Goal: Task Accomplishment & Management: Complete application form

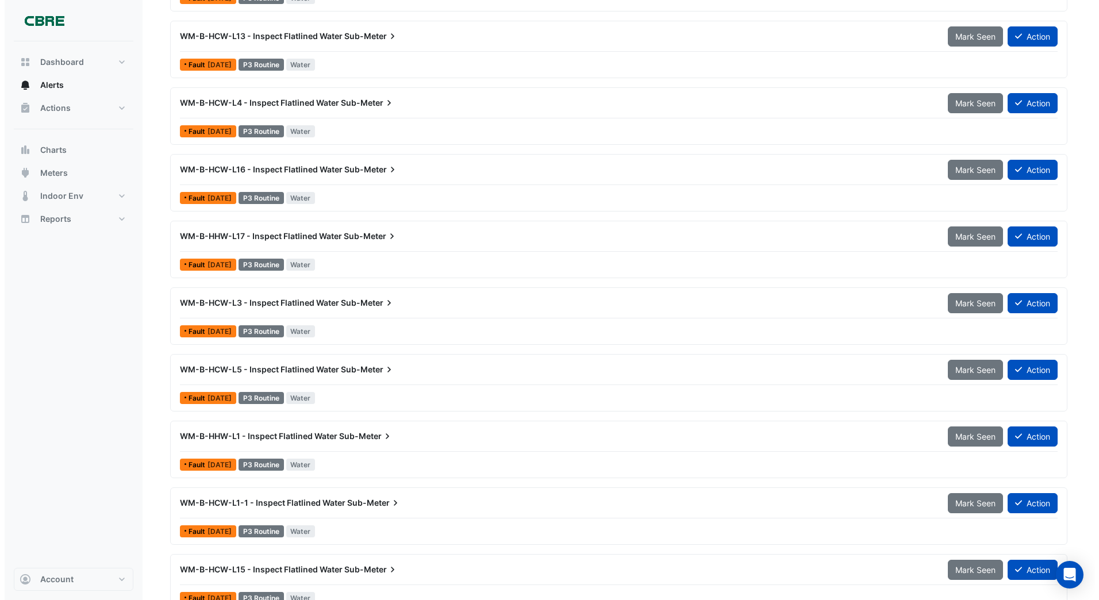
scroll to position [3079, 0]
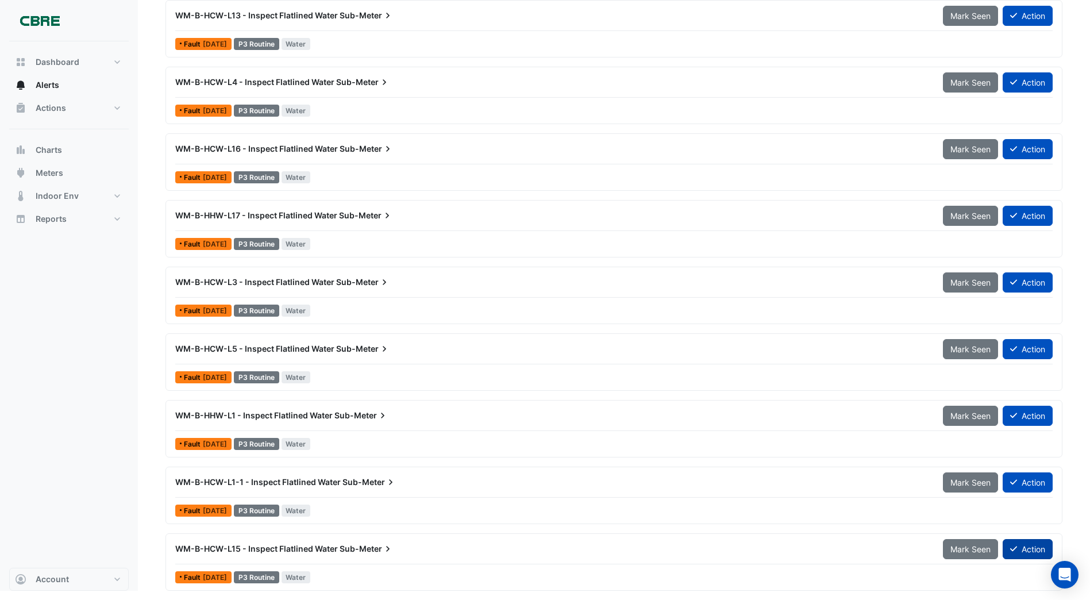
click at [1017, 547] on button "Action" at bounding box center [1028, 549] width 50 height 20
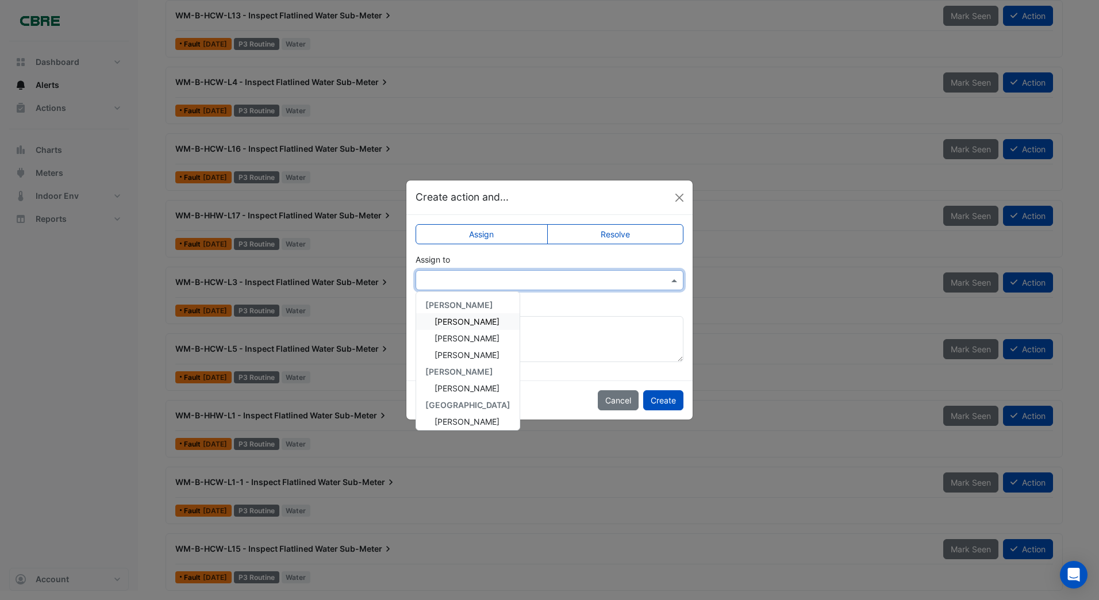
click at [432, 279] on input "text" at bounding box center [538, 281] width 232 height 12
click at [444, 389] on span "[PERSON_NAME]" at bounding box center [466, 388] width 65 height 10
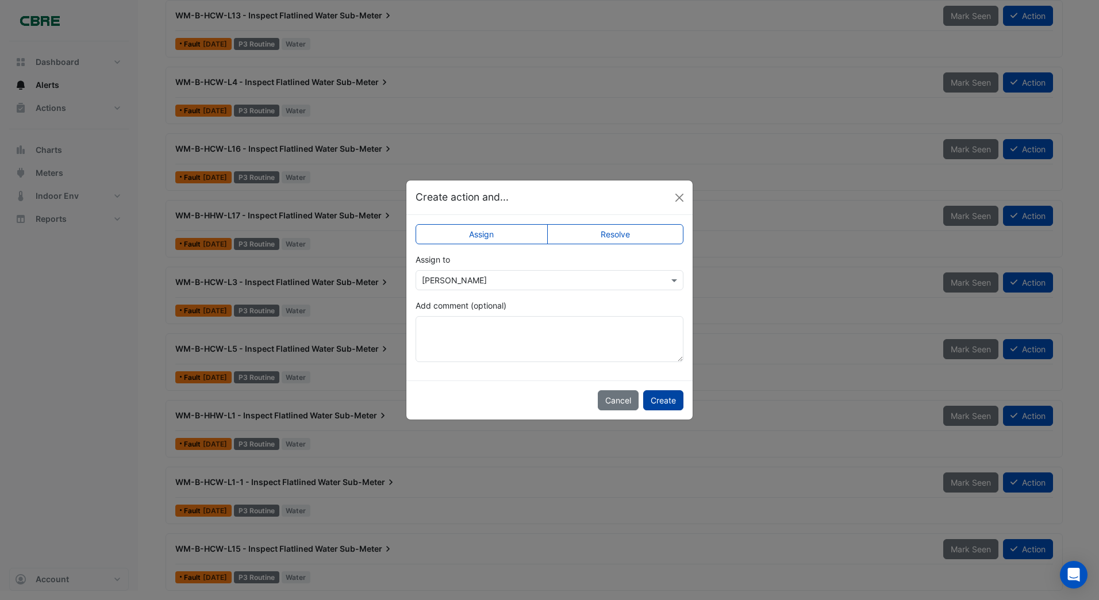
click at [676, 398] on button "Create" at bounding box center [663, 400] width 40 height 20
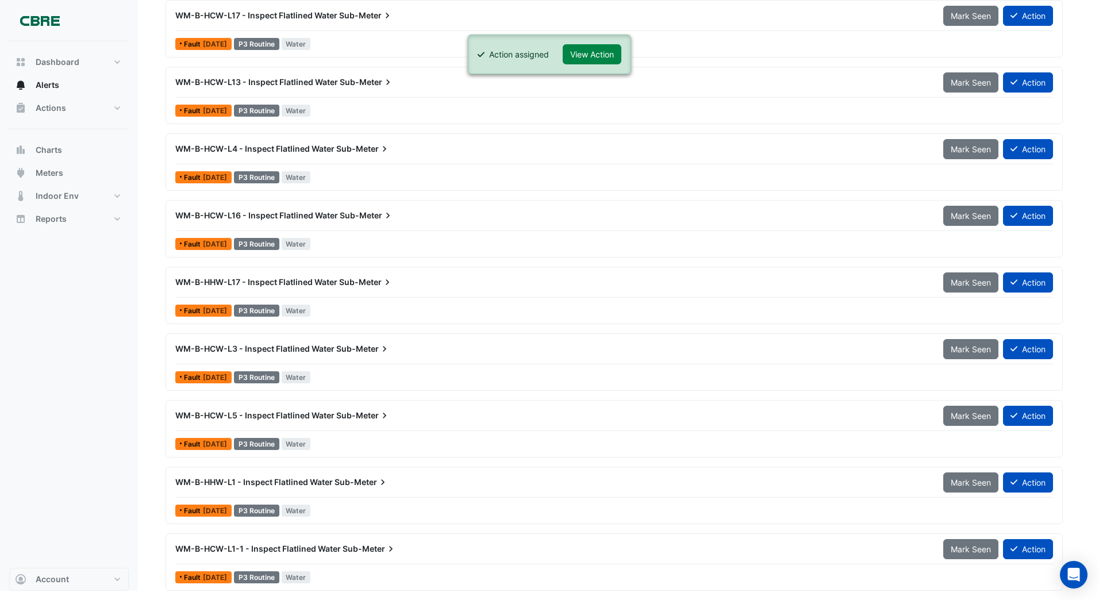
scroll to position [3012, 0]
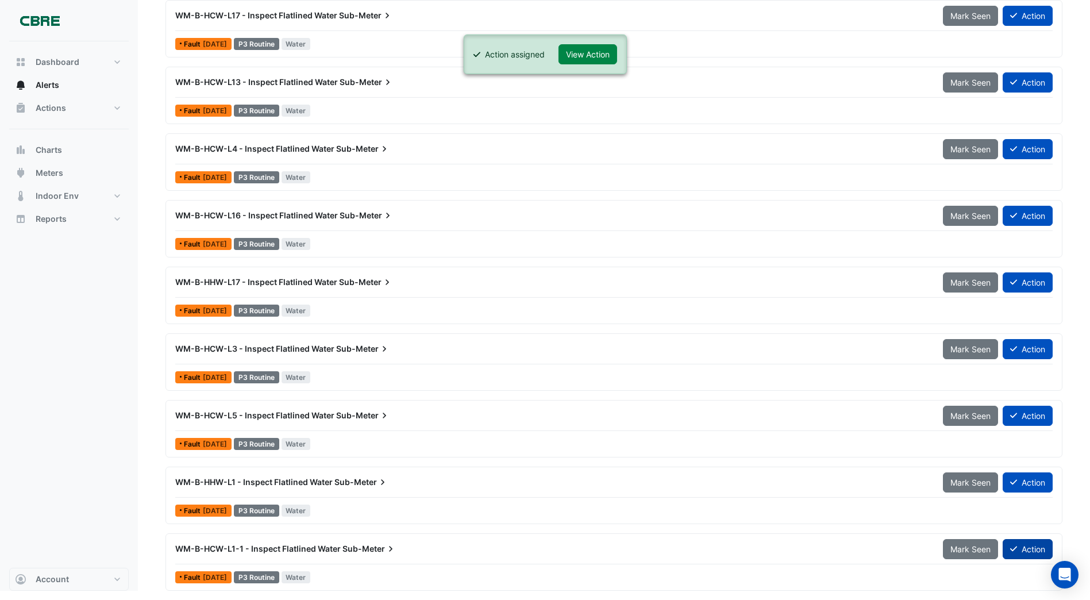
click at [1037, 550] on button "Action" at bounding box center [1028, 549] width 50 height 20
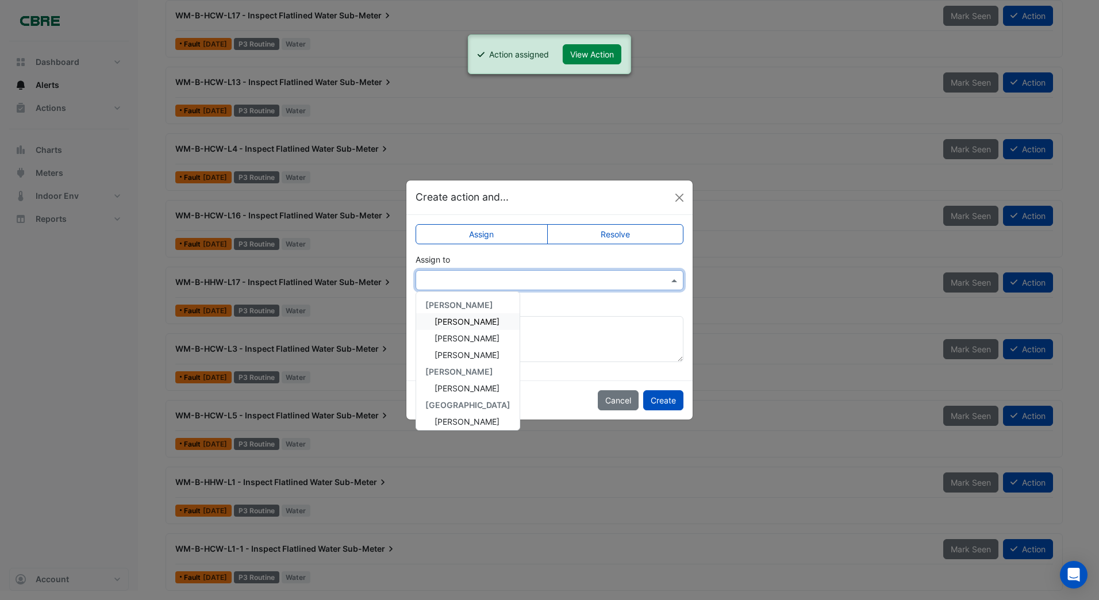
click at [449, 278] on input "text" at bounding box center [538, 281] width 232 height 12
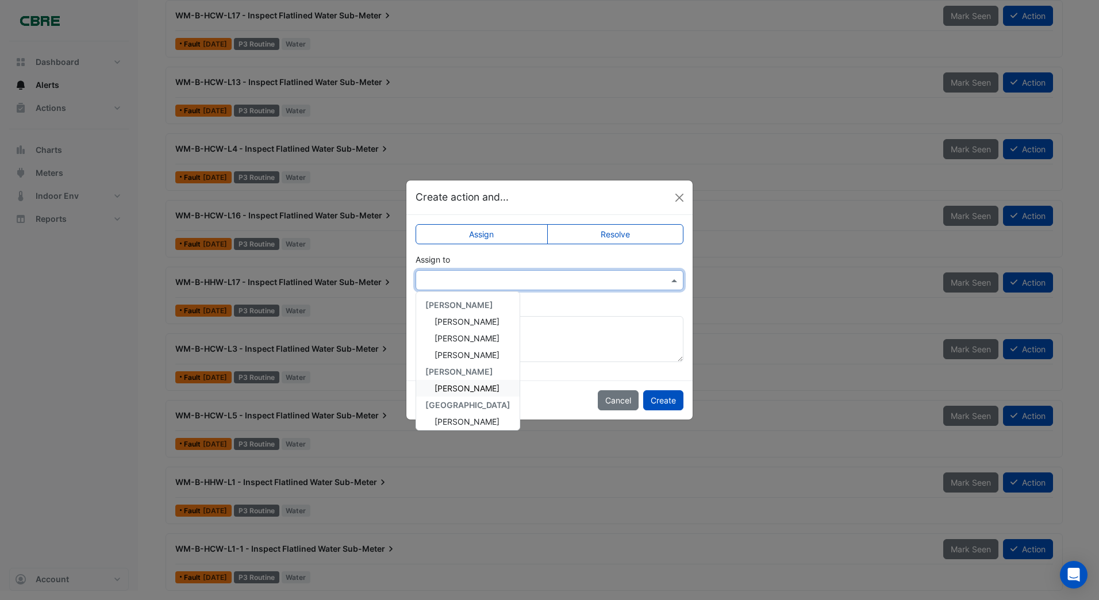
click at [445, 386] on span "[PERSON_NAME]" at bounding box center [466, 388] width 65 height 10
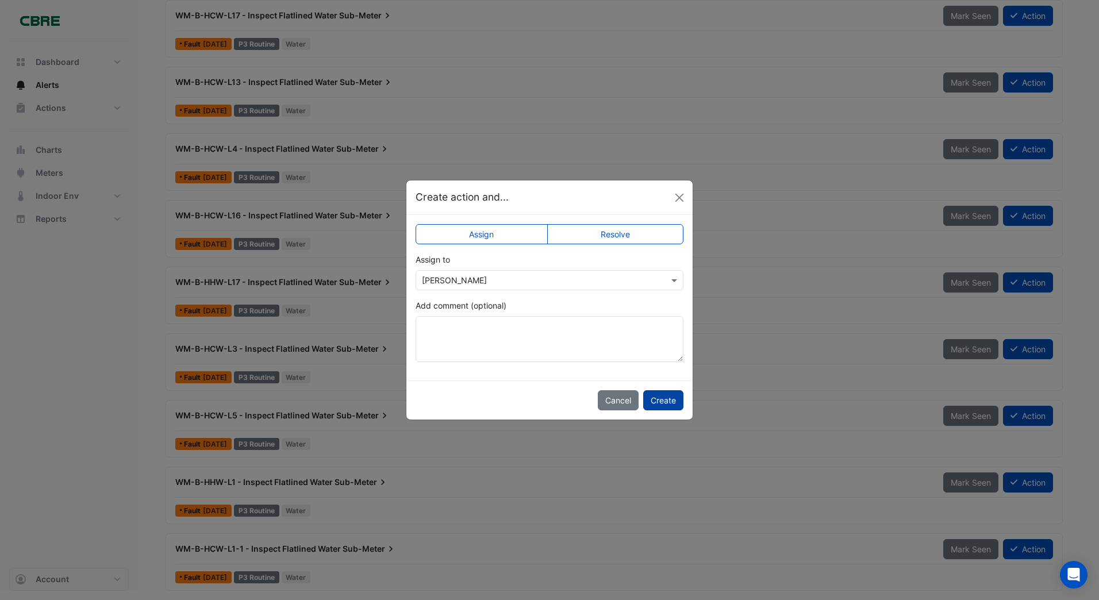
click at [658, 399] on button "Create" at bounding box center [663, 400] width 40 height 20
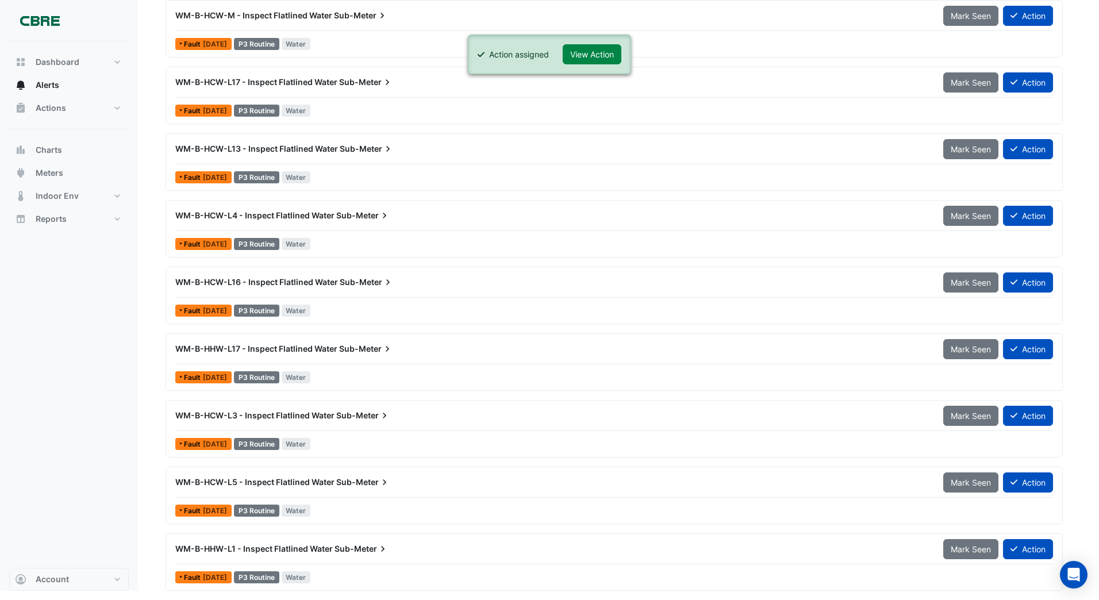
scroll to position [2945, 0]
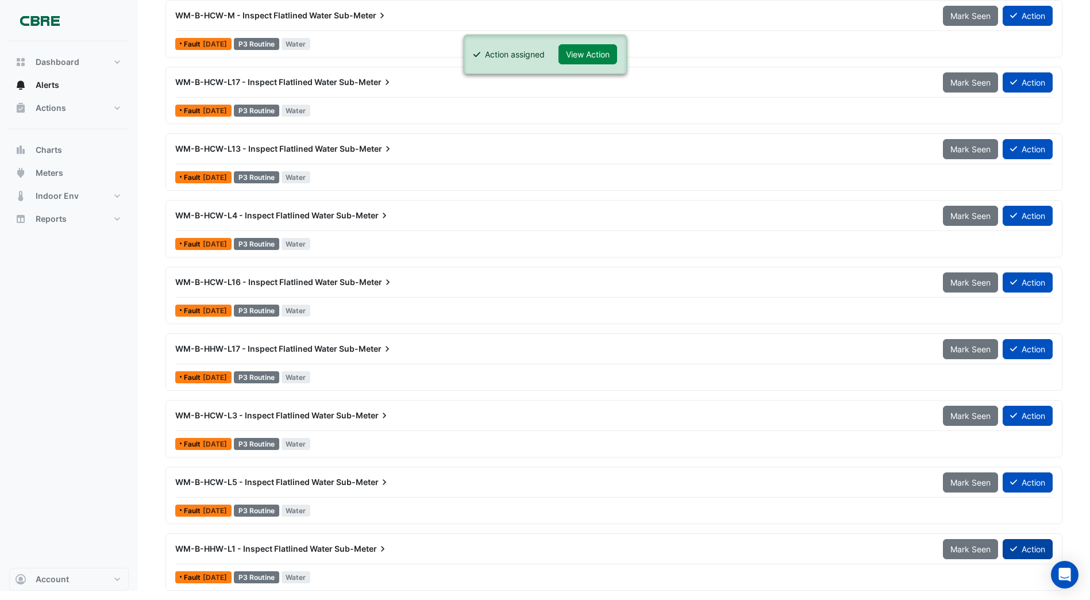
click at [1030, 549] on button "Action" at bounding box center [1028, 549] width 50 height 20
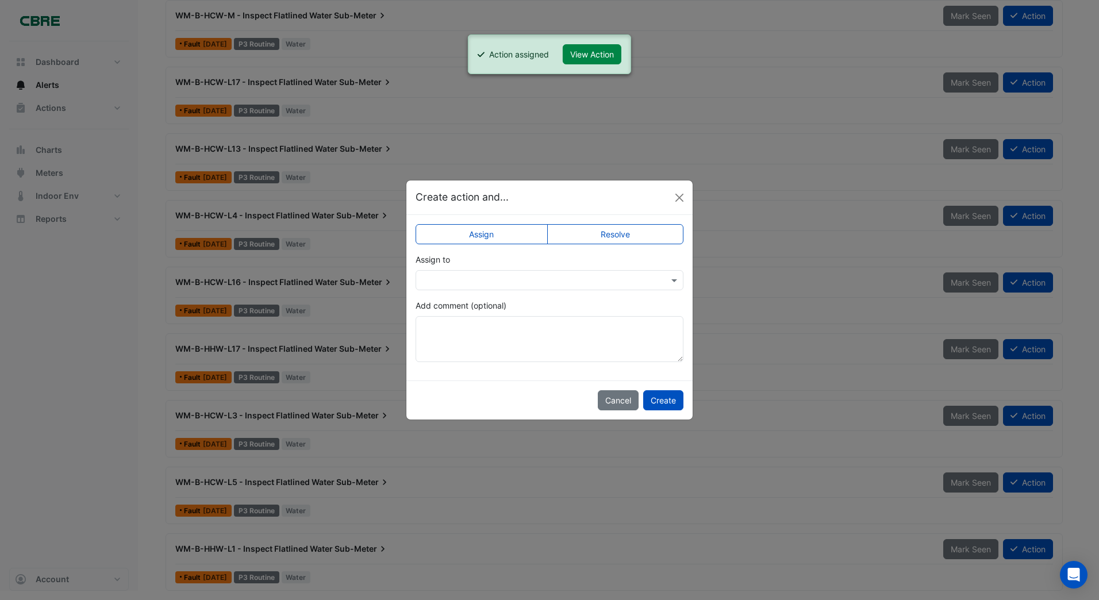
click at [436, 282] on input "text" at bounding box center [538, 281] width 232 height 12
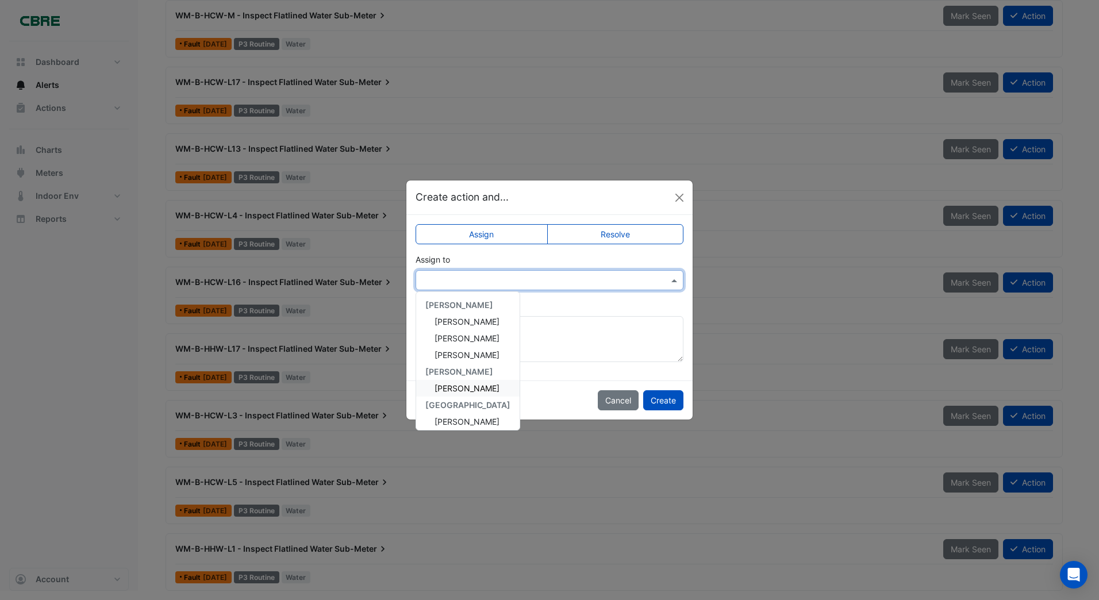
click at [450, 388] on span "[PERSON_NAME]" at bounding box center [466, 388] width 65 height 10
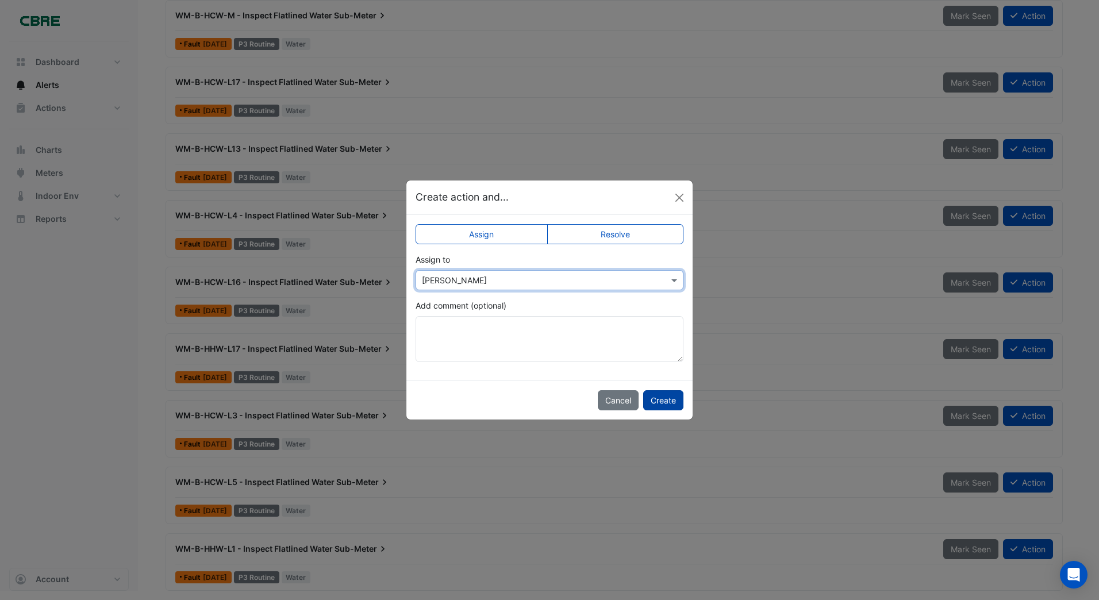
click at [664, 398] on button "Create" at bounding box center [663, 400] width 40 height 20
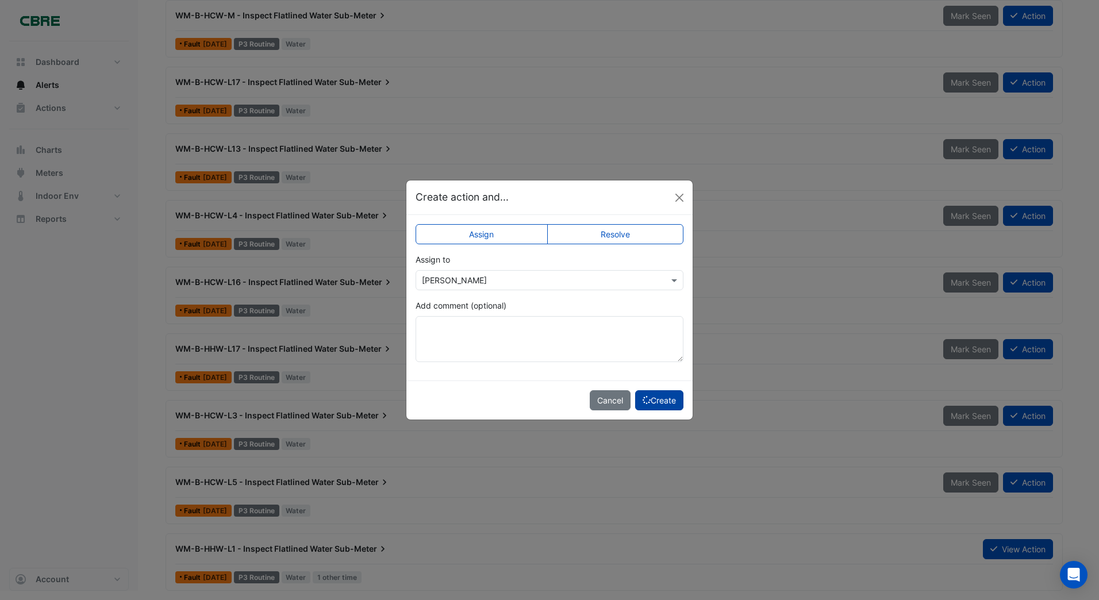
scroll to position [2879, 0]
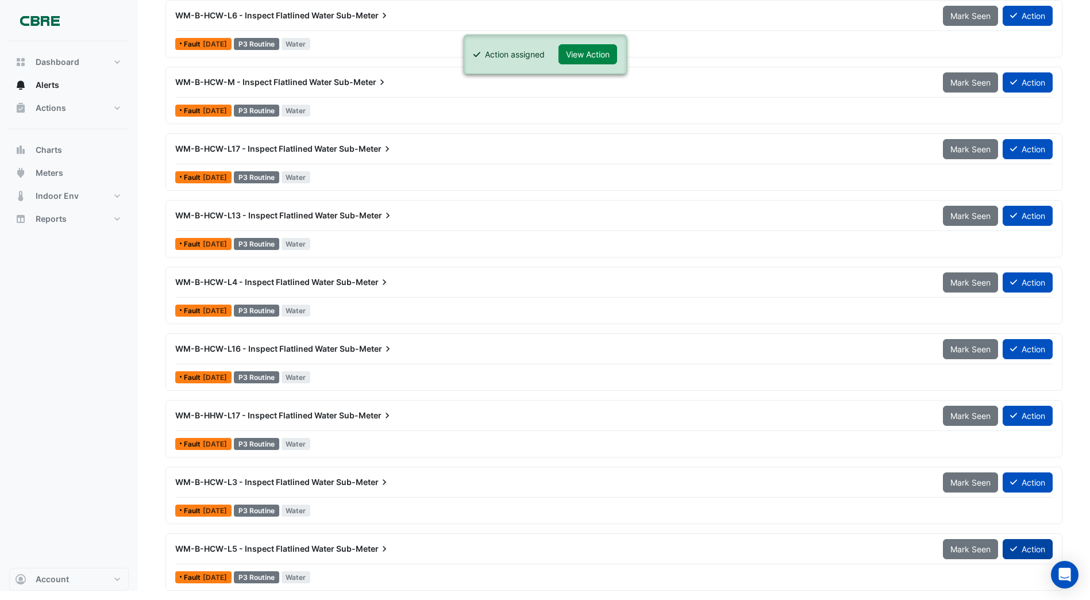
click at [1024, 546] on button "Action" at bounding box center [1028, 549] width 50 height 20
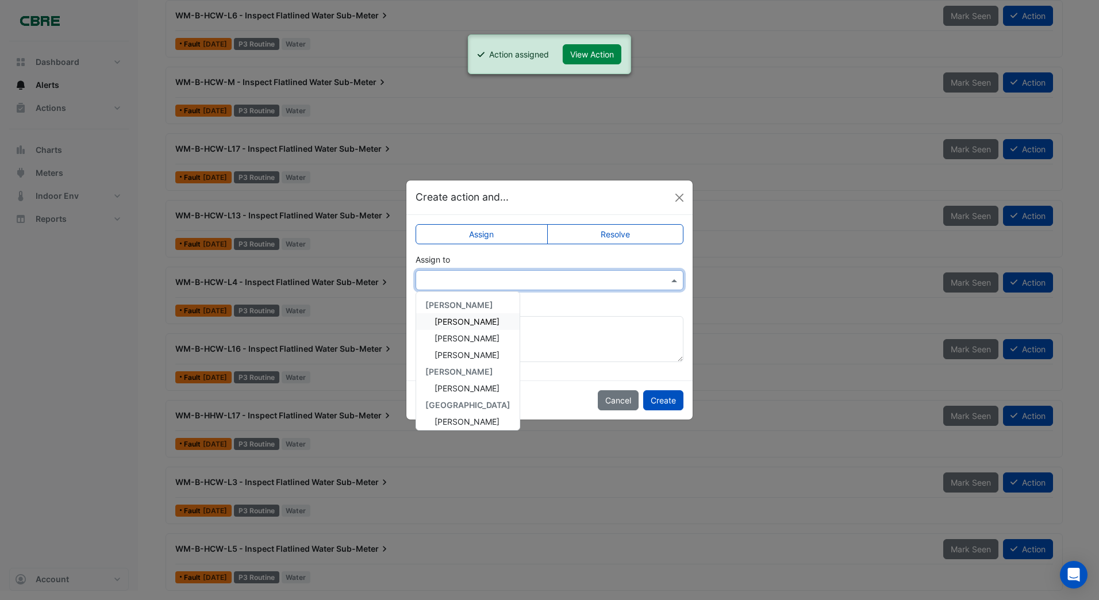
click at [441, 280] on input "text" at bounding box center [538, 281] width 232 height 12
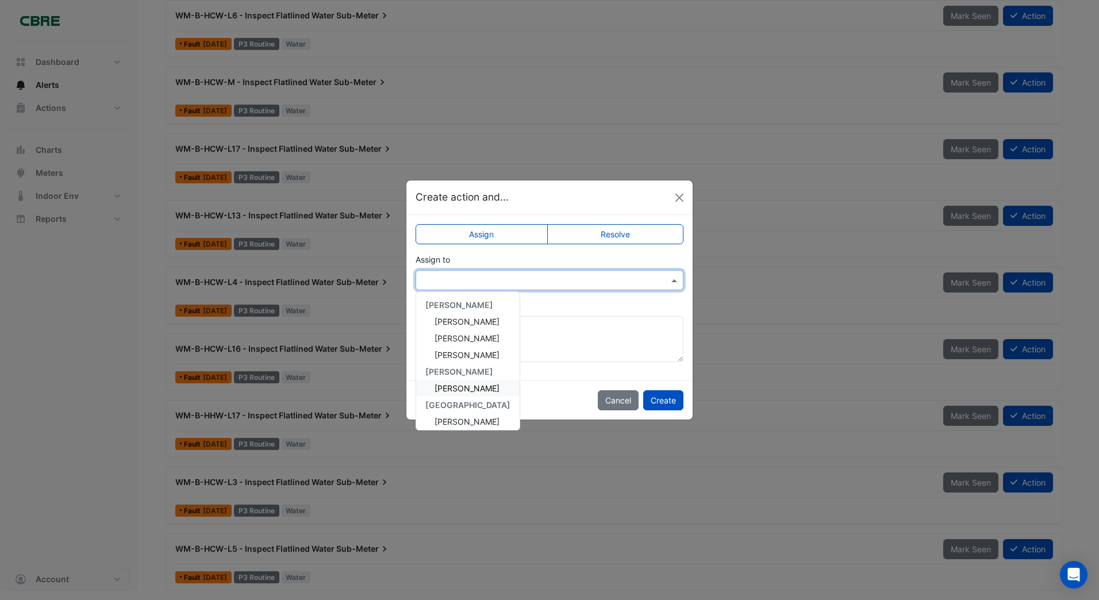
click at [448, 388] on span "[PERSON_NAME]" at bounding box center [466, 388] width 65 height 10
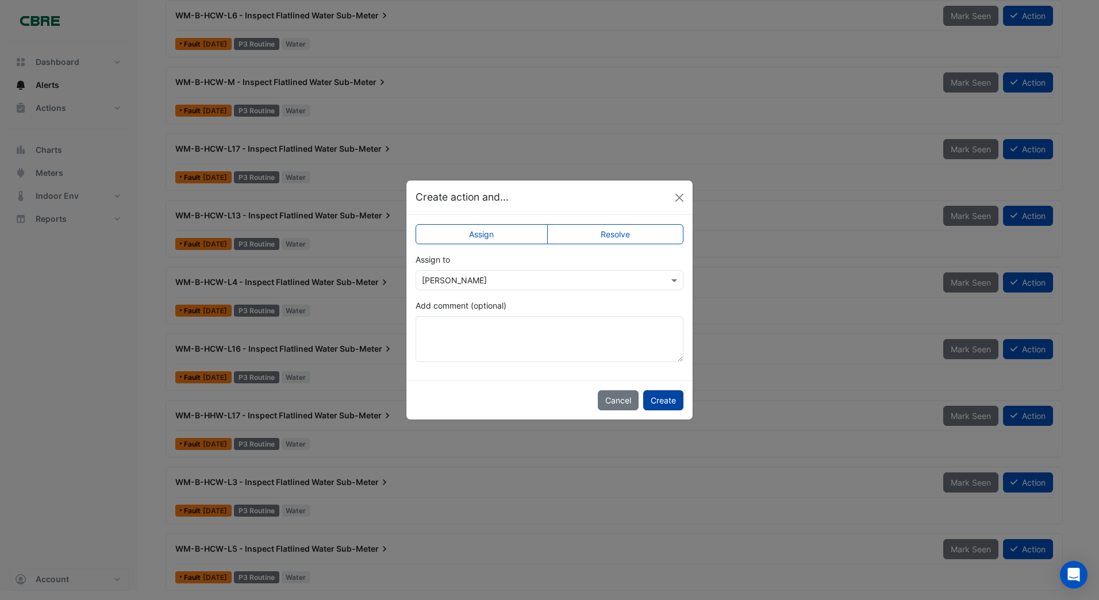
click at [655, 400] on button "Create" at bounding box center [663, 400] width 40 height 20
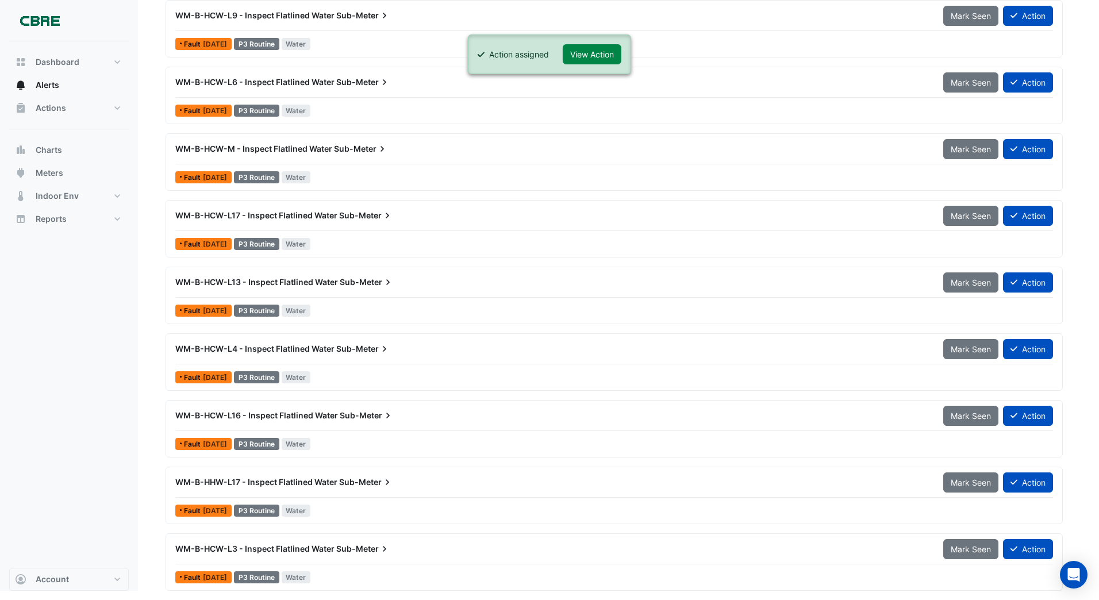
scroll to position [2812, 0]
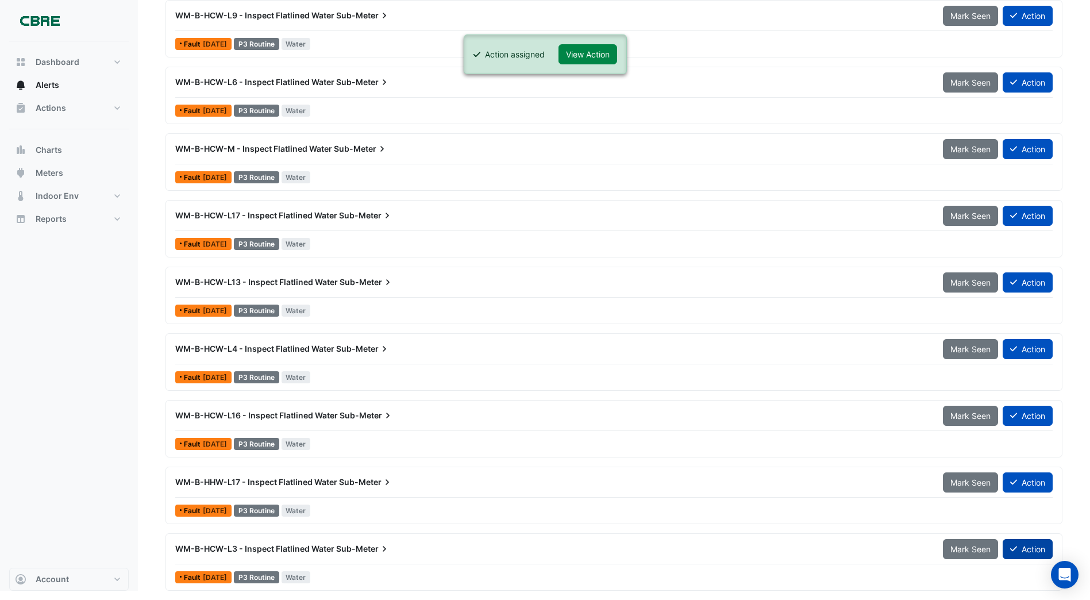
click at [1030, 548] on button "Action" at bounding box center [1028, 549] width 50 height 20
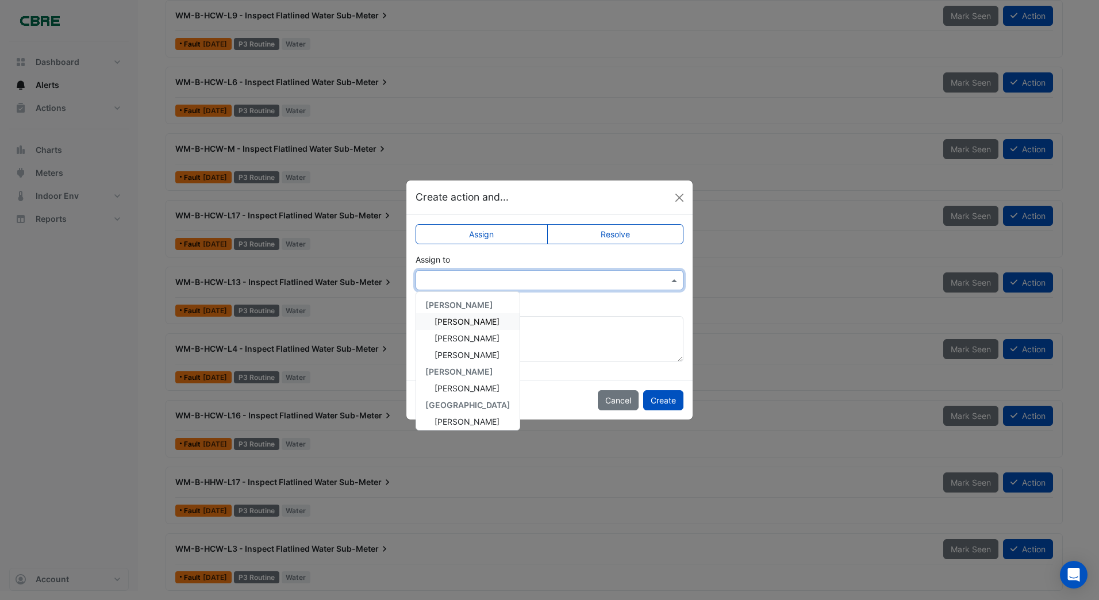
click at [447, 280] on input "text" at bounding box center [538, 281] width 232 height 12
click at [444, 385] on span "[PERSON_NAME]" at bounding box center [466, 388] width 65 height 10
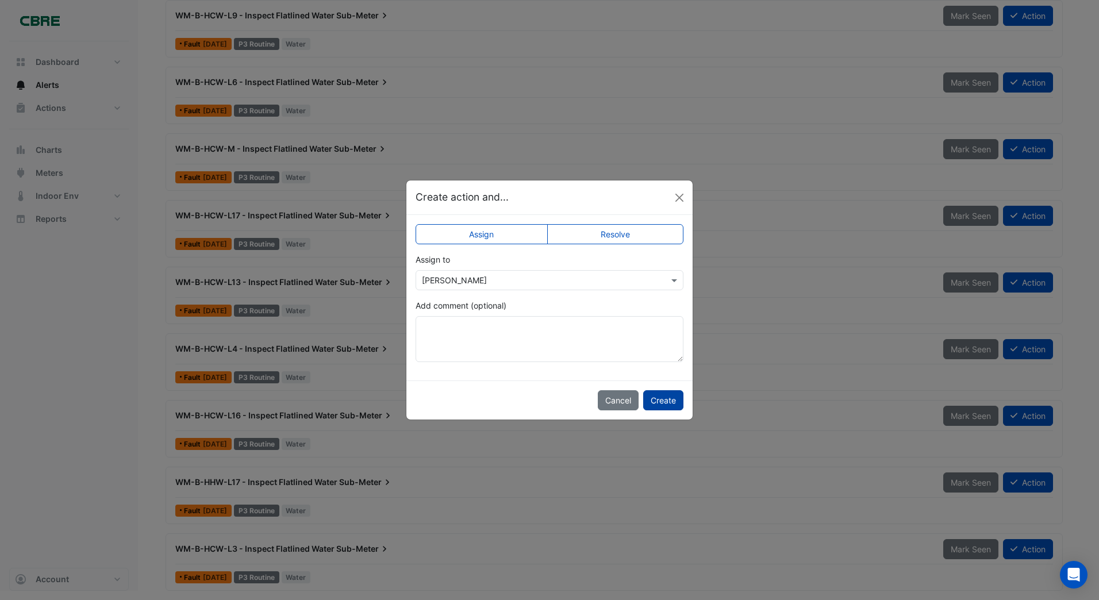
click at [669, 399] on button "Create" at bounding box center [663, 400] width 40 height 20
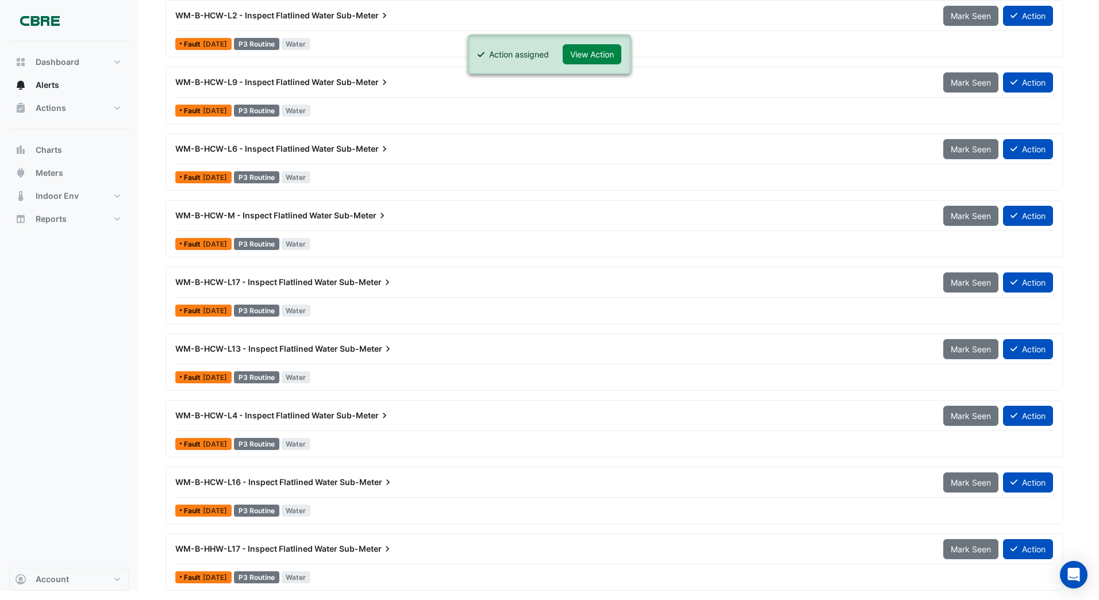
scroll to position [2745, 0]
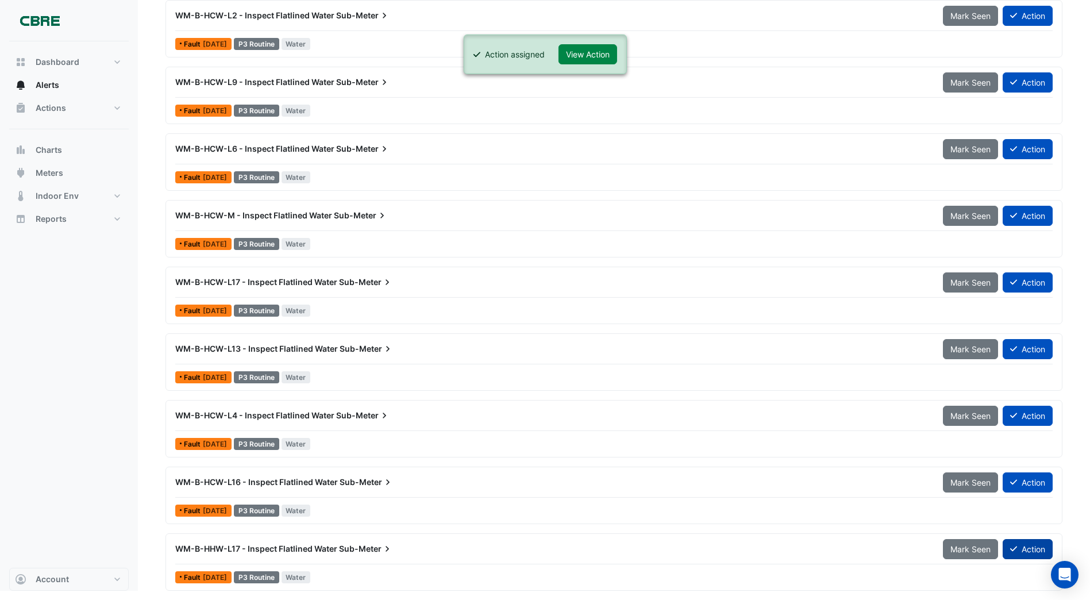
click at [1024, 544] on button "Action" at bounding box center [1028, 549] width 50 height 20
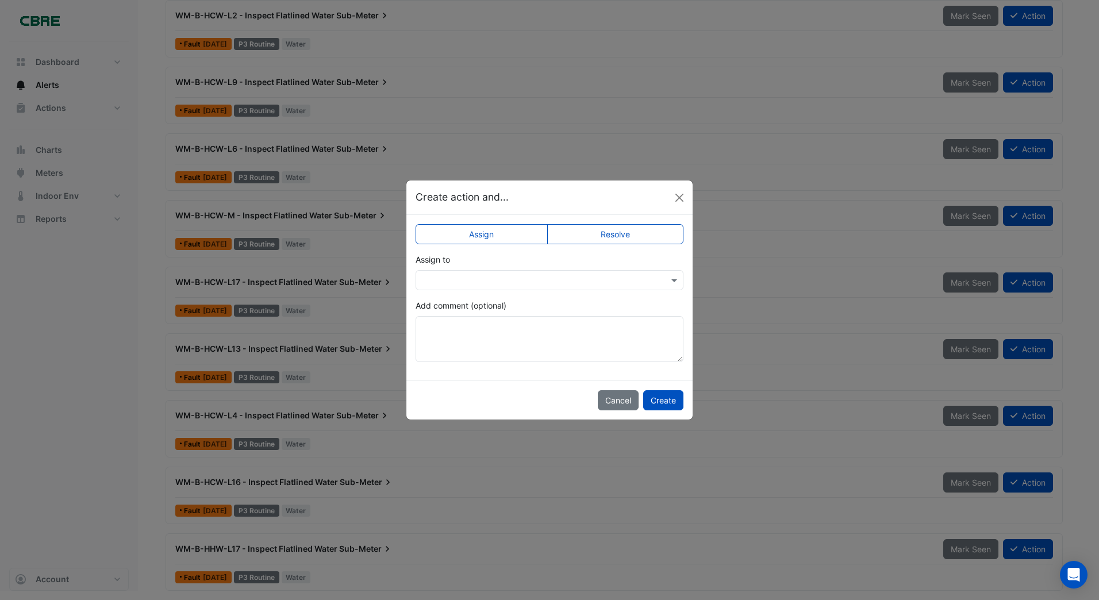
click at [434, 280] on input "text" at bounding box center [538, 281] width 232 height 12
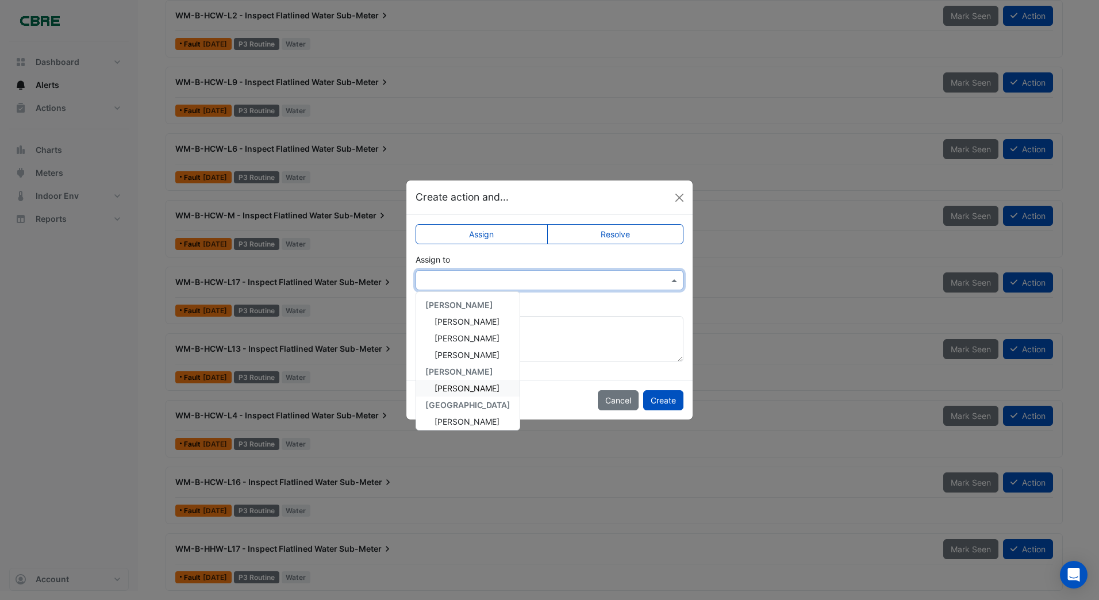
click at [446, 386] on span "[PERSON_NAME]" at bounding box center [466, 388] width 65 height 10
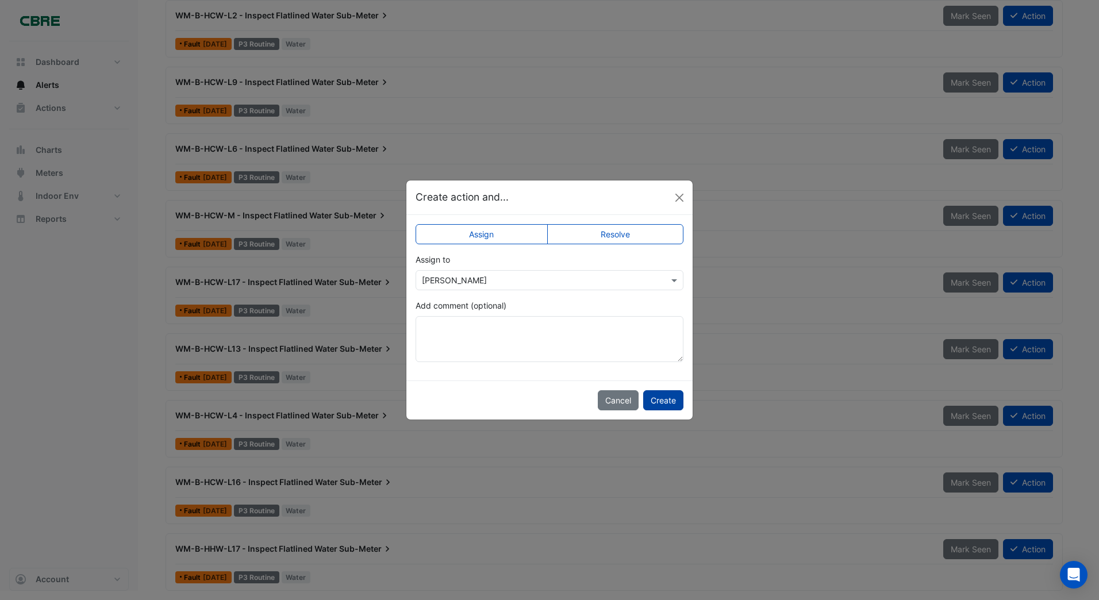
click at [660, 400] on button "Create" at bounding box center [663, 400] width 40 height 20
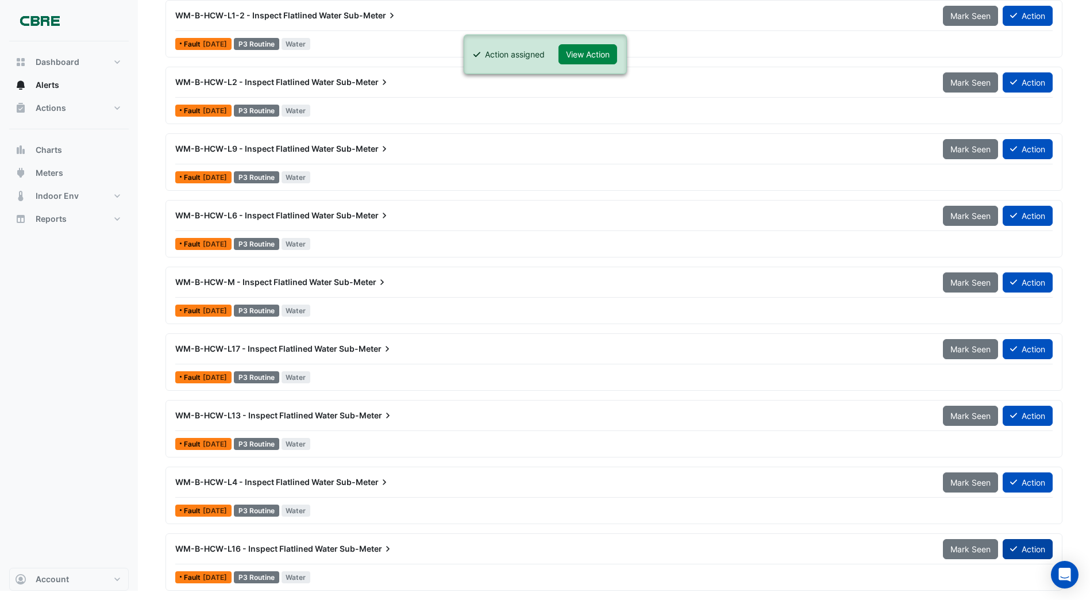
click at [1030, 546] on button "Action" at bounding box center [1028, 549] width 50 height 20
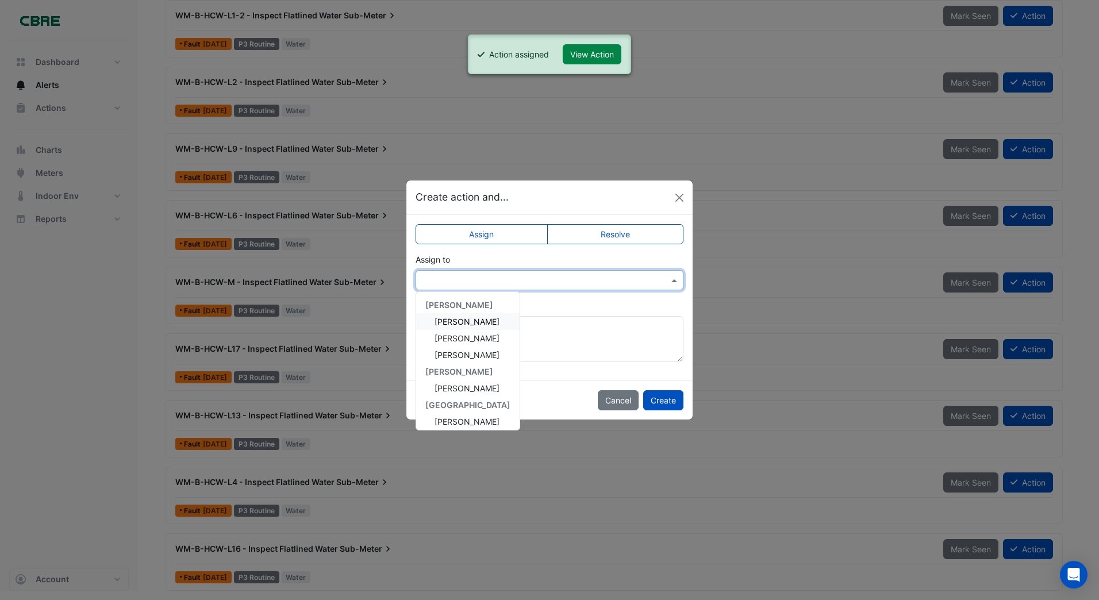
click at [433, 285] on input "text" at bounding box center [538, 281] width 232 height 12
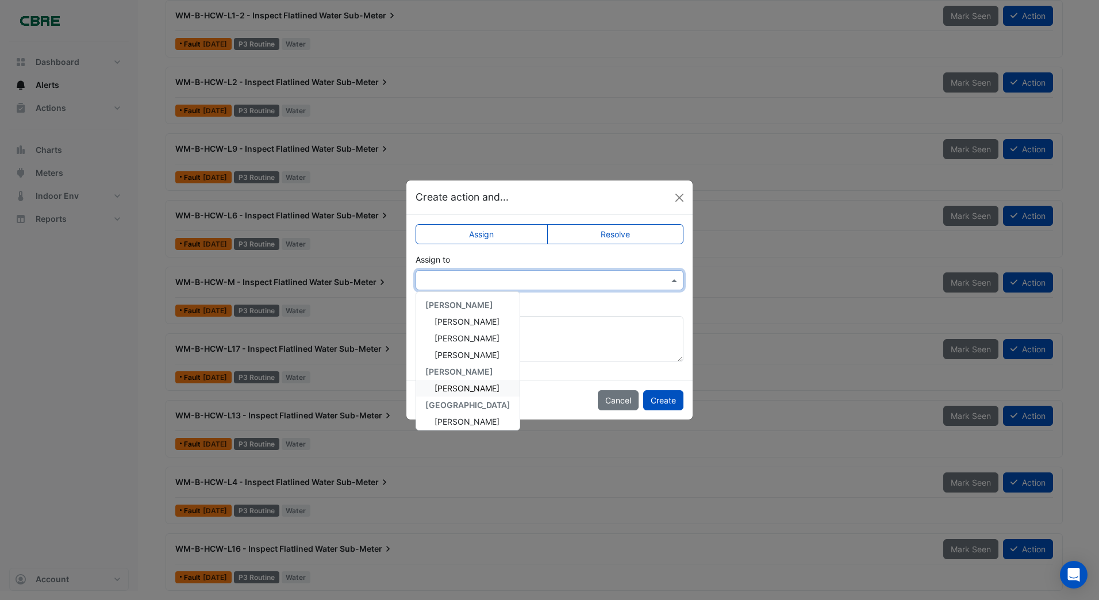
click at [457, 388] on span "[PERSON_NAME]" at bounding box center [466, 388] width 65 height 10
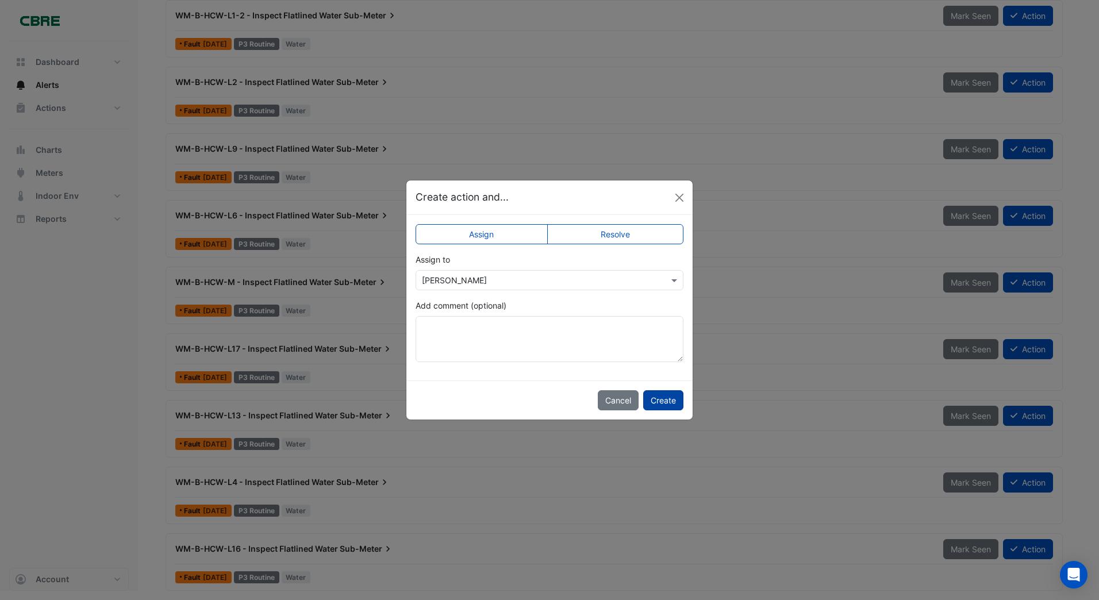
click at [662, 400] on button "Create" at bounding box center [663, 400] width 40 height 20
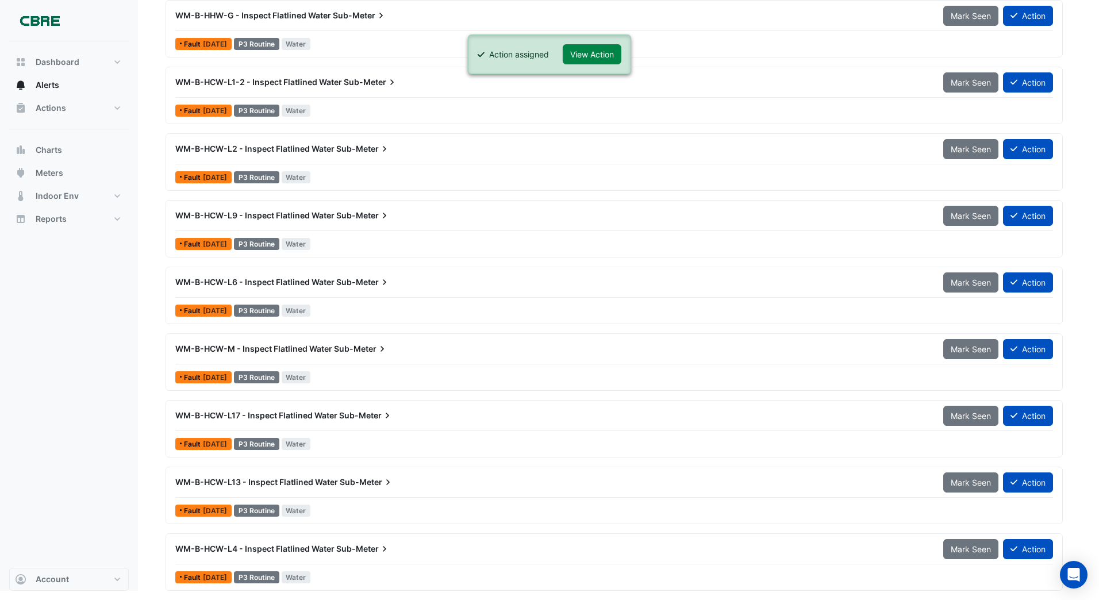
scroll to position [2612, 0]
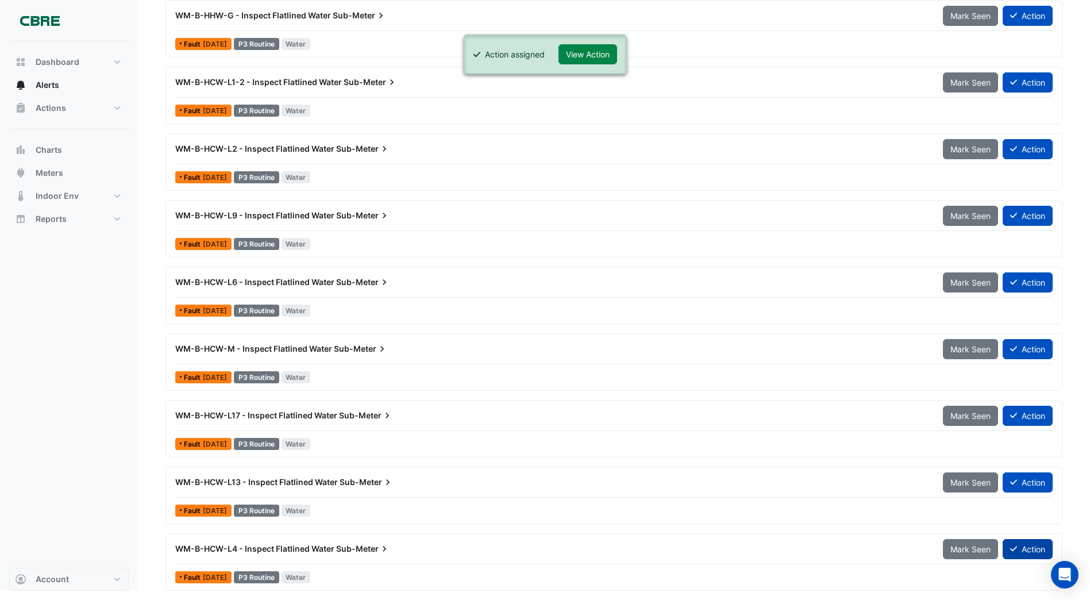
click at [1018, 547] on button "Action" at bounding box center [1028, 549] width 50 height 20
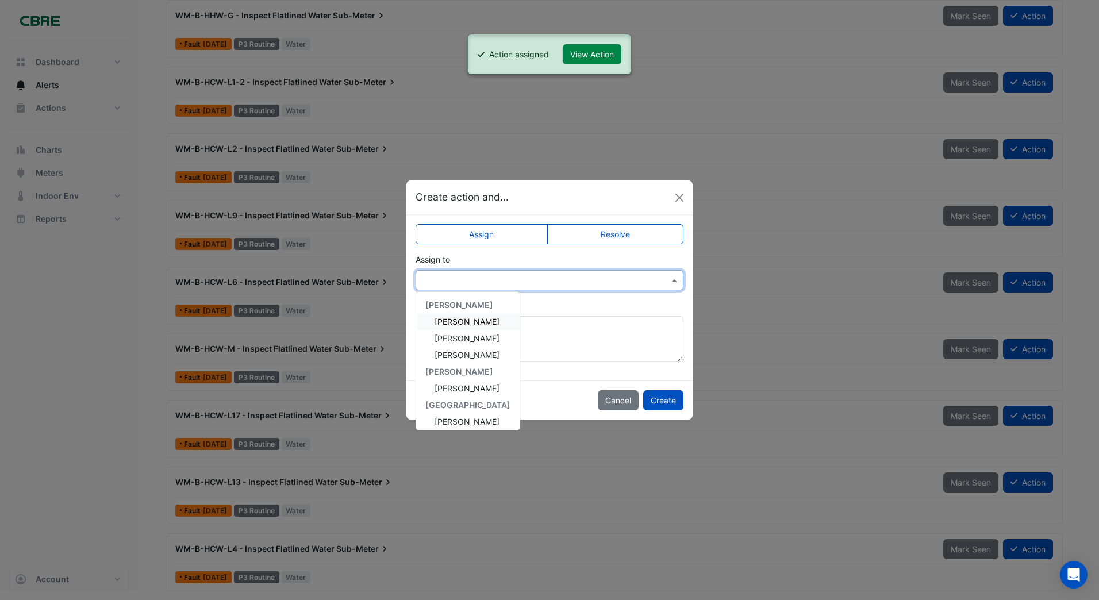
click at [441, 283] on input "text" at bounding box center [538, 281] width 232 height 12
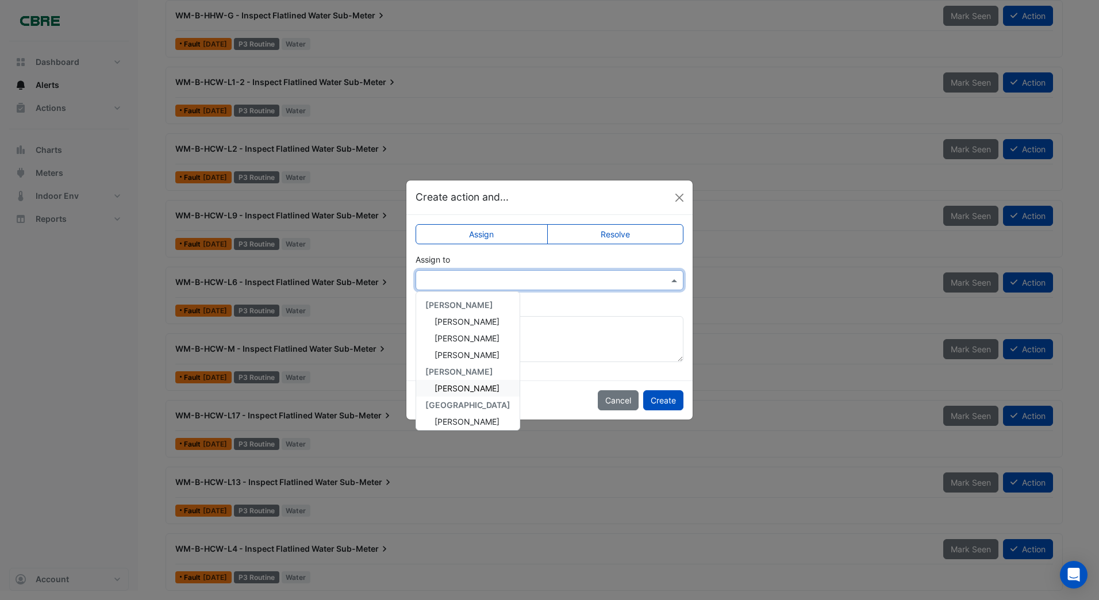
click at [441, 385] on span "[PERSON_NAME]" at bounding box center [466, 388] width 65 height 10
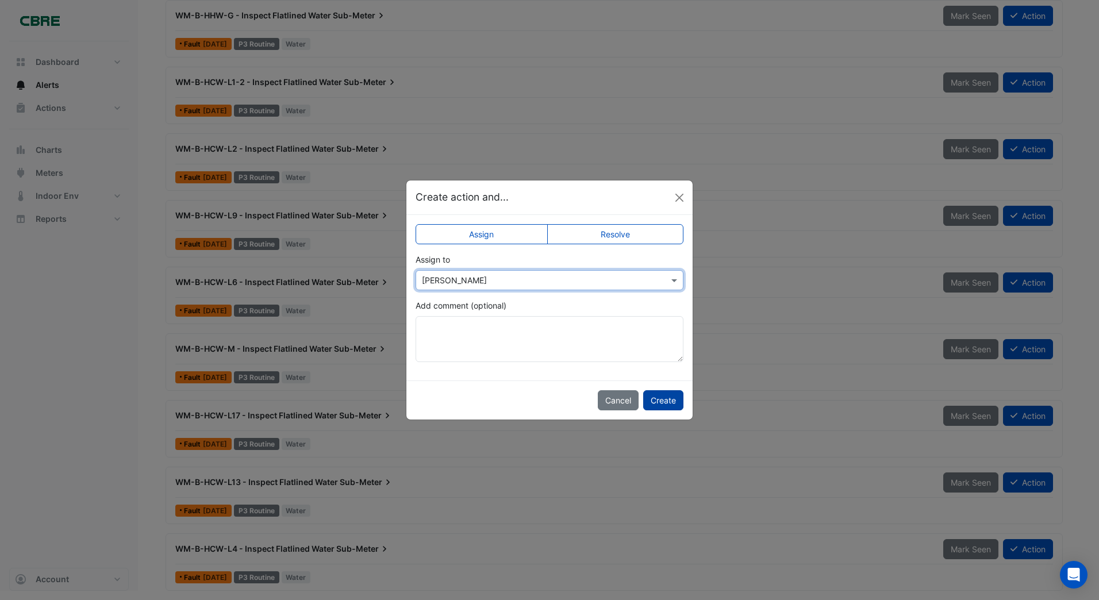
click at [662, 397] on button "Create" at bounding box center [663, 400] width 40 height 20
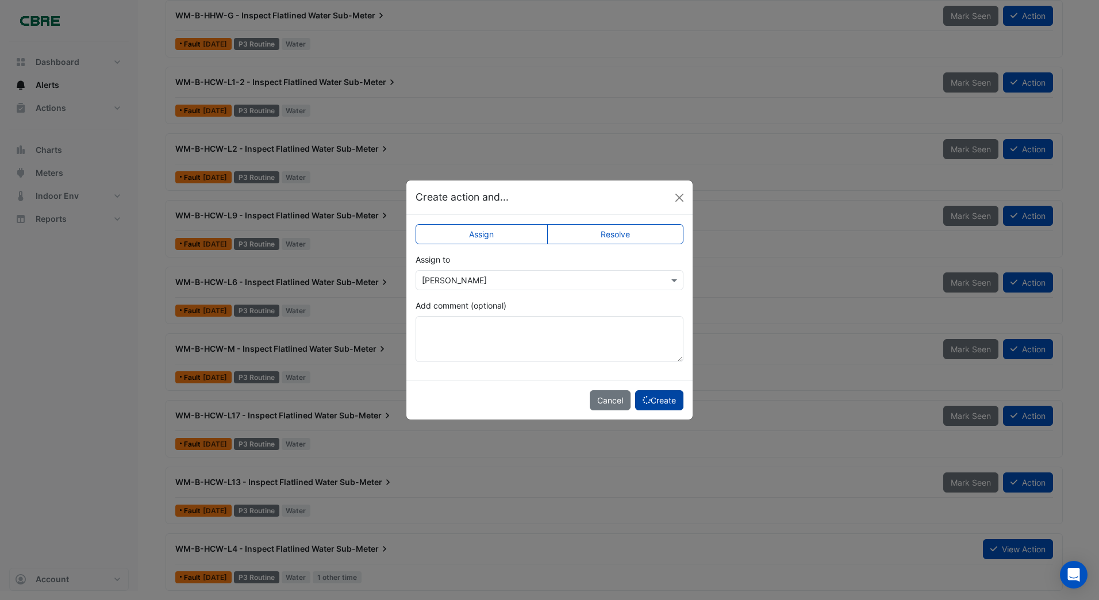
scroll to position [2545, 0]
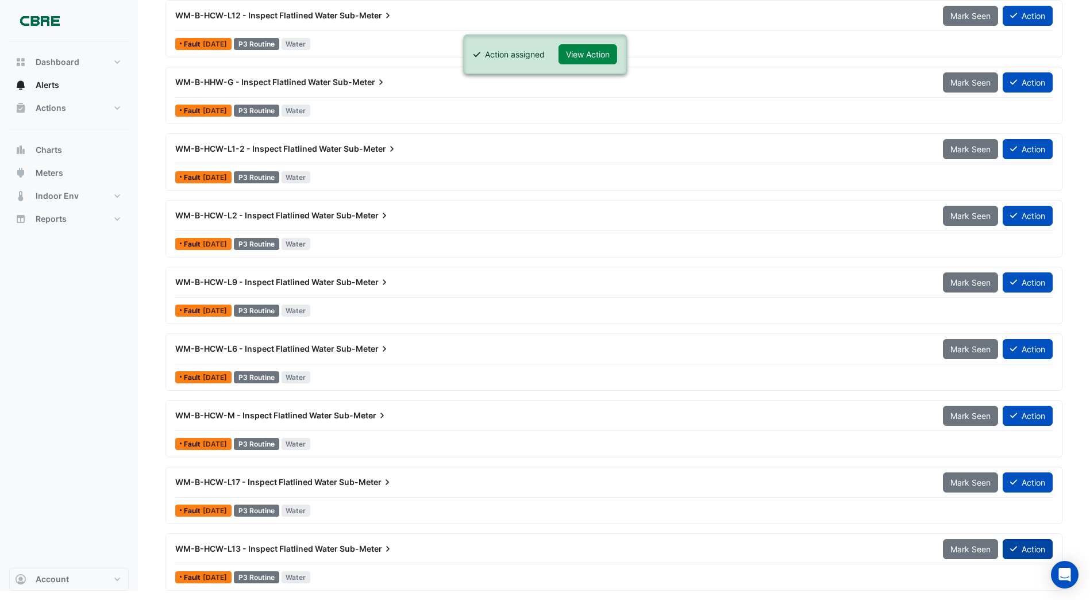
click at [1035, 544] on button "Action" at bounding box center [1028, 549] width 50 height 20
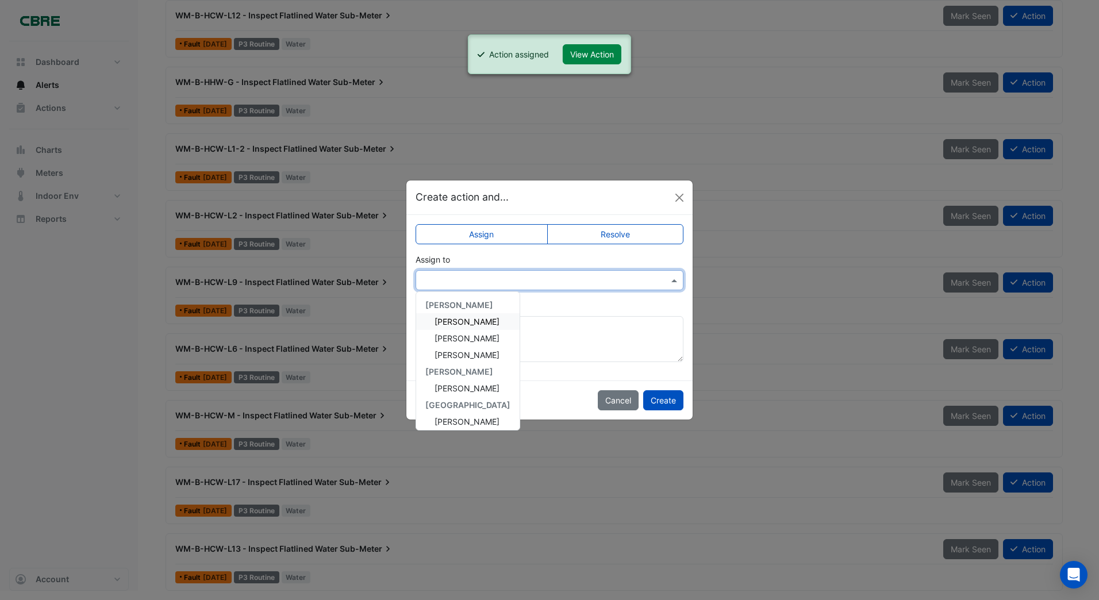
click at [439, 280] on input "text" at bounding box center [538, 281] width 232 height 12
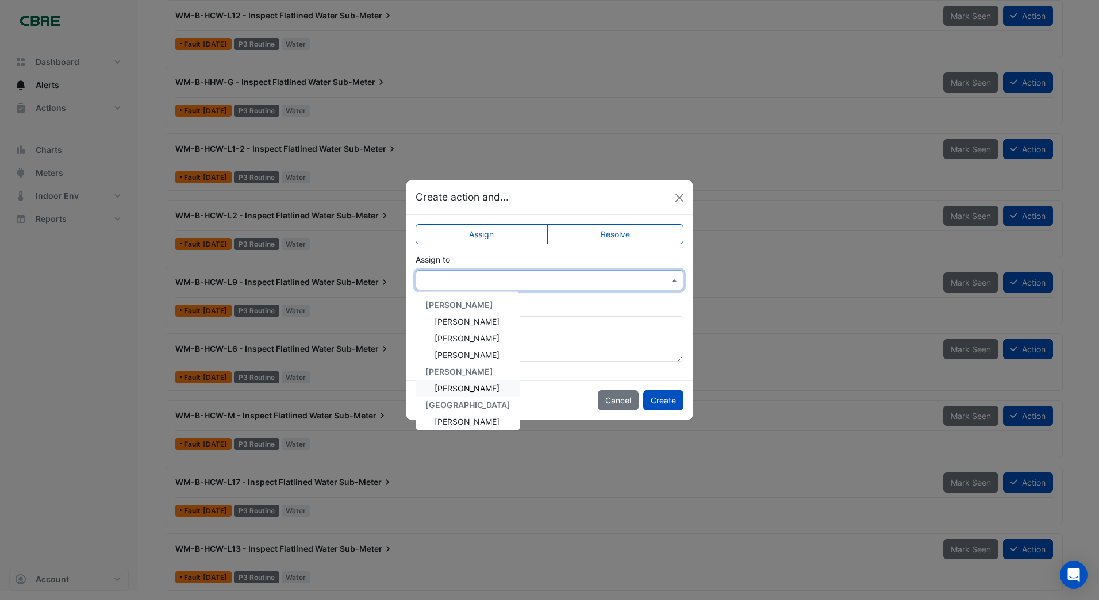
click at [445, 387] on span "[PERSON_NAME]" at bounding box center [466, 388] width 65 height 10
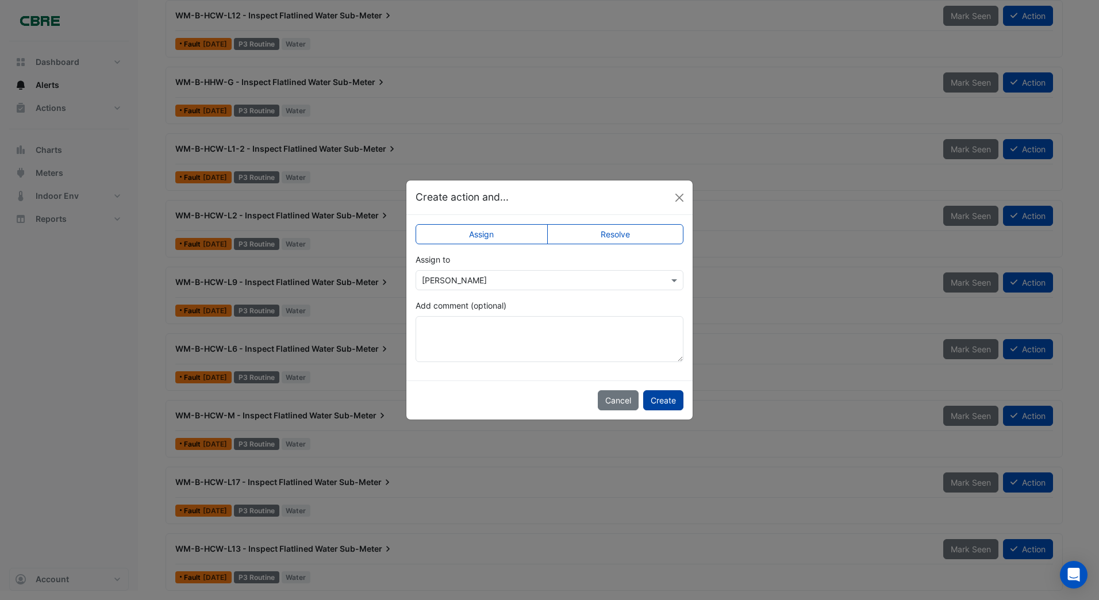
click at [656, 399] on button "Create" at bounding box center [663, 400] width 40 height 20
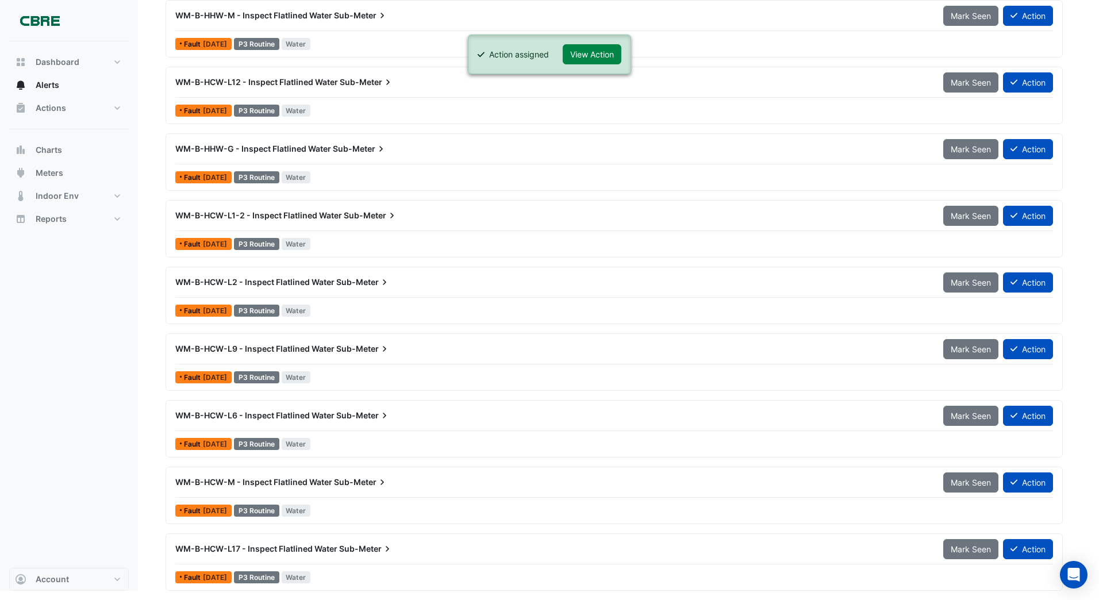
scroll to position [2479, 0]
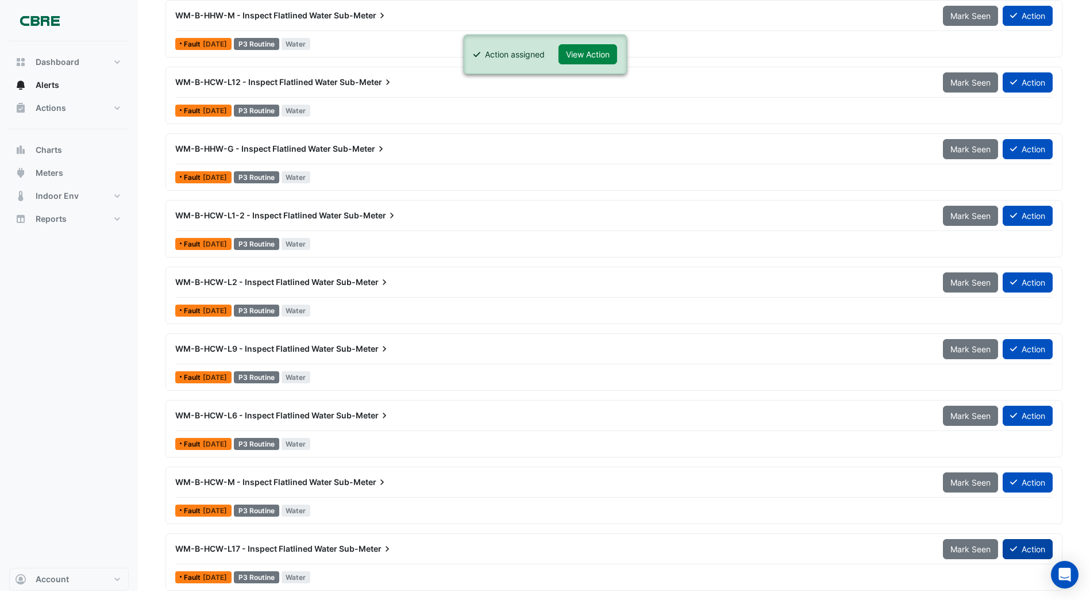
click at [1022, 550] on button "Action" at bounding box center [1028, 549] width 50 height 20
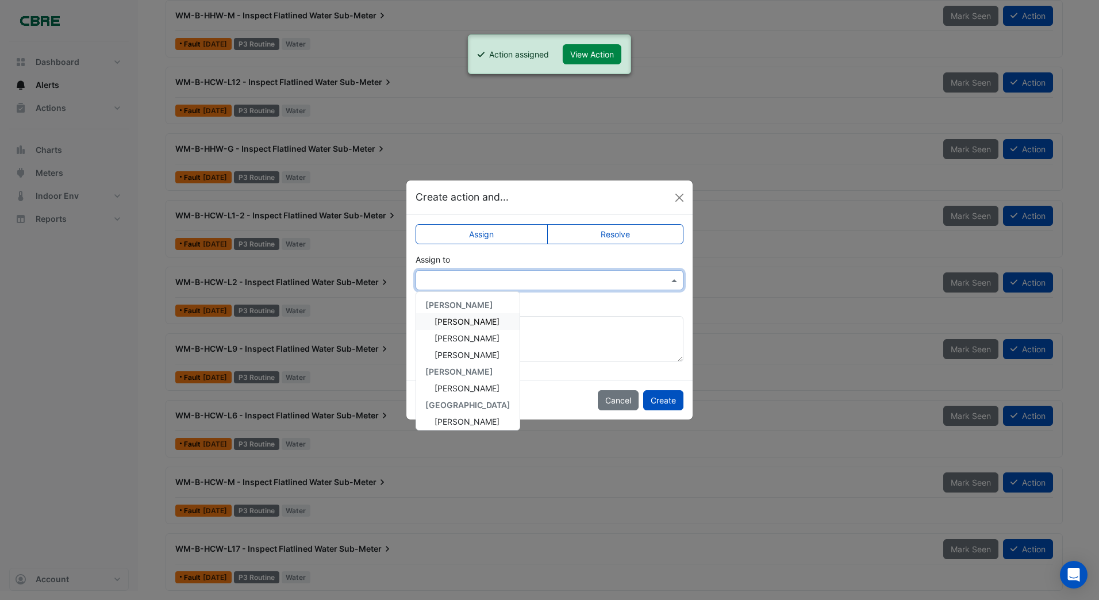
click at [436, 276] on input "text" at bounding box center [538, 281] width 232 height 12
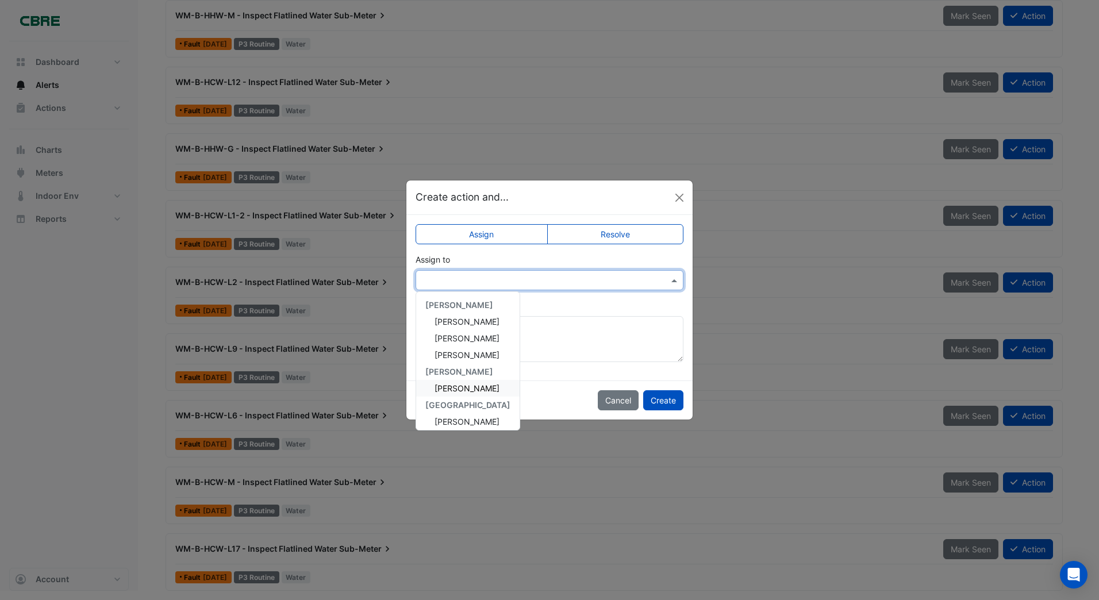
click at [439, 385] on span "[PERSON_NAME]" at bounding box center [466, 388] width 65 height 10
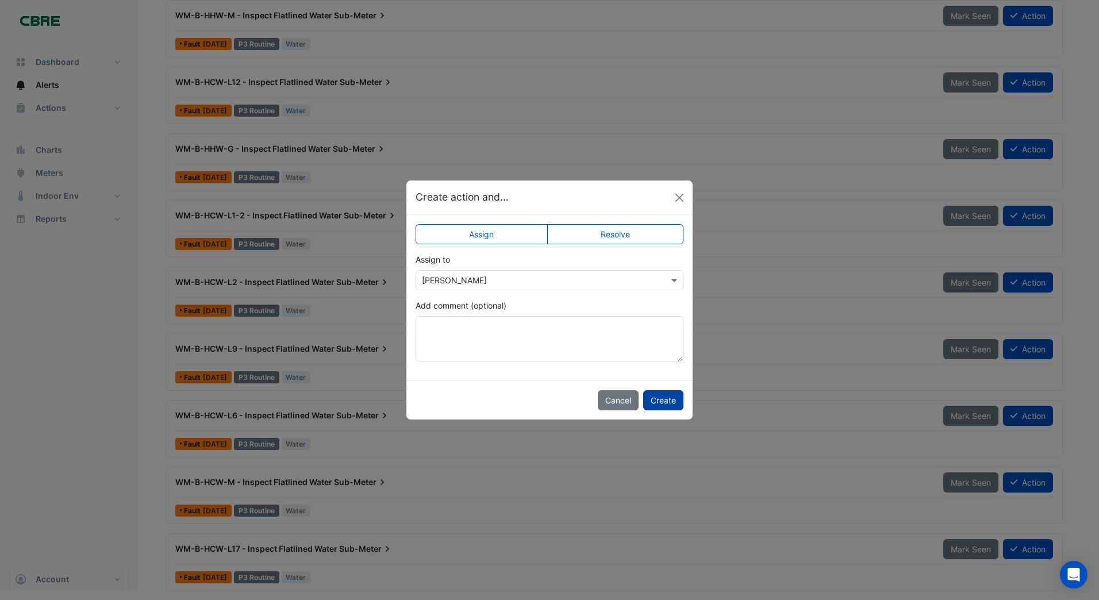
click at [673, 398] on button "Create" at bounding box center [663, 400] width 40 height 20
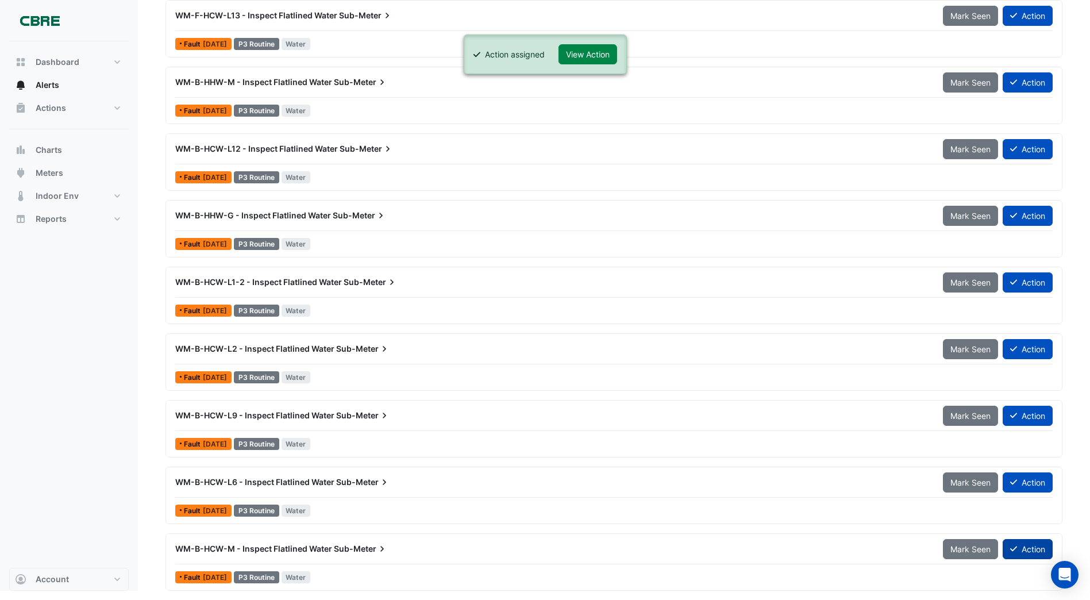
click at [1030, 550] on button "Action" at bounding box center [1028, 549] width 50 height 20
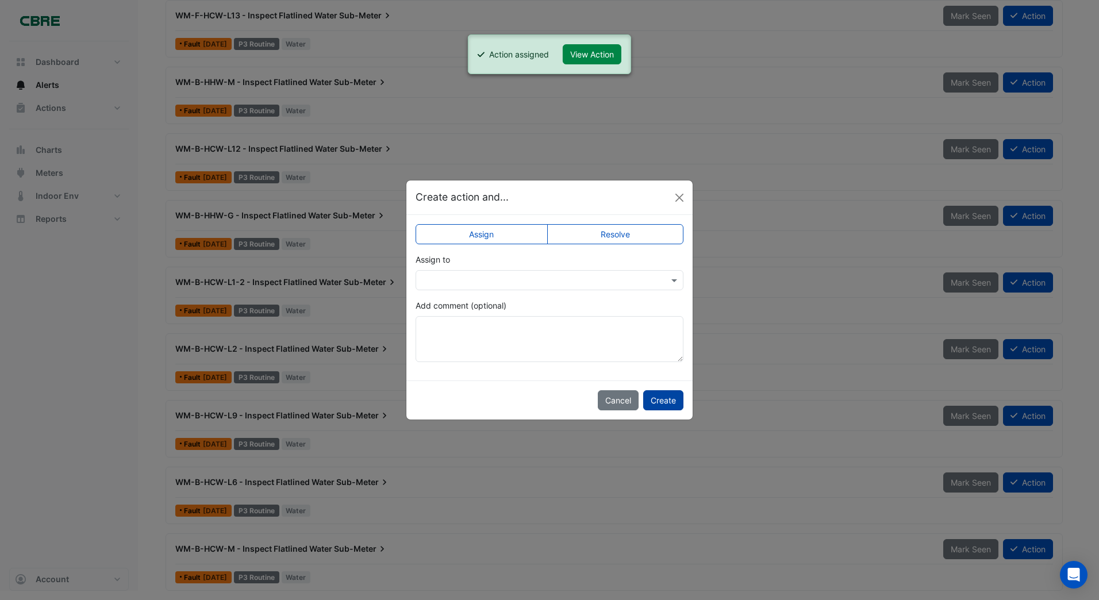
click at [668, 399] on button "Create" at bounding box center [663, 400] width 40 height 20
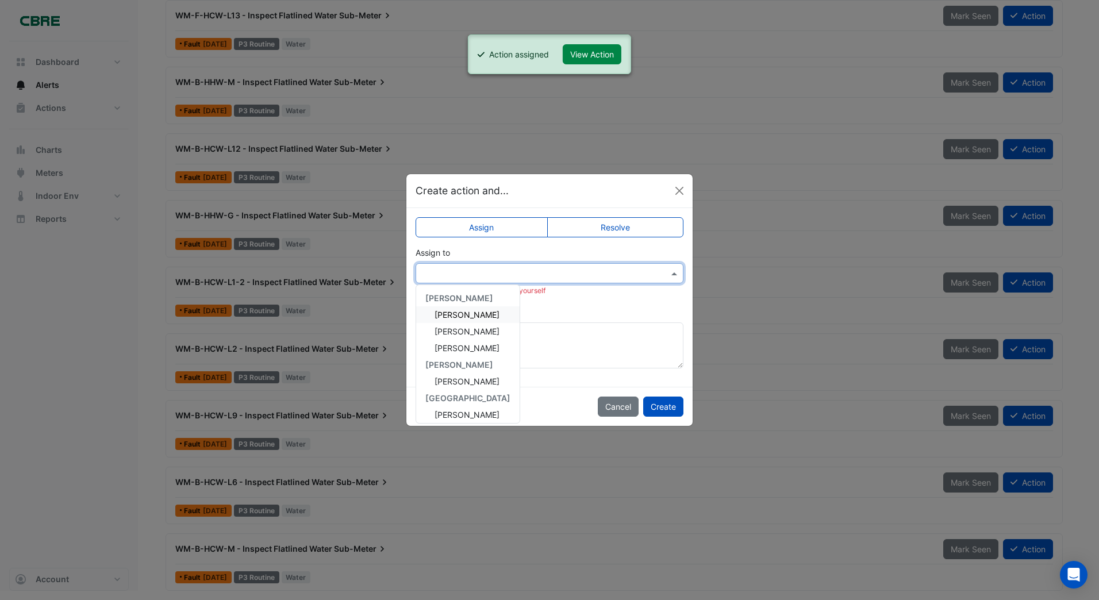
click at [439, 269] on input "text" at bounding box center [538, 274] width 232 height 12
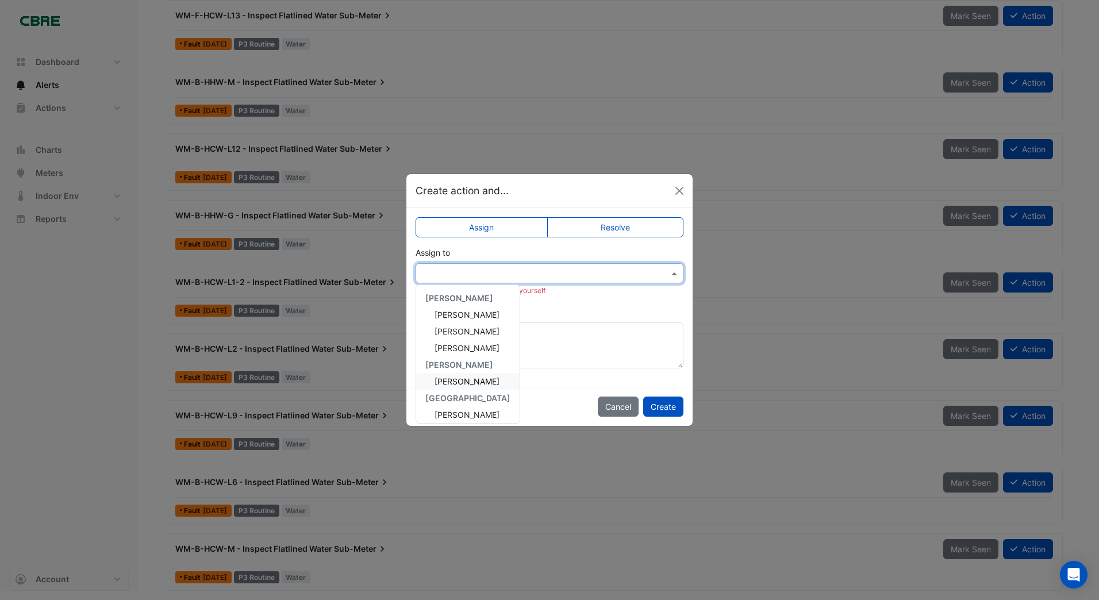
click at [433, 380] on div "[PERSON_NAME]" at bounding box center [467, 381] width 103 height 17
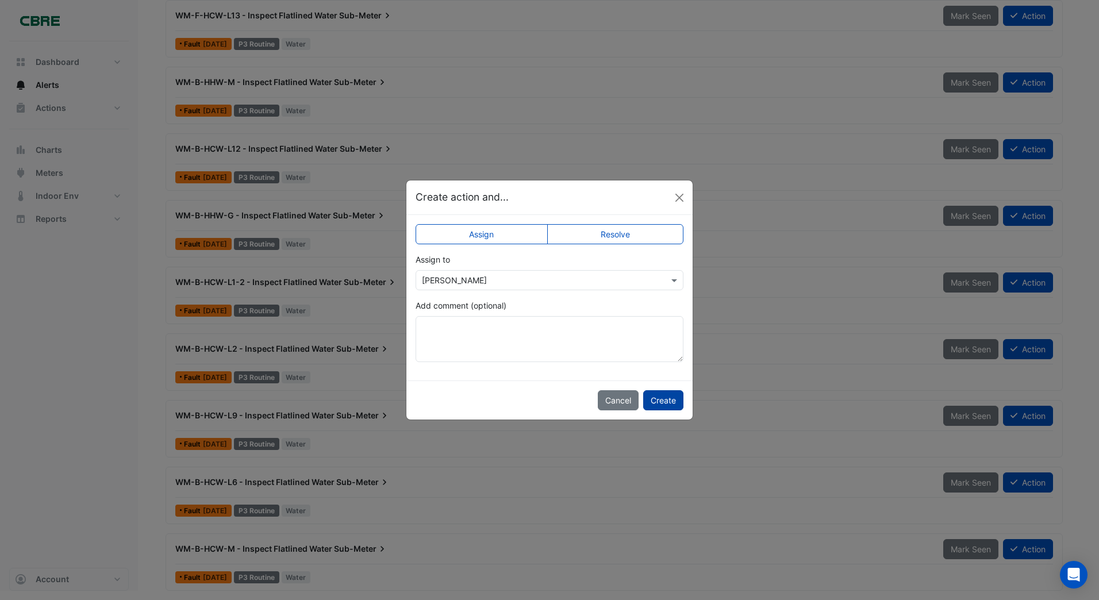
click at [661, 399] on button "Create" at bounding box center [663, 400] width 40 height 20
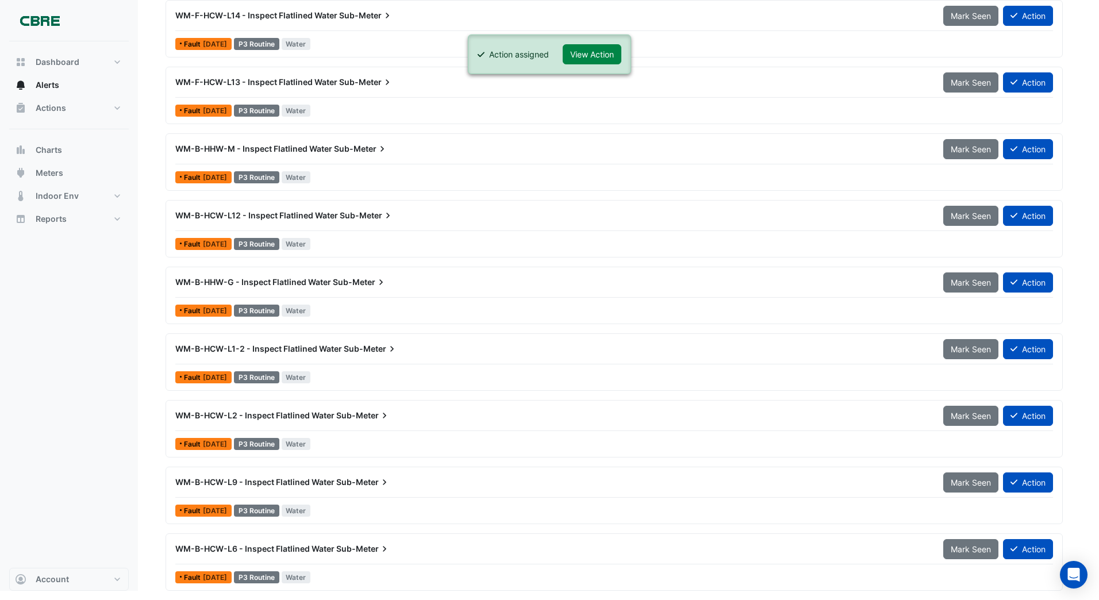
scroll to position [2345, 0]
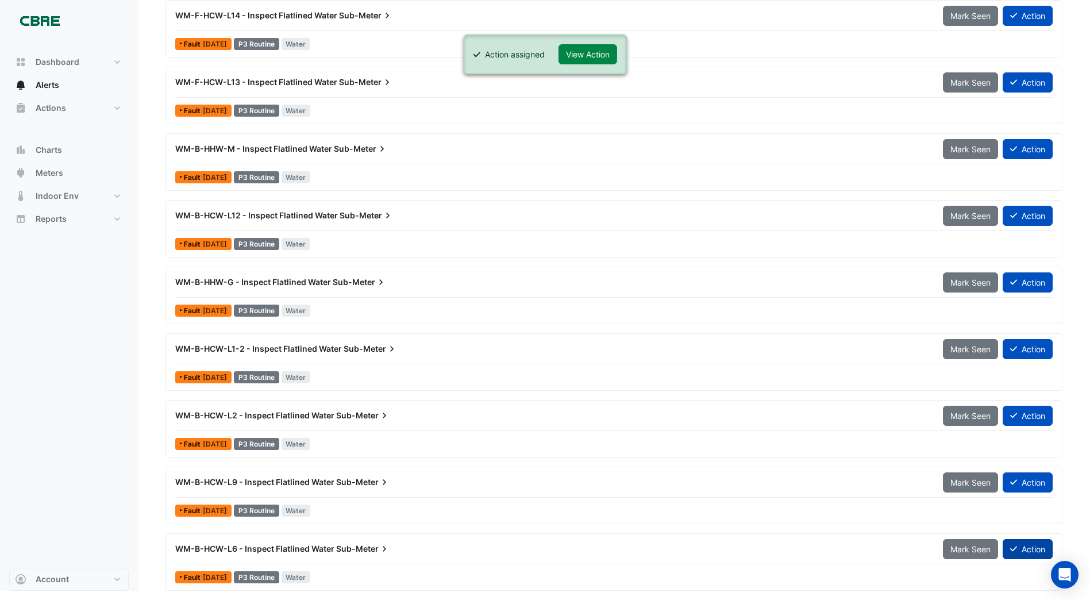
click at [1027, 545] on button "Action" at bounding box center [1028, 549] width 50 height 20
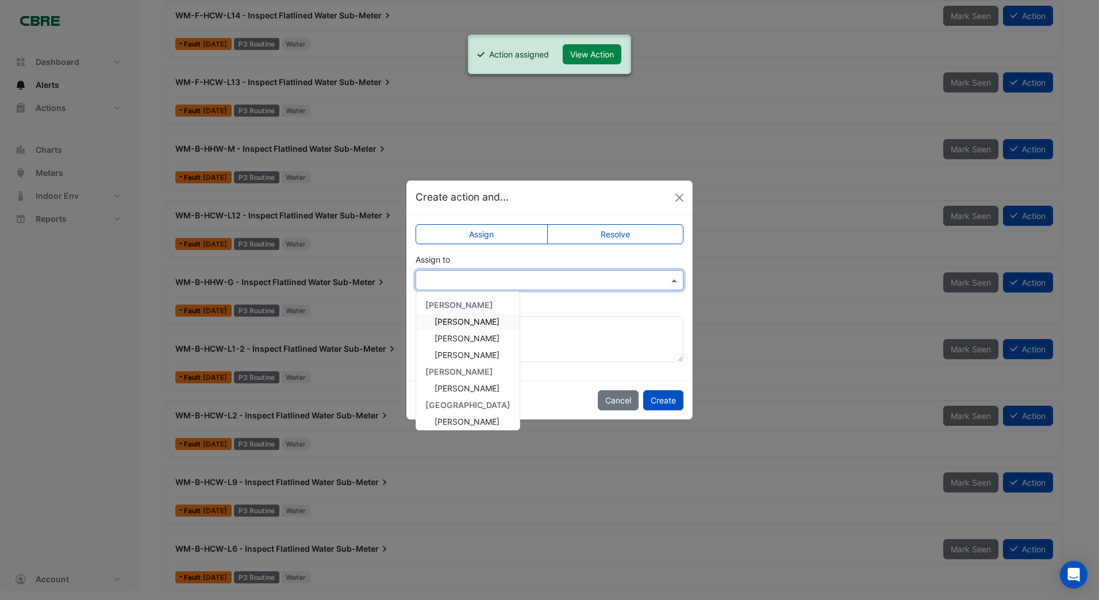
click at [438, 279] on input "text" at bounding box center [538, 281] width 232 height 12
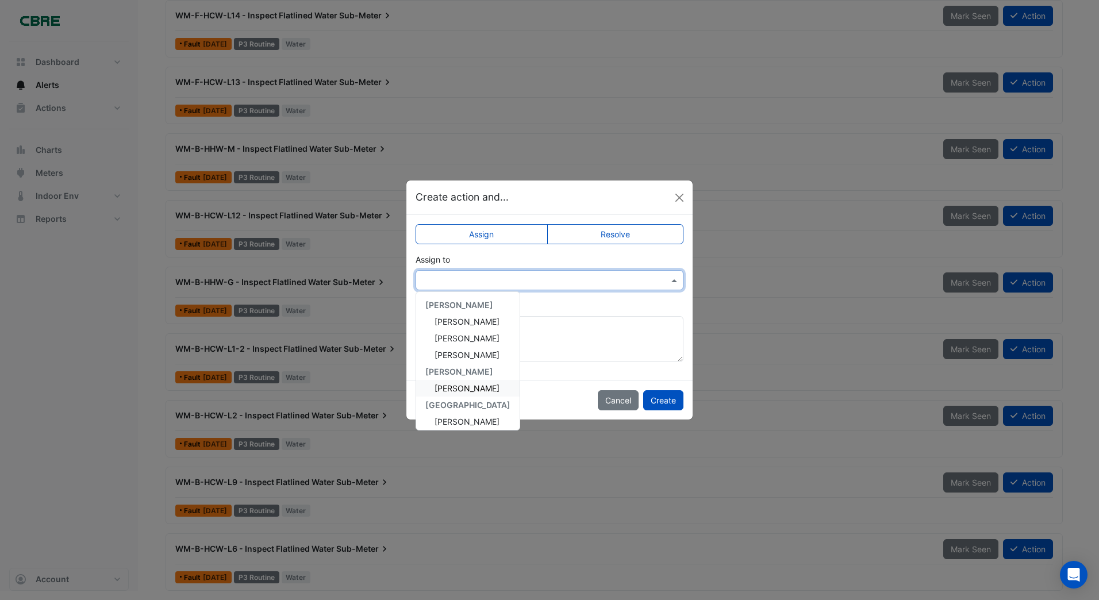
click at [448, 385] on span "[PERSON_NAME]" at bounding box center [466, 388] width 65 height 10
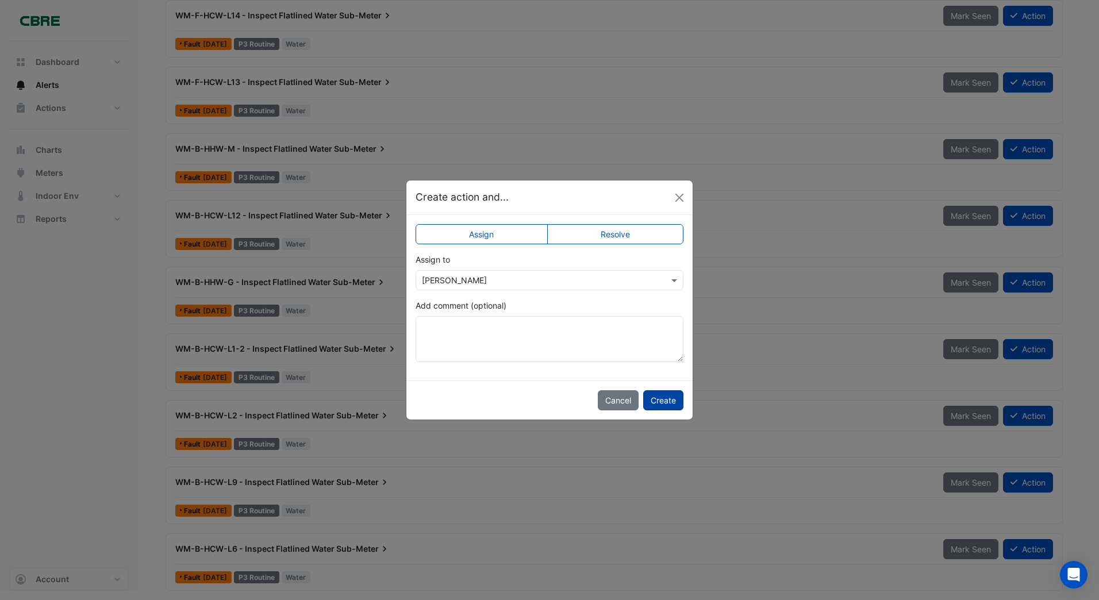
click at [671, 399] on button "Create" at bounding box center [663, 400] width 40 height 20
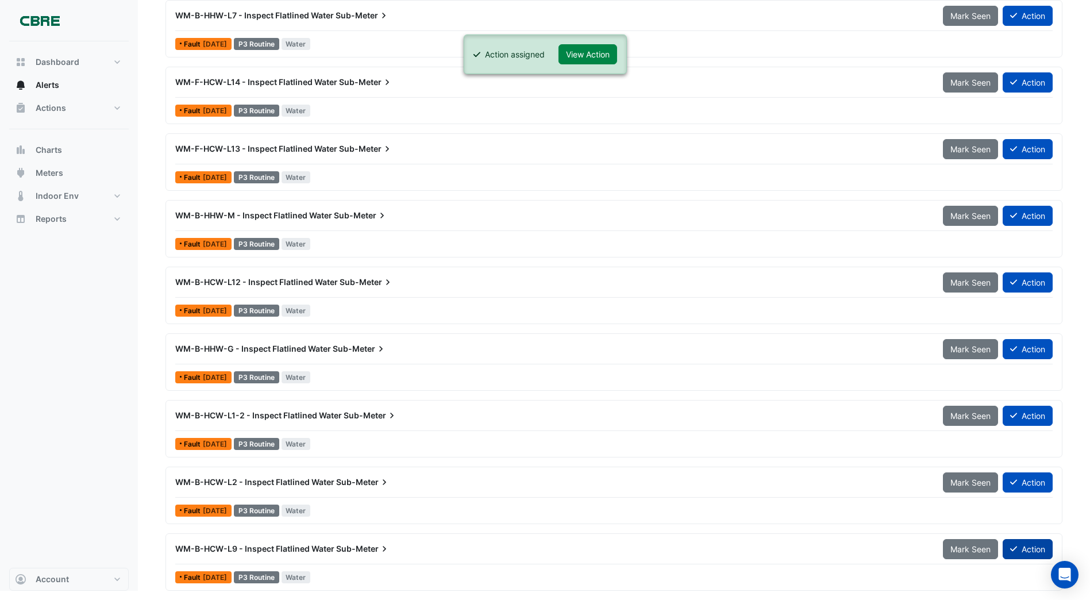
click at [1026, 548] on button "Action" at bounding box center [1028, 549] width 50 height 20
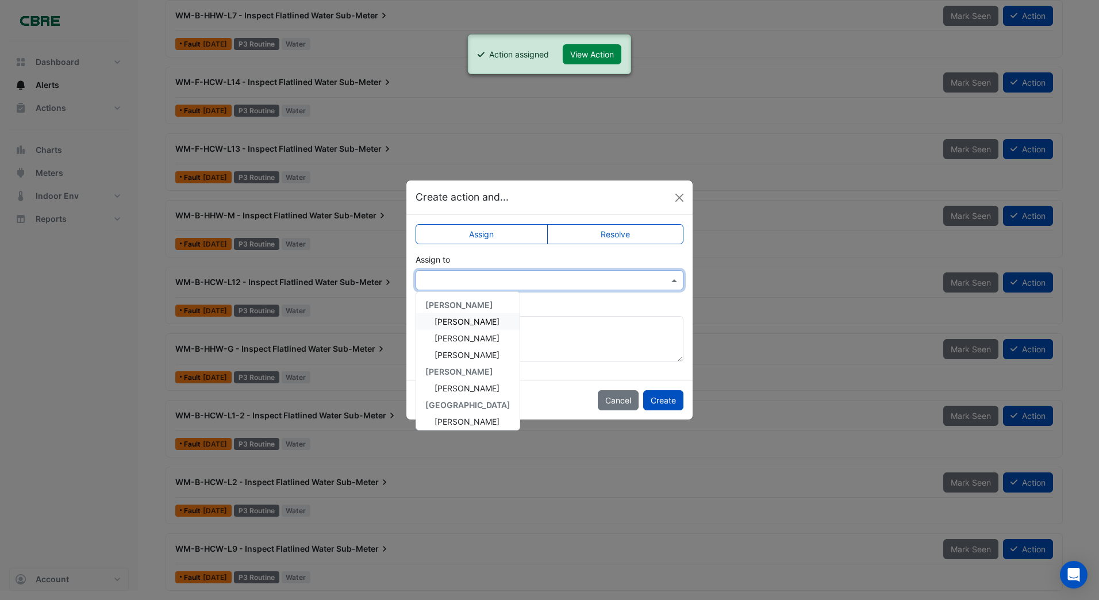
click at [457, 280] on input "text" at bounding box center [538, 281] width 232 height 12
click at [456, 384] on span "[PERSON_NAME]" at bounding box center [466, 388] width 65 height 10
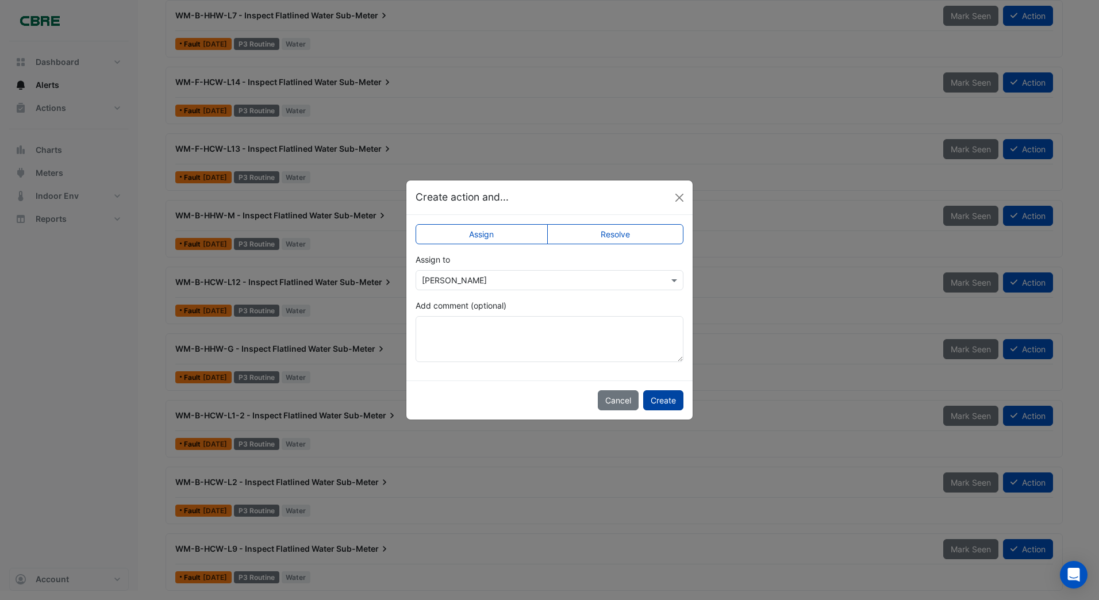
click at [665, 399] on button "Create" at bounding box center [663, 400] width 40 height 20
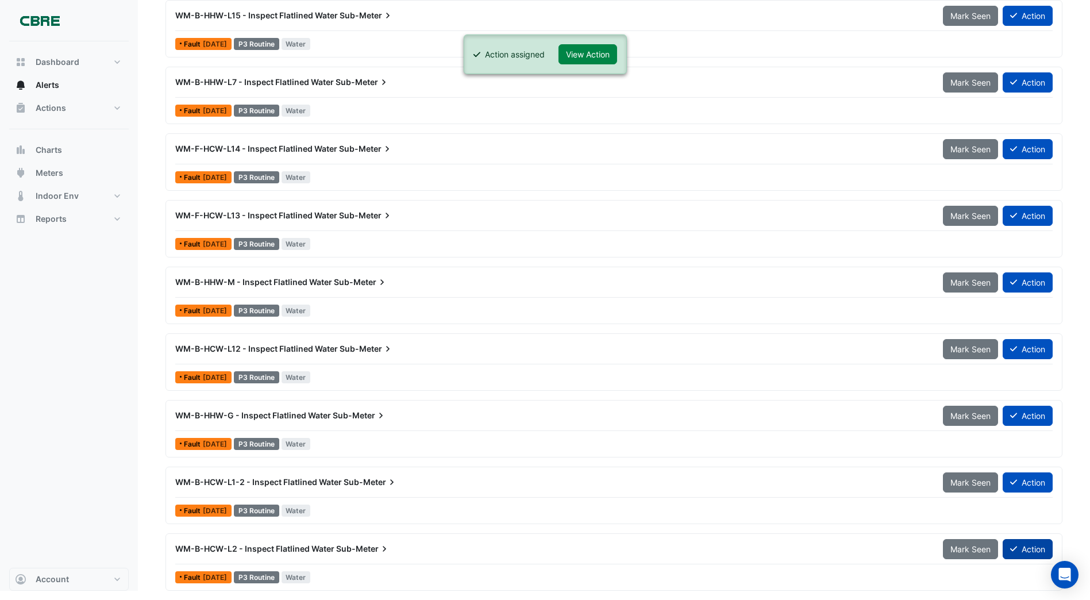
click at [1029, 548] on button "Action" at bounding box center [1028, 549] width 50 height 20
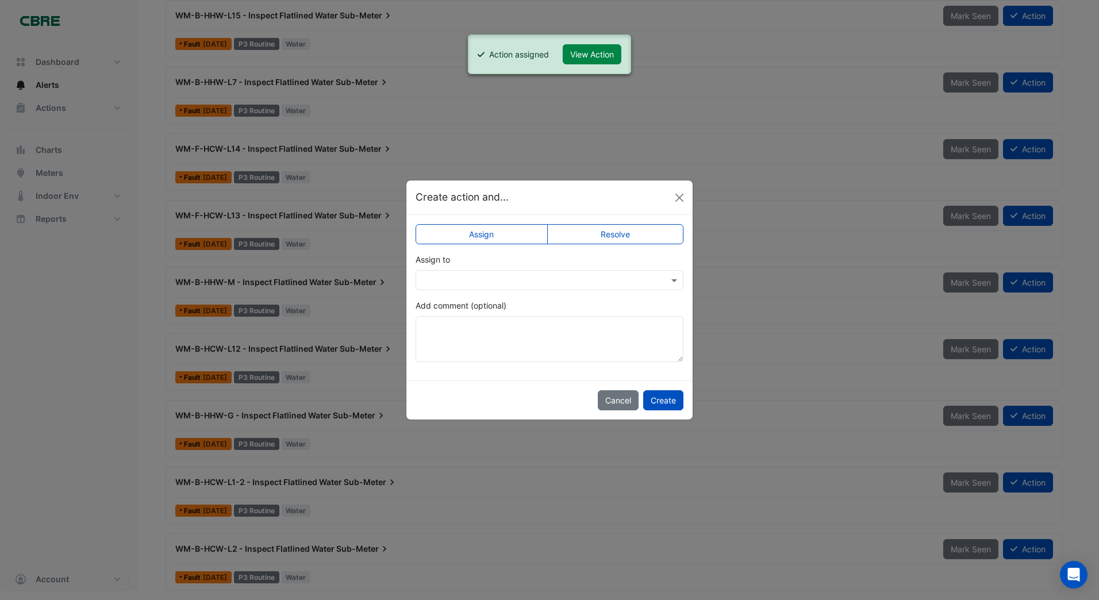
click at [438, 283] on input "text" at bounding box center [538, 281] width 232 height 12
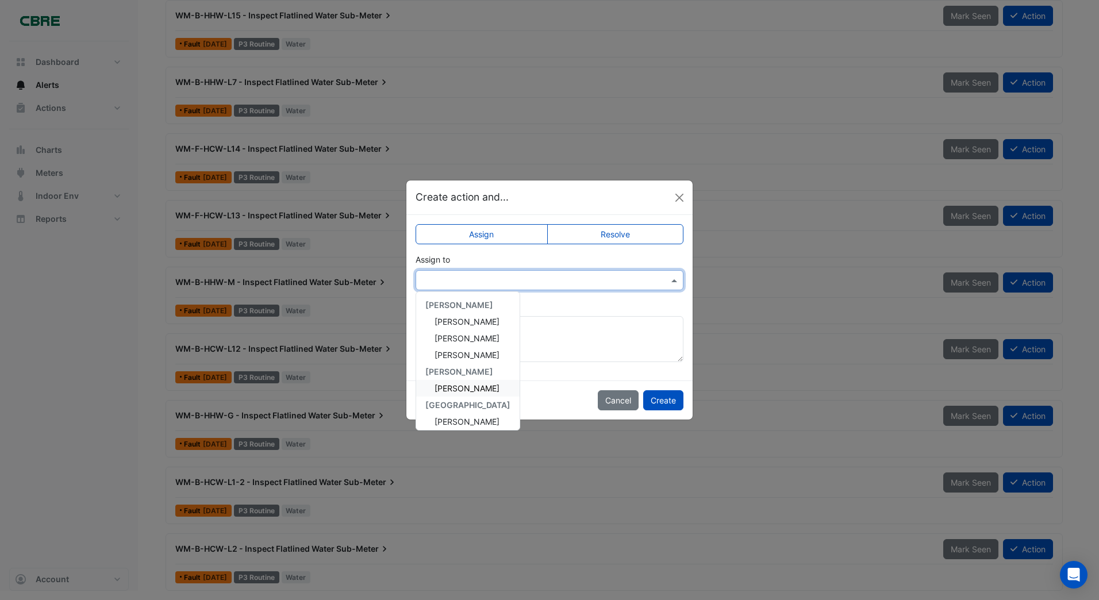
click at [449, 387] on span "[PERSON_NAME]" at bounding box center [466, 388] width 65 height 10
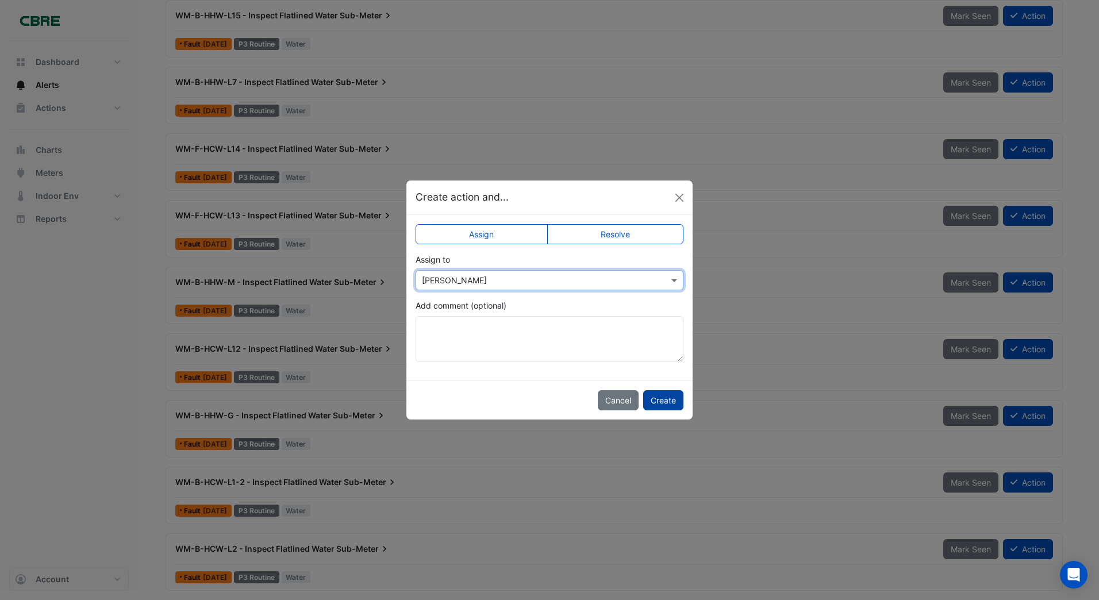
click at [657, 400] on button "Create" at bounding box center [663, 400] width 40 height 20
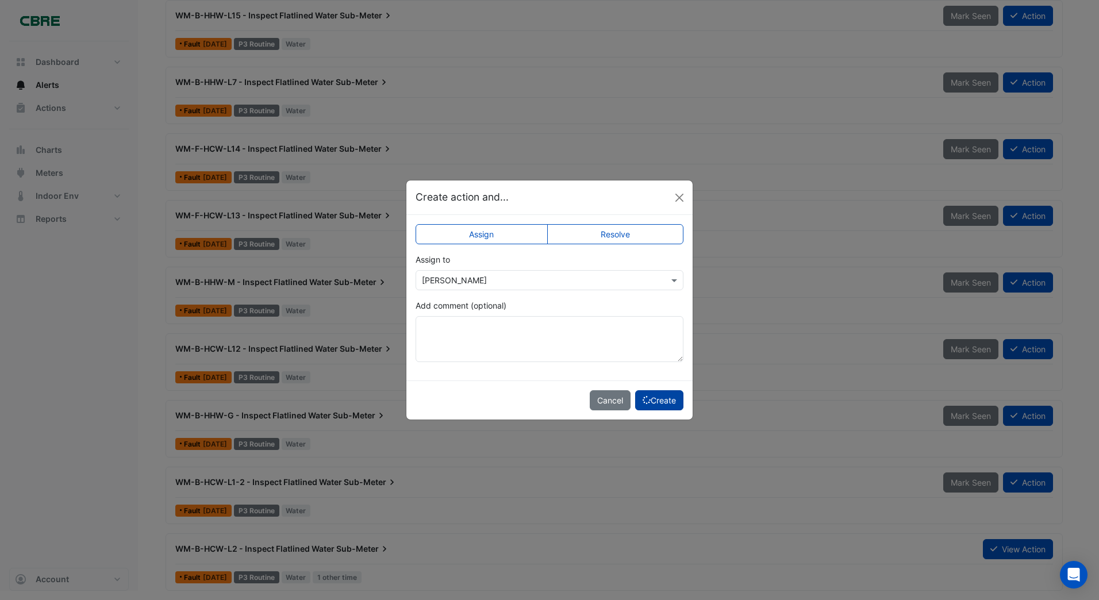
scroll to position [2145, 0]
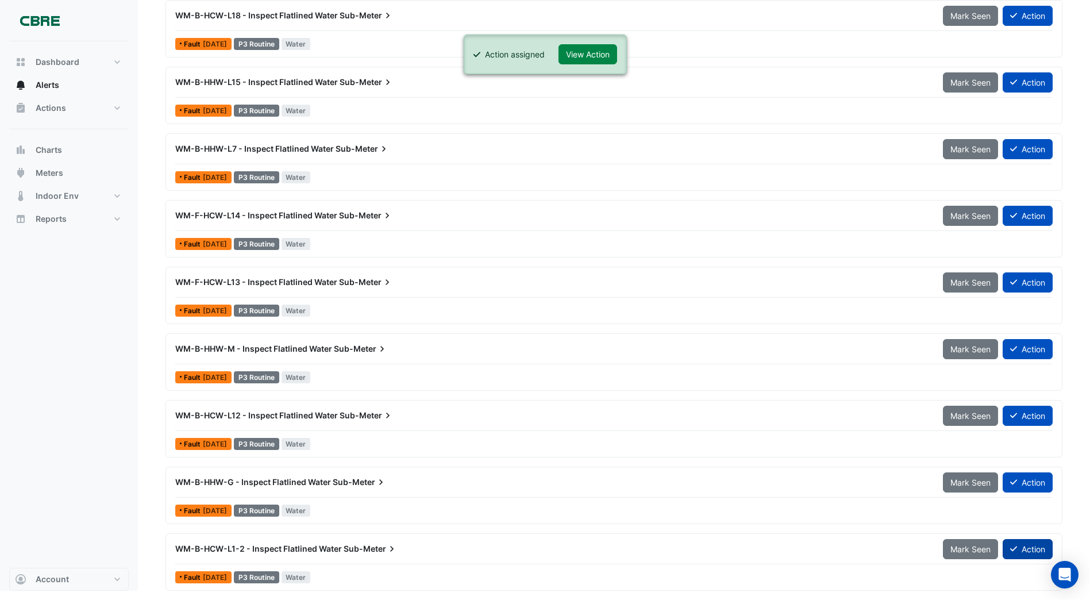
click at [1022, 547] on button "Action" at bounding box center [1028, 549] width 50 height 20
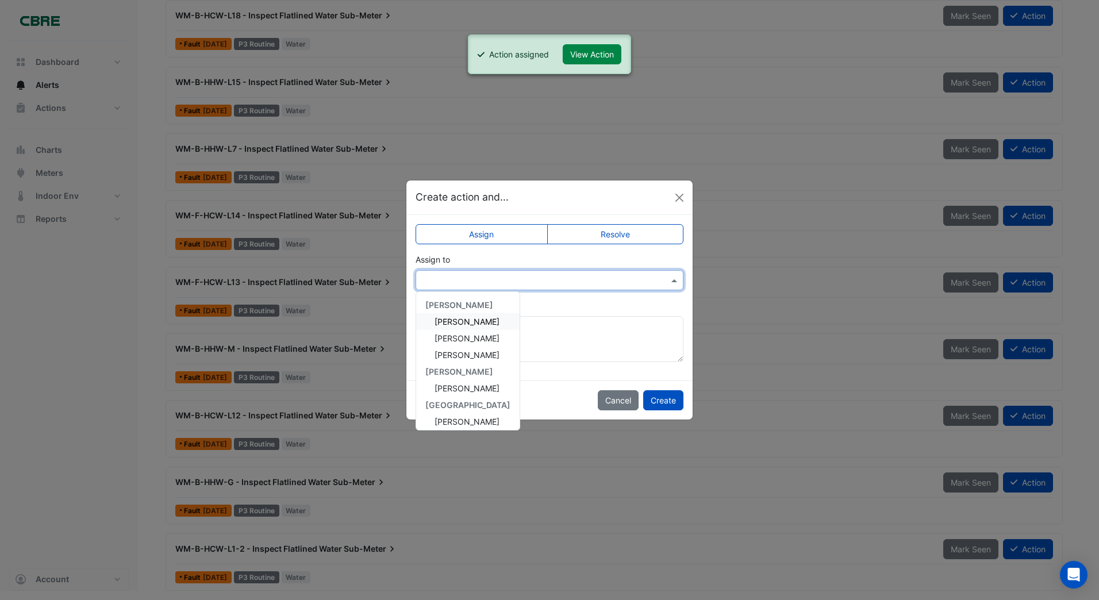
click at [437, 276] on input "text" at bounding box center [538, 281] width 232 height 12
click at [450, 388] on span "[PERSON_NAME]" at bounding box center [466, 388] width 65 height 10
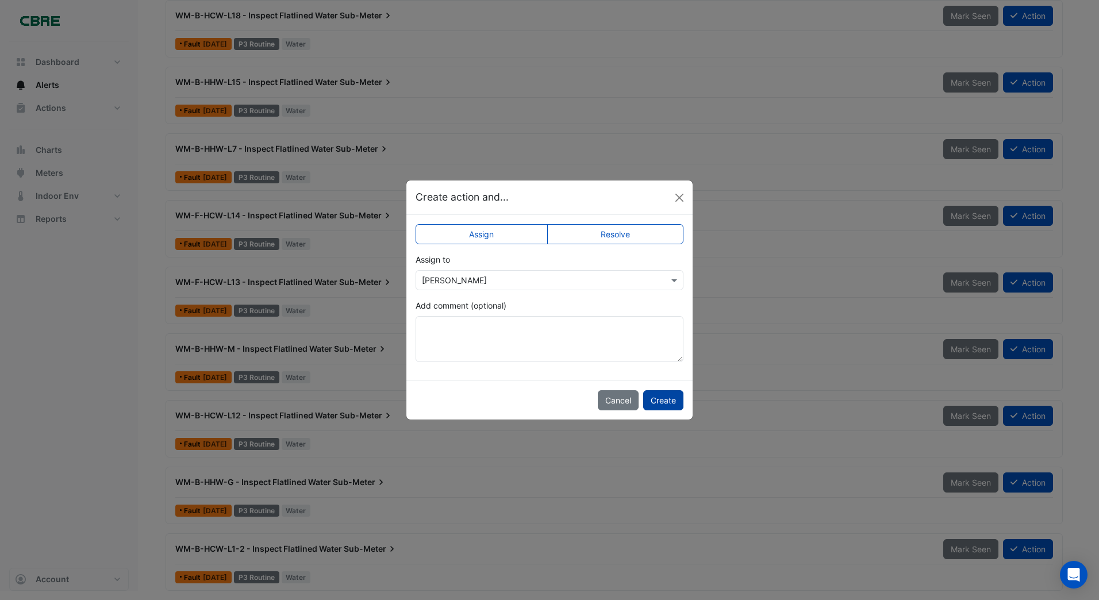
click at [671, 403] on button "Create" at bounding box center [663, 400] width 40 height 20
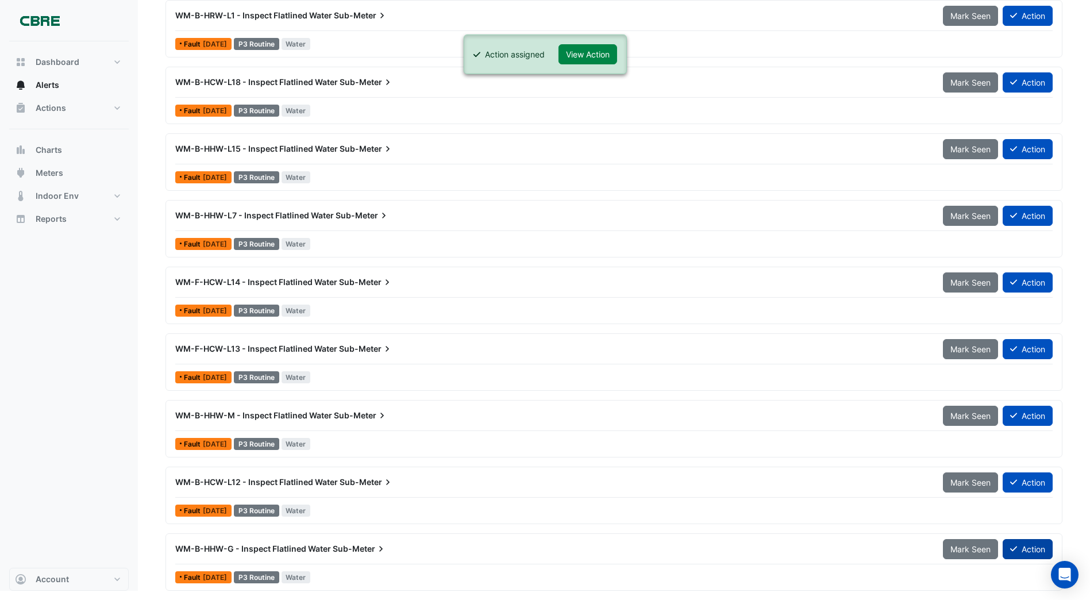
click at [1029, 545] on button "Action" at bounding box center [1028, 549] width 50 height 20
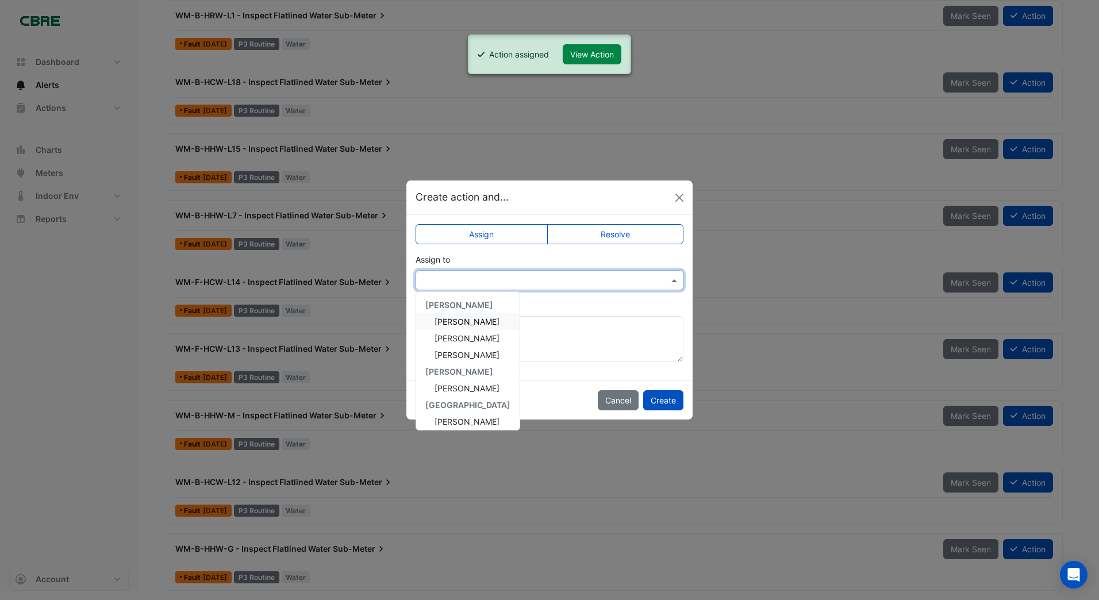
click at [472, 278] on input "text" at bounding box center [538, 281] width 232 height 12
click at [446, 387] on span "[PERSON_NAME]" at bounding box center [466, 388] width 65 height 10
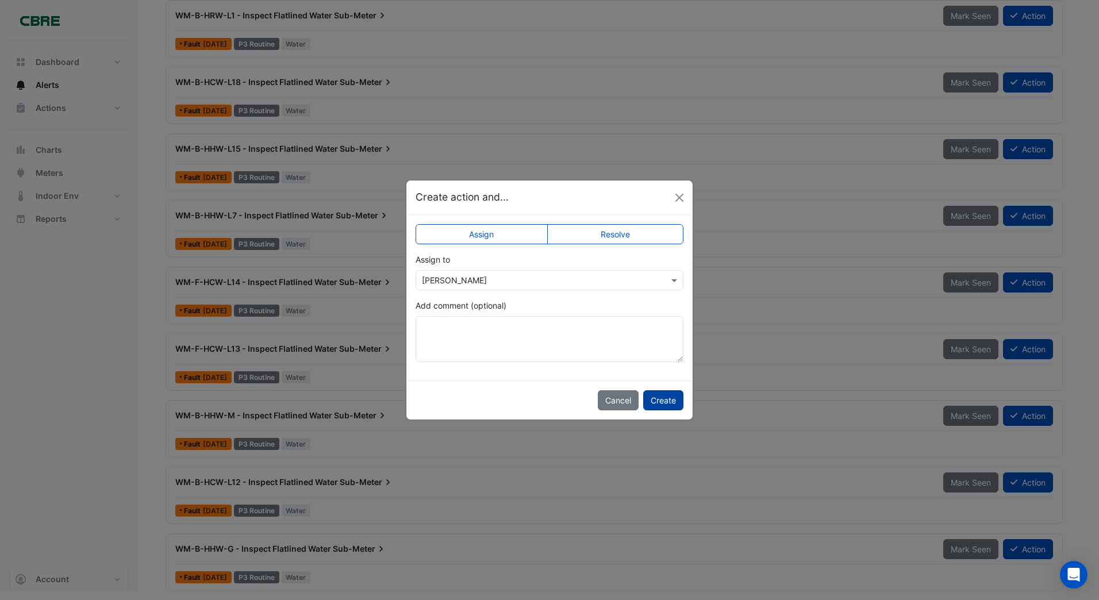
click at [665, 401] on button "Create" at bounding box center [663, 400] width 40 height 20
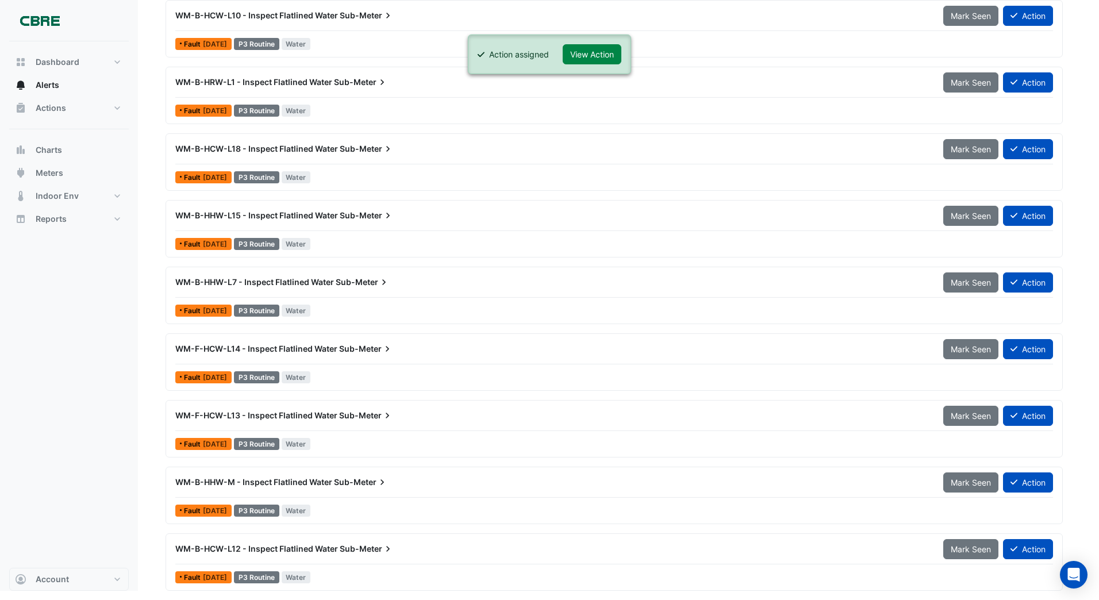
scroll to position [2012, 0]
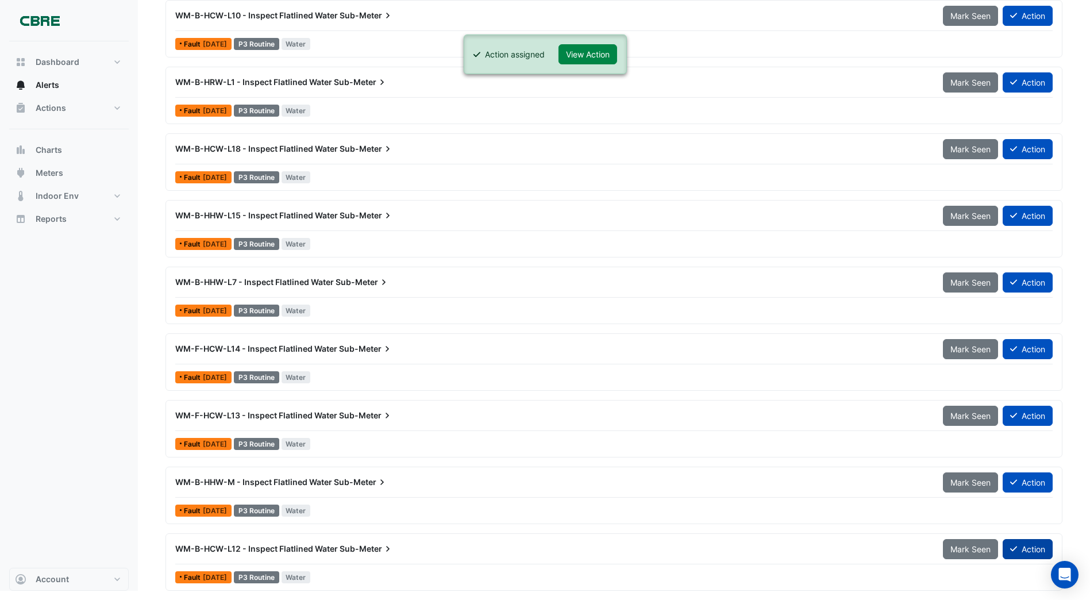
click at [1021, 546] on button "Action" at bounding box center [1028, 549] width 50 height 20
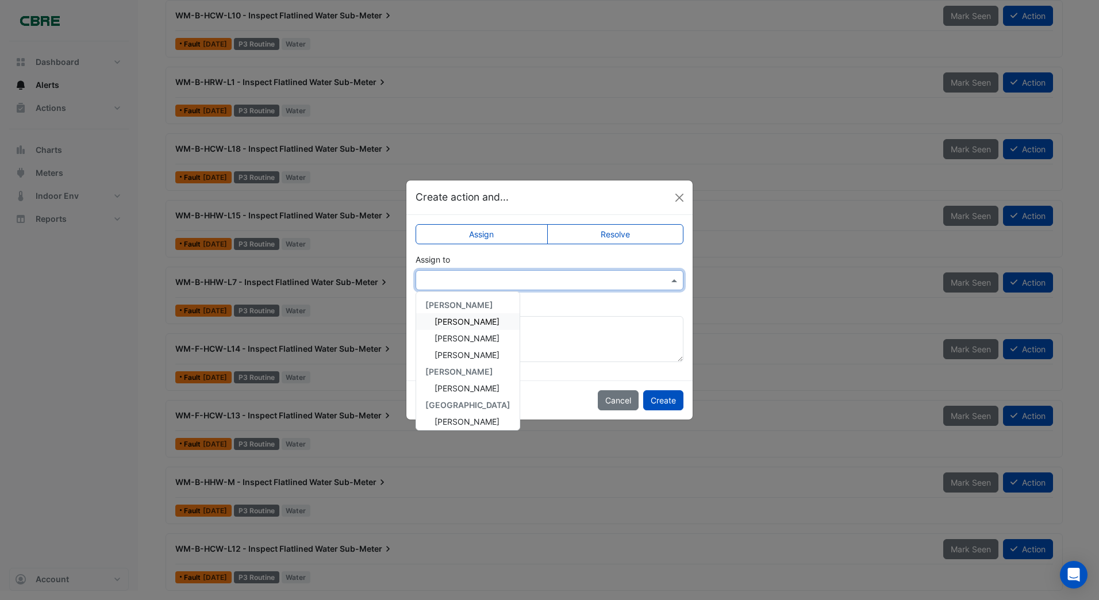
click at [446, 282] on input "text" at bounding box center [538, 281] width 232 height 12
click at [452, 387] on span "[PERSON_NAME]" at bounding box center [466, 388] width 65 height 10
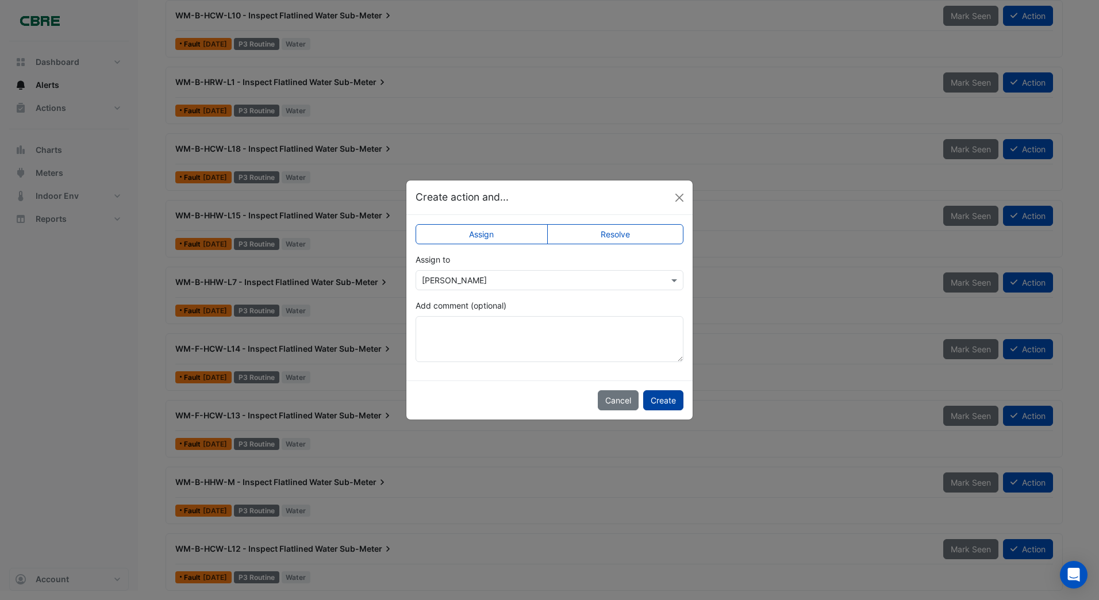
click at [667, 399] on button "Create" at bounding box center [663, 400] width 40 height 20
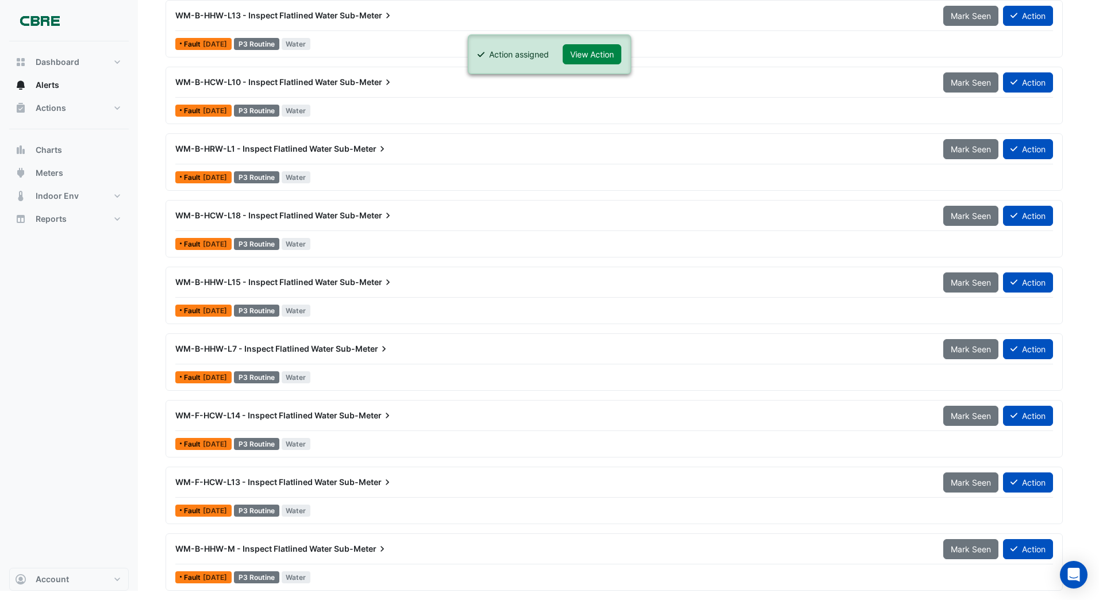
scroll to position [1946, 0]
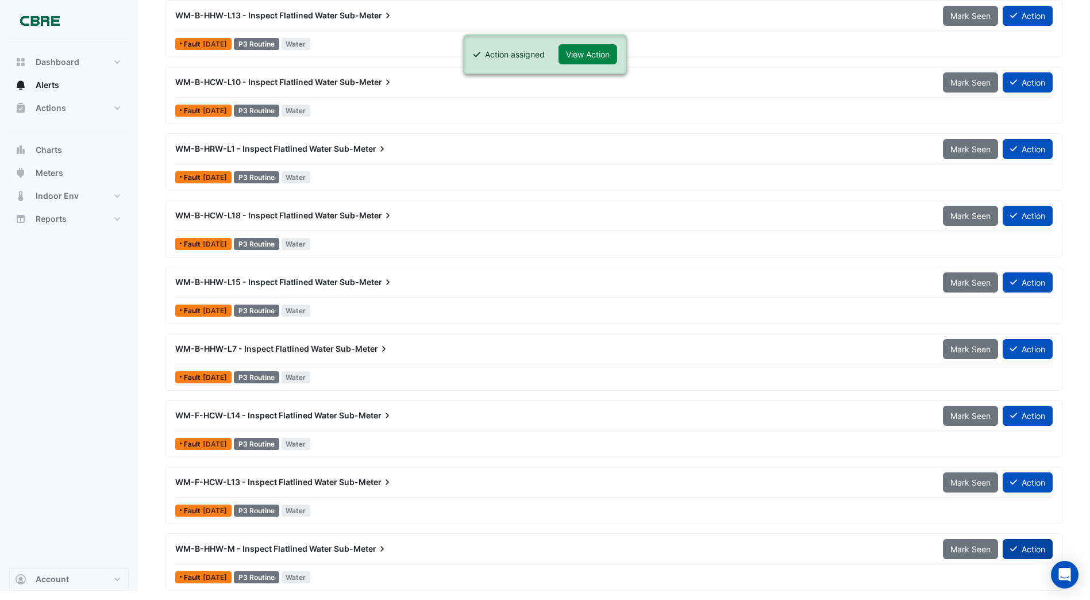
click at [1028, 548] on button "Action" at bounding box center [1028, 549] width 50 height 20
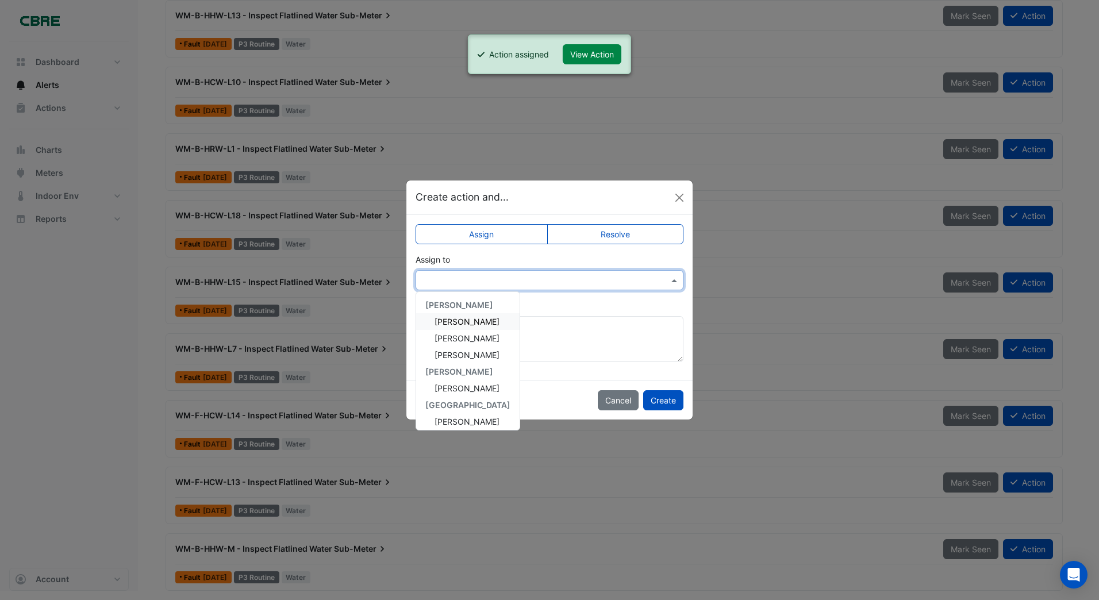
click at [455, 278] on input "text" at bounding box center [538, 281] width 232 height 12
click at [444, 384] on span "[PERSON_NAME]" at bounding box center [466, 388] width 65 height 10
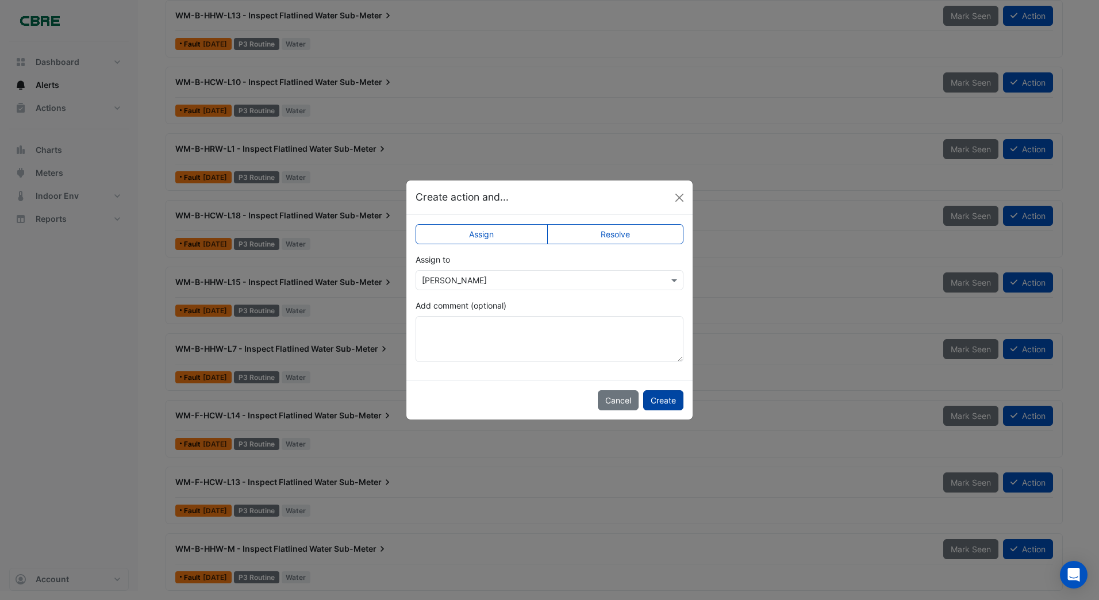
click at [660, 399] on button "Create" at bounding box center [663, 400] width 40 height 20
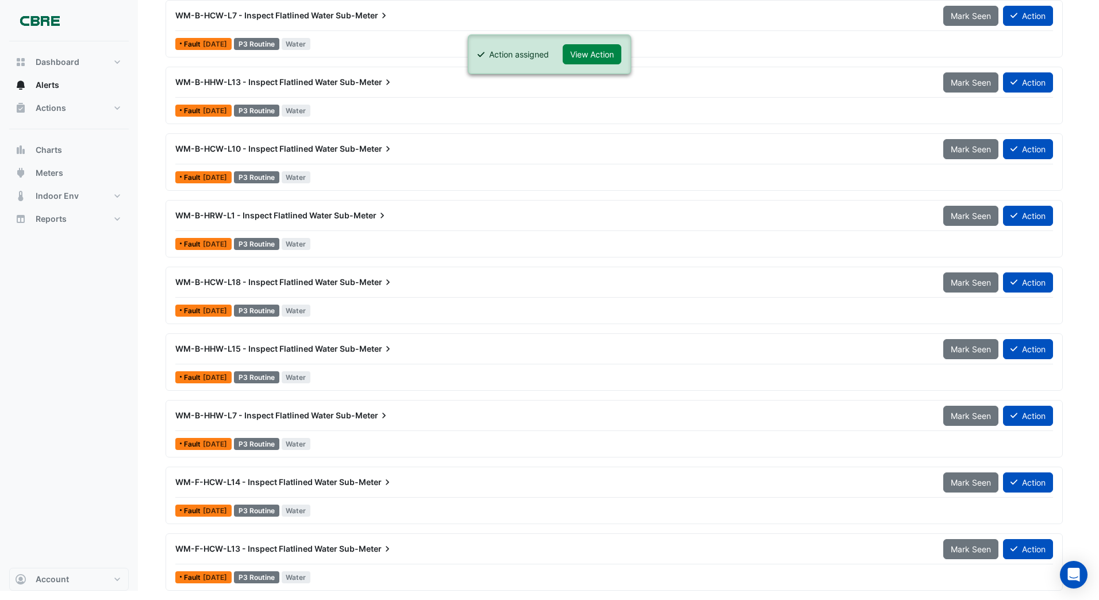
scroll to position [1879, 0]
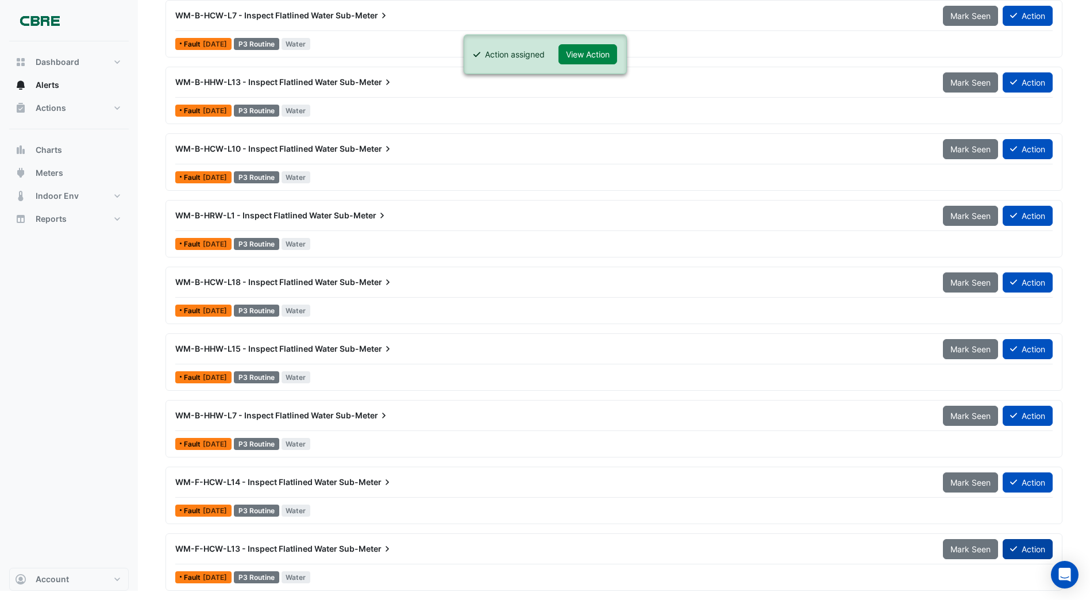
click at [1014, 548] on icon at bounding box center [1013, 549] width 7 height 8
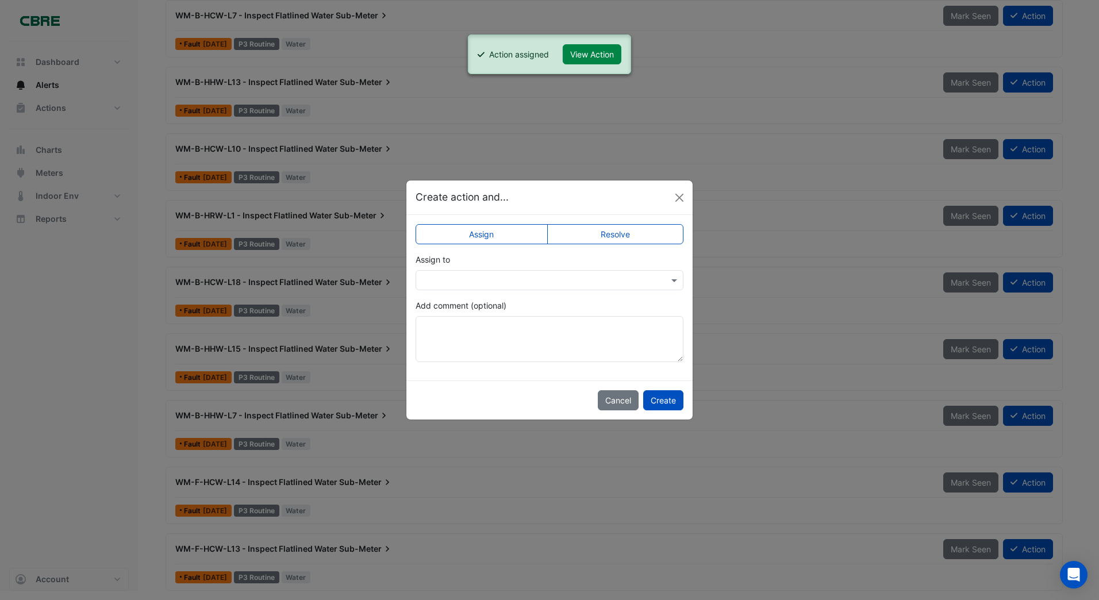
click at [453, 286] on div at bounding box center [549, 280] width 268 height 20
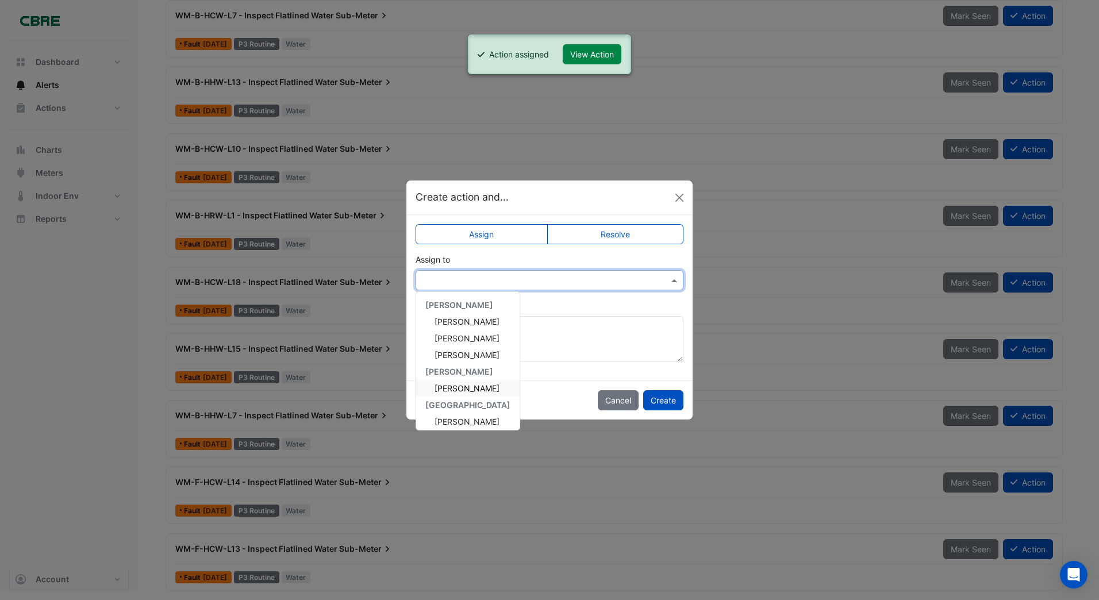
click at [446, 383] on span "[PERSON_NAME]" at bounding box center [466, 388] width 65 height 10
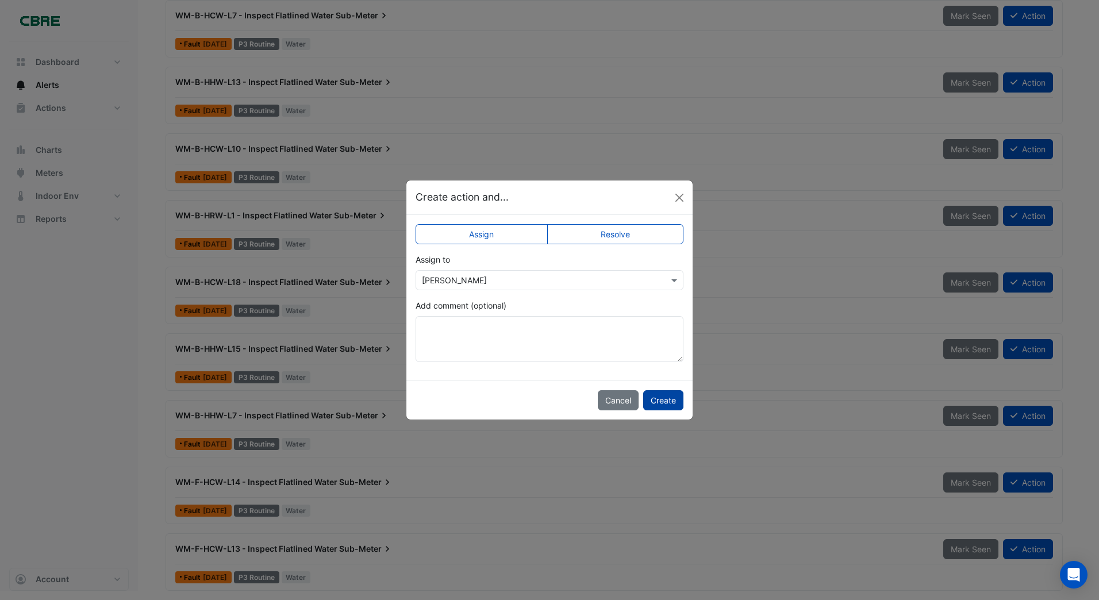
click at [665, 396] on button "Create" at bounding box center [663, 400] width 40 height 20
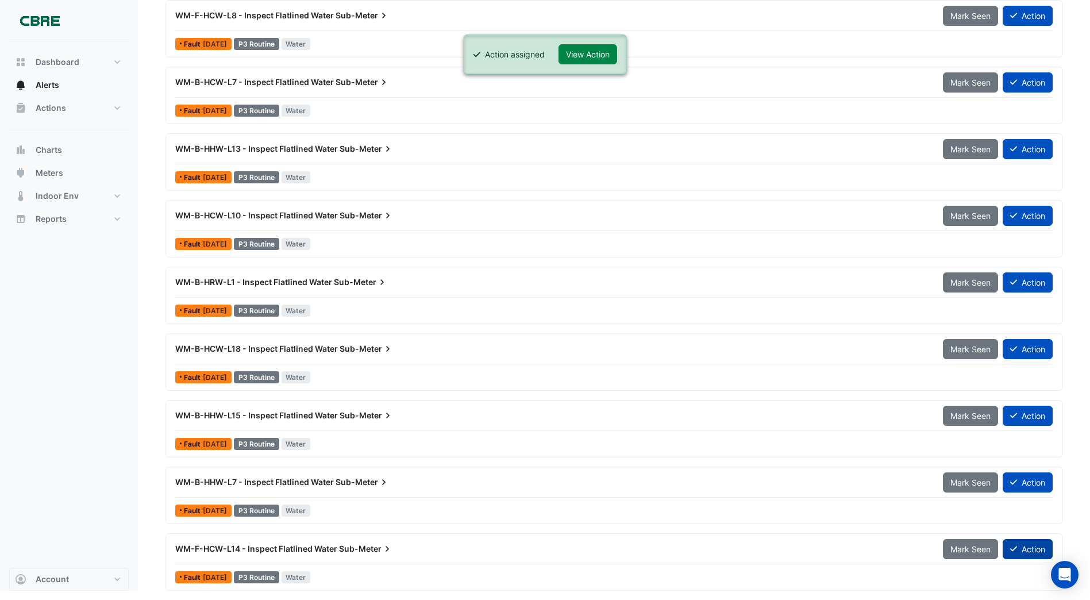
click at [1024, 551] on button "Action" at bounding box center [1028, 549] width 50 height 20
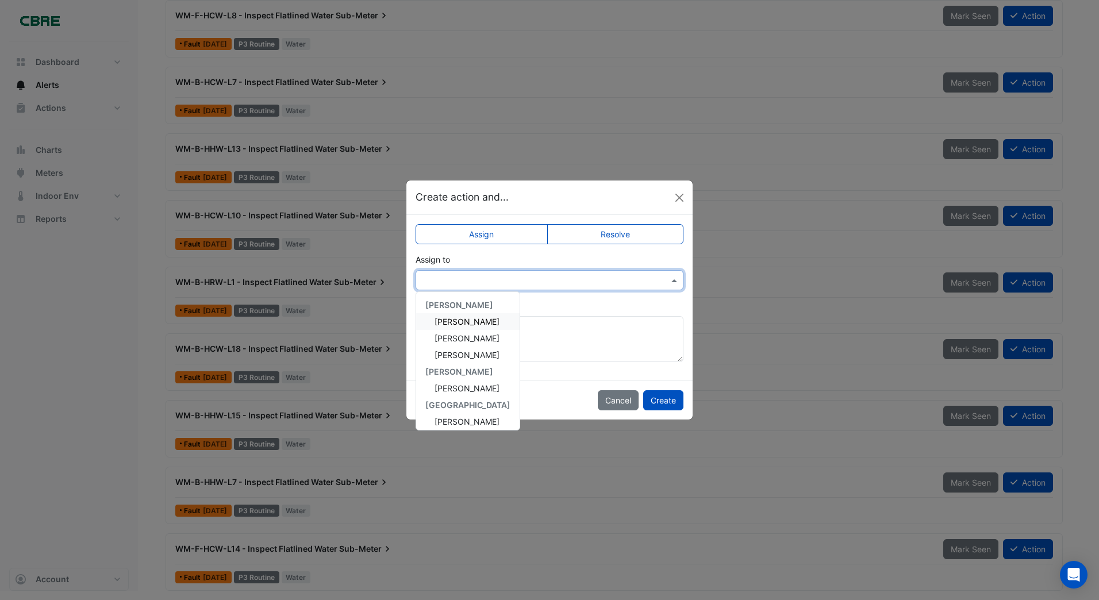
click at [432, 280] on input "text" at bounding box center [538, 281] width 232 height 12
click at [449, 387] on span "[PERSON_NAME]" at bounding box center [466, 388] width 65 height 10
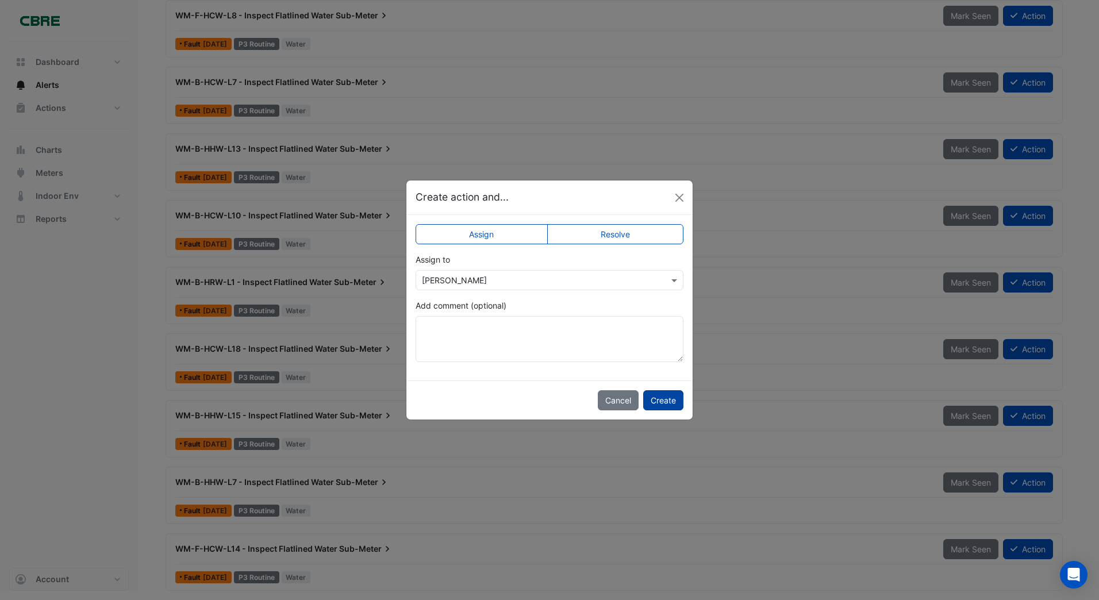
click at [668, 400] on button "Create" at bounding box center [663, 400] width 40 height 20
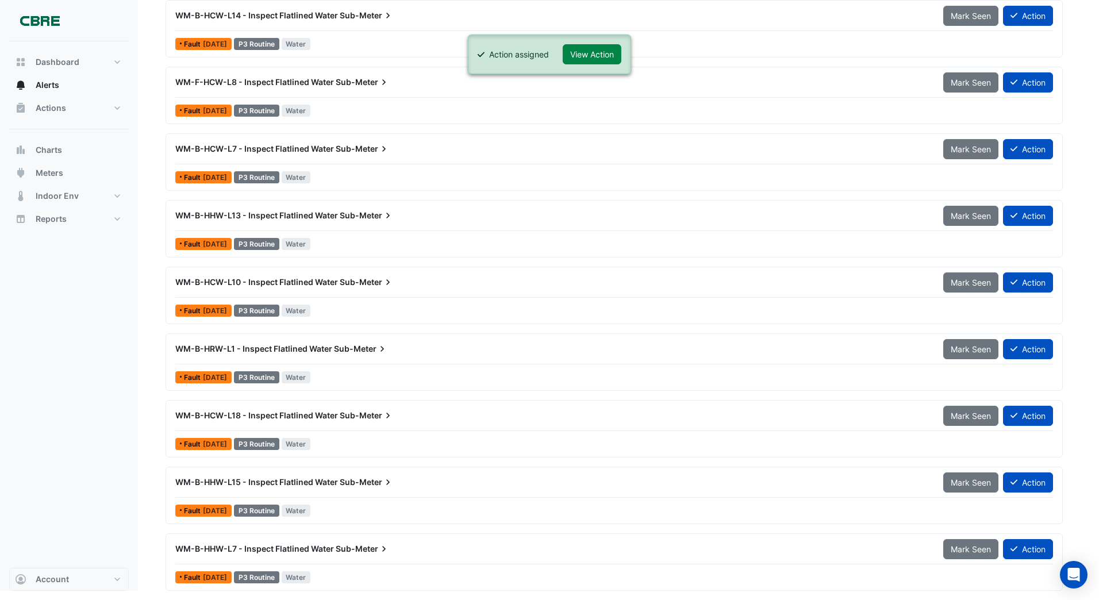
scroll to position [1746, 0]
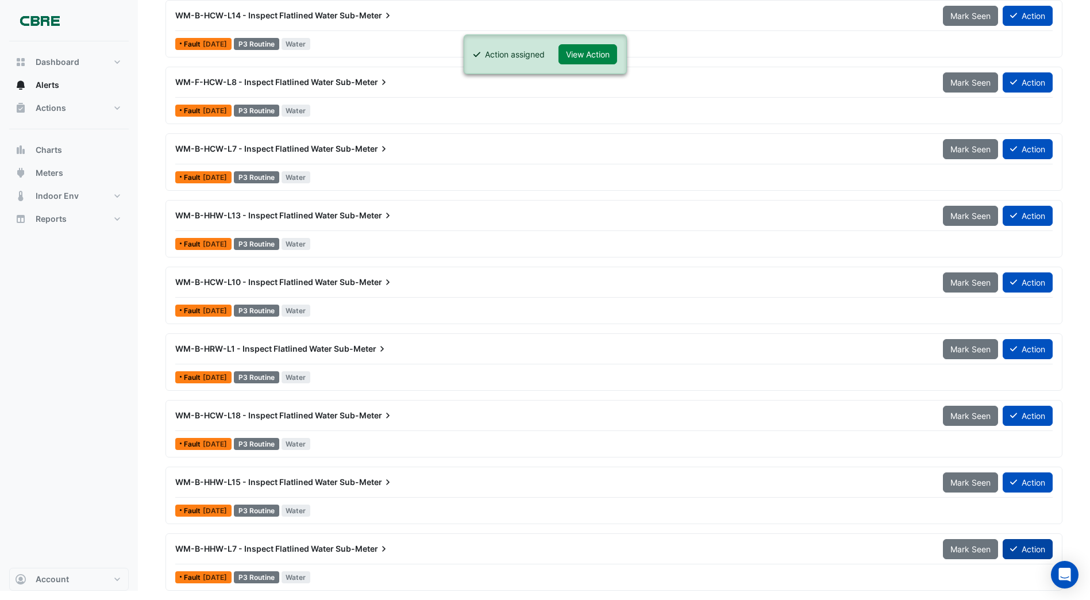
click at [1022, 545] on button "Action" at bounding box center [1028, 549] width 50 height 20
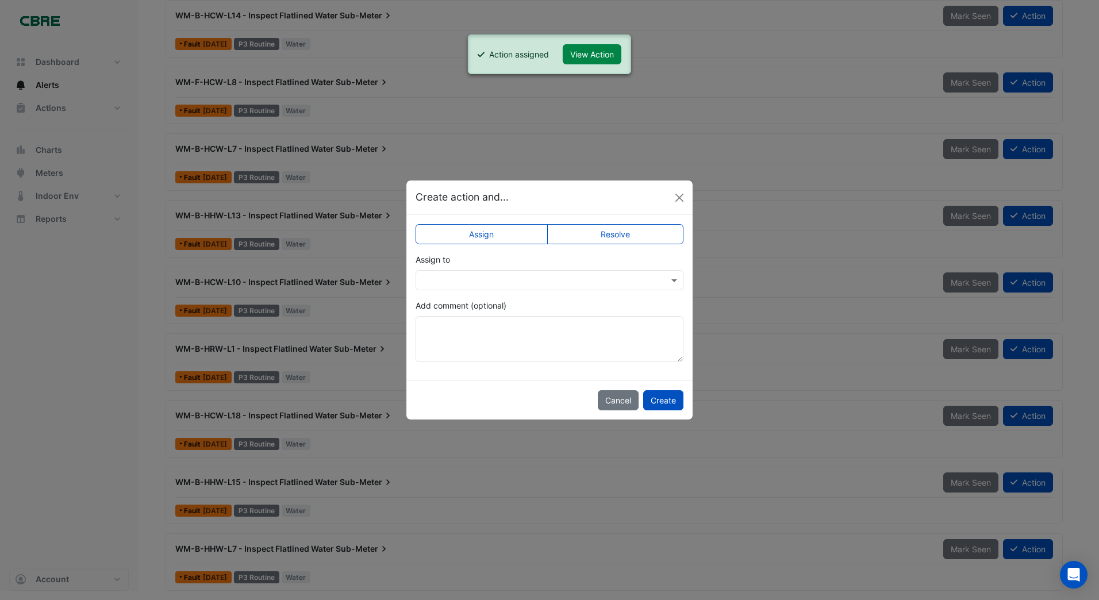
click at [426, 280] on input "text" at bounding box center [538, 281] width 232 height 12
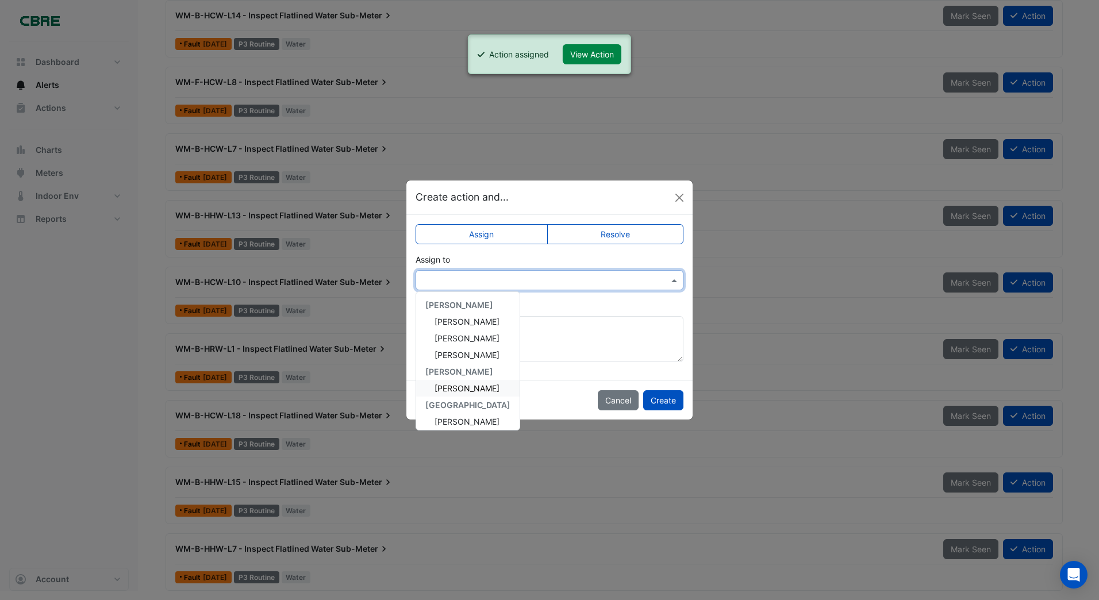
click at [447, 383] on span "[PERSON_NAME]" at bounding box center [466, 388] width 65 height 10
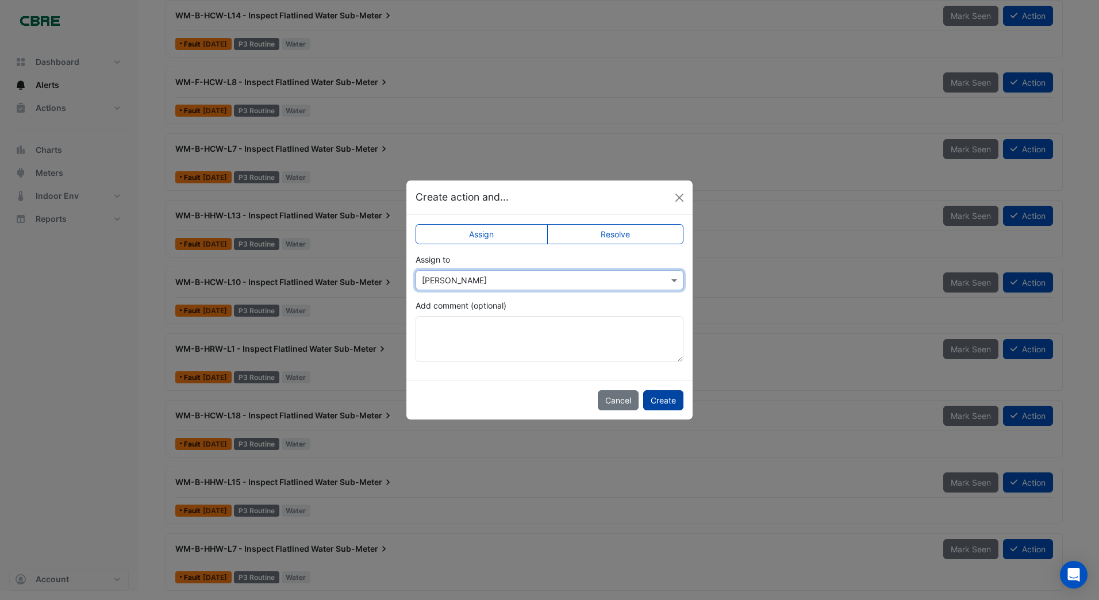
click at [657, 396] on button "Create" at bounding box center [663, 400] width 40 height 20
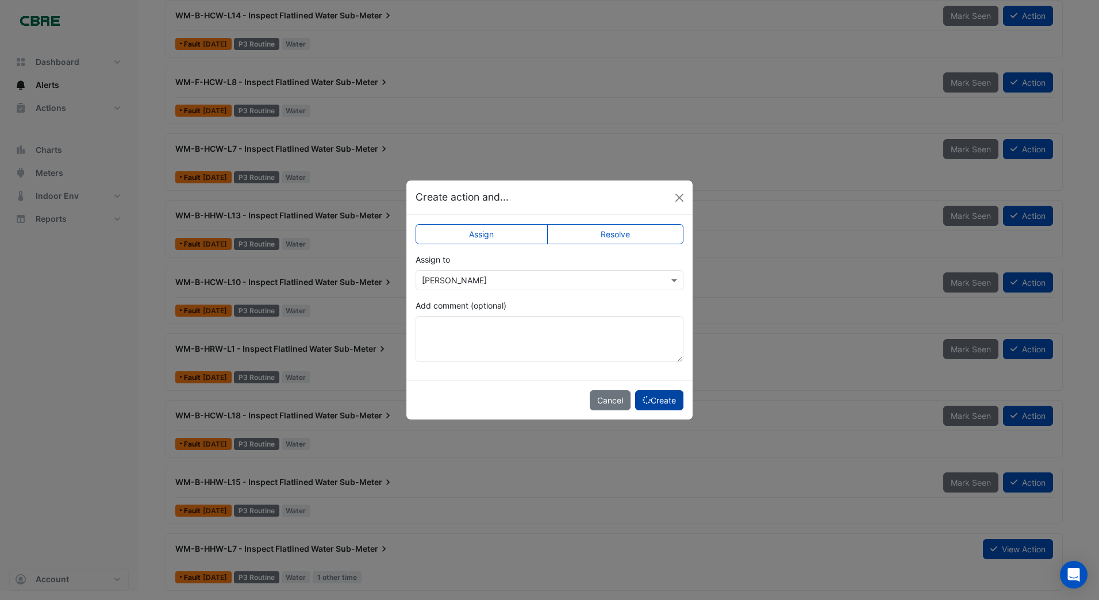
scroll to position [1679, 0]
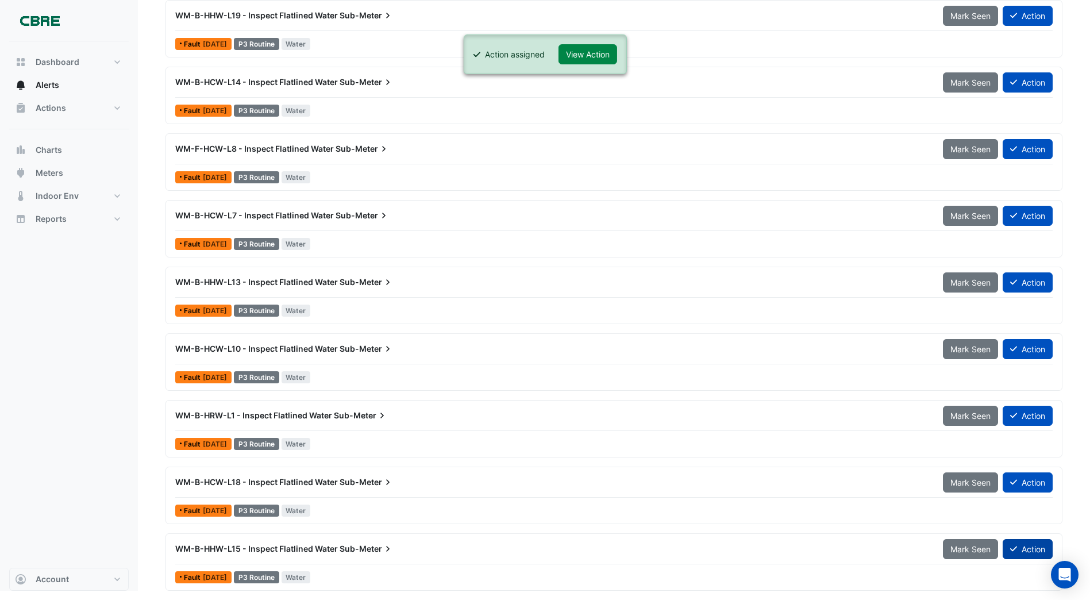
click at [1027, 547] on button "Action" at bounding box center [1028, 549] width 50 height 20
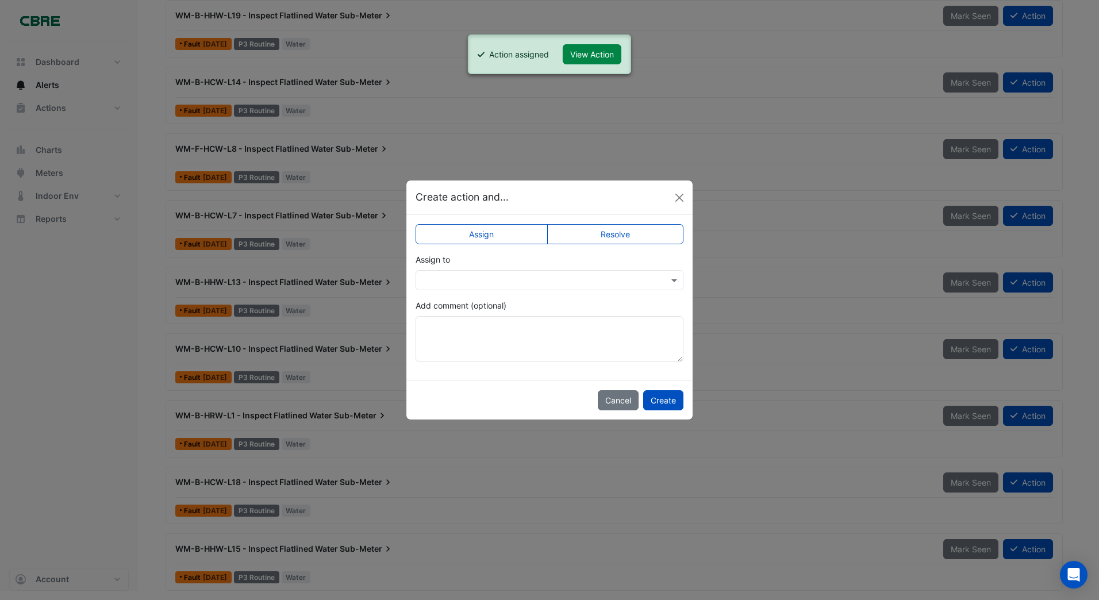
click at [440, 279] on input "text" at bounding box center [538, 281] width 232 height 12
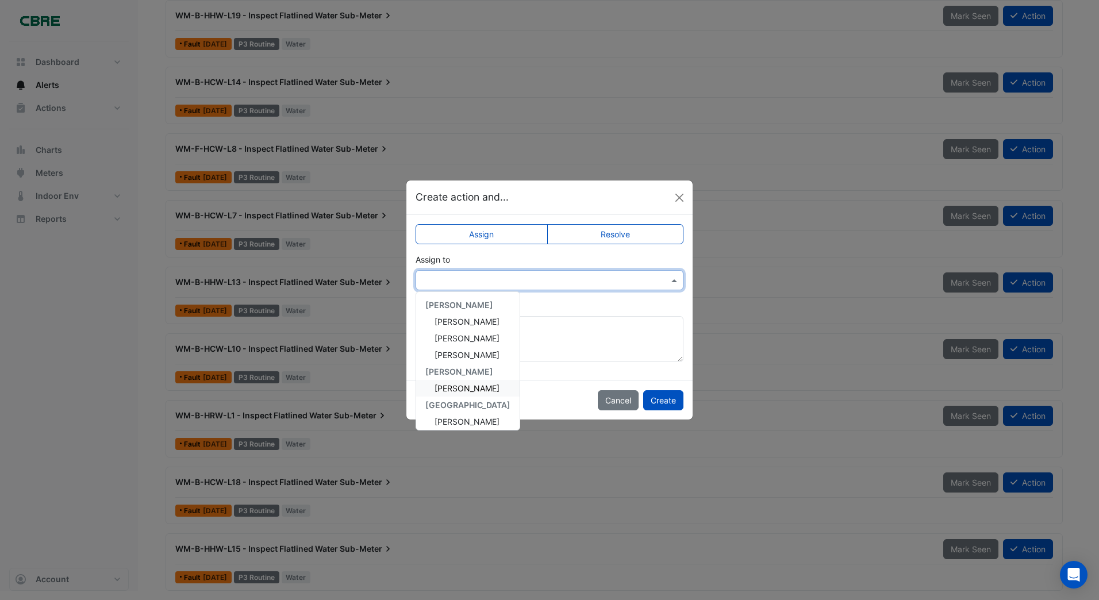
click at [446, 389] on span "[PERSON_NAME]" at bounding box center [466, 388] width 65 height 10
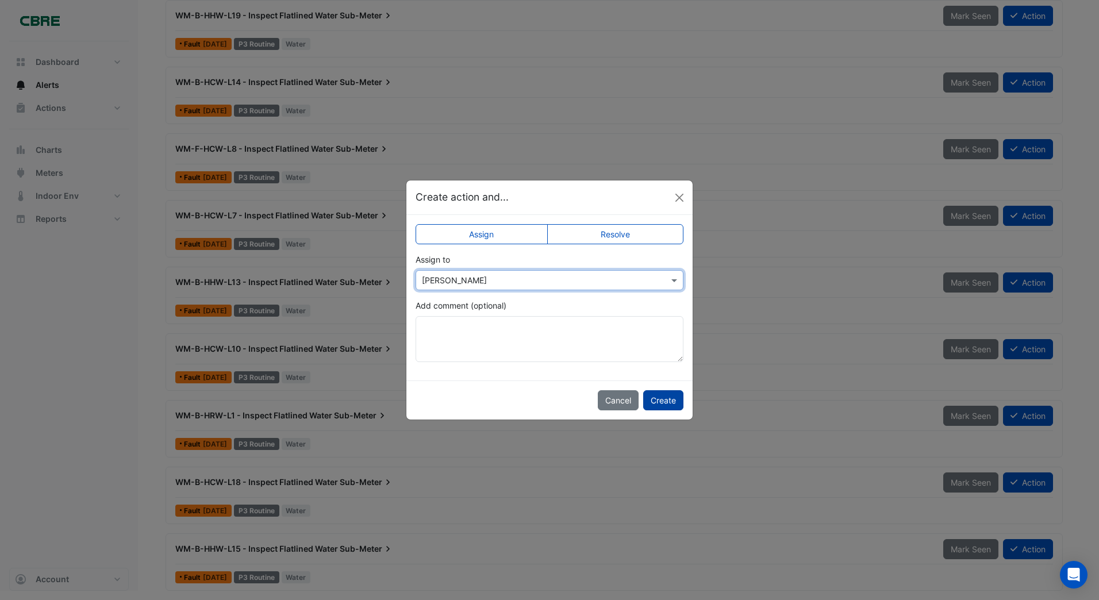
click at [671, 400] on button "Create" at bounding box center [663, 400] width 40 height 20
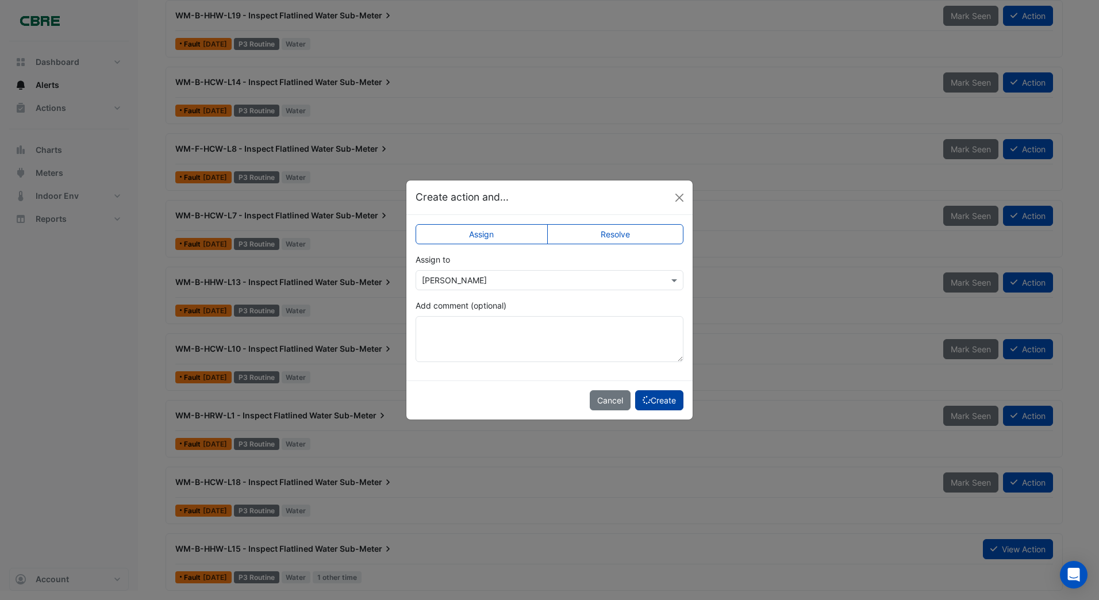
scroll to position [1612, 0]
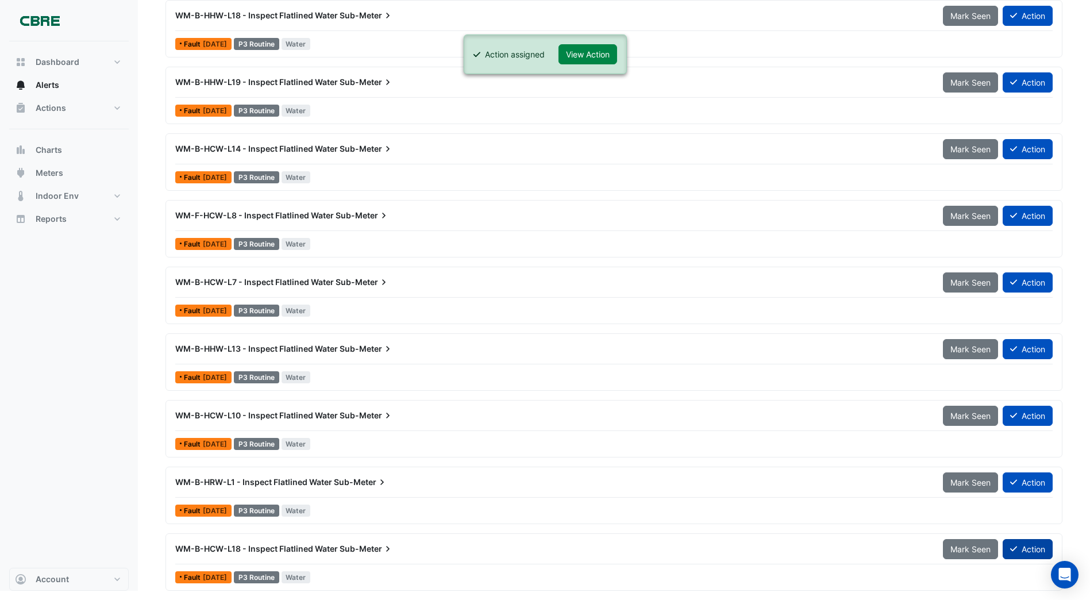
click at [1029, 550] on button "Action" at bounding box center [1028, 549] width 50 height 20
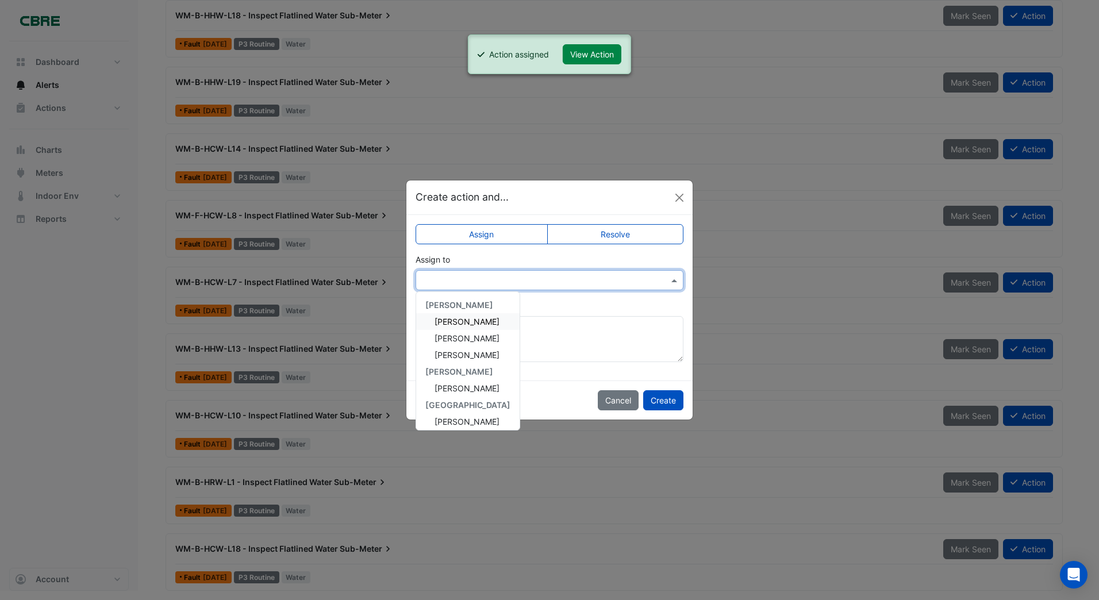
click at [471, 285] on input "text" at bounding box center [538, 281] width 232 height 12
click at [450, 386] on span "[PERSON_NAME]" at bounding box center [466, 388] width 65 height 10
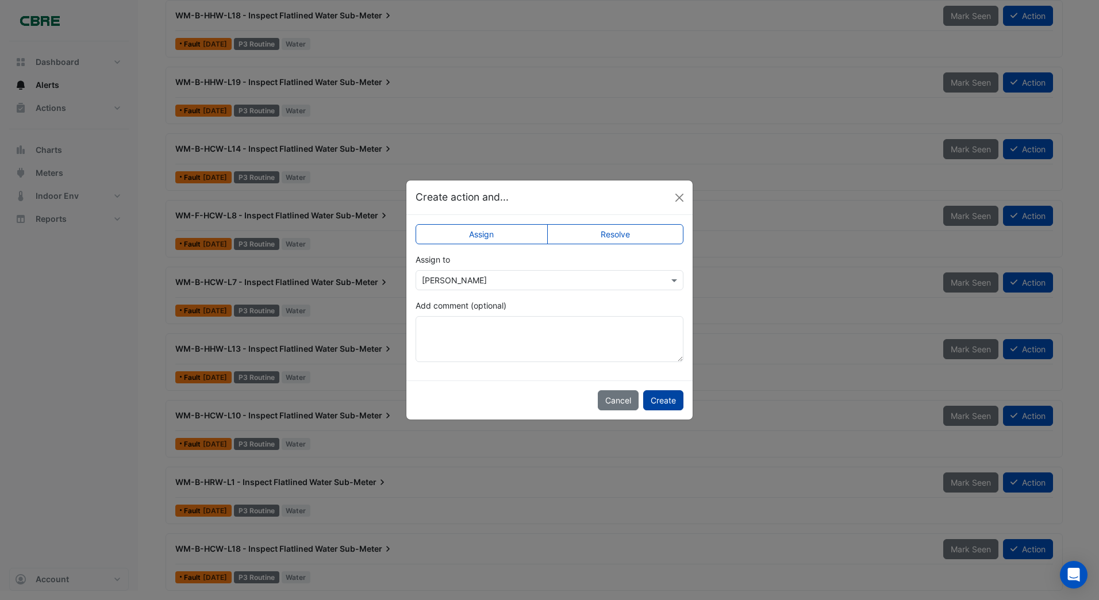
click at [664, 398] on button "Create" at bounding box center [663, 400] width 40 height 20
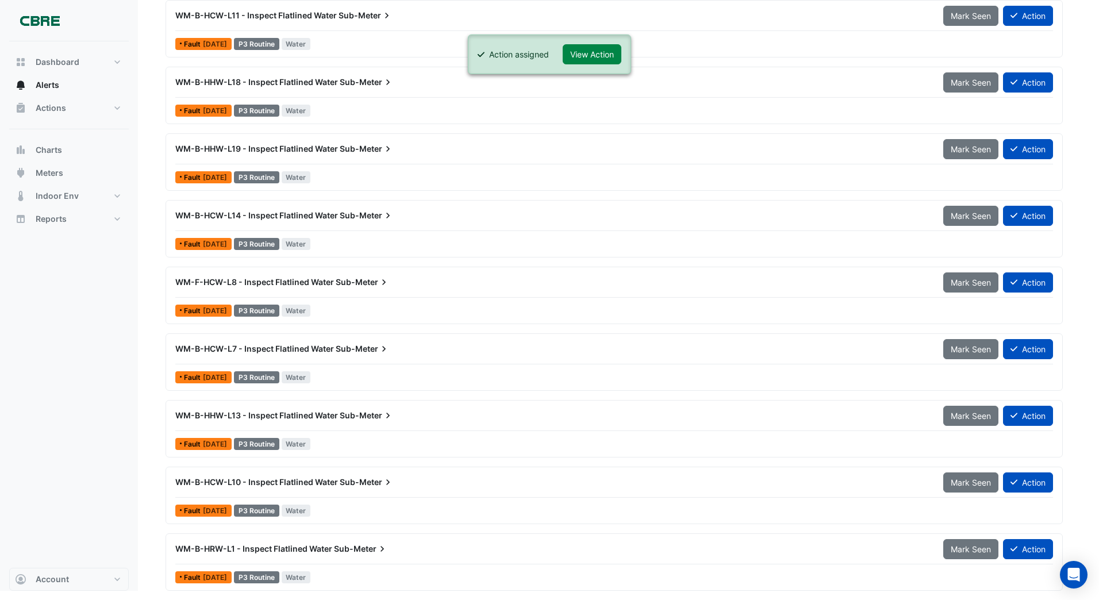
scroll to position [1546, 0]
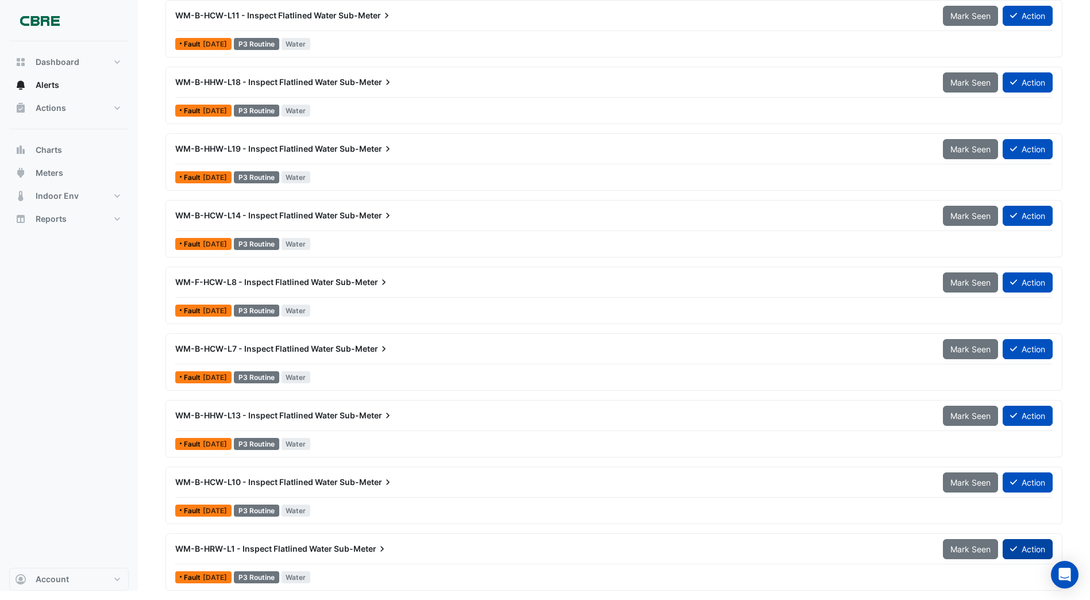
click at [1028, 547] on button "Action" at bounding box center [1028, 549] width 50 height 20
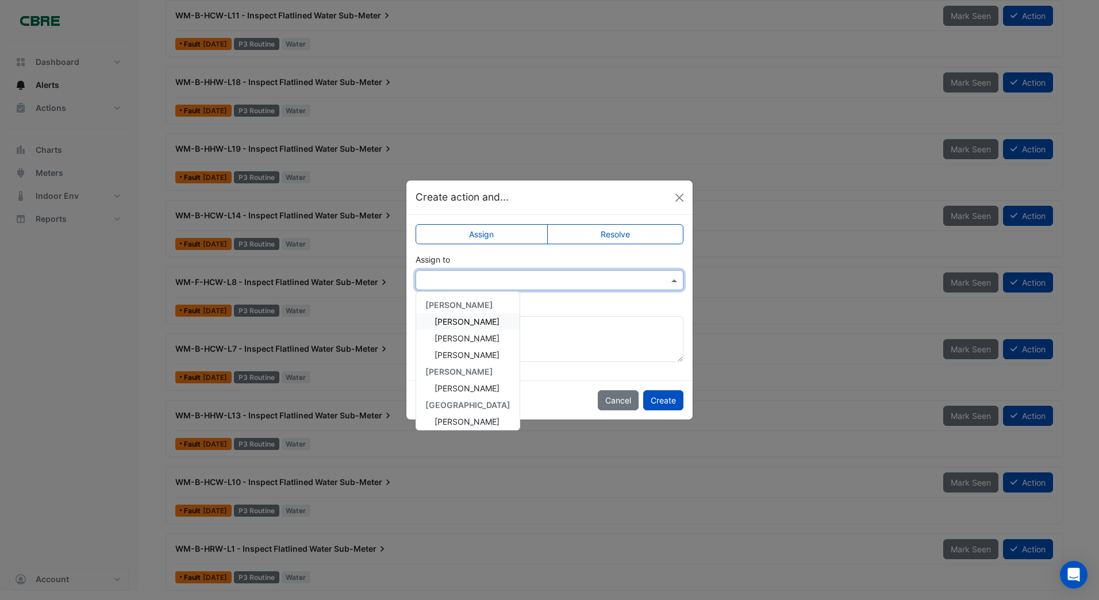
click at [455, 283] on input "text" at bounding box center [538, 281] width 232 height 12
click at [439, 388] on span "[PERSON_NAME]" at bounding box center [466, 388] width 65 height 10
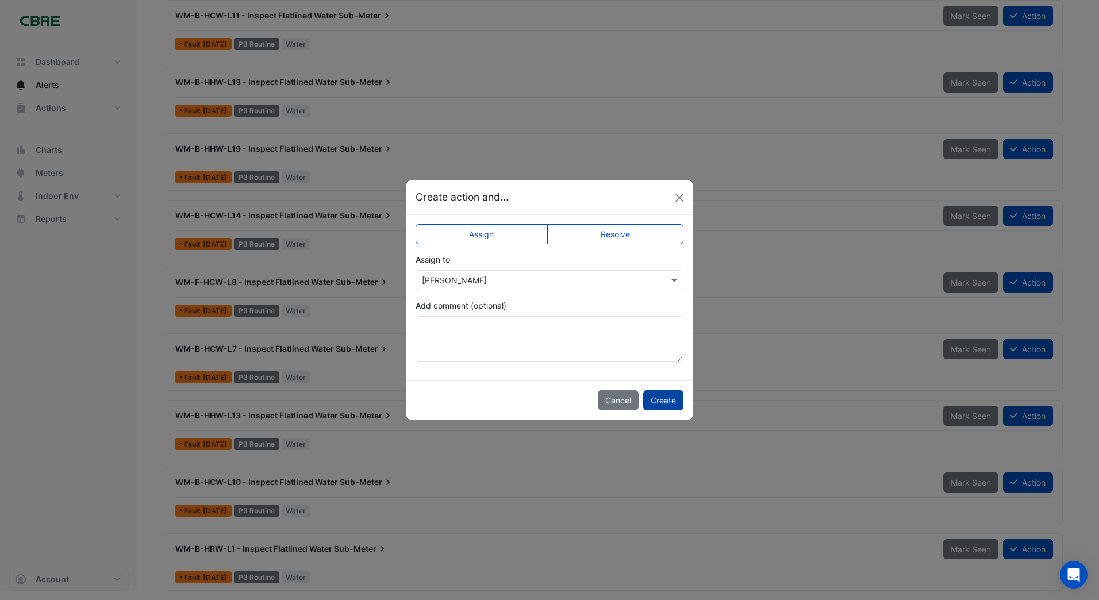
click at [658, 398] on button "Create" at bounding box center [663, 400] width 40 height 20
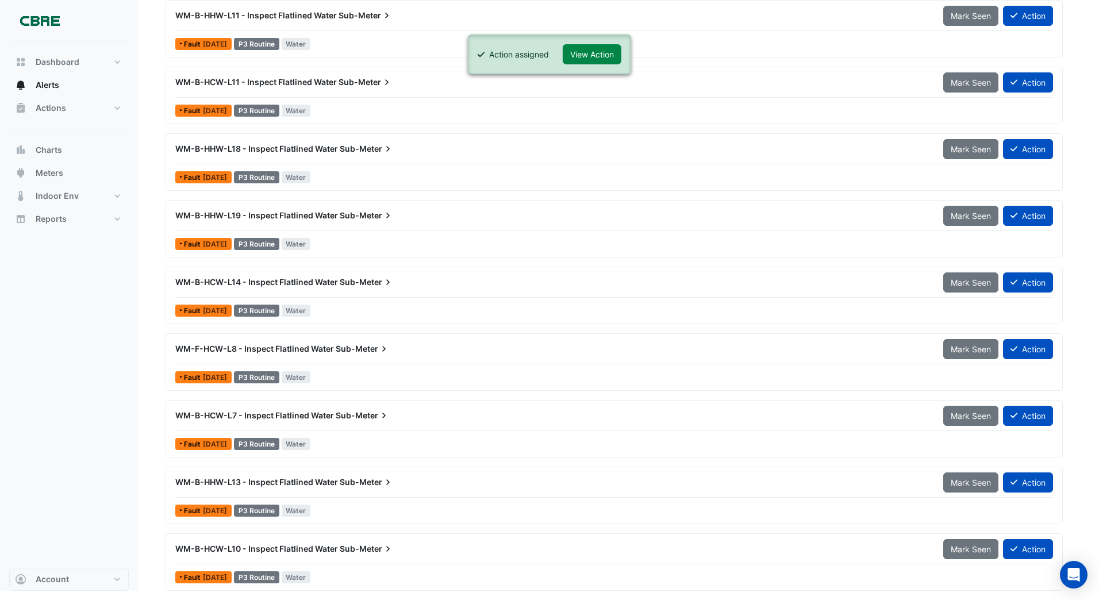
scroll to position [1479, 0]
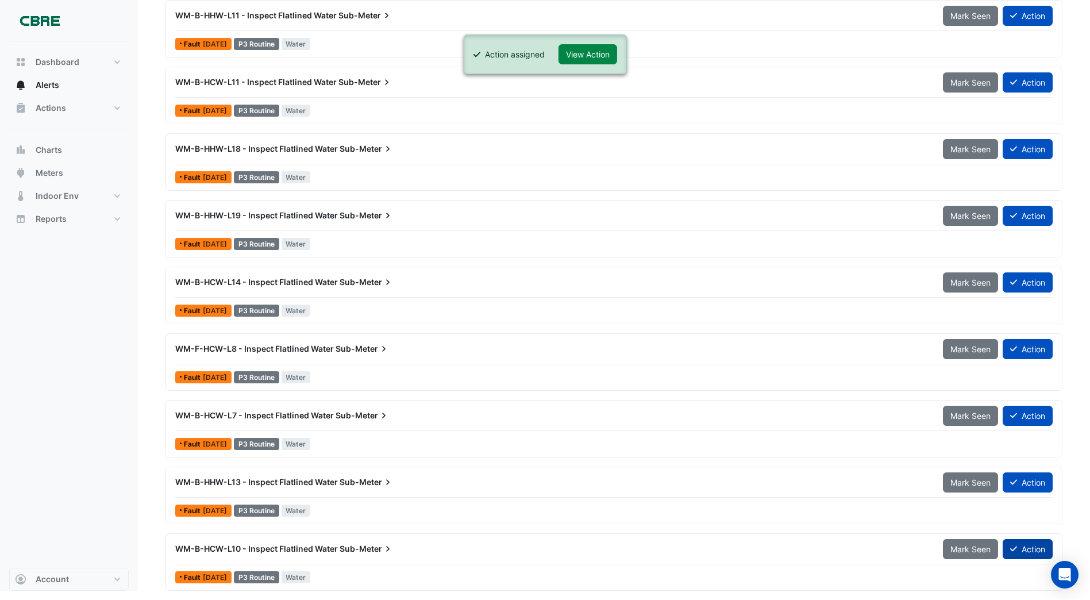
click at [1027, 549] on button "Action" at bounding box center [1028, 549] width 50 height 20
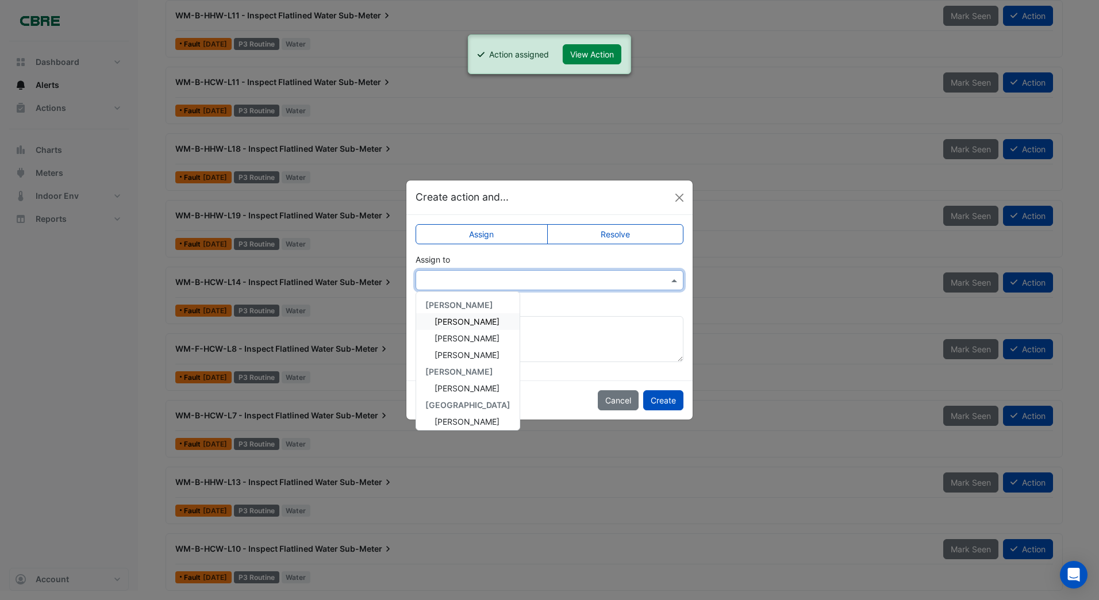
click at [449, 285] on input "text" at bounding box center [538, 281] width 232 height 12
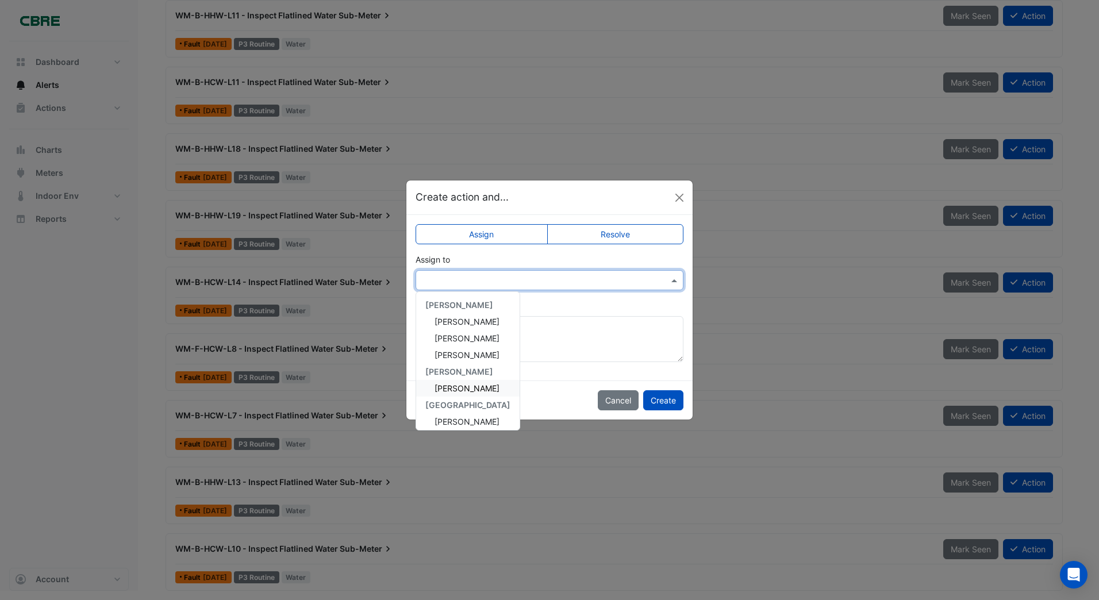
click at [460, 387] on span "[PERSON_NAME]" at bounding box center [466, 388] width 65 height 10
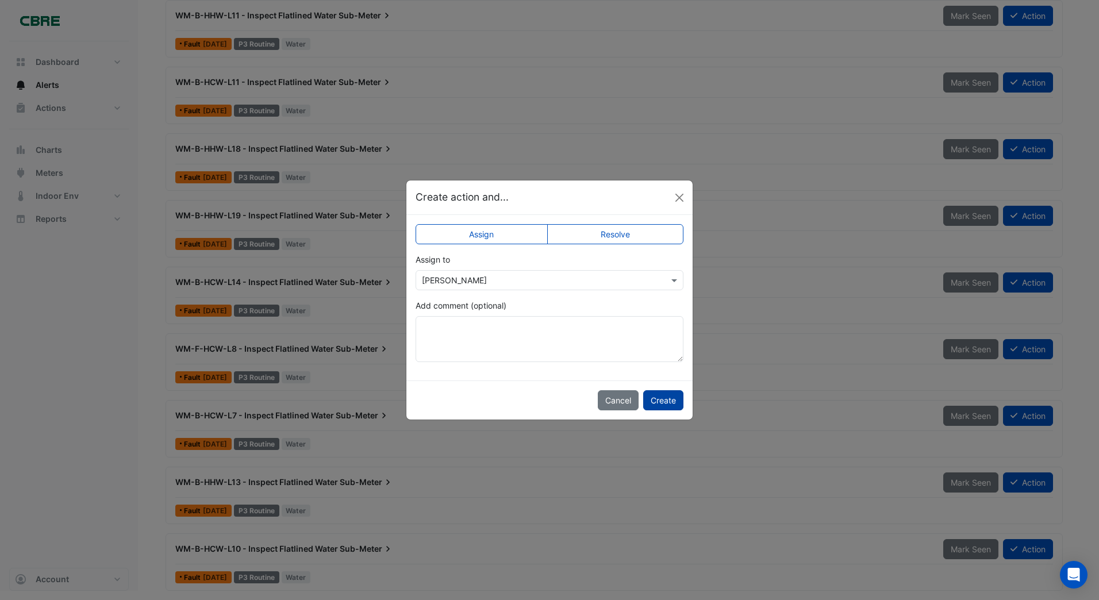
click at [661, 398] on button "Create" at bounding box center [663, 400] width 40 height 20
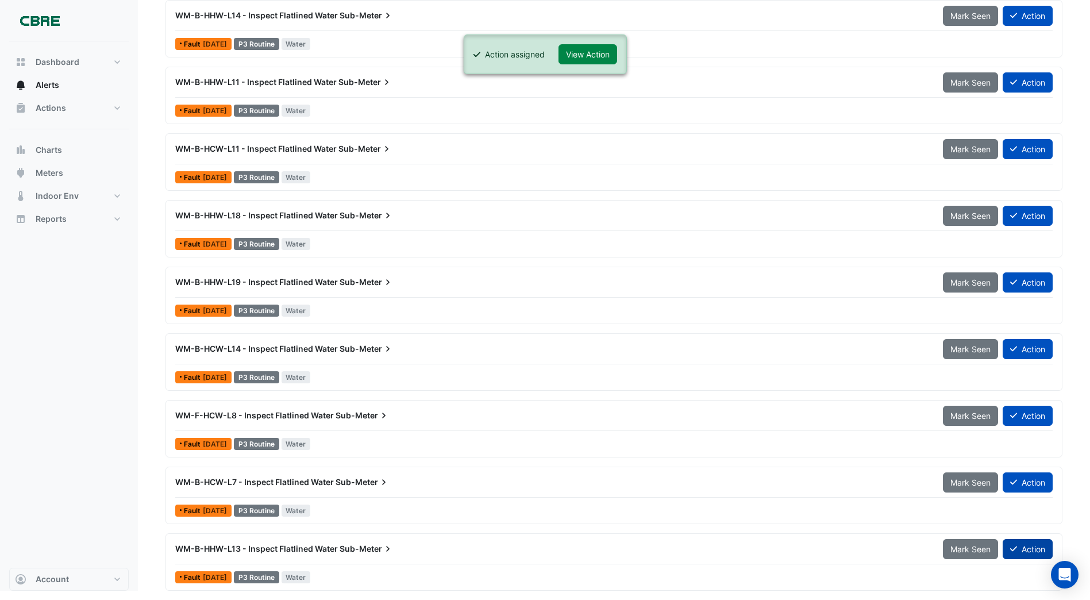
click at [1034, 548] on button "Action" at bounding box center [1028, 549] width 50 height 20
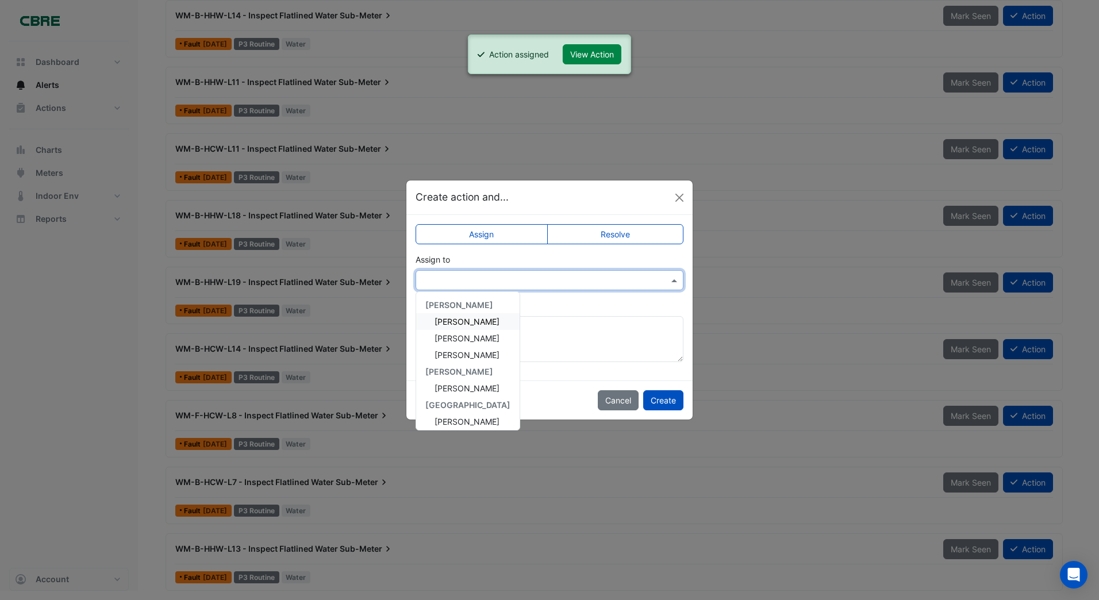
click at [457, 284] on input "text" at bounding box center [538, 281] width 232 height 12
click at [665, 405] on button "Create" at bounding box center [663, 400] width 40 height 20
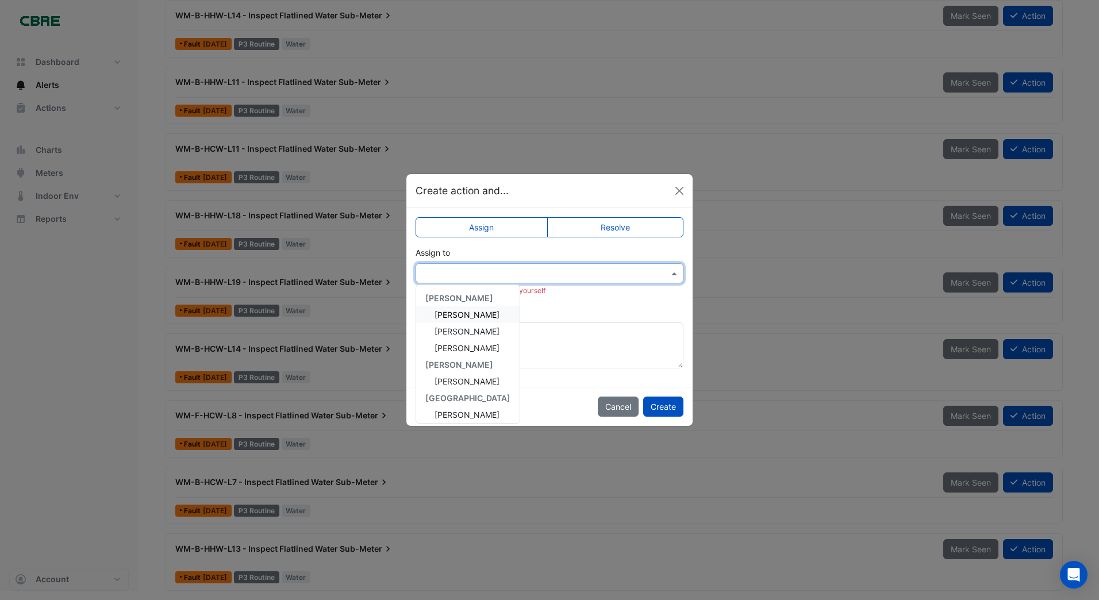
click at [452, 273] on input "text" at bounding box center [538, 274] width 232 height 12
click at [451, 379] on span "[PERSON_NAME]" at bounding box center [466, 381] width 65 height 10
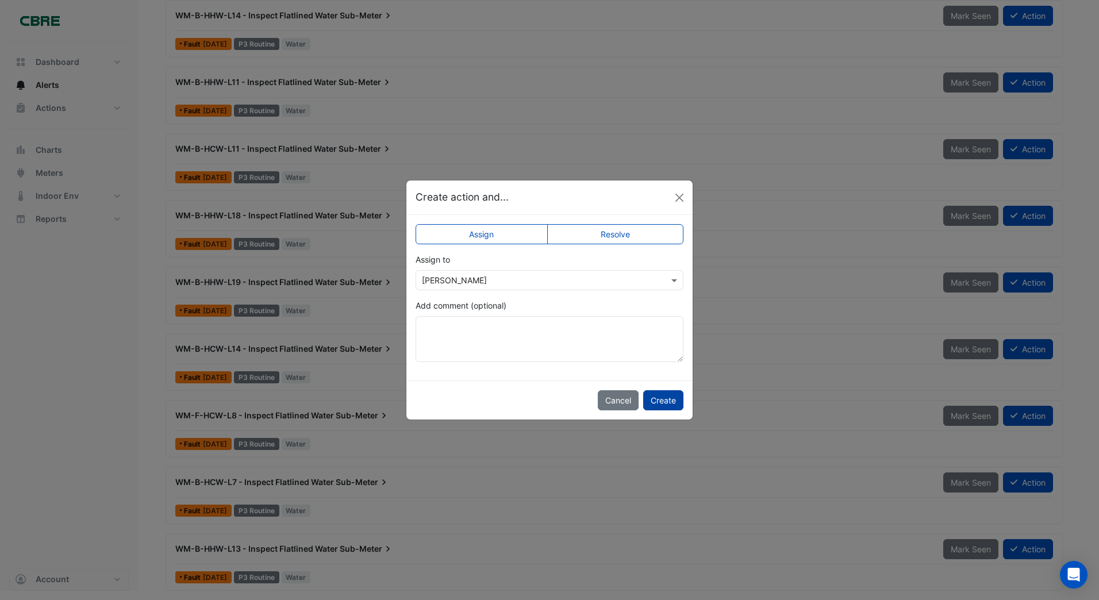
click at [660, 400] on button "Create" at bounding box center [663, 400] width 40 height 20
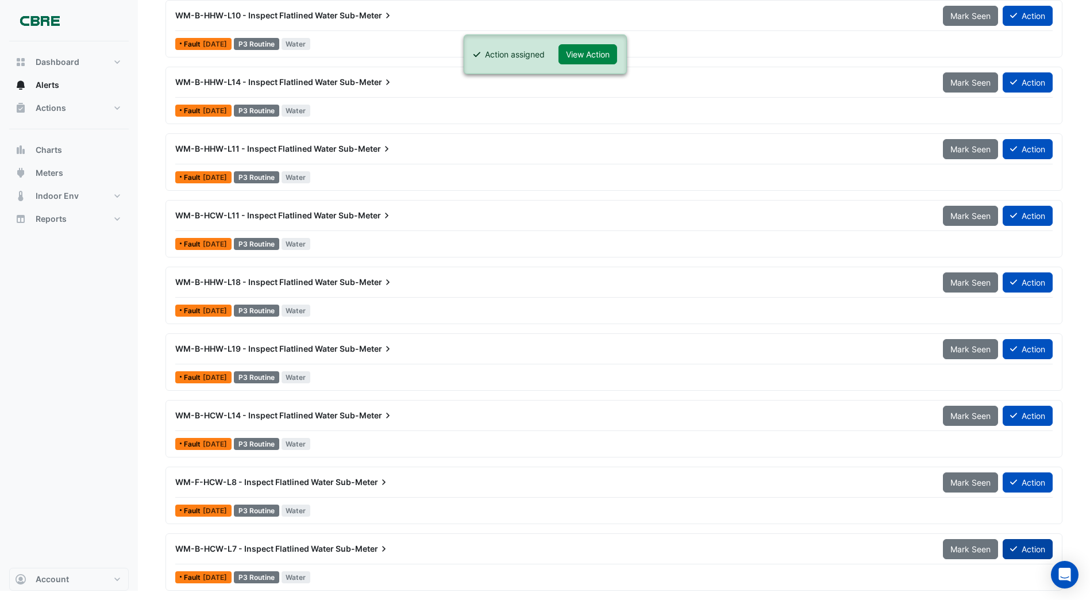
click at [1018, 547] on button "Action" at bounding box center [1028, 549] width 50 height 20
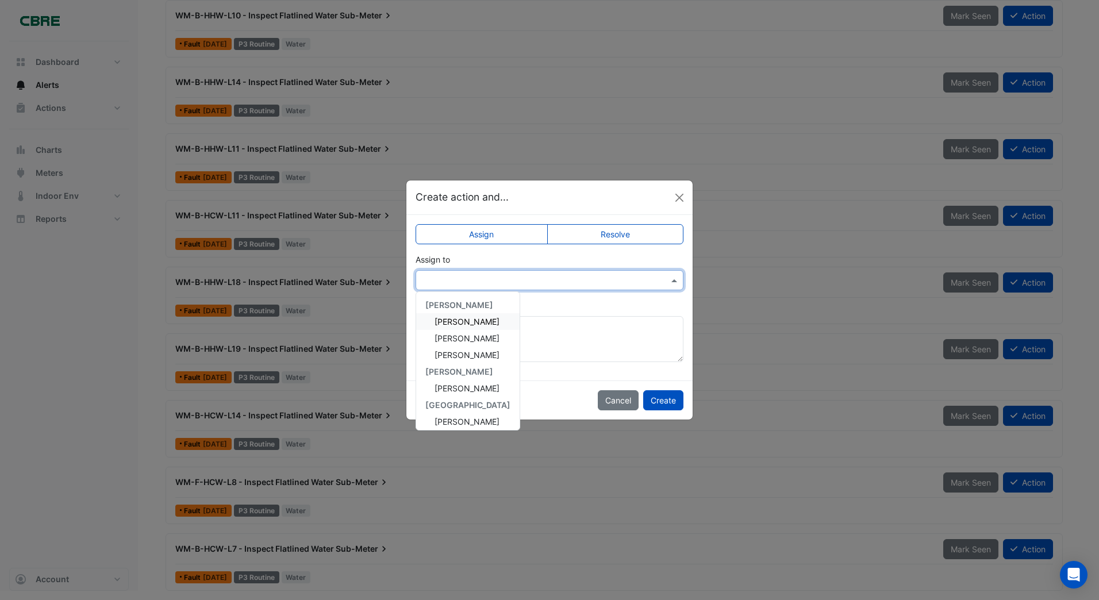
click at [427, 279] on input "text" at bounding box center [538, 281] width 232 height 12
click at [442, 390] on span "[PERSON_NAME]" at bounding box center [466, 388] width 65 height 10
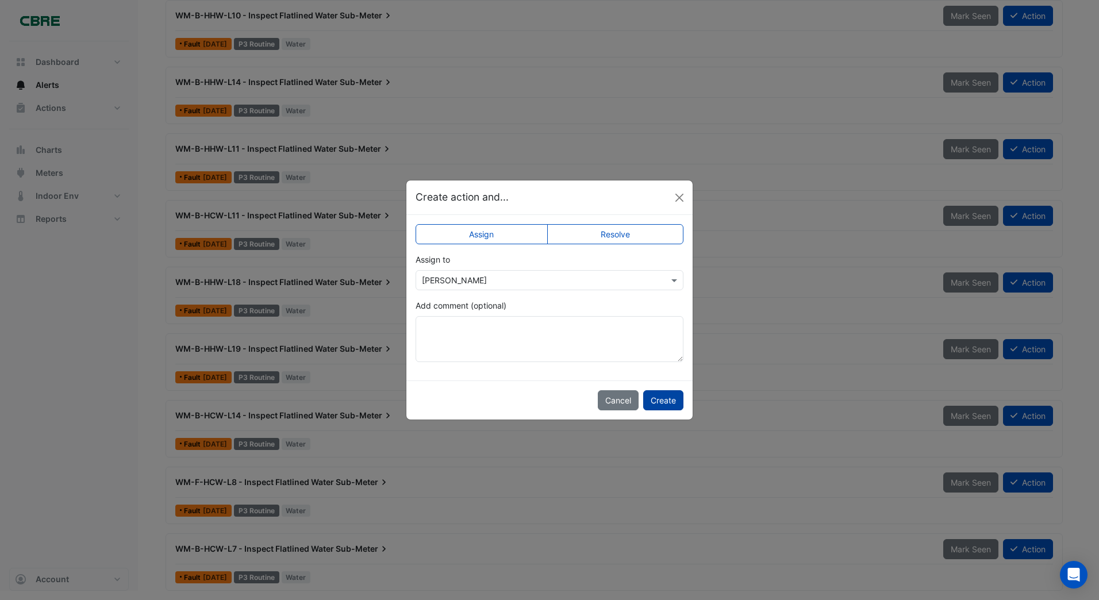
click at [658, 400] on button "Create" at bounding box center [663, 400] width 40 height 20
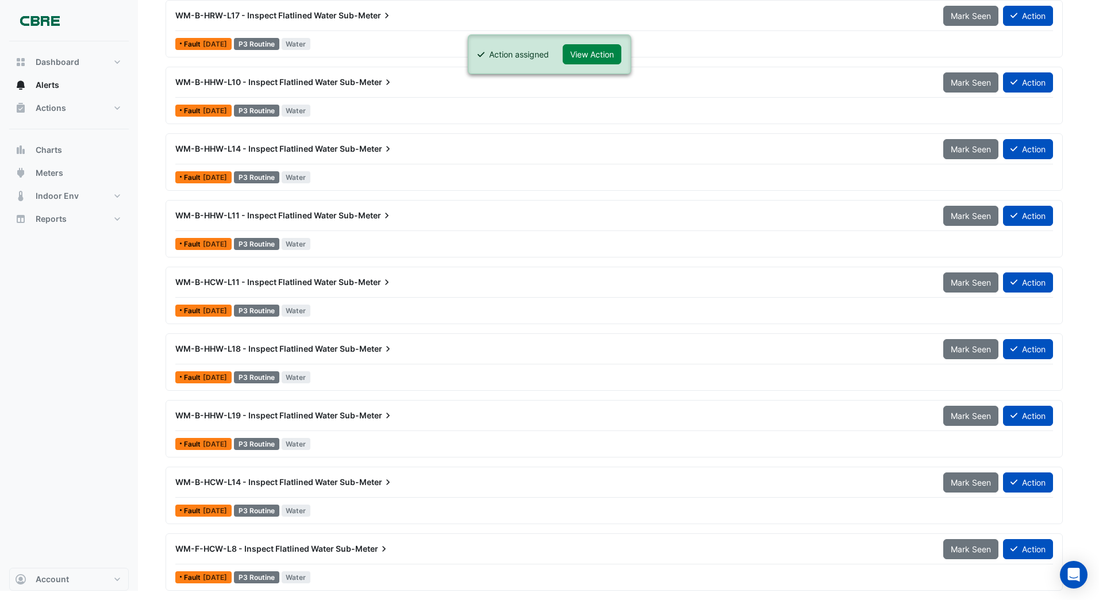
scroll to position [1279, 0]
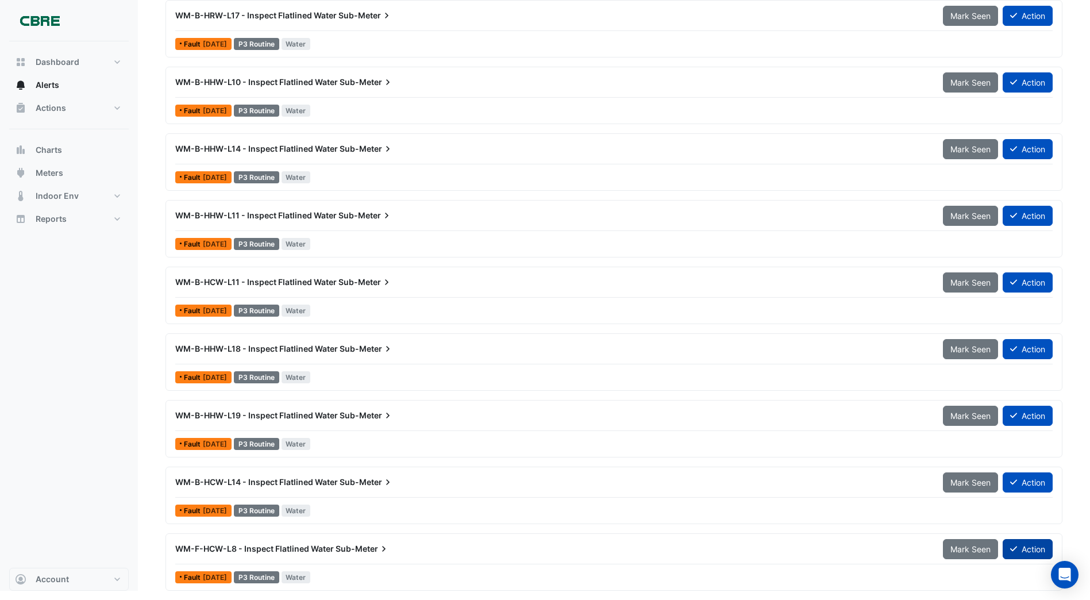
click at [1040, 552] on button "Action" at bounding box center [1028, 549] width 50 height 20
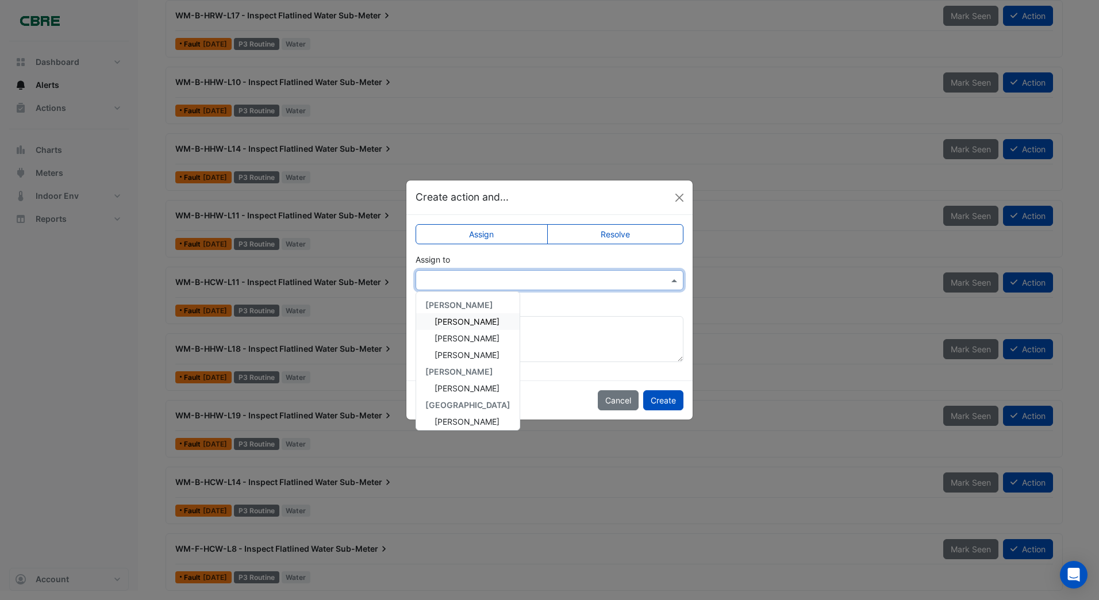
click at [499, 282] on input "text" at bounding box center [538, 281] width 232 height 12
click at [447, 387] on span "[PERSON_NAME]" at bounding box center [466, 388] width 65 height 10
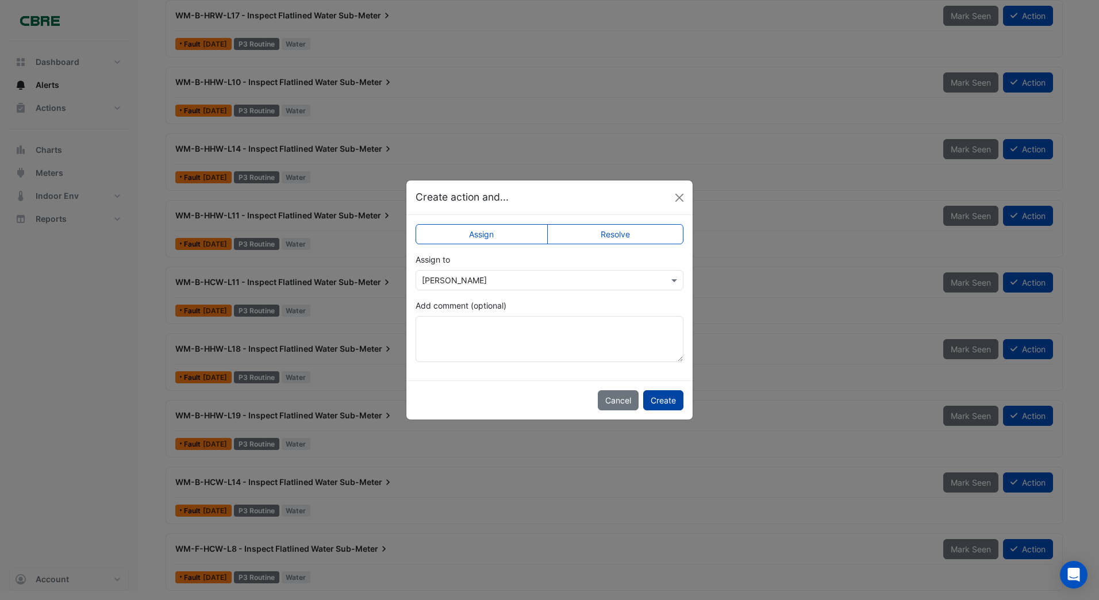
click at [651, 399] on button "Create" at bounding box center [663, 400] width 40 height 20
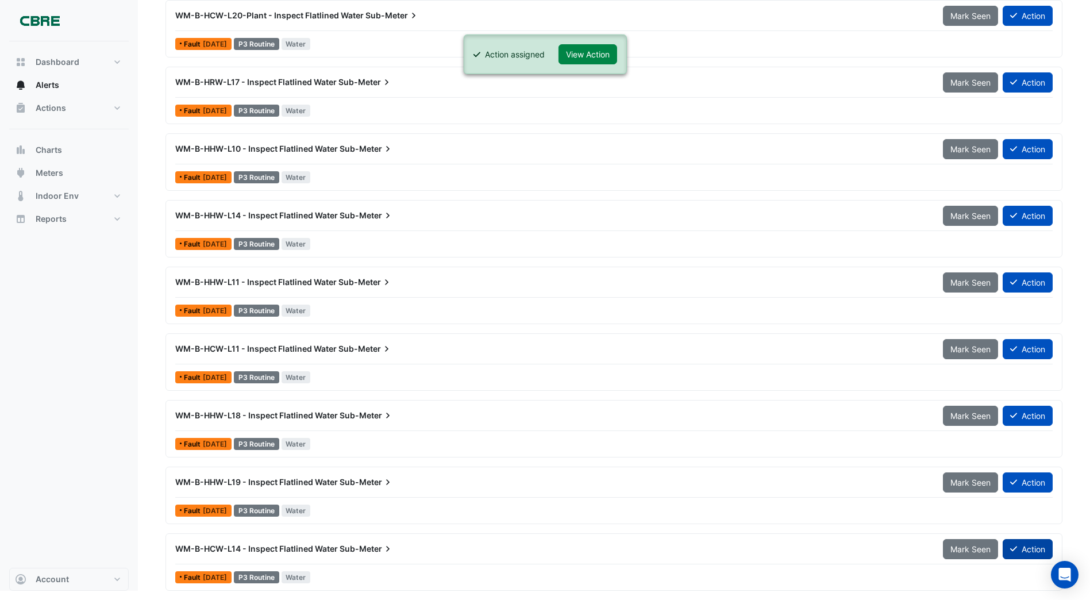
click at [1022, 548] on button "Action" at bounding box center [1028, 549] width 50 height 20
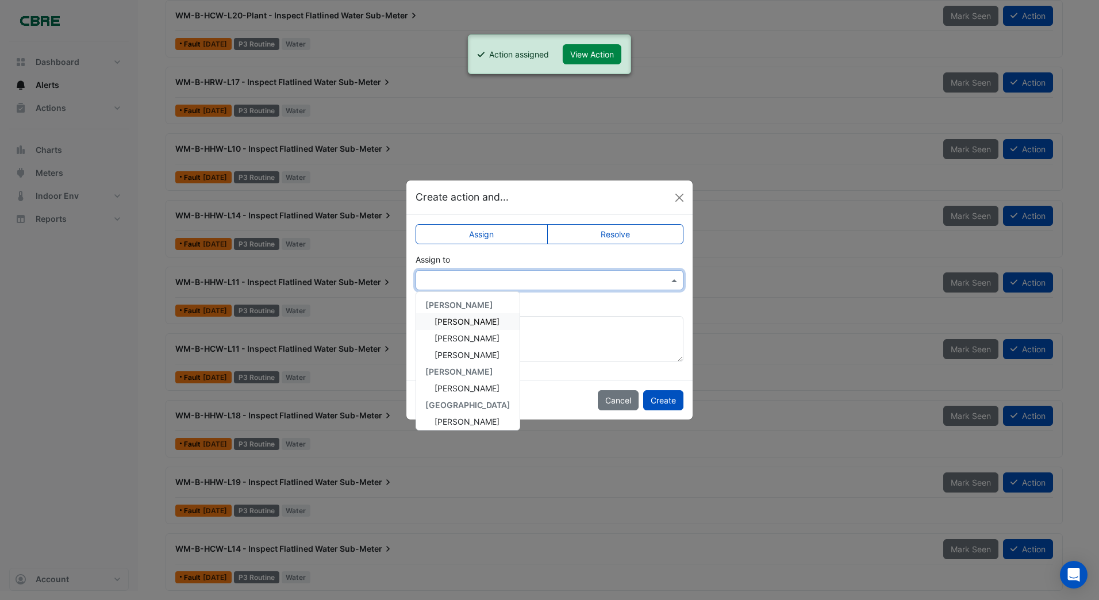
click at [443, 282] on input "text" at bounding box center [538, 281] width 232 height 12
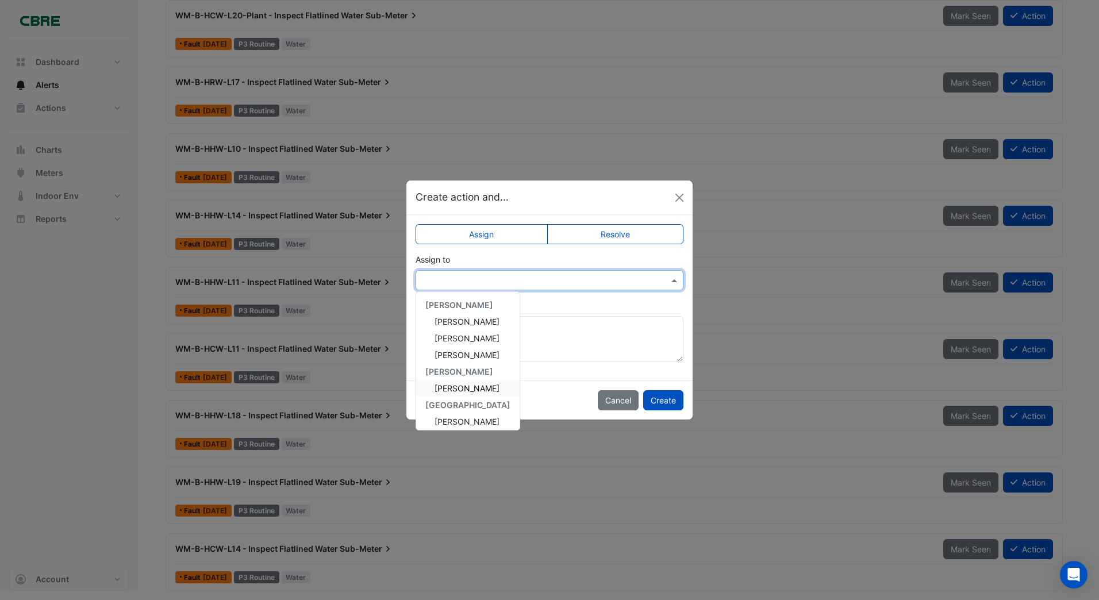
click at [442, 387] on span "[PERSON_NAME]" at bounding box center [466, 388] width 65 height 10
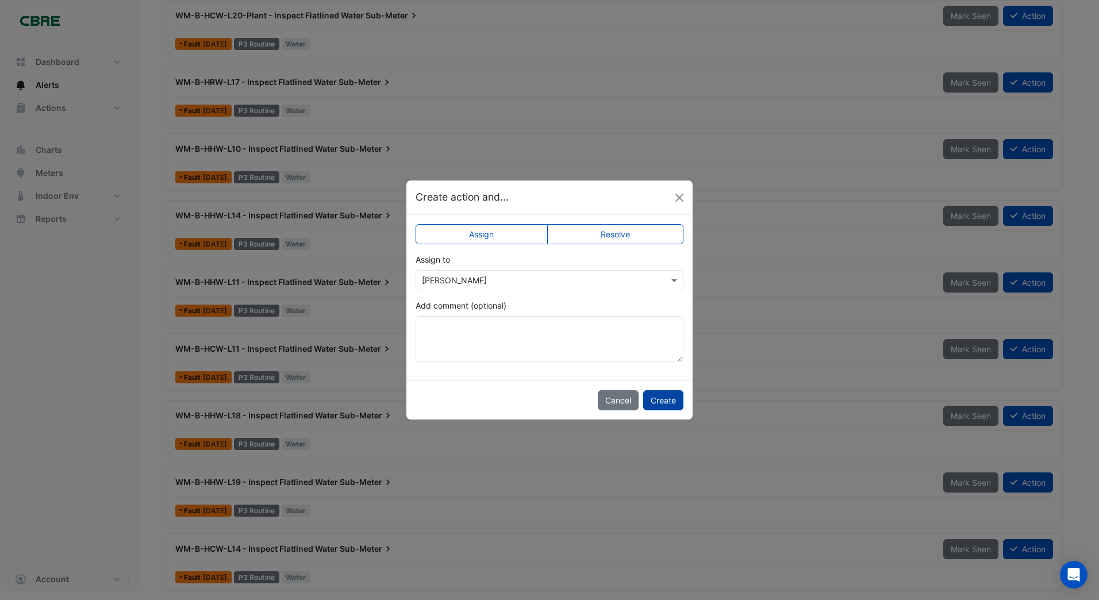
click at [673, 402] on button "Create" at bounding box center [663, 400] width 40 height 20
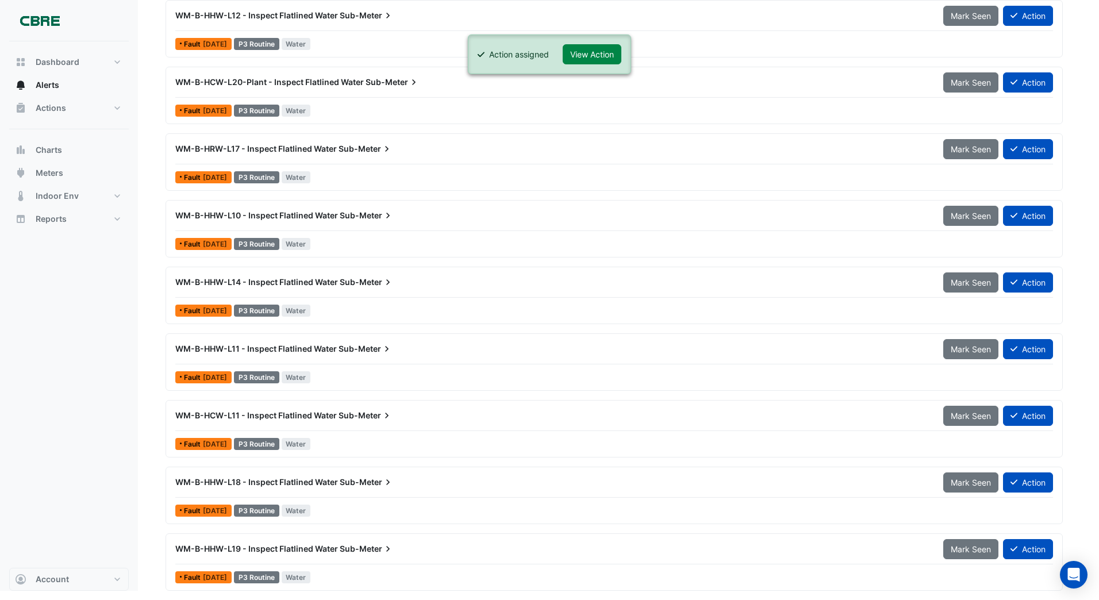
scroll to position [1146, 0]
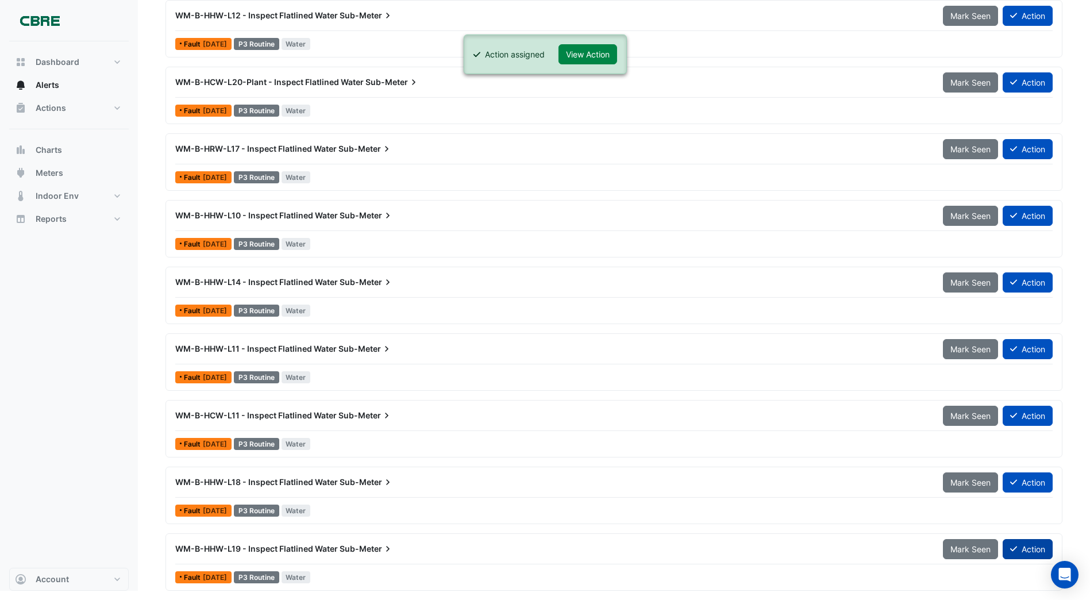
click at [1028, 546] on button "Action" at bounding box center [1028, 549] width 50 height 20
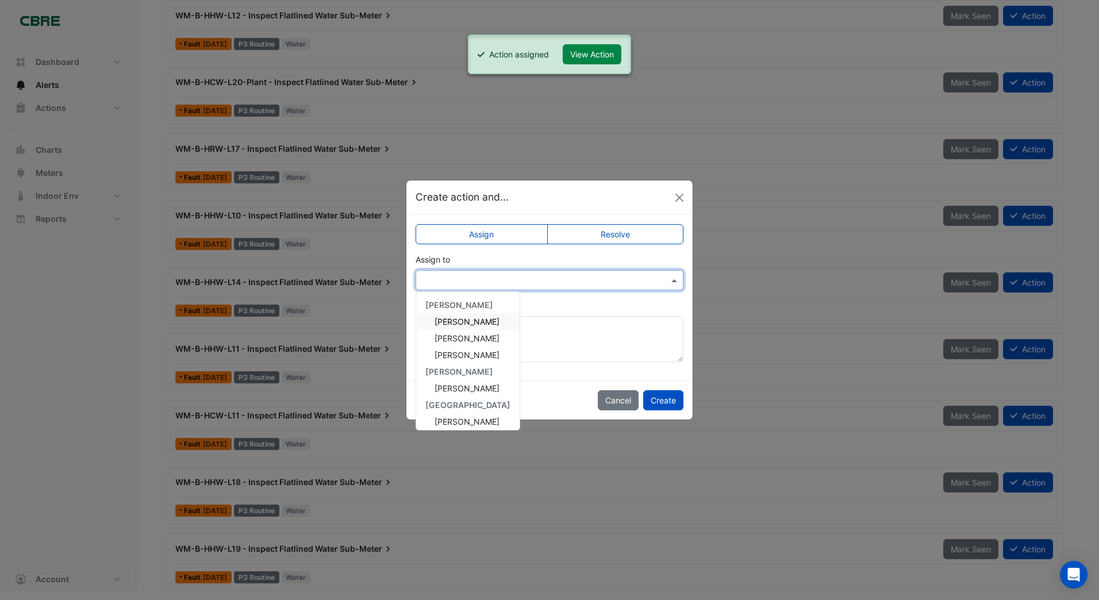
click at [468, 278] on input "text" at bounding box center [538, 281] width 232 height 12
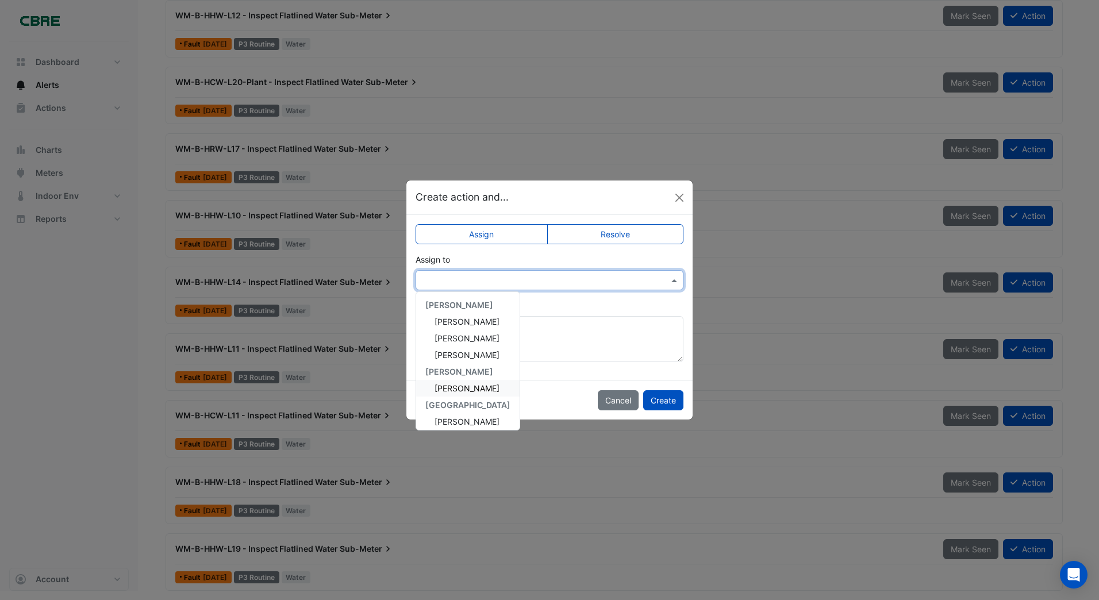
click at [441, 389] on span "[PERSON_NAME]" at bounding box center [466, 388] width 65 height 10
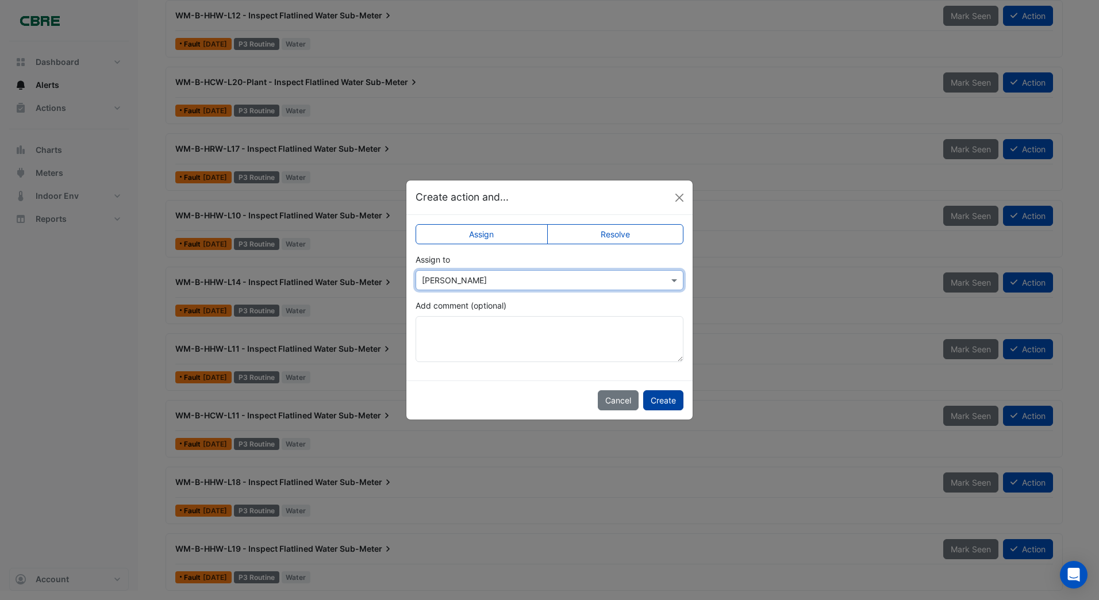
click at [658, 399] on button "Create" at bounding box center [663, 400] width 40 height 20
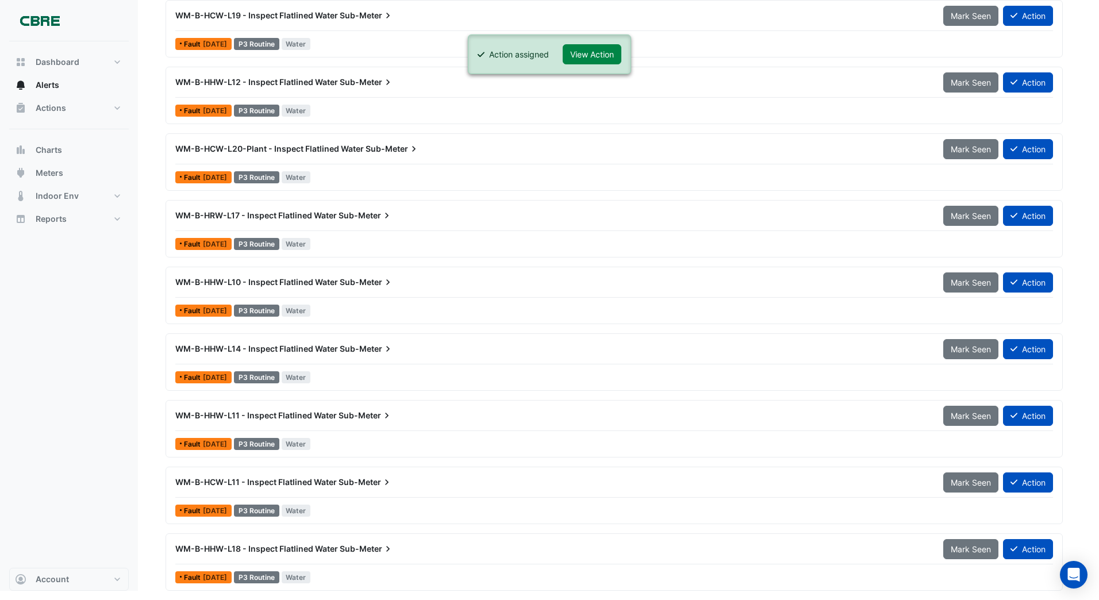
scroll to position [1079, 0]
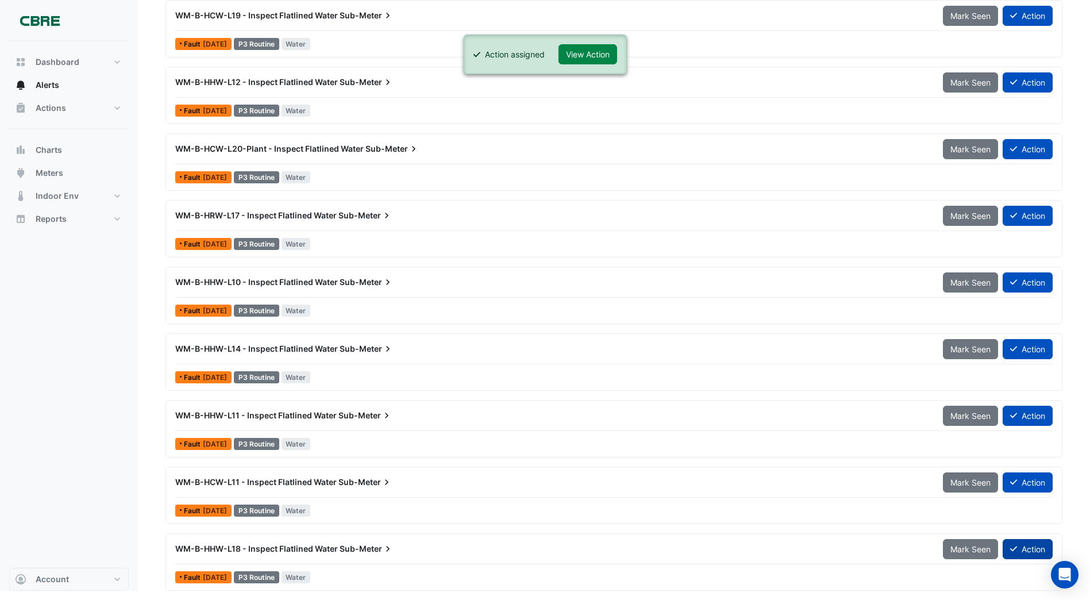
click at [1026, 546] on button "Action" at bounding box center [1028, 549] width 50 height 20
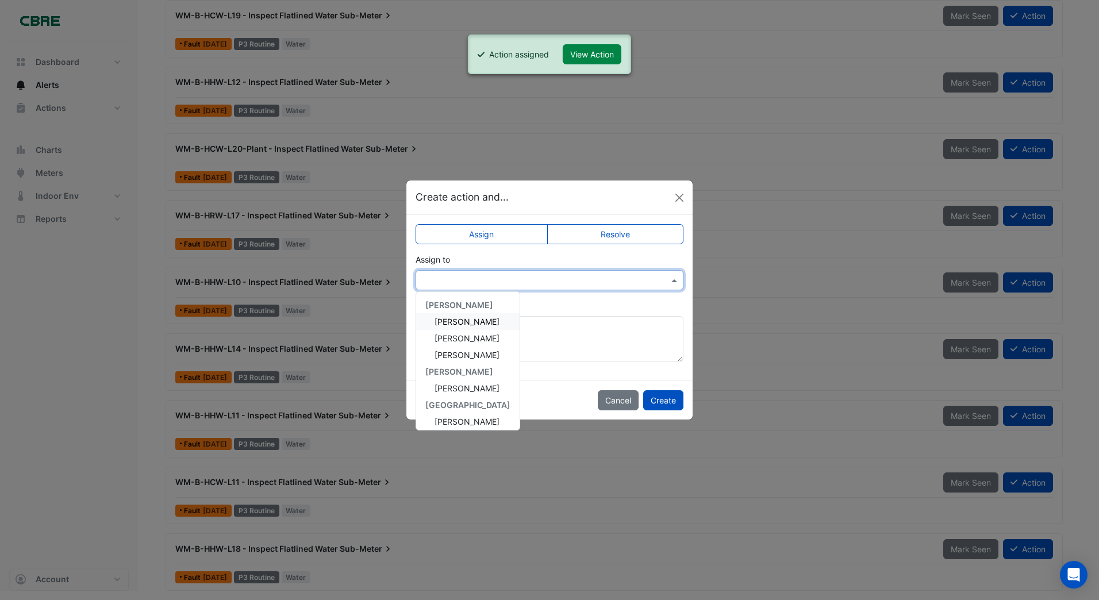
click at [456, 280] on input "text" at bounding box center [538, 281] width 232 height 12
click at [448, 388] on span "[PERSON_NAME]" at bounding box center [466, 388] width 65 height 10
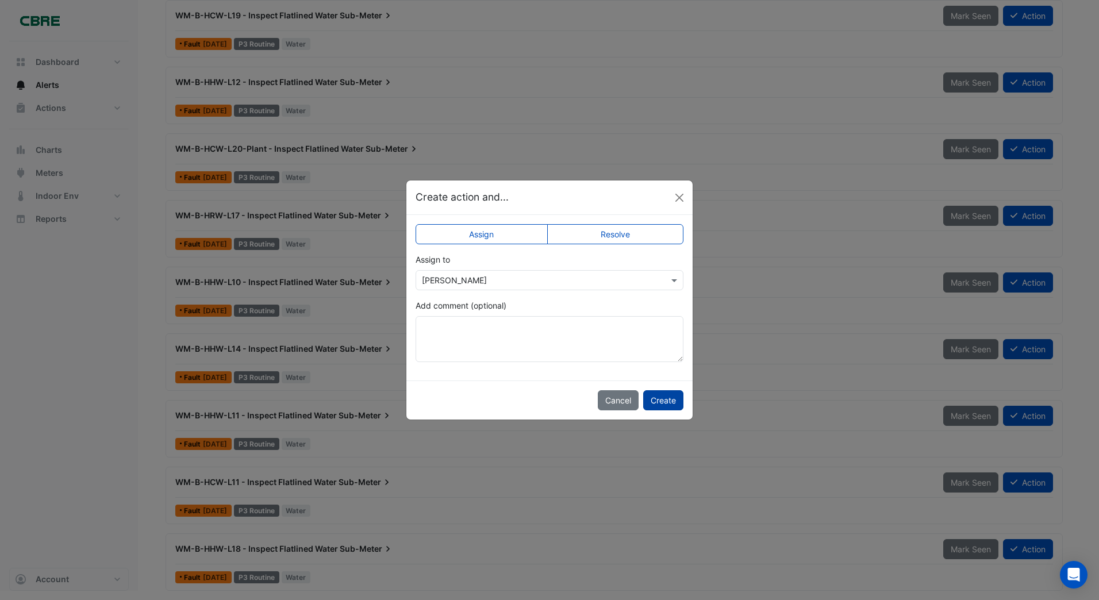
click at [658, 400] on button "Create" at bounding box center [663, 400] width 40 height 20
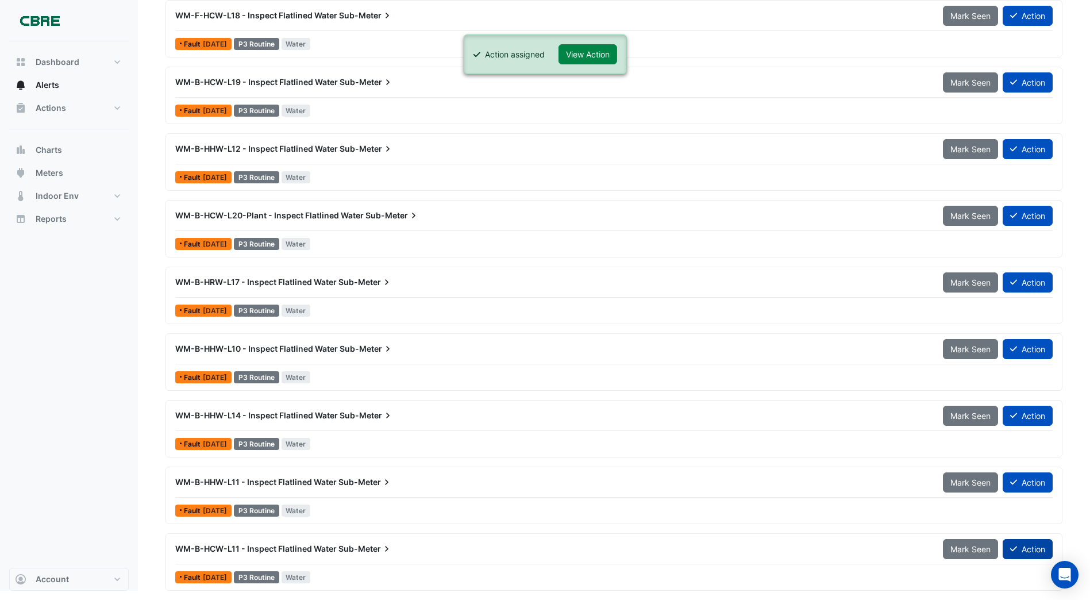
click at [1017, 549] on button "Action" at bounding box center [1028, 549] width 50 height 20
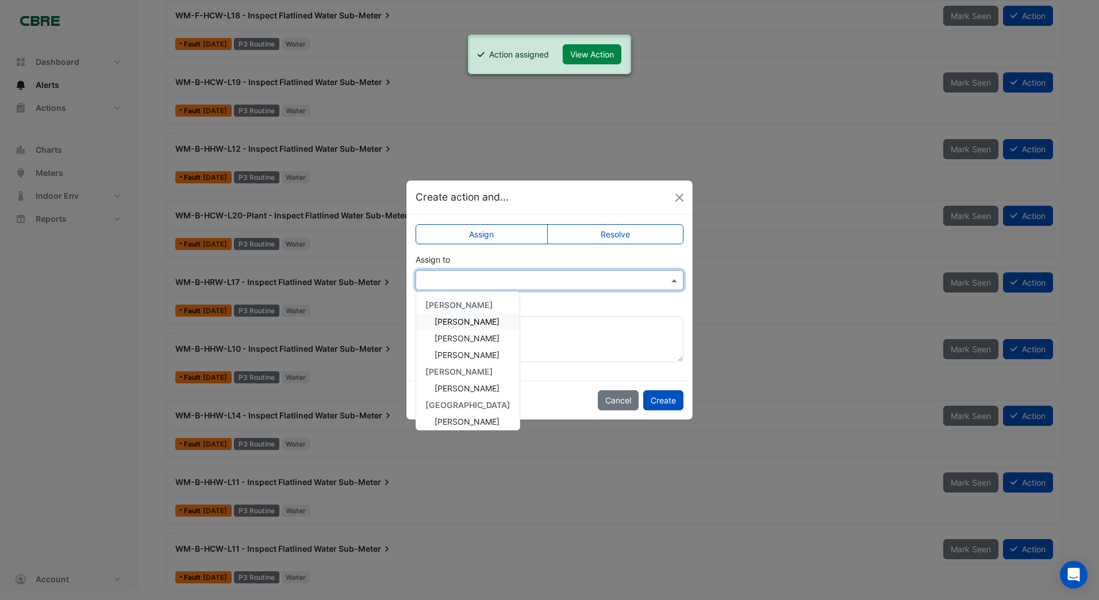
click at [438, 284] on input "text" at bounding box center [538, 281] width 232 height 12
click at [443, 387] on span "[PERSON_NAME]" at bounding box center [466, 388] width 65 height 10
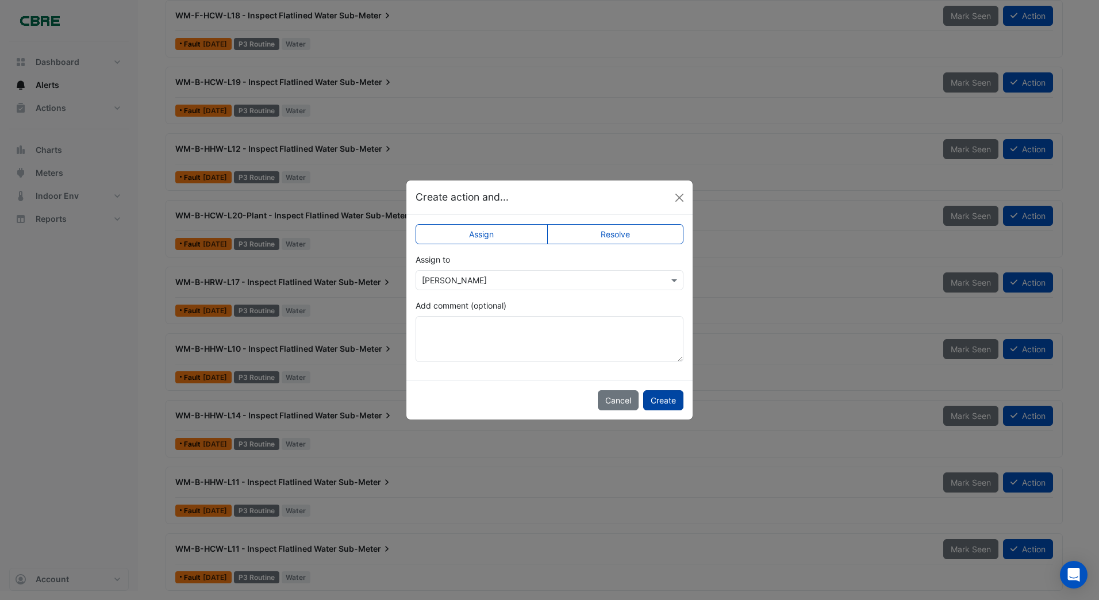
click at [661, 398] on button "Create" at bounding box center [663, 400] width 40 height 20
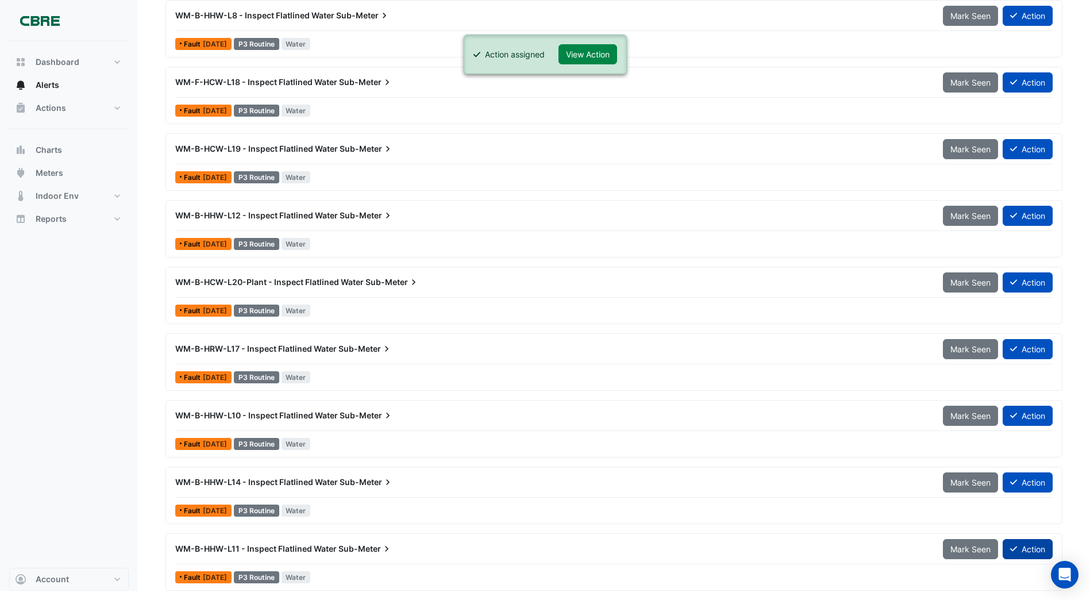
click at [1028, 546] on button "Action" at bounding box center [1028, 549] width 50 height 20
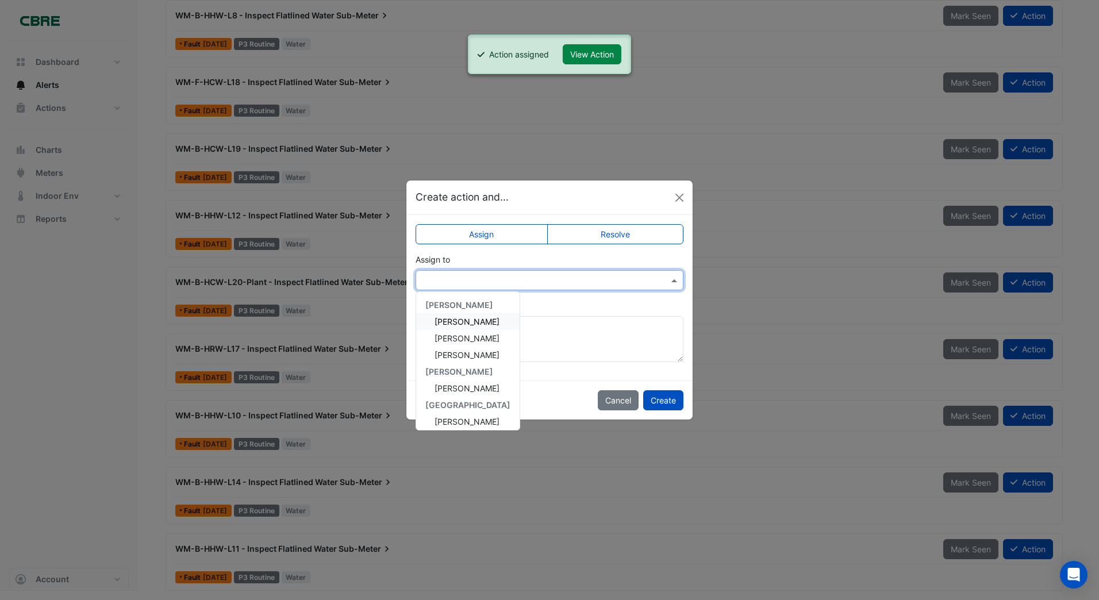
click at [437, 284] on input "text" at bounding box center [538, 281] width 232 height 12
click at [444, 386] on span "[PERSON_NAME]" at bounding box center [466, 388] width 65 height 10
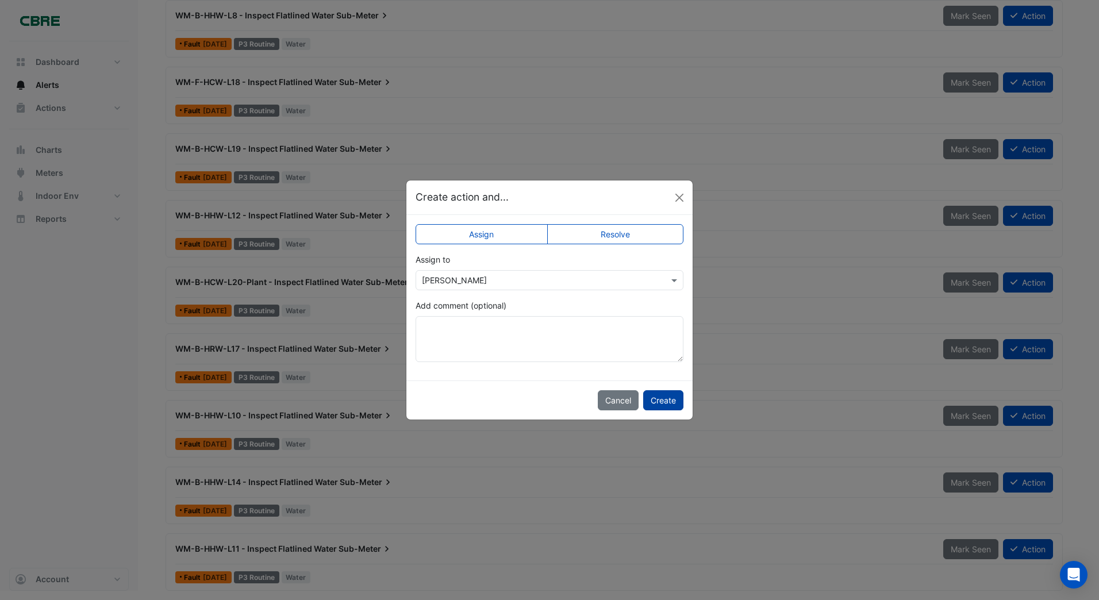
click at [661, 396] on button "Create" at bounding box center [663, 400] width 40 height 20
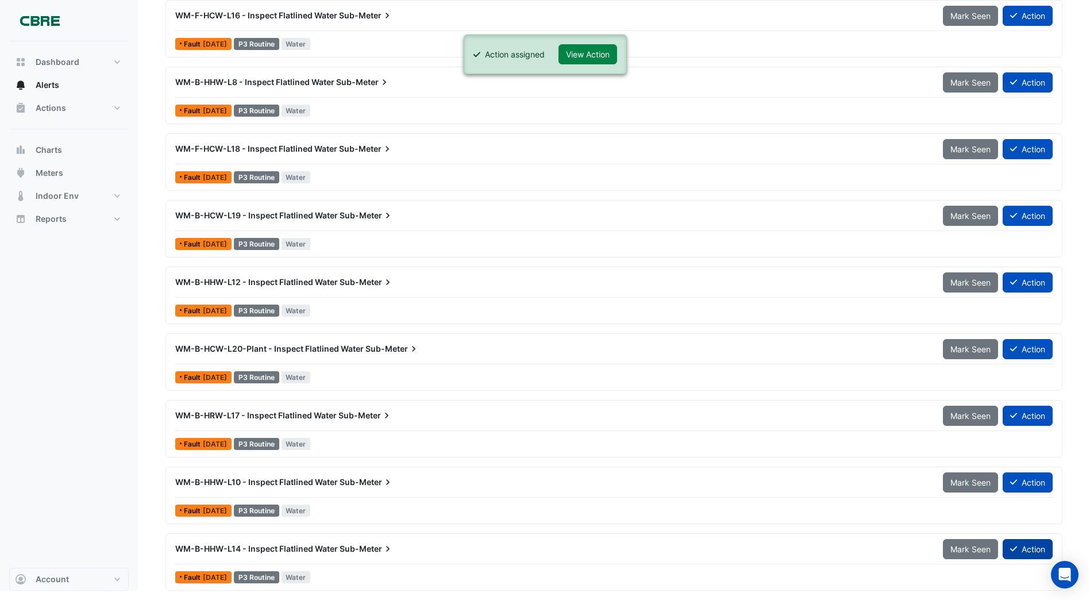
click at [1020, 546] on button "Action" at bounding box center [1028, 549] width 50 height 20
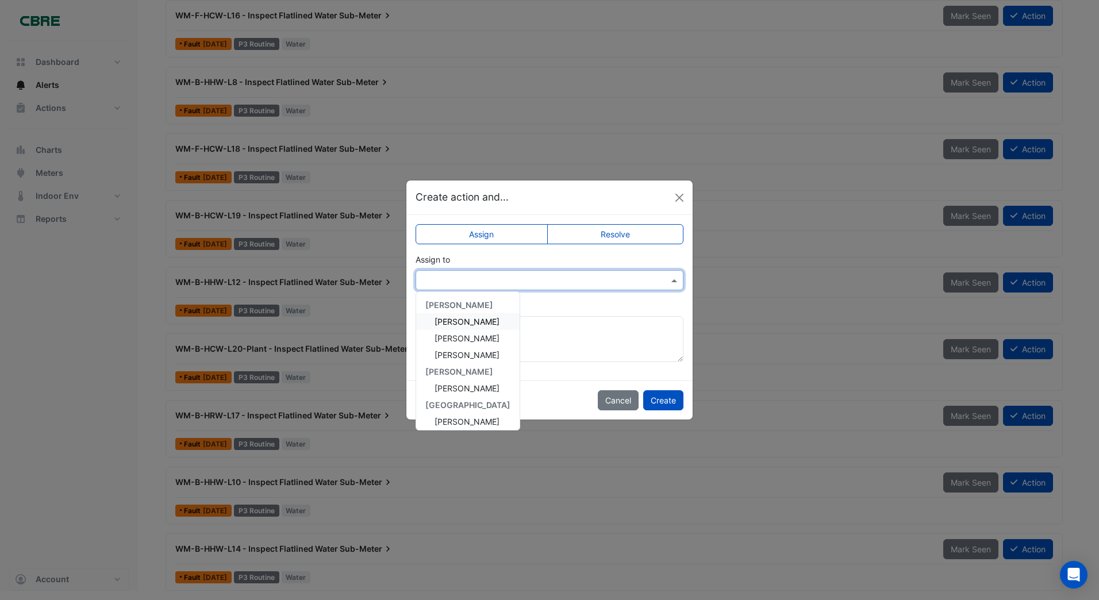
click at [483, 275] on input "text" at bounding box center [538, 281] width 232 height 12
click at [444, 384] on span "[PERSON_NAME]" at bounding box center [466, 388] width 65 height 10
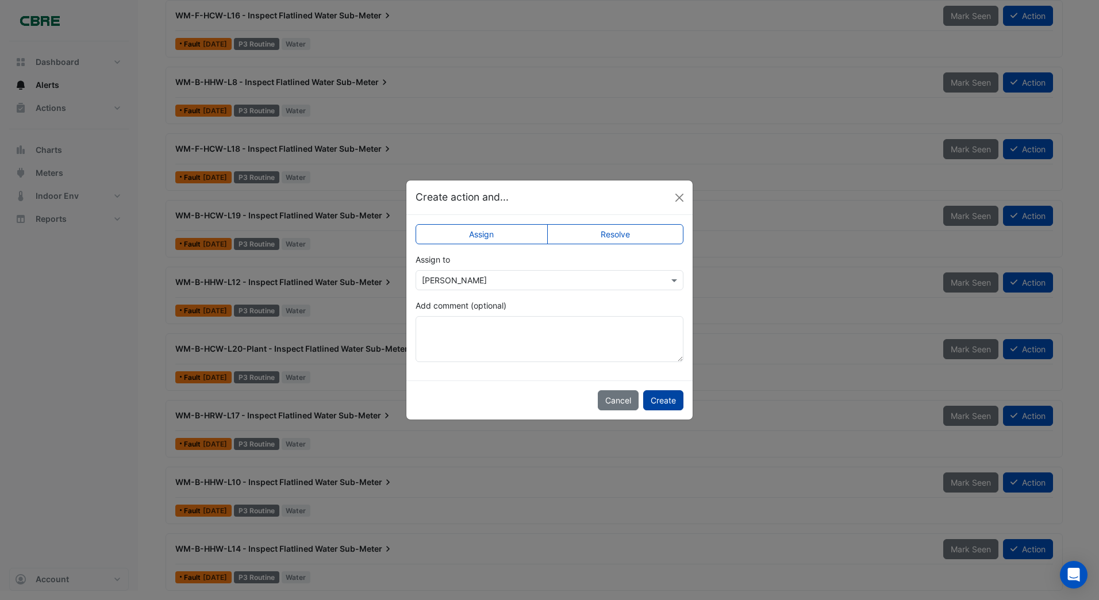
click at [662, 398] on button "Create" at bounding box center [663, 400] width 40 height 20
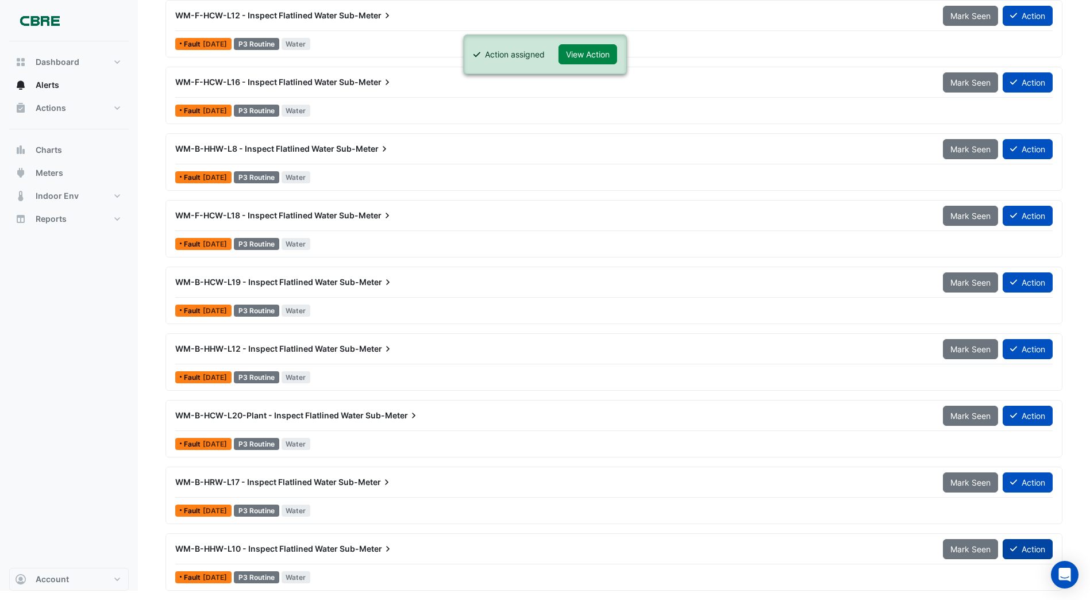
click at [1028, 548] on button "Action" at bounding box center [1028, 549] width 50 height 20
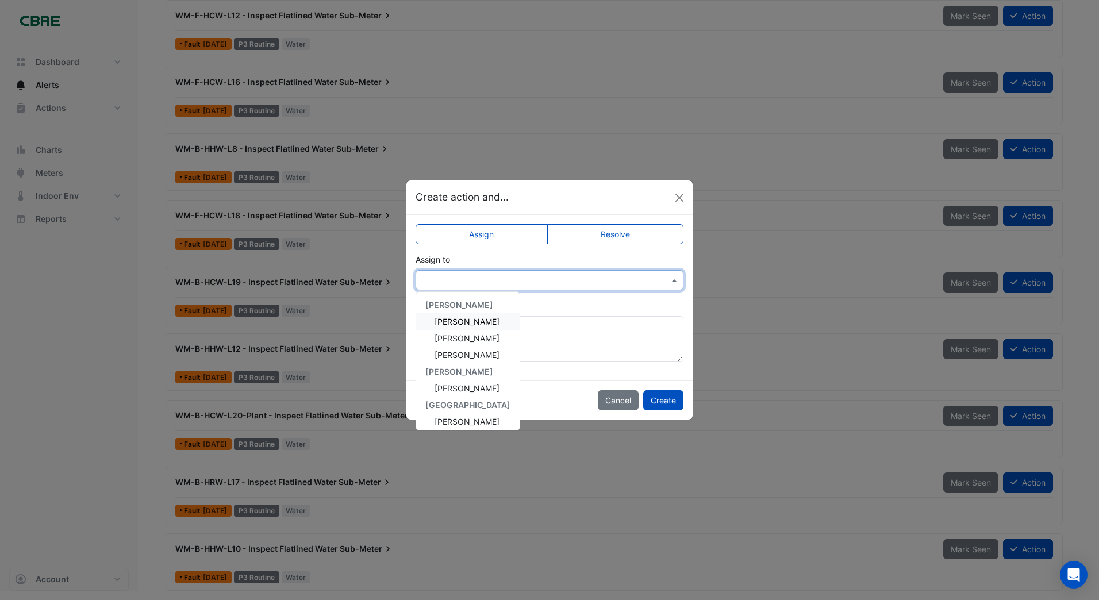
click at [447, 276] on input "text" at bounding box center [538, 281] width 232 height 12
drag, startPoint x: 450, startPoint y: 387, endPoint x: 478, endPoint y: 383, distance: 27.8
click at [451, 385] on span "[PERSON_NAME]" at bounding box center [466, 388] width 65 height 10
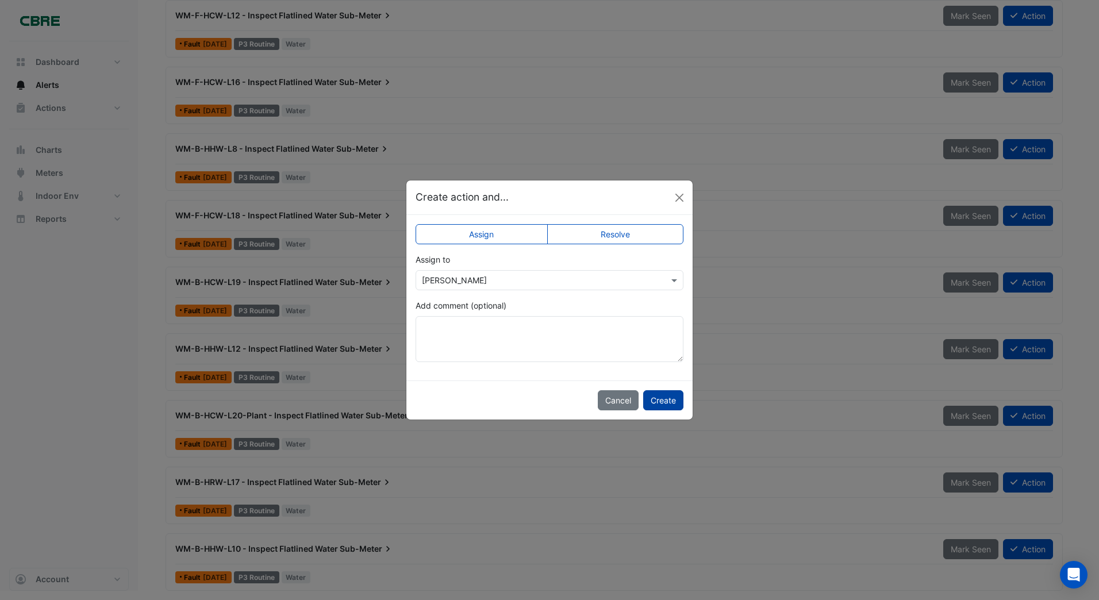
click at [671, 401] on button "Create" at bounding box center [663, 400] width 40 height 20
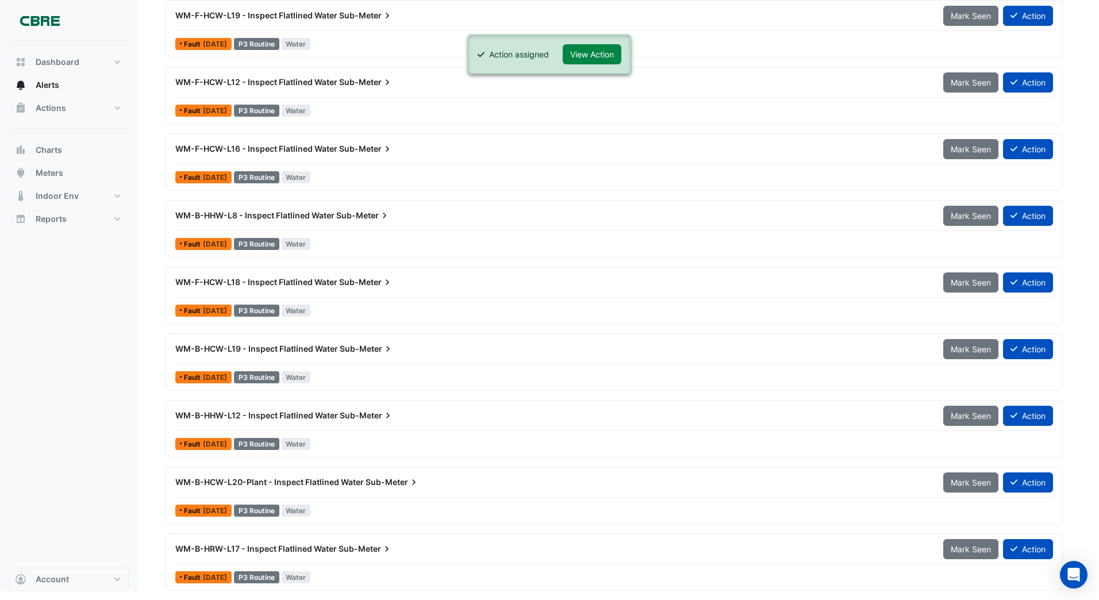
scroll to position [746, 0]
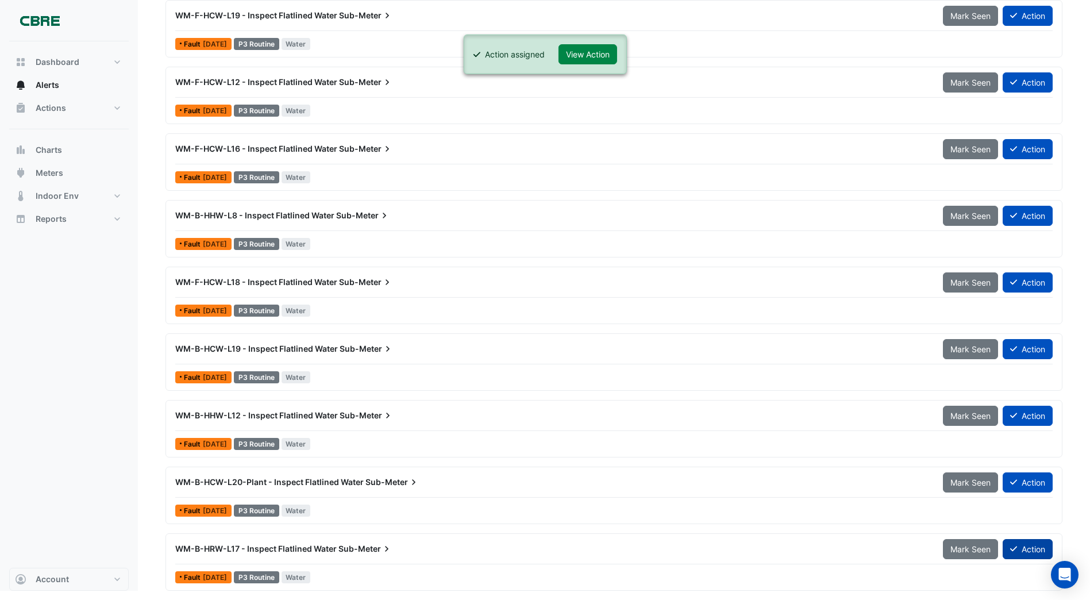
click at [1023, 547] on button "Action" at bounding box center [1028, 549] width 50 height 20
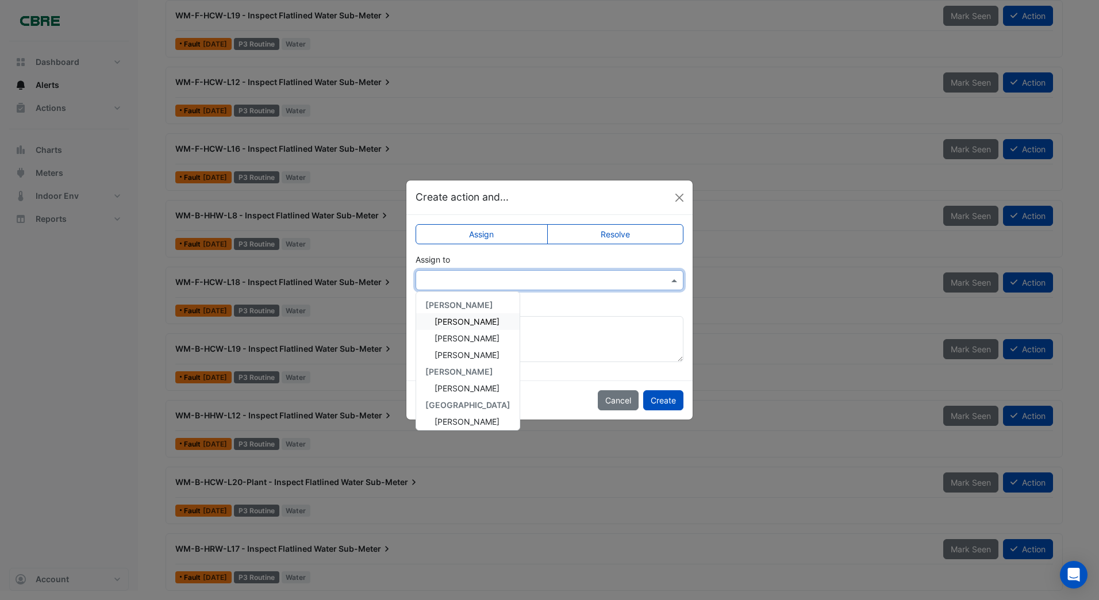
click at [434, 278] on input "text" at bounding box center [538, 281] width 232 height 12
click at [445, 384] on span "[PERSON_NAME]" at bounding box center [466, 388] width 65 height 10
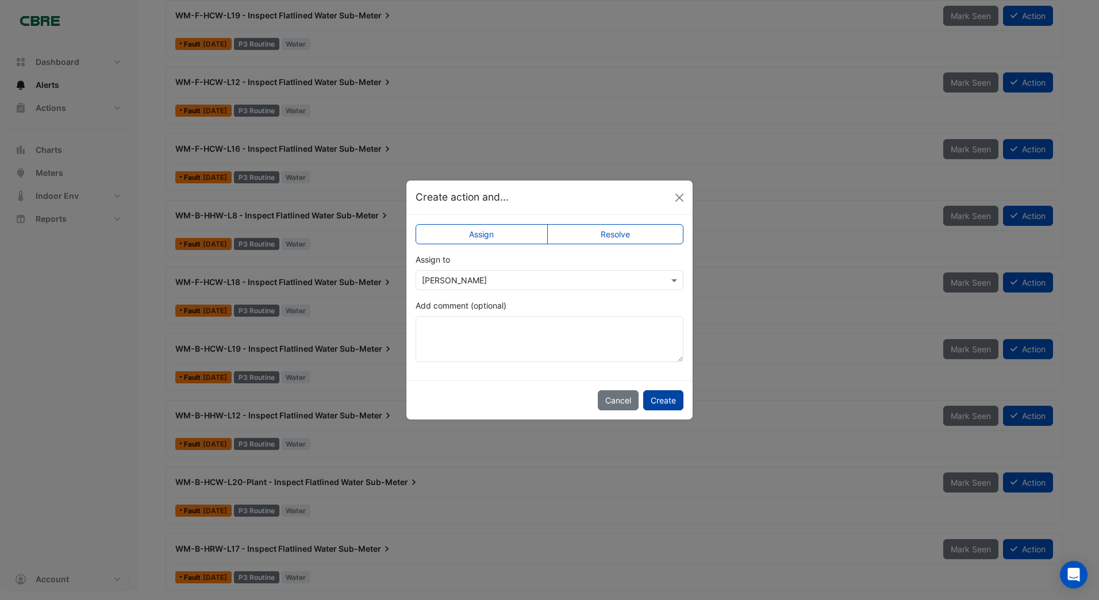
click at [666, 398] on button "Create" at bounding box center [663, 400] width 40 height 20
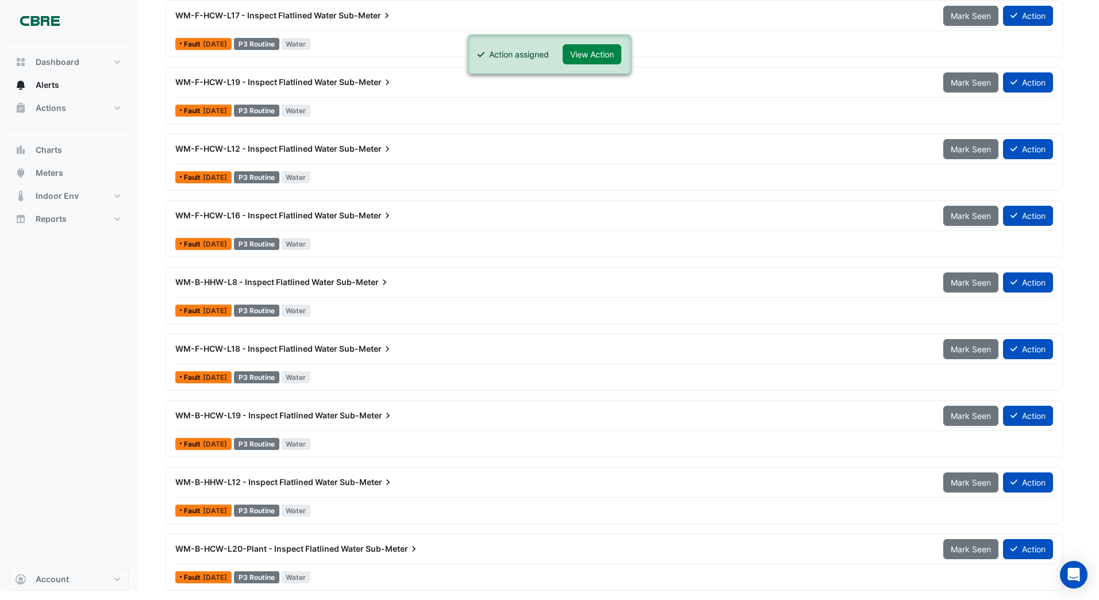
scroll to position [679, 0]
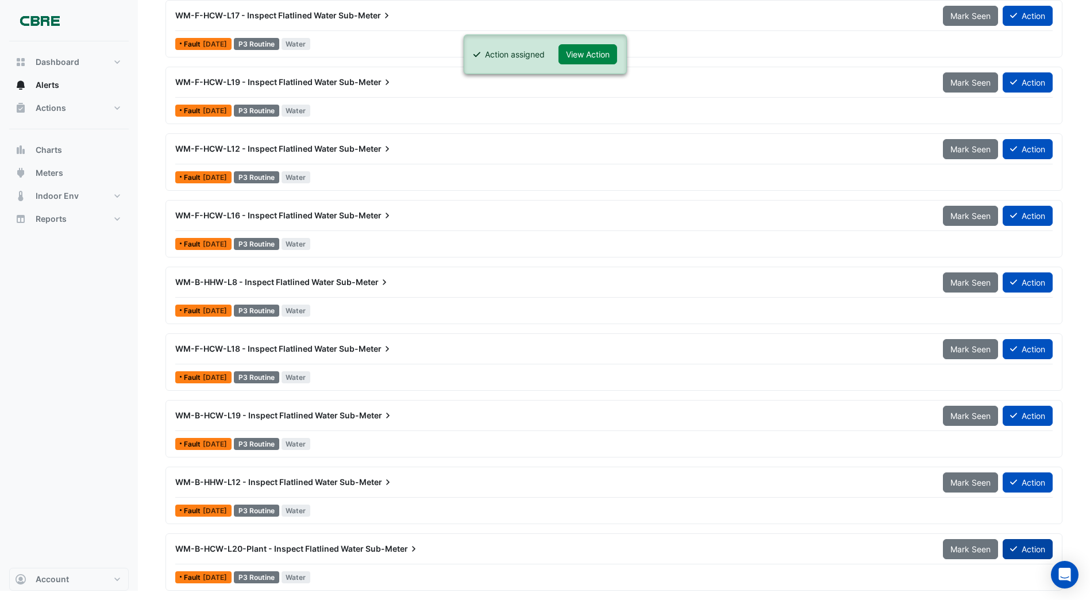
click at [1030, 550] on button "Action" at bounding box center [1028, 549] width 50 height 20
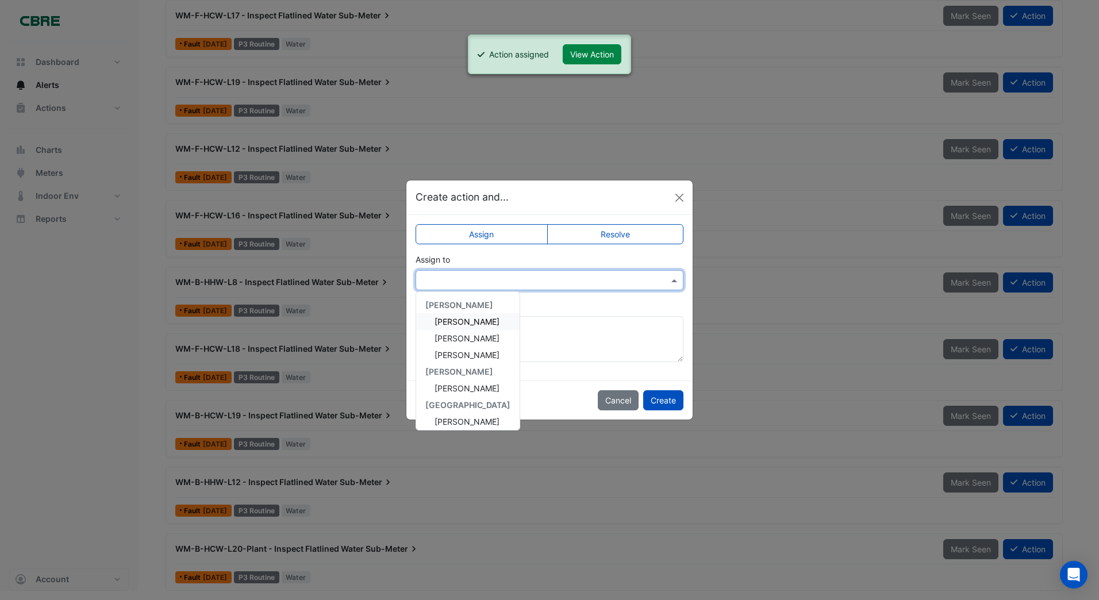
click at [465, 281] on input "text" at bounding box center [538, 281] width 232 height 12
click at [452, 390] on span "[PERSON_NAME]" at bounding box center [466, 388] width 65 height 10
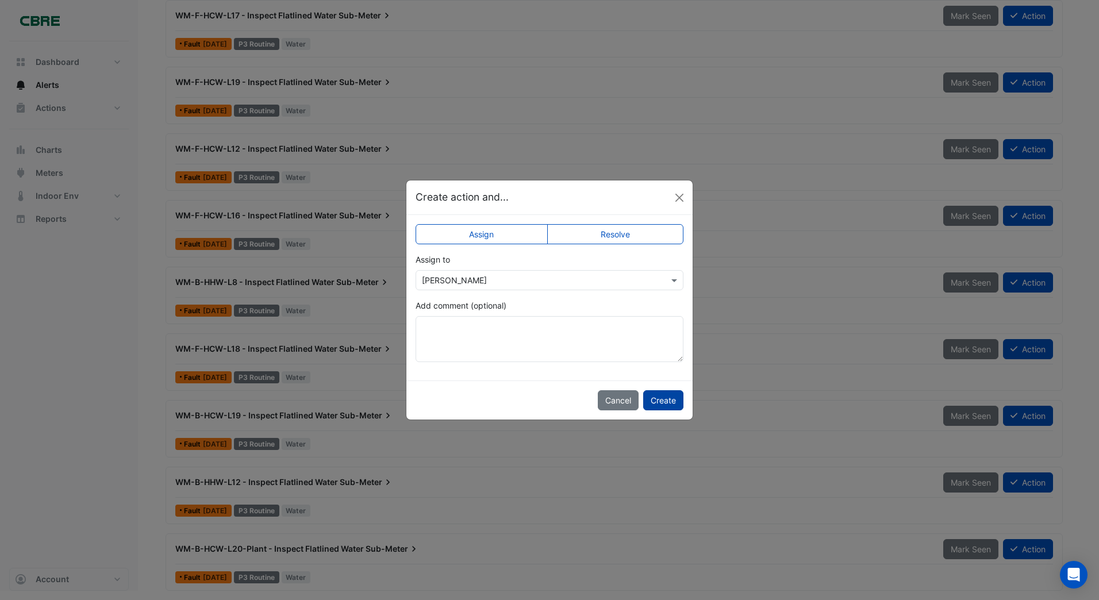
click at [661, 400] on button "Create" at bounding box center [663, 400] width 40 height 20
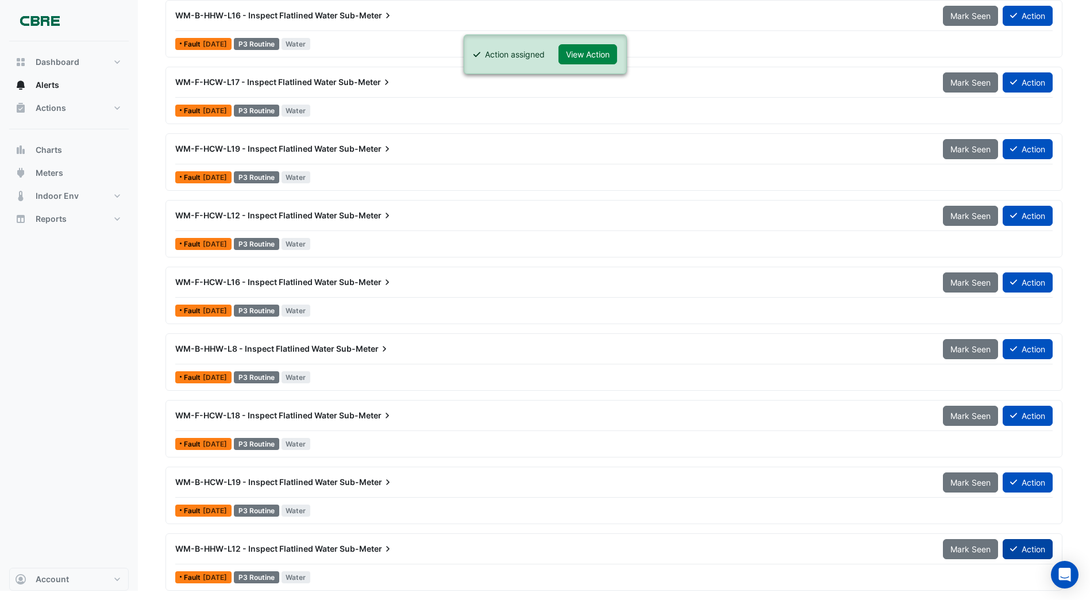
click at [1018, 544] on button "Action" at bounding box center [1028, 549] width 50 height 20
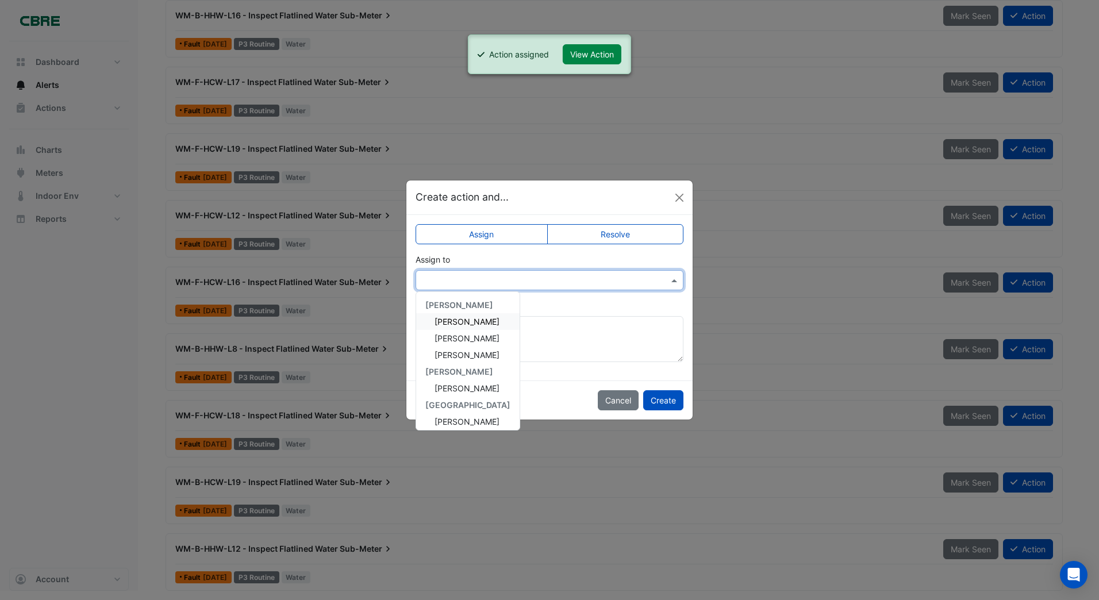
click at [439, 280] on input "text" at bounding box center [538, 281] width 232 height 12
click at [448, 385] on span "[PERSON_NAME]" at bounding box center [466, 388] width 65 height 10
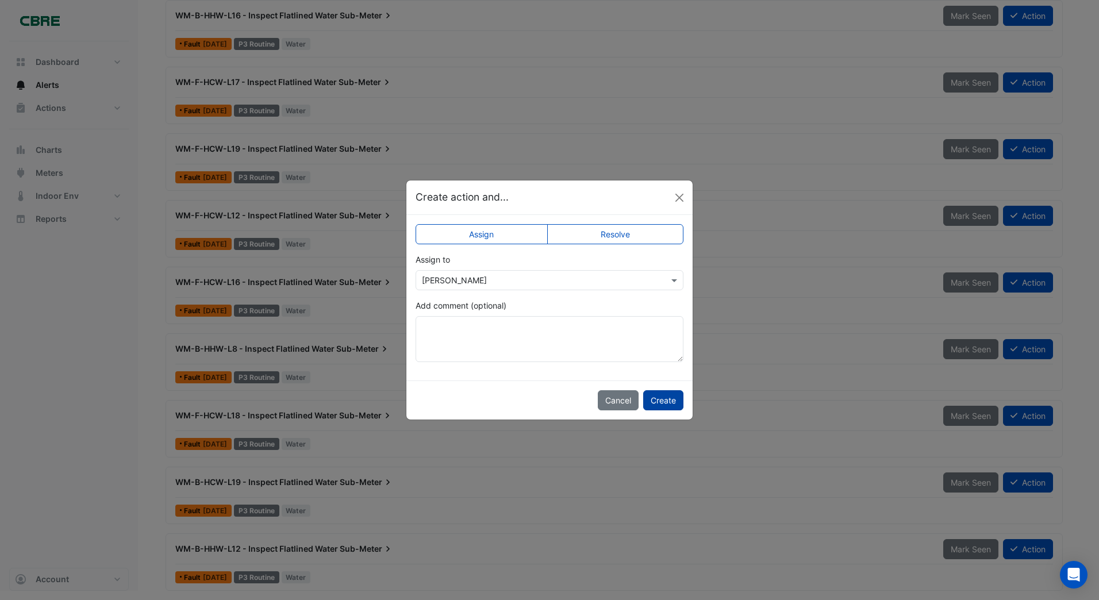
click at [665, 400] on button "Create" at bounding box center [663, 400] width 40 height 20
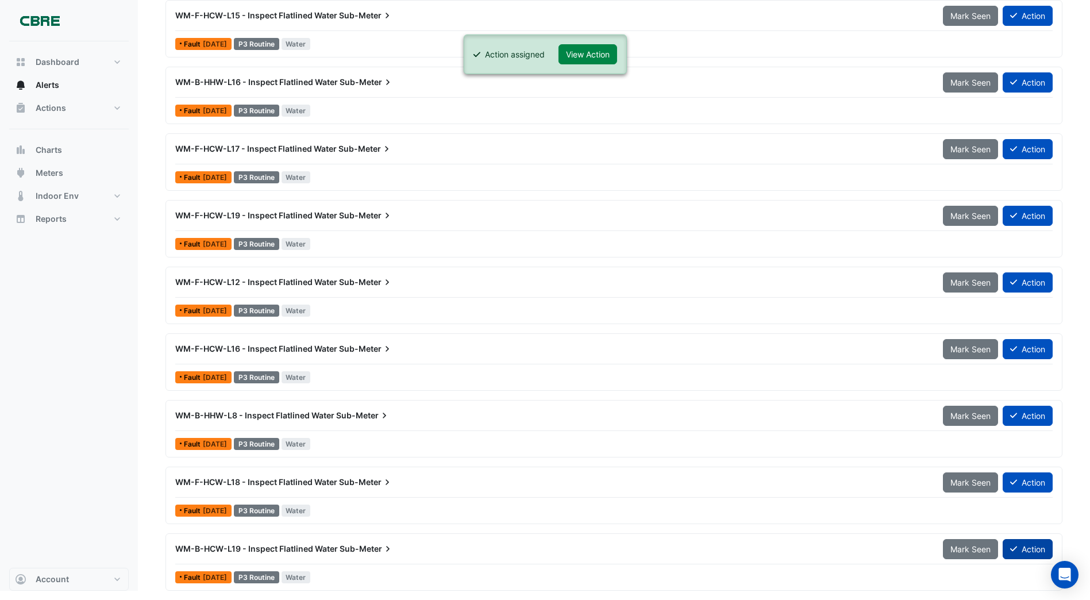
click at [1020, 548] on button "Action" at bounding box center [1028, 549] width 50 height 20
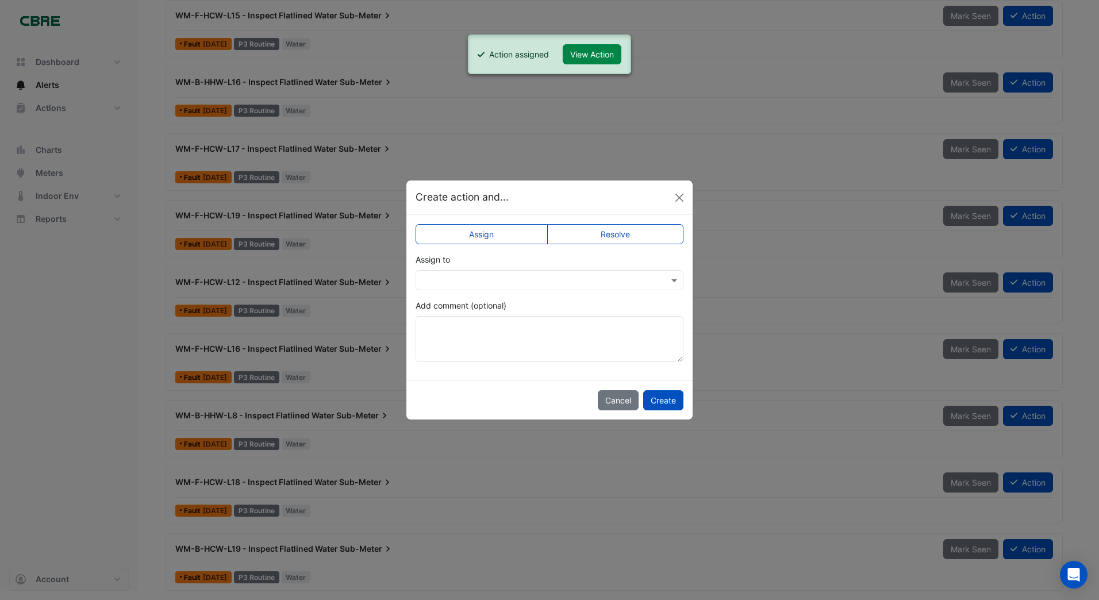
click at [442, 287] on div at bounding box center [549, 280] width 268 height 20
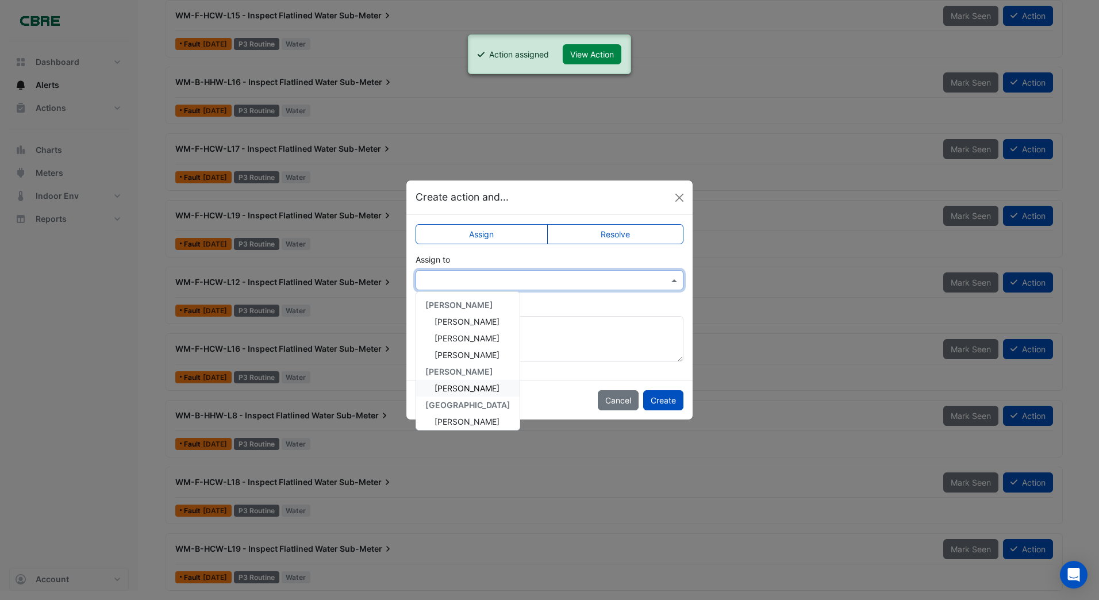
click at [437, 382] on div "[PERSON_NAME]" at bounding box center [467, 388] width 103 height 17
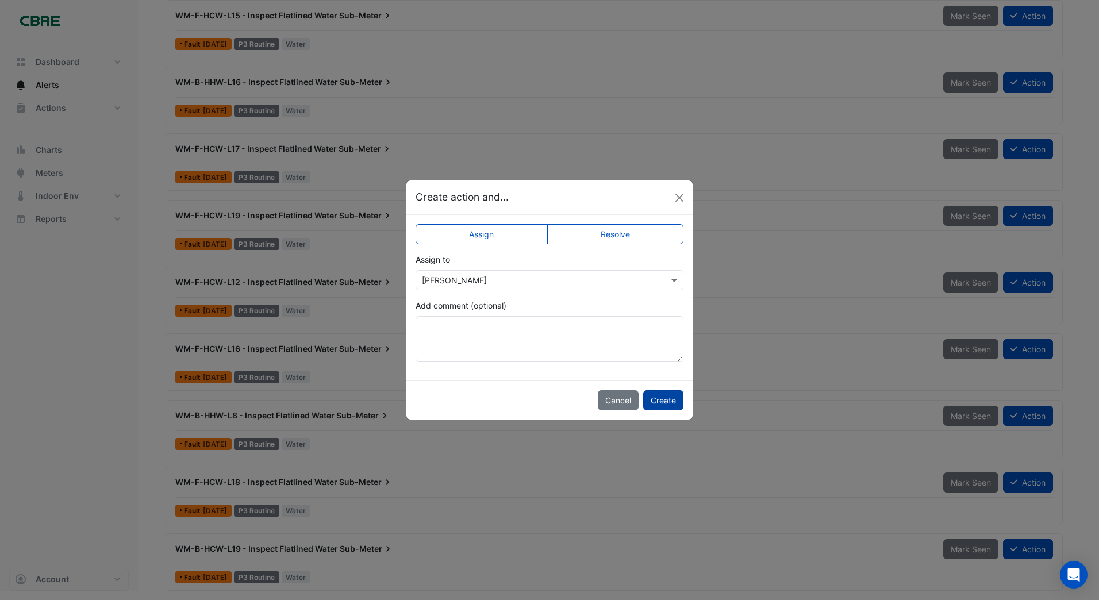
click at [652, 397] on button "Create" at bounding box center [663, 400] width 40 height 20
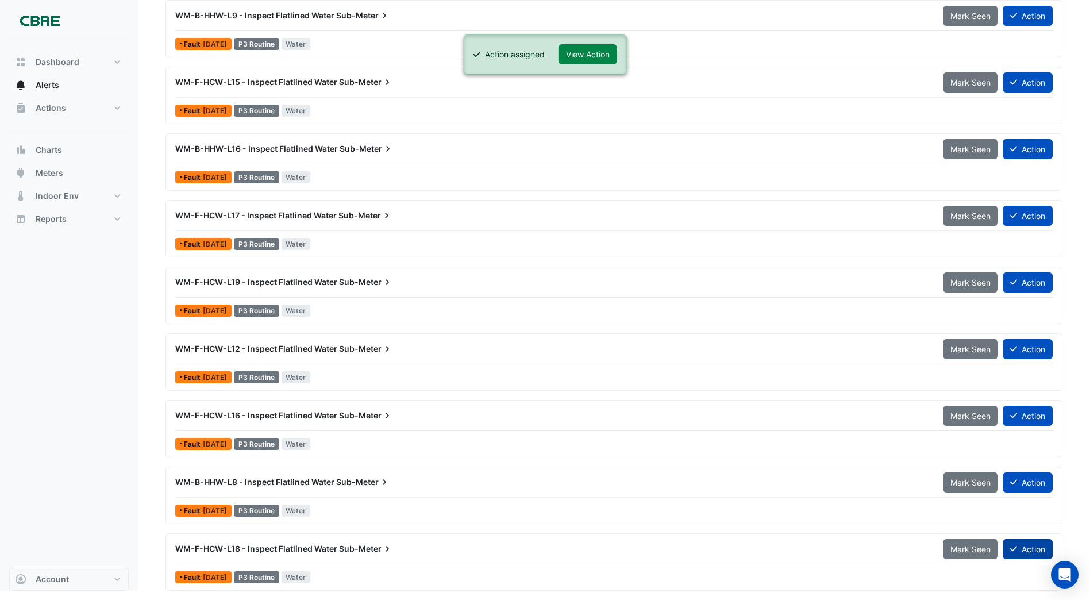
click at [1023, 549] on button "Action" at bounding box center [1028, 549] width 50 height 20
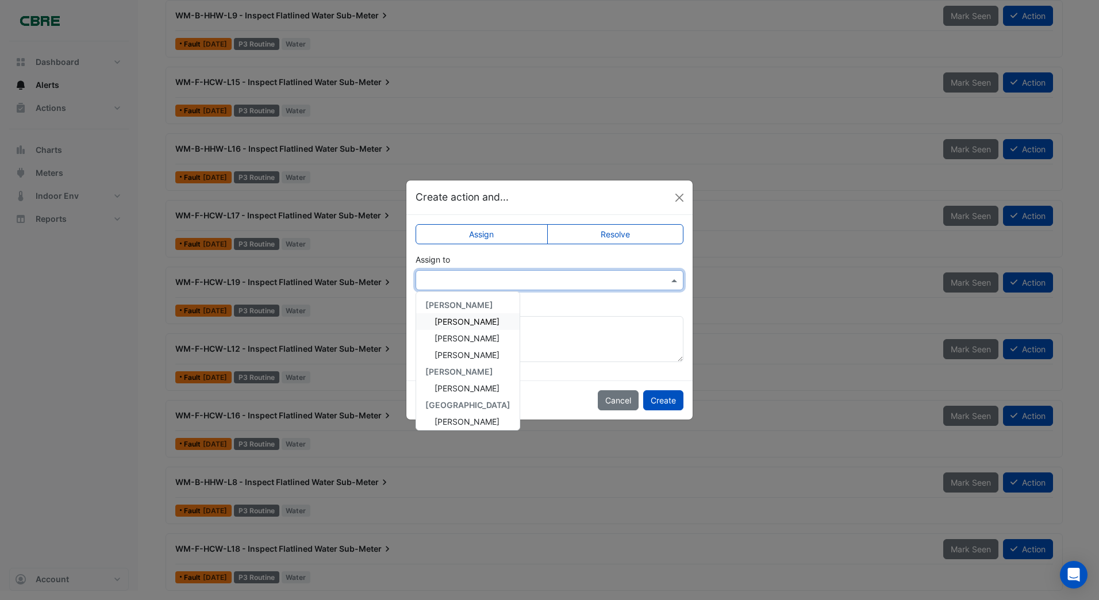
click at [442, 281] on input "text" at bounding box center [538, 281] width 232 height 12
drag, startPoint x: 448, startPoint y: 387, endPoint x: 490, endPoint y: 385, distance: 41.4
click at [449, 387] on span "[PERSON_NAME]" at bounding box center [466, 388] width 65 height 10
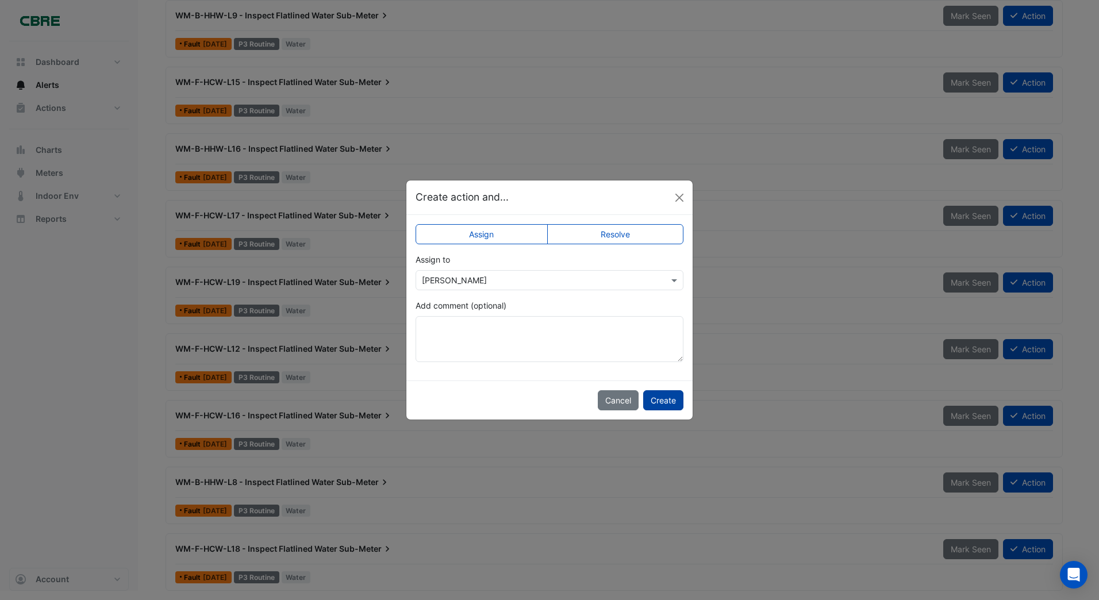
click at [660, 396] on button "Create" at bounding box center [663, 400] width 40 height 20
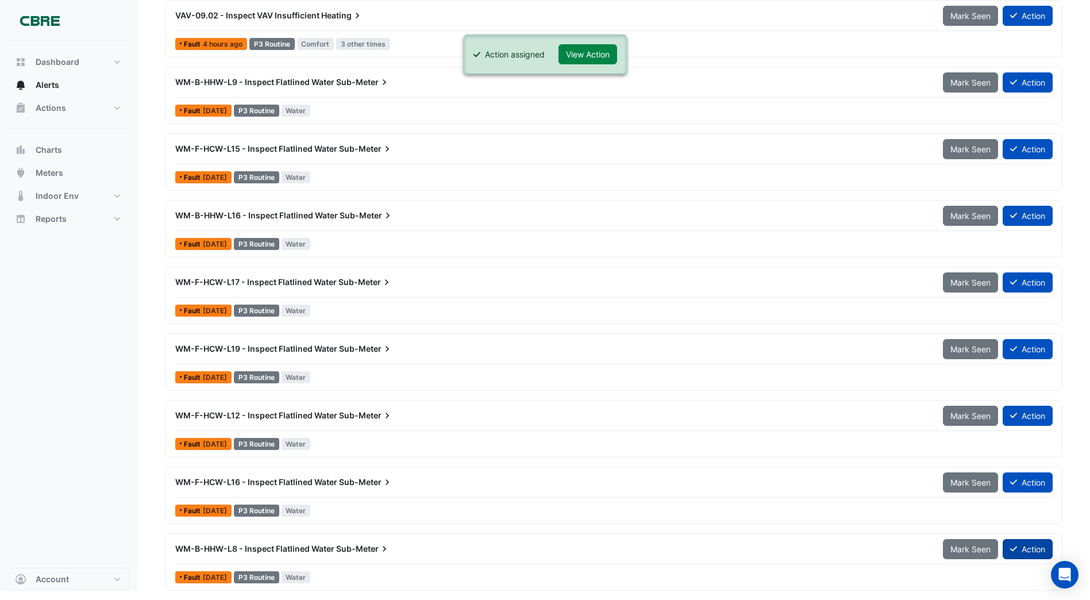
click at [1022, 547] on button "Action" at bounding box center [1028, 549] width 50 height 20
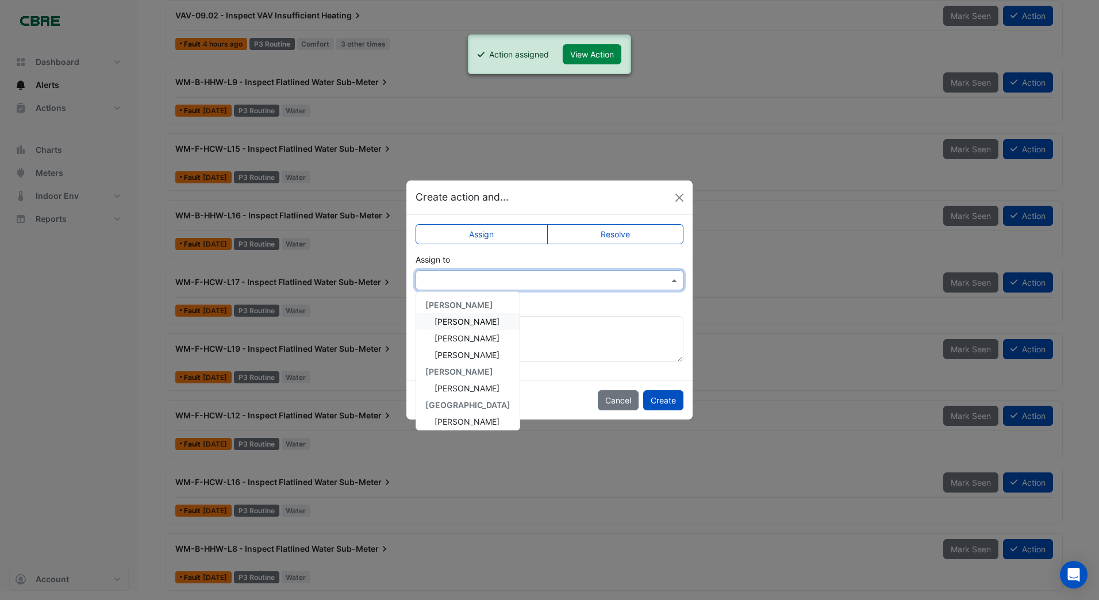
click at [467, 284] on input "text" at bounding box center [538, 281] width 232 height 12
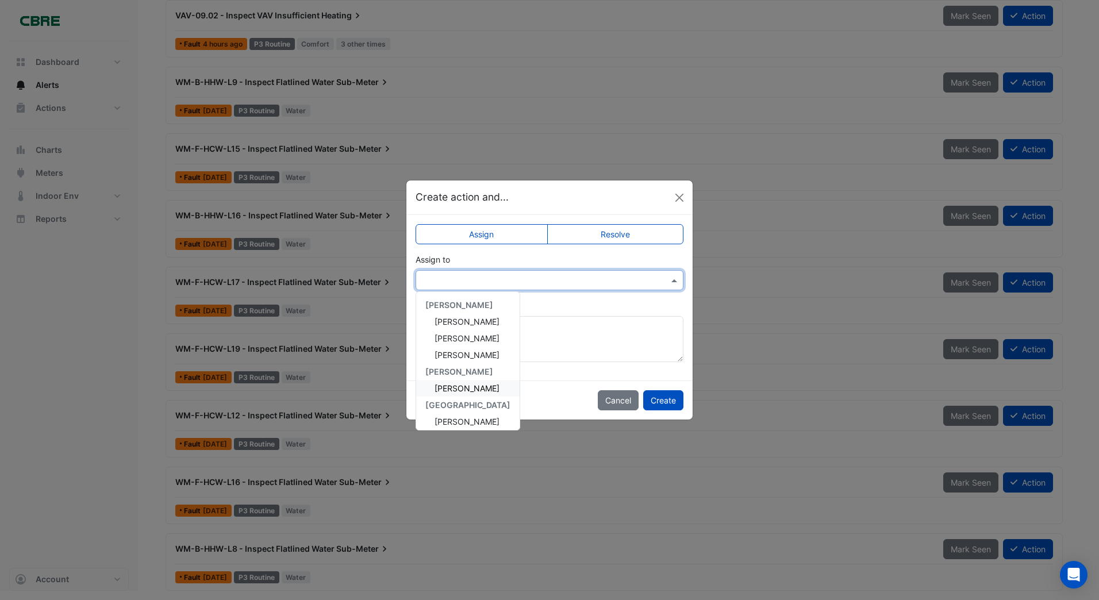
click at [442, 387] on span "[PERSON_NAME]" at bounding box center [466, 388] width 65 height 10
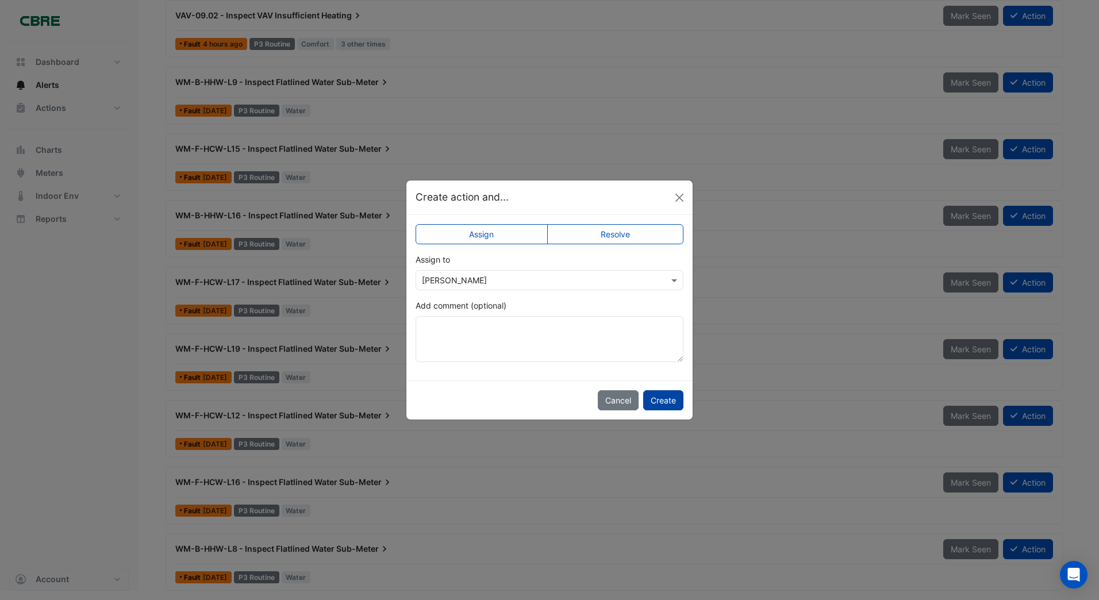
click at [660, 402] on button "Create" at bounding box center [663, 400] width 40 height 20
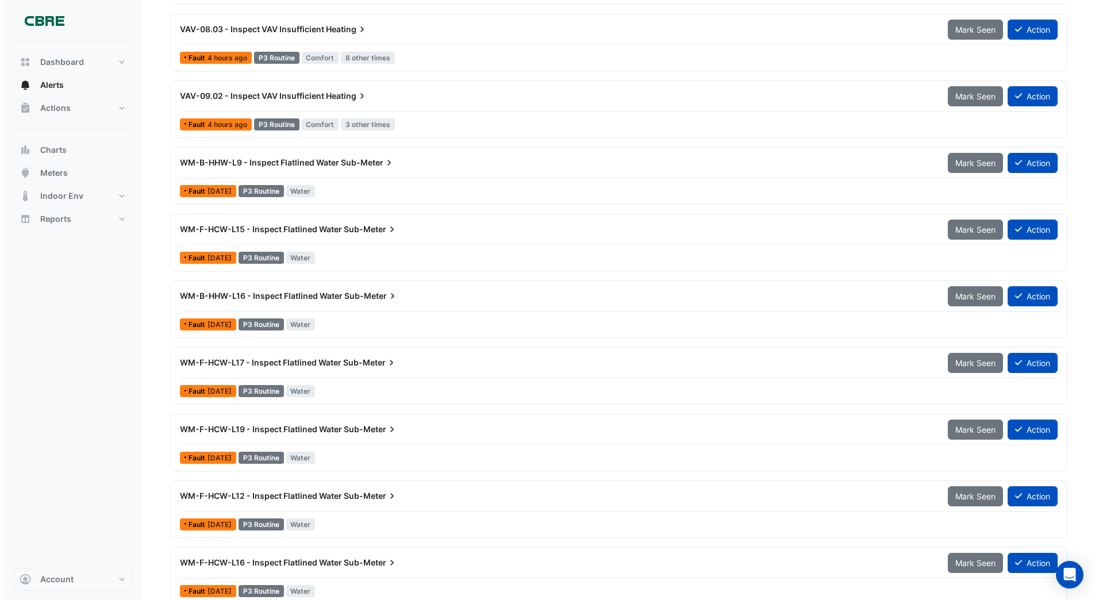
scroll to position [346, 0]
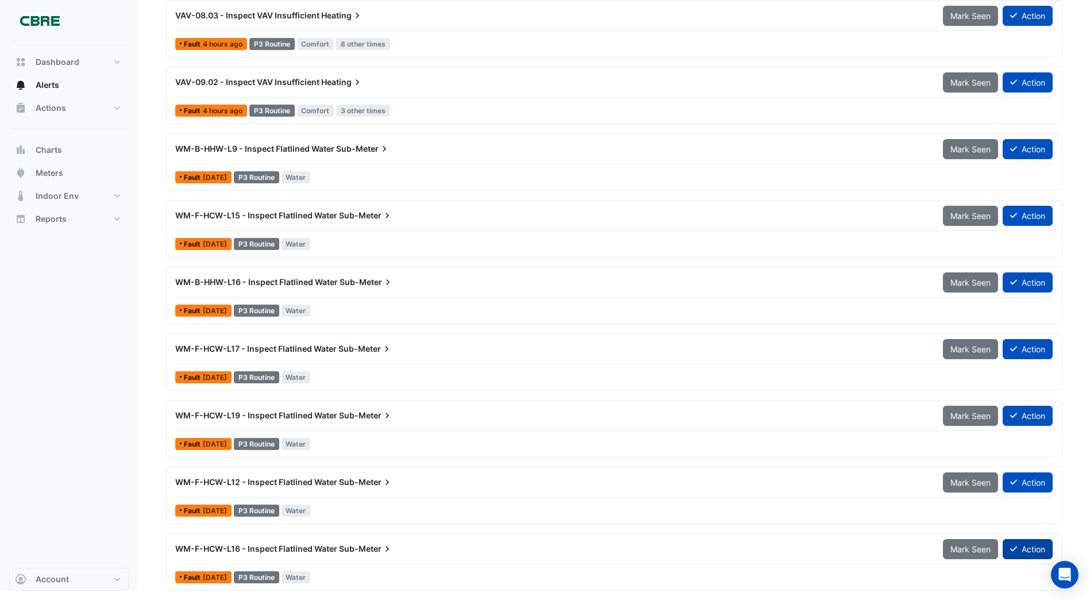
click at [1029, 546] on button "Action" at bounding box center [1028, 549] width 50 height 20
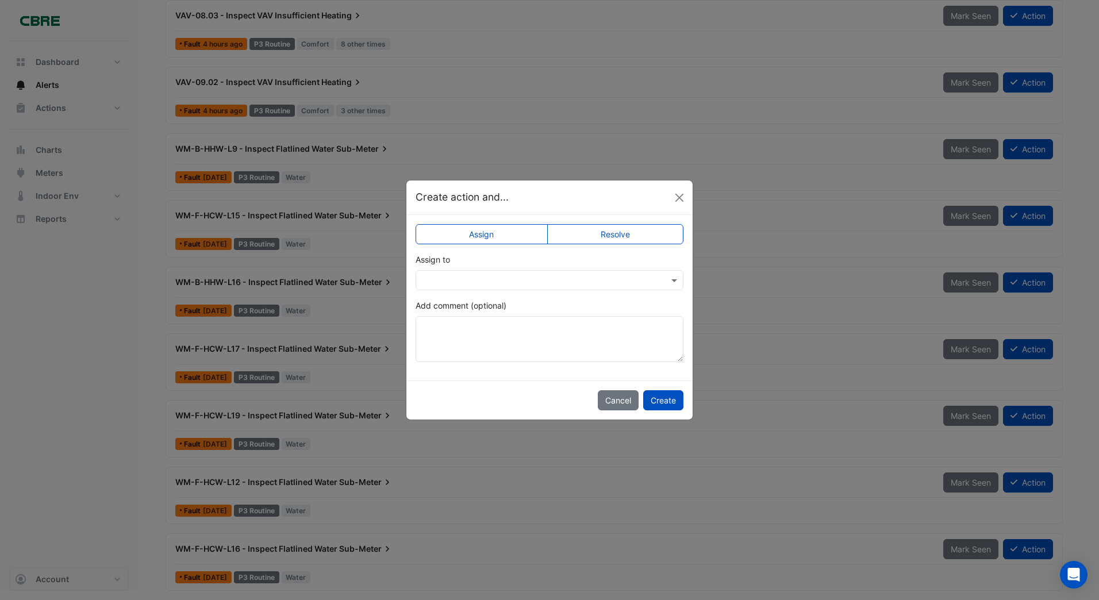
click at [442, 279] on input "text" at bounding box center [538, 281] width 232 height 12
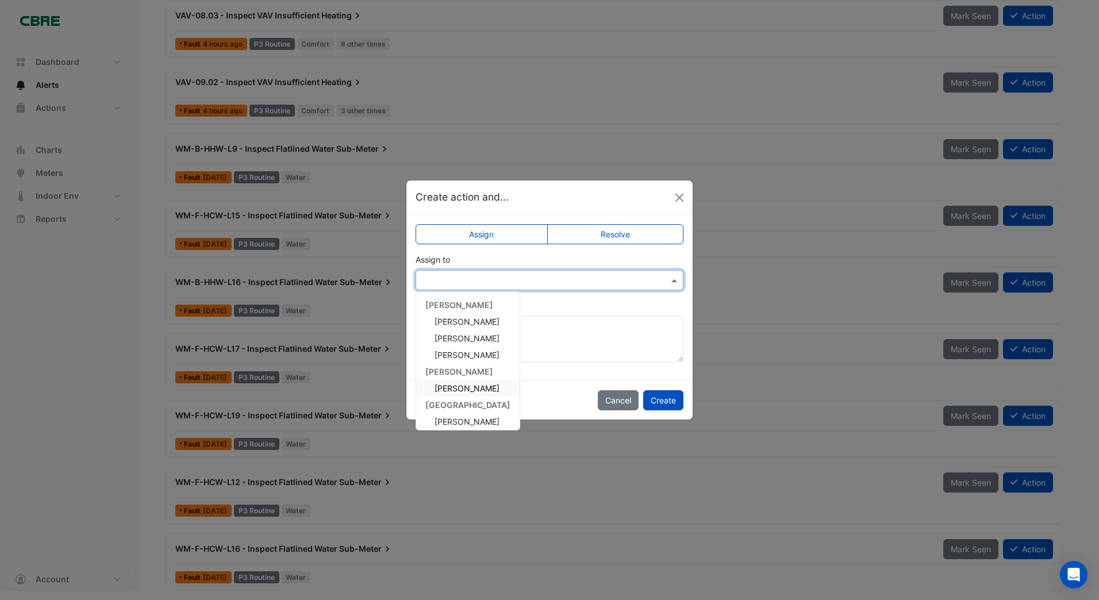
click at [455, 388] on span "[PERSON_NAME]" at bounding box center [466, 388] width 65 height 10
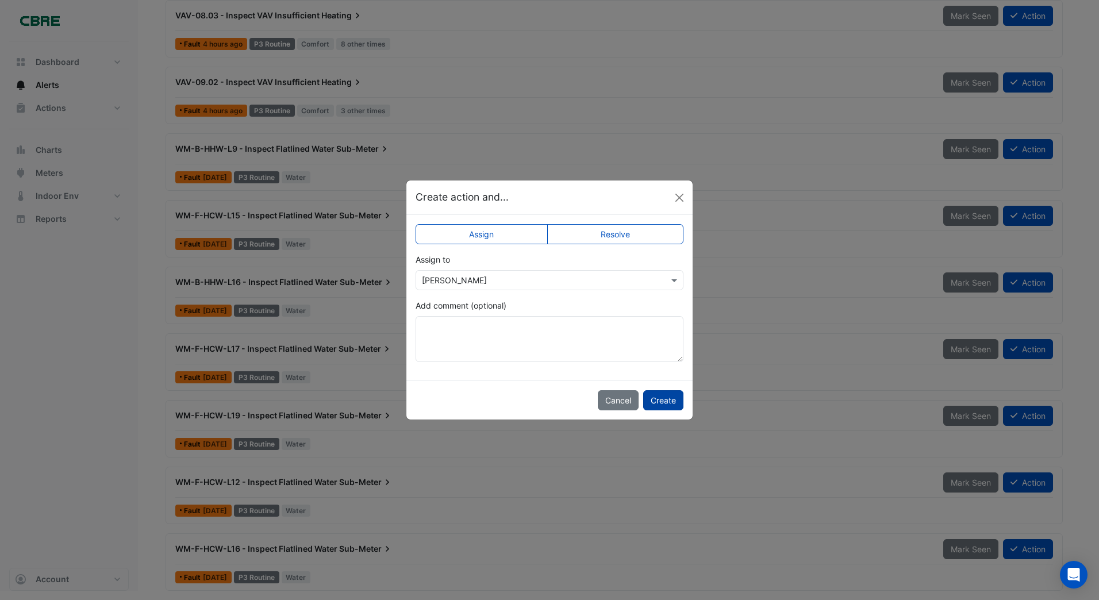
click at [670, 398] on button "Create" at bounding box center [663, 400] width 40 height 20
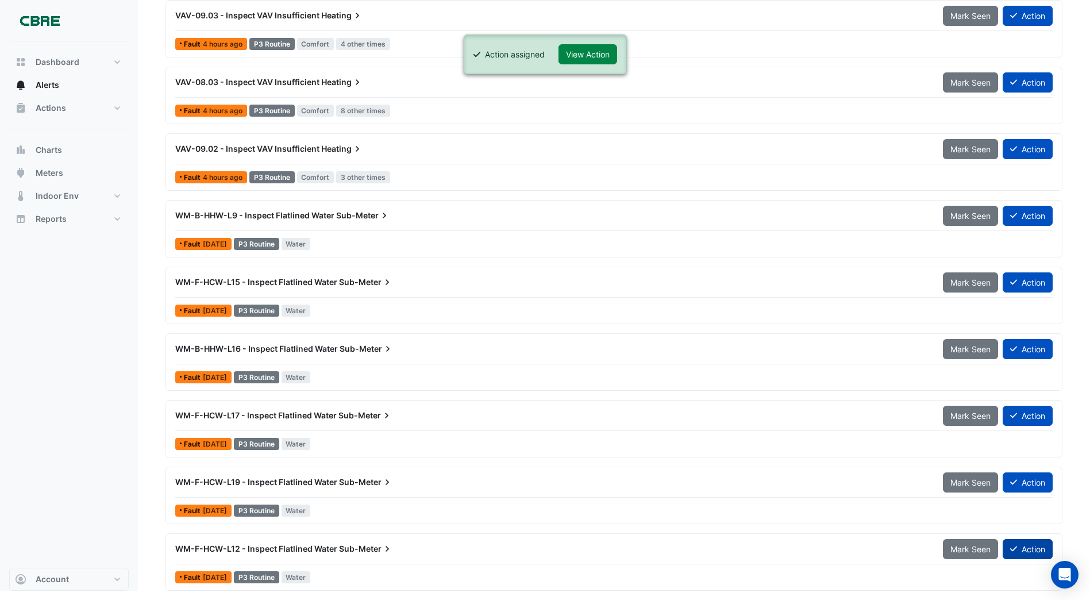
click at [1019, 544] on button "Action" at bounding box center [1028, 549] width 50 height 20
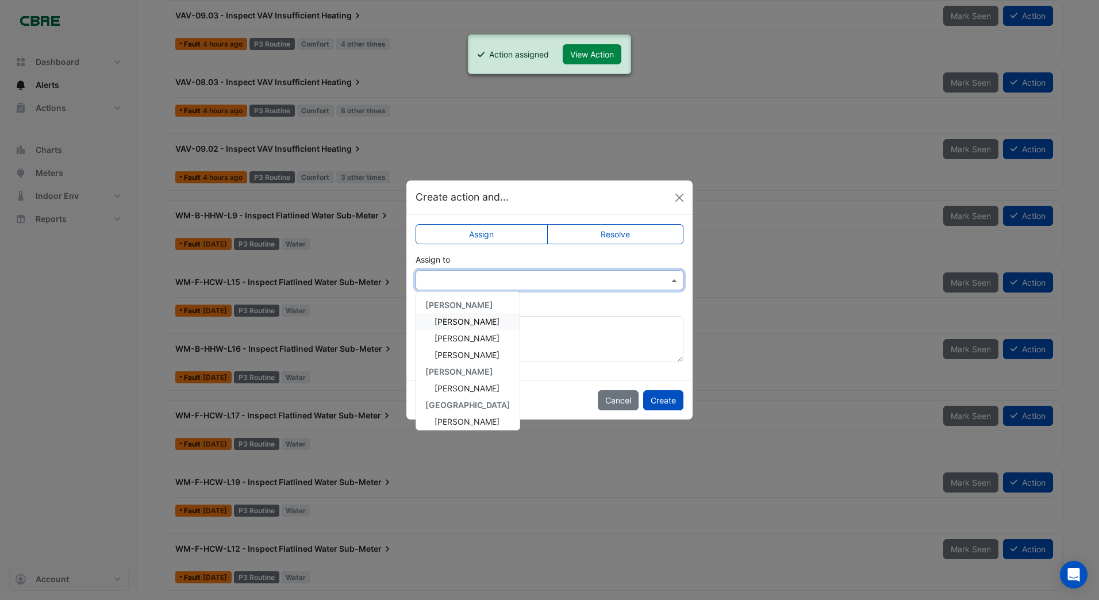
click at [434, 283] on input "text" at bounding box center [538, 281] width 232 height 12
click at [448, 388] on span "[PERSON_NAME]" at bounding box center [466, 388] width 65 height 10
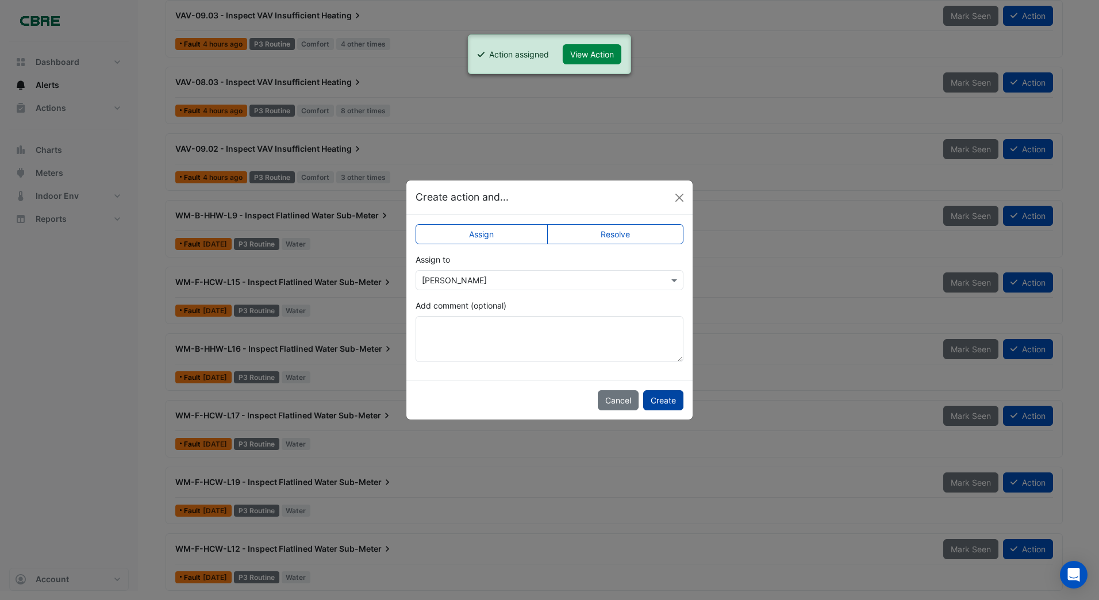
click at [661, 400] on button "Create" at bounding box center [663, 400] width 40 height 20
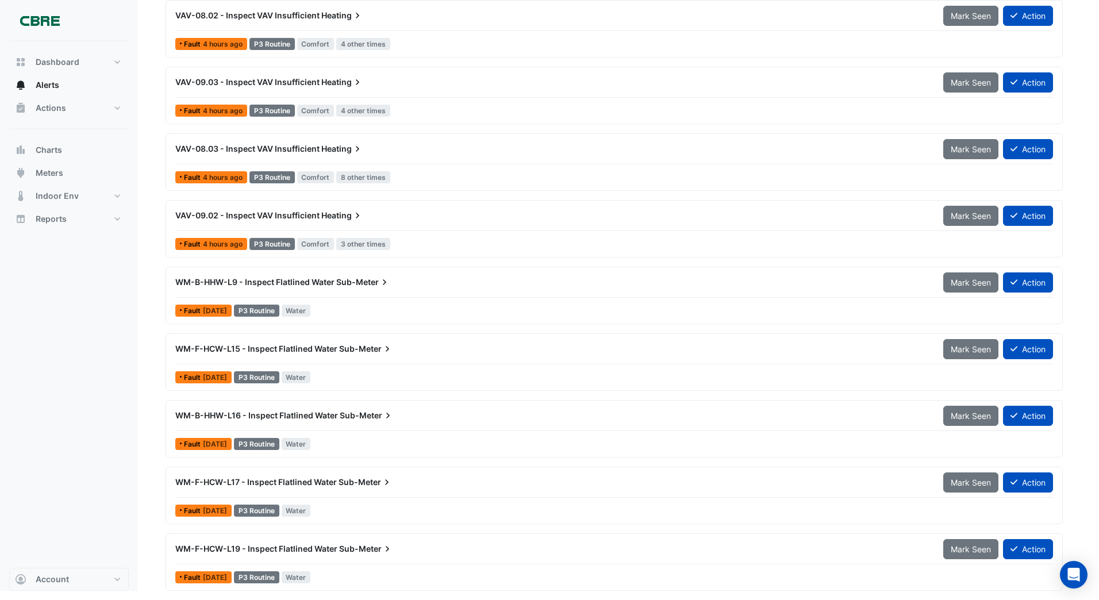
scroll to position [213, 0]
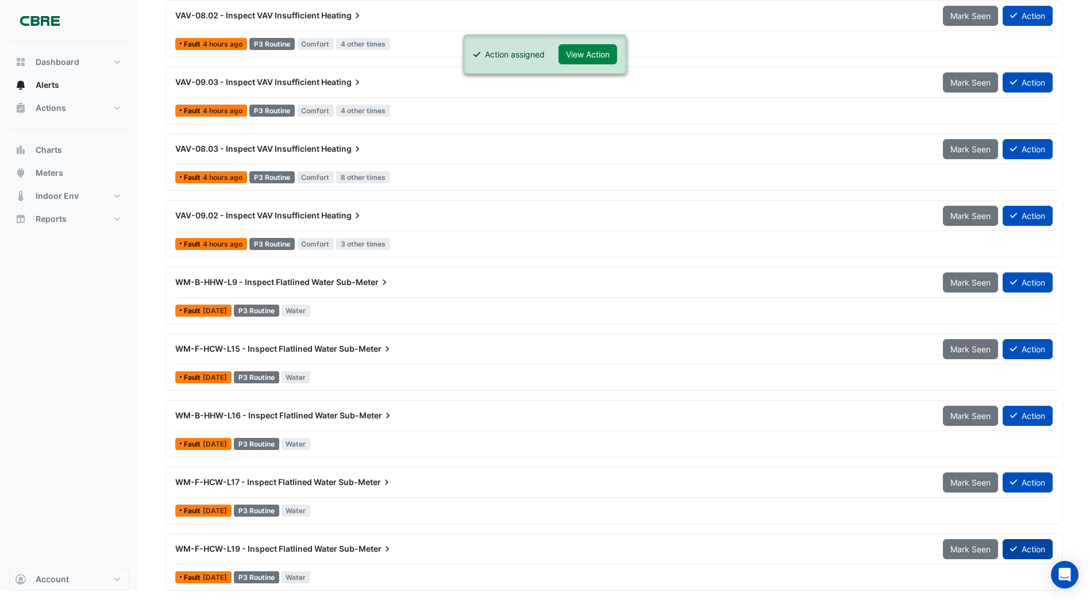
click at [1020, 547] on button "Action" at bounding box center [1028, 549] width 50 height 20
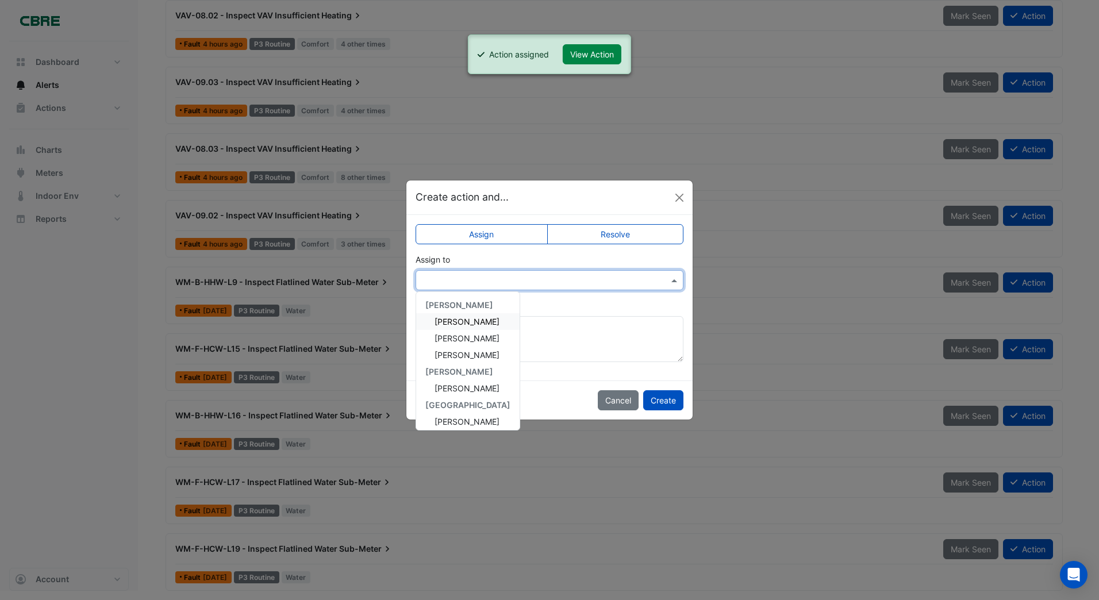
click at [437, 282] on input "text" at bounding box center [538, 281] width 232 height 12
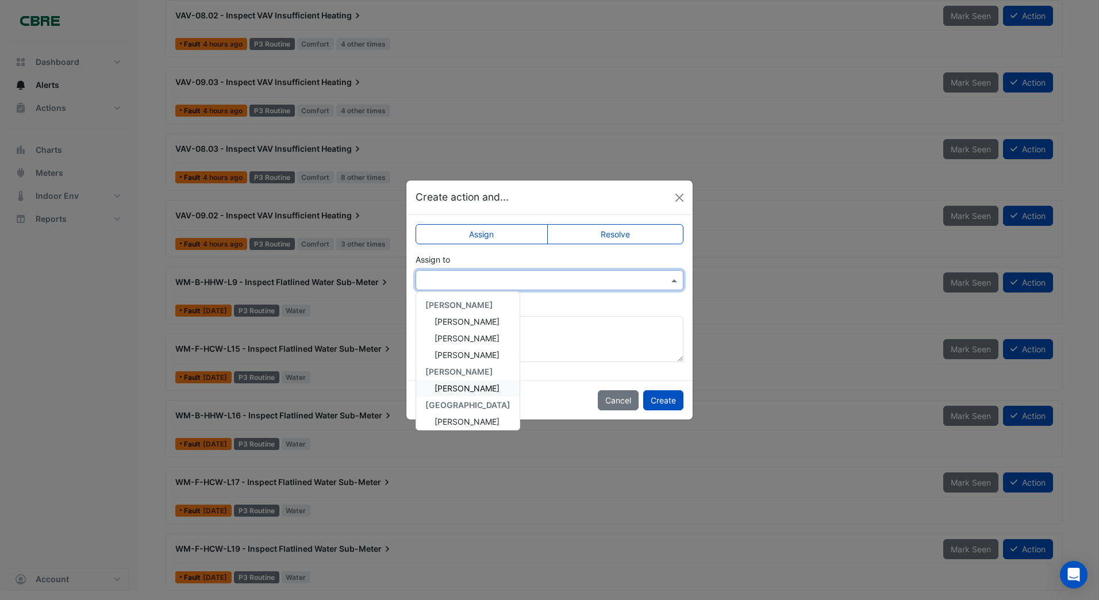
click at [438, 386] on span "[PERSON_NAME]" at bounding box center [466, 388] width 65 height 10
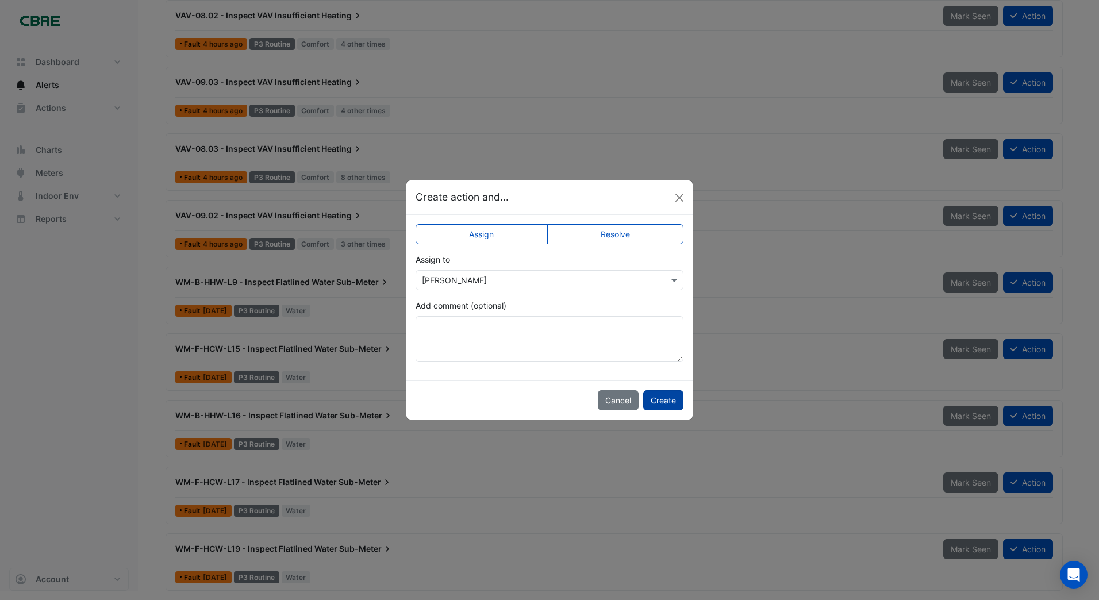
click at [667, 401] on button "Create" at bounding box center [663, 400] width 40 height 20
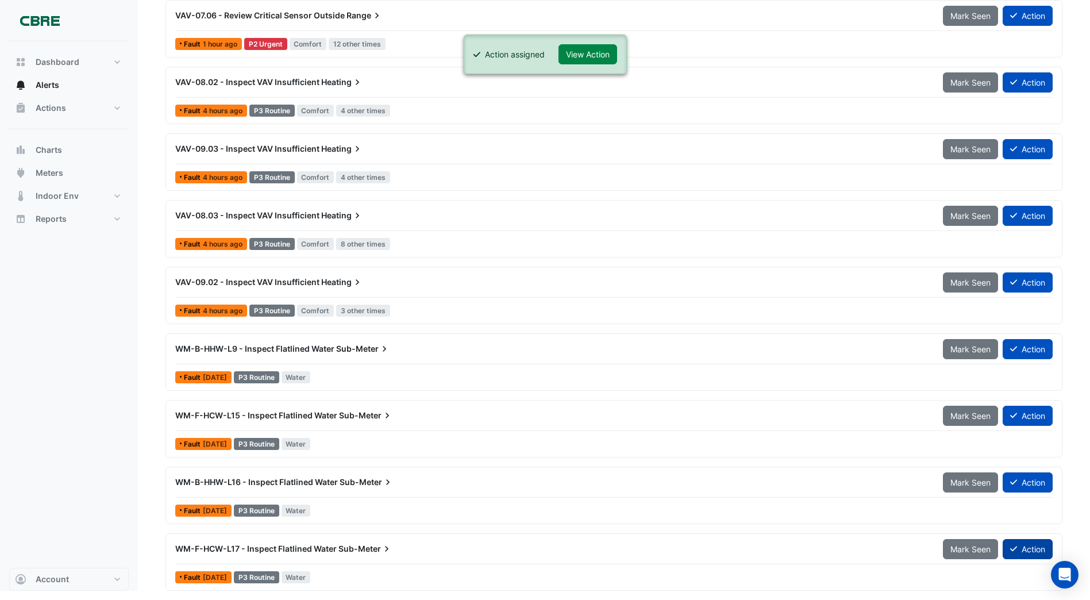
click at [1026, 551] on button "Action" at bounding box center [1028, 549] width 50 height 20
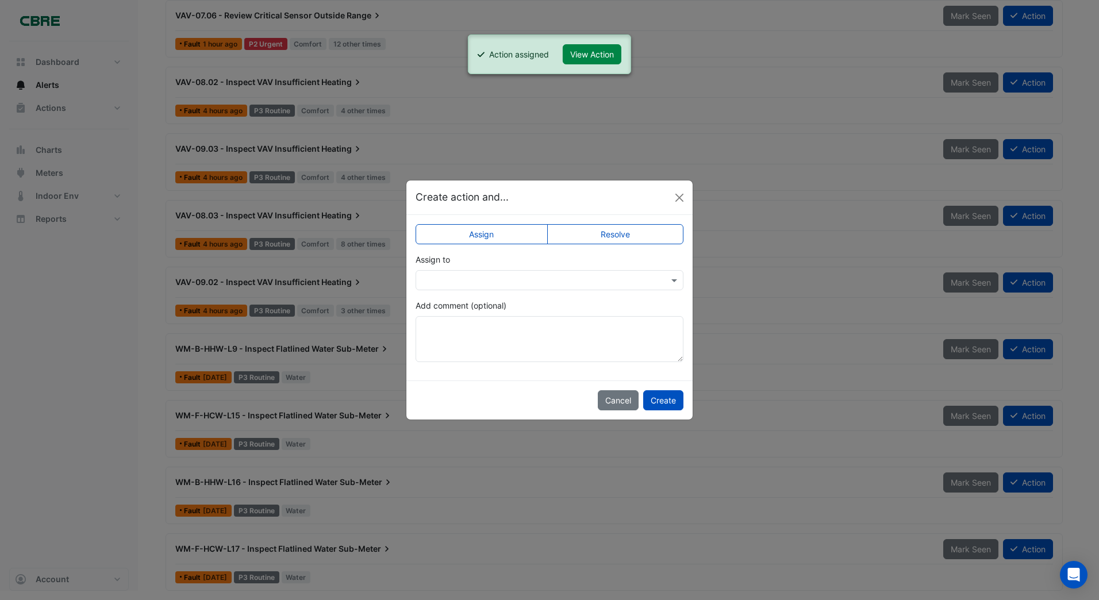
click at [468, 281] on input "text" at bounding box center [538, 281] width 232 height 12
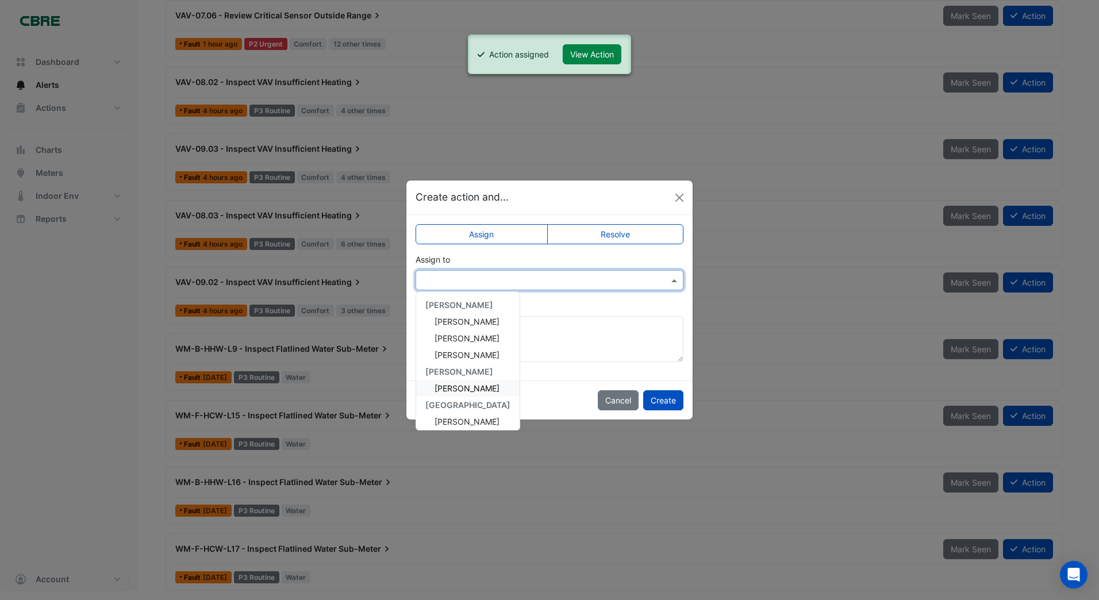
click at [440, 384] on span "[PERSON_NAME]" at bounding box center [466, 388] width 65 height 10
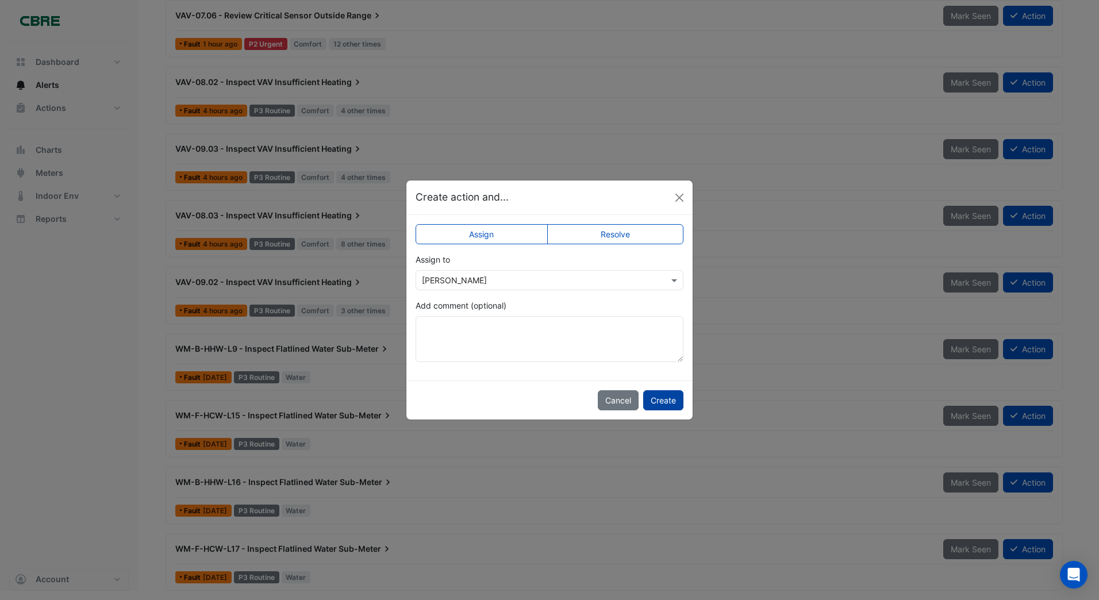
click at [660, 399] on button "Create" at bounding box center [663, 400] width 40 height 20
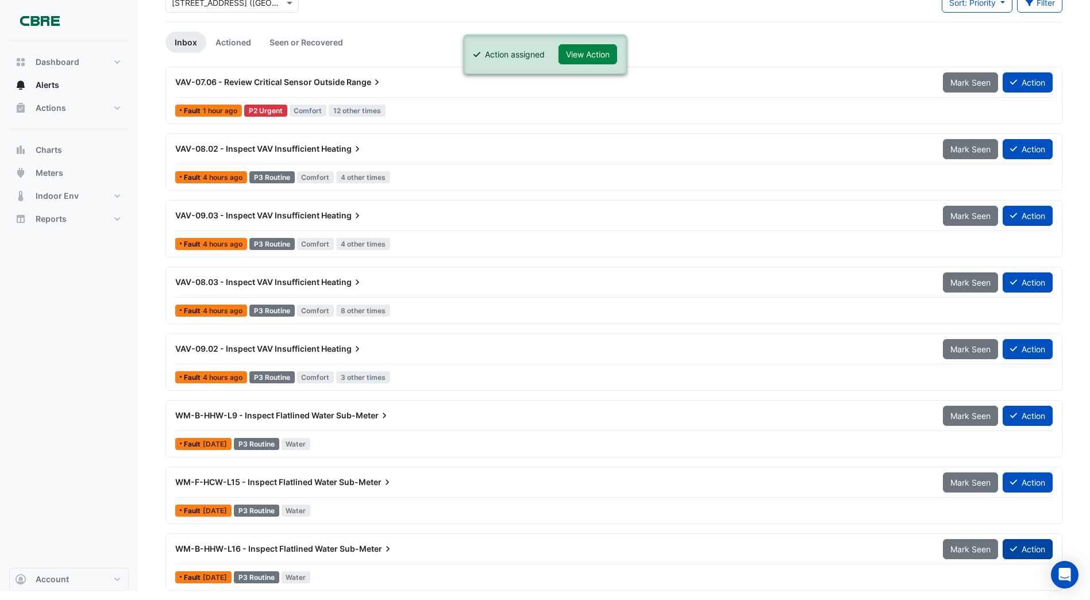
click at [1020, 546] on button "Action" at bounding box center [1028, 549] width 50 height 20
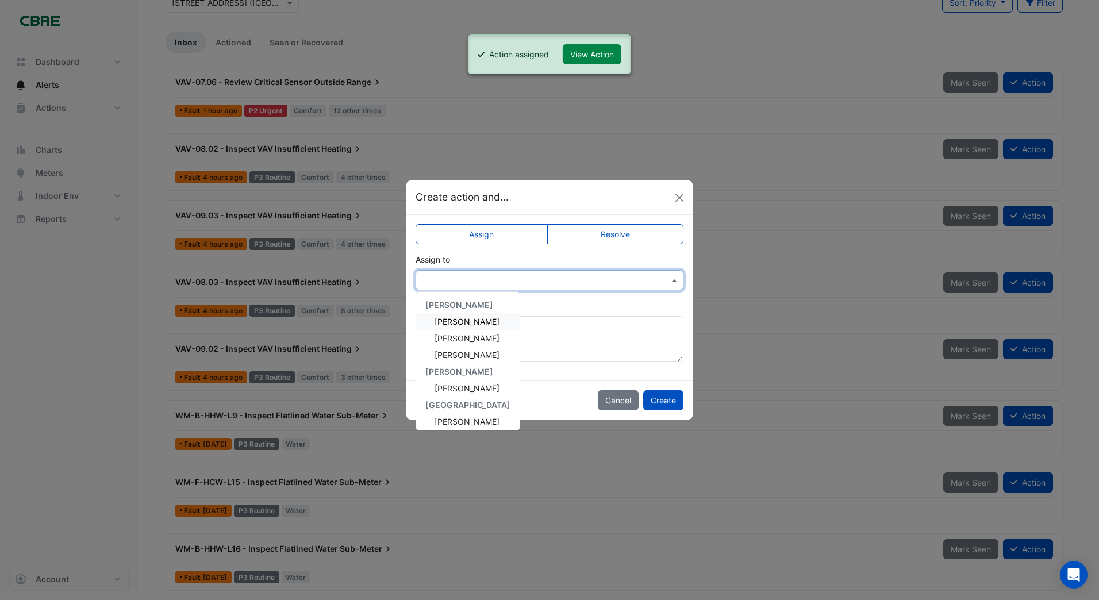
click at [463, 281] on input "text" at bounding box center [538, 281] width 232 height 12
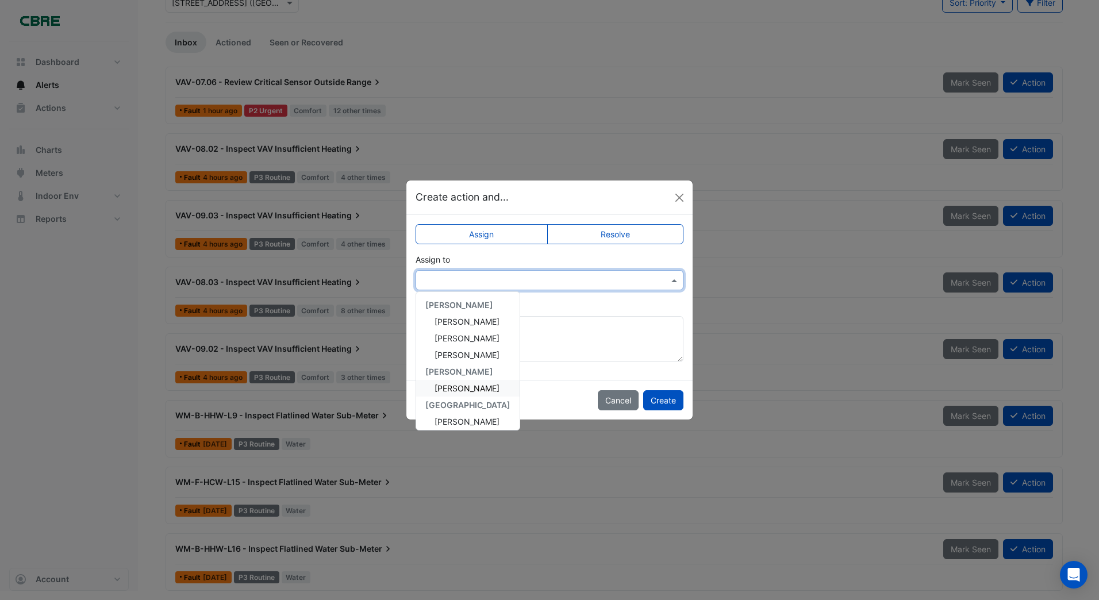
click at [452, 387] on span "[PERSON_NAME]" at bounding box center [466, 388] width 65 height 10
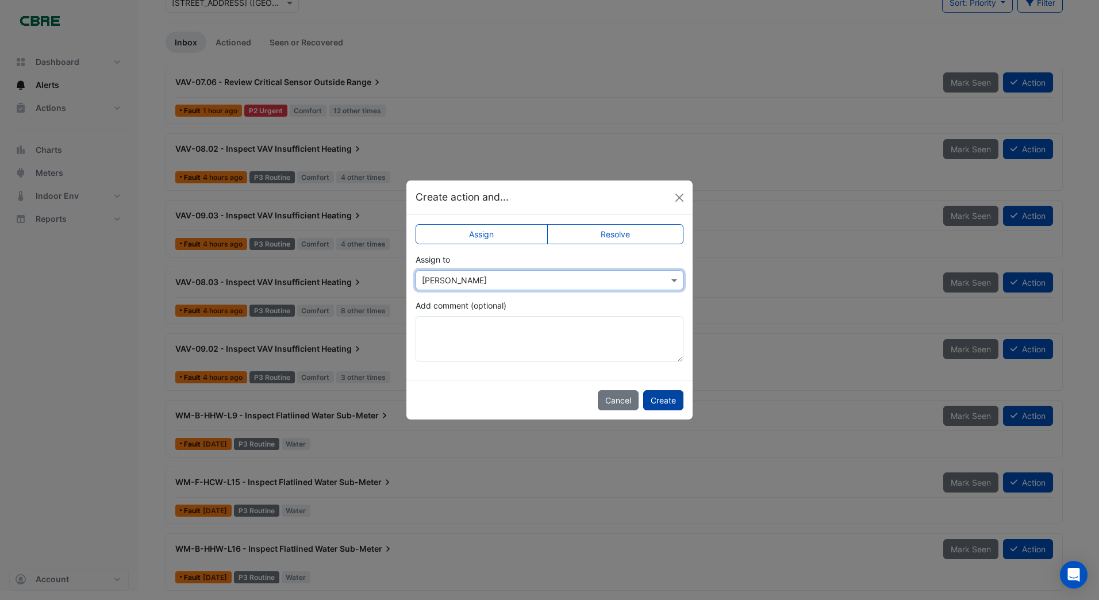
click at [660, 399] on button "Create" at bounding box center [663, 400] width 40 height 20
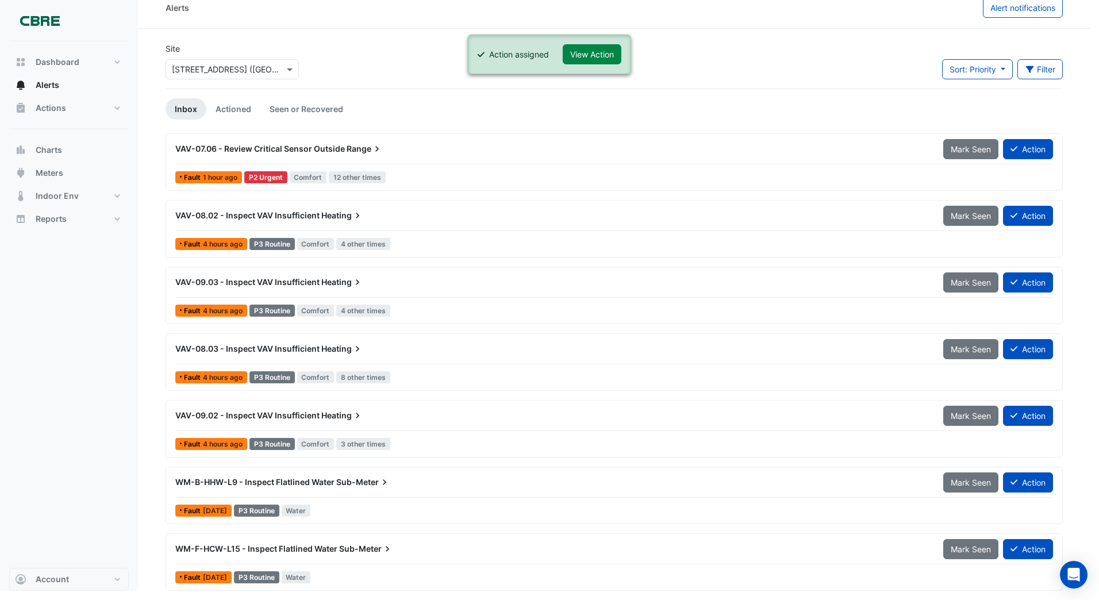
scroll to position [13, 0]
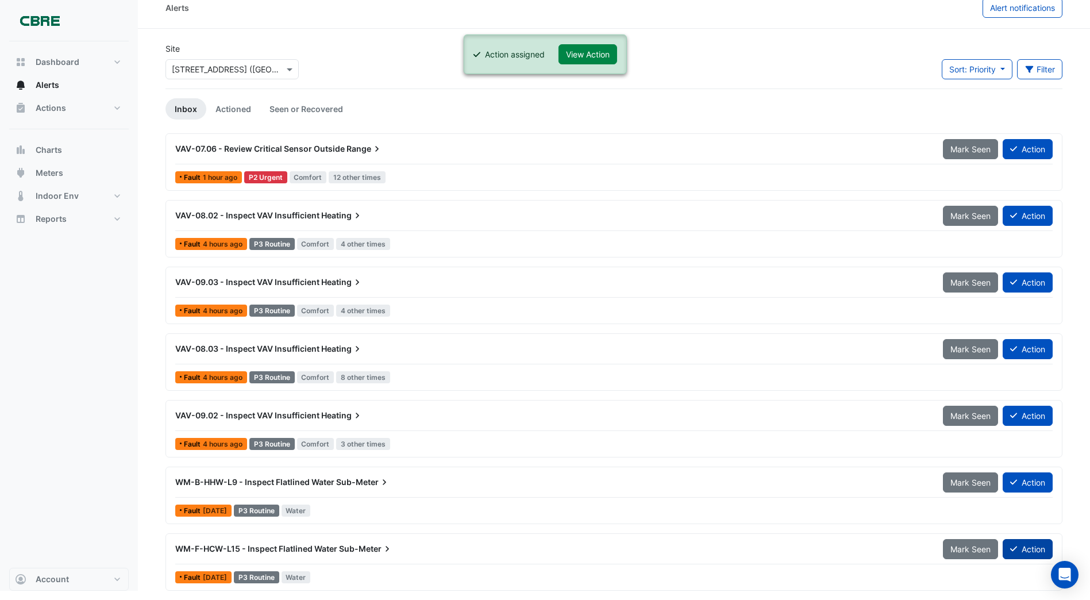
click at [1023, 550] on button "Action" at bounding box center [1028, 549] width 50 height 20
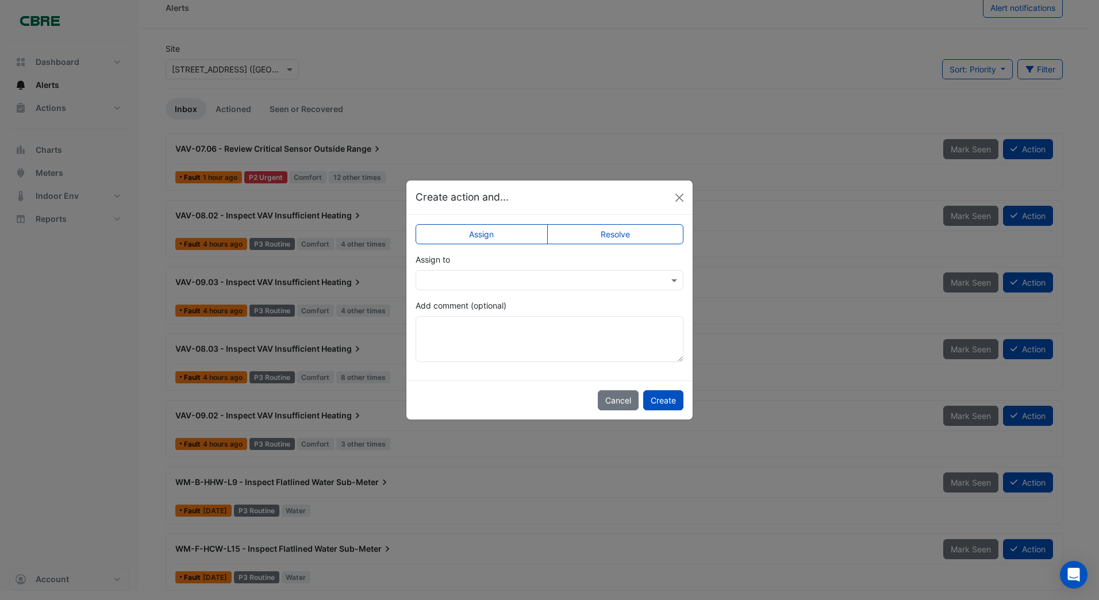
click at [437, 282] on input "text" at bounding box center [538, 281] width 232 height 12
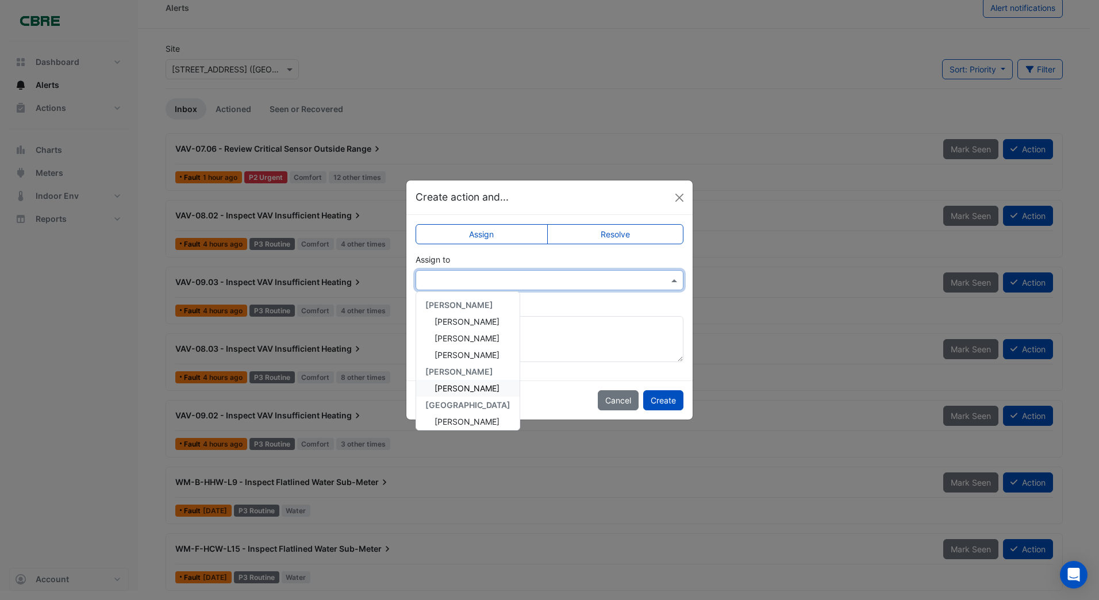
click at [461, 388] on span "[PERSON_NAME]" at bounding box center [466, 388] width 65 height 10
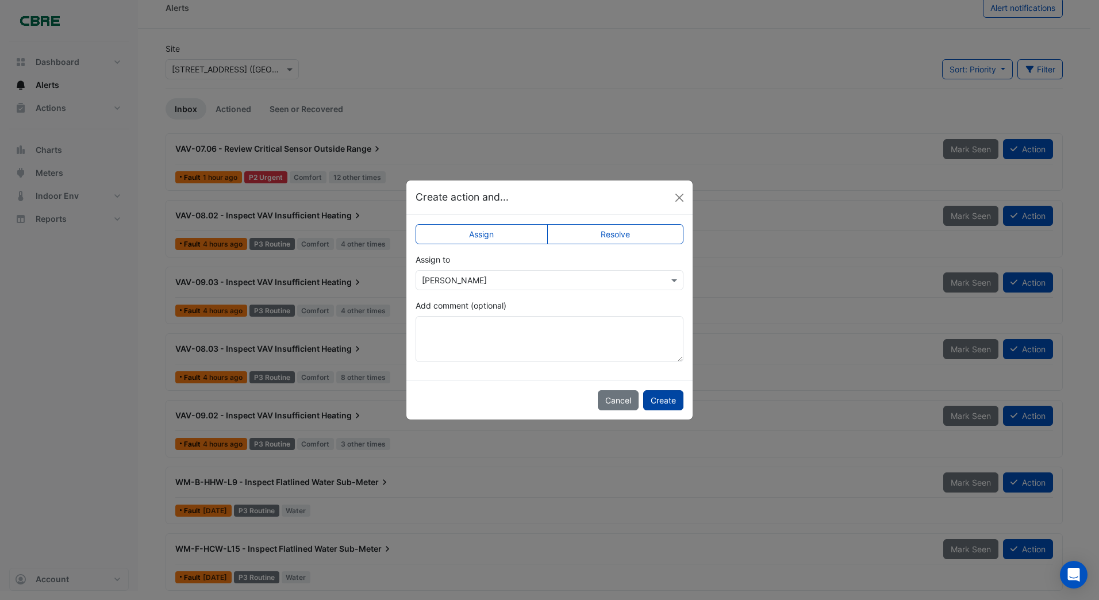
click at [657, 399] on button "Create" at bounding box center [663, 400] width 40 height 20
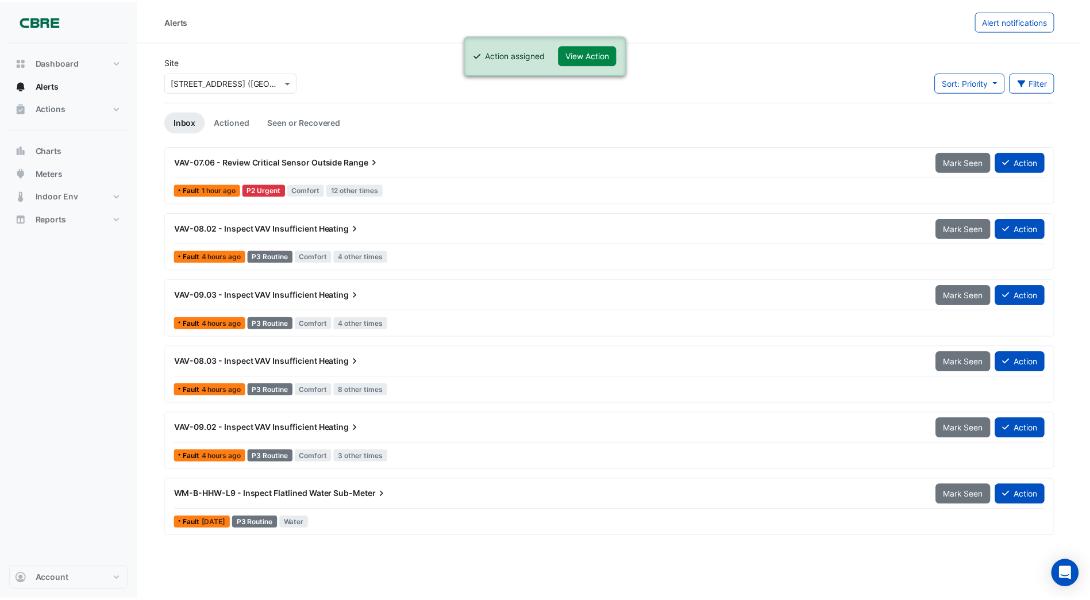
scroll to position [0, 0]
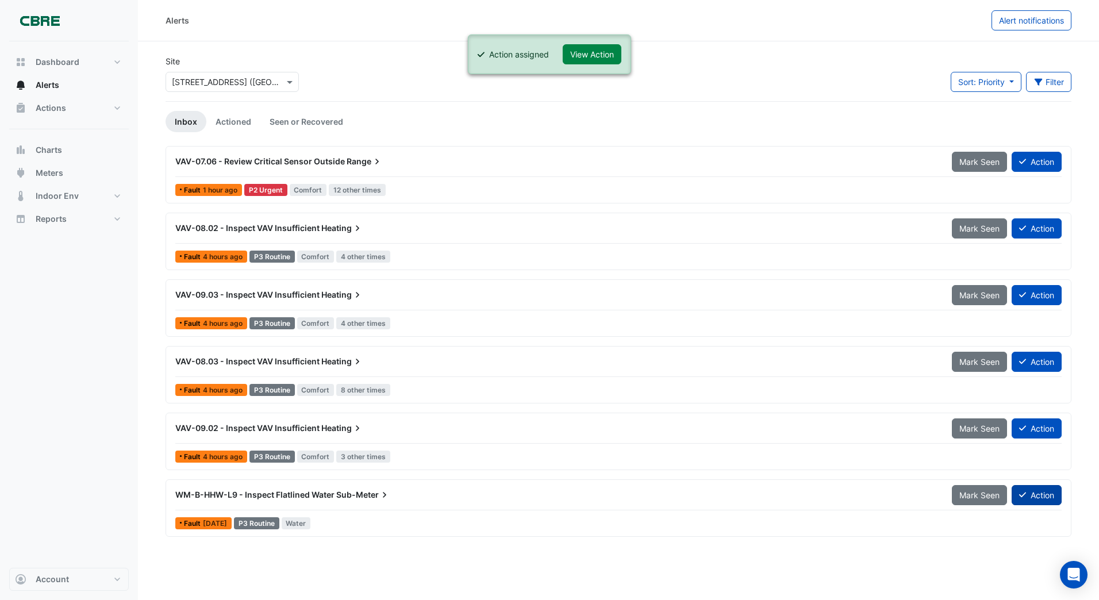
click at [1034, 494] on button "Action" at bounding box center [1036, 495] width 50 height 20
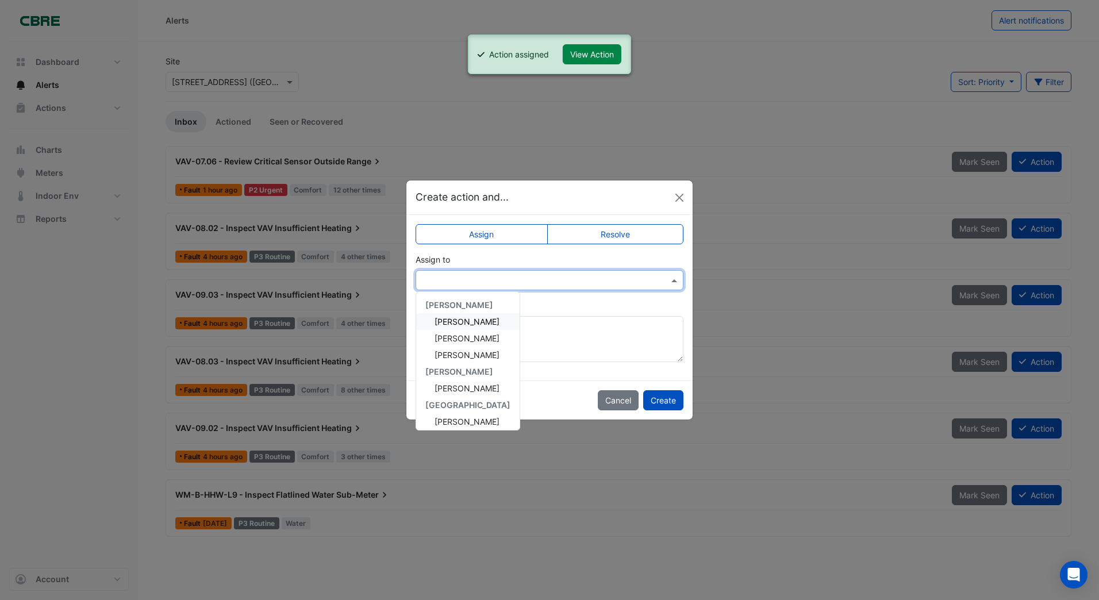
click at [469, 282] on input "text" at bounding box center [538, 281] width 232 height 12
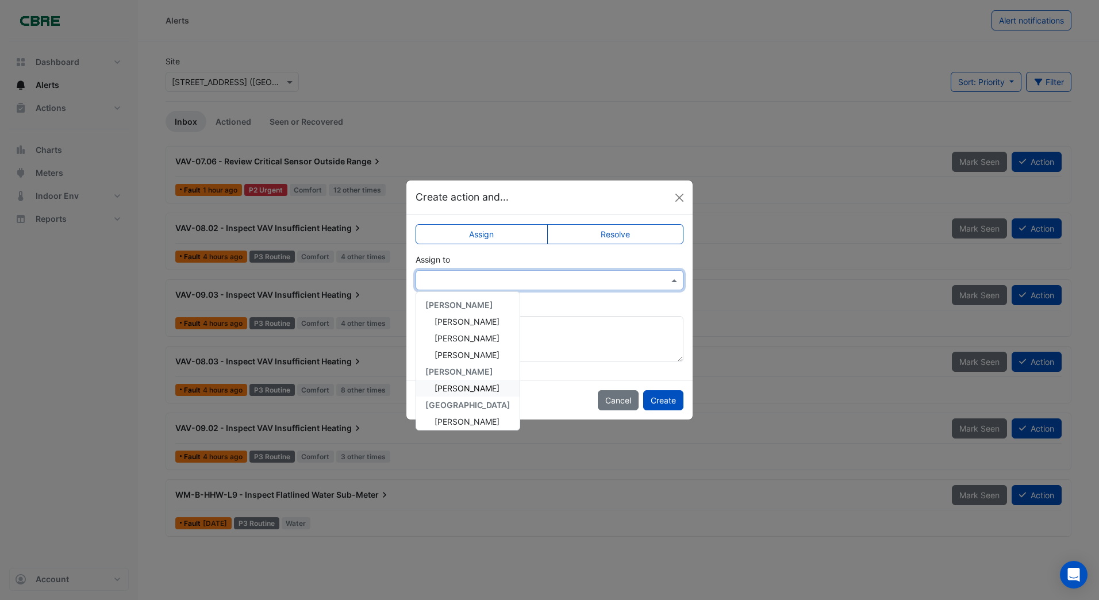
click at [444, 388] on span "[PERSON_NAME]" at bounding box center [466, 388] width 65 height 10
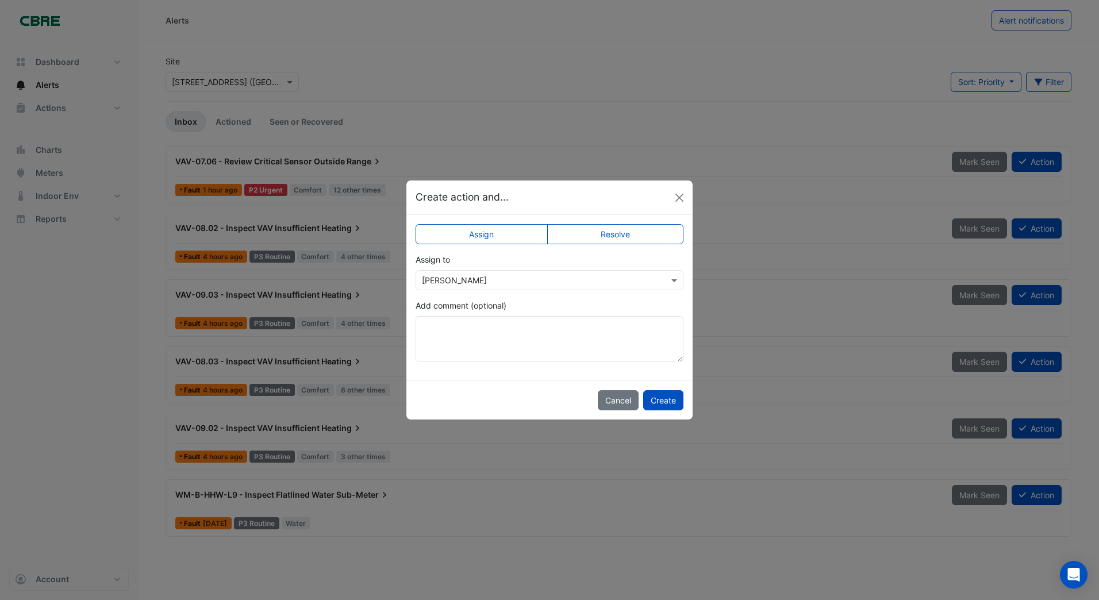
click at [1029, 495] on ngb-modal-window "Create action and... Assign Resolve Assign to × [PERSON_NAME] Add comment (opti…" at bounding box center [549, 300] width 1099 height 600
click at [659, 398] on button "Create" at bounding box center [663, 400] width 40 height 20
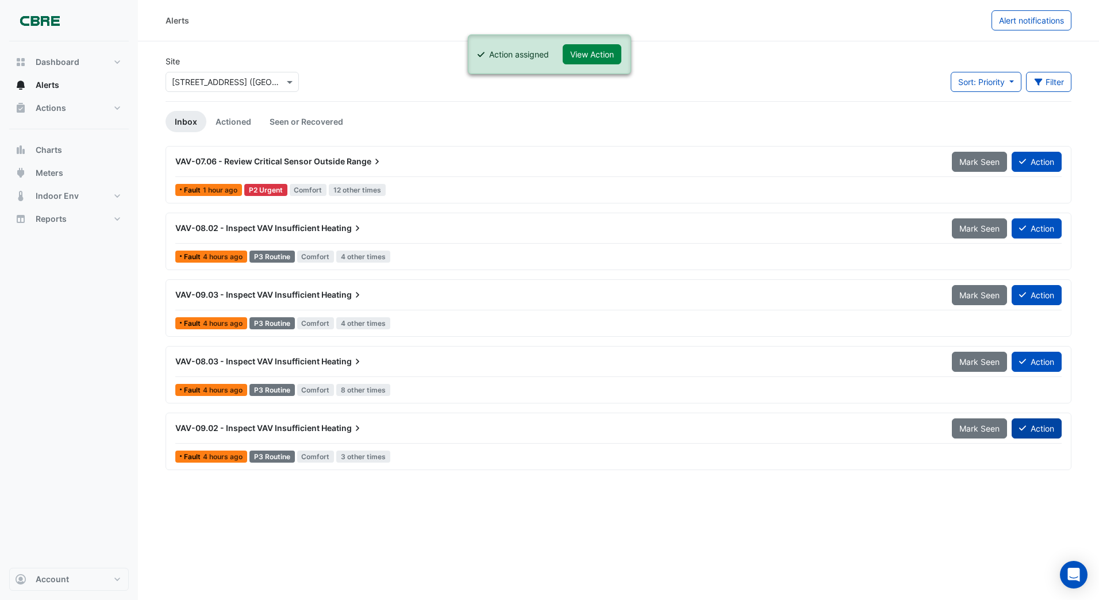
click at [1042, 430] on button "Action" at bounding box center [1036, 428] width 50 height 20
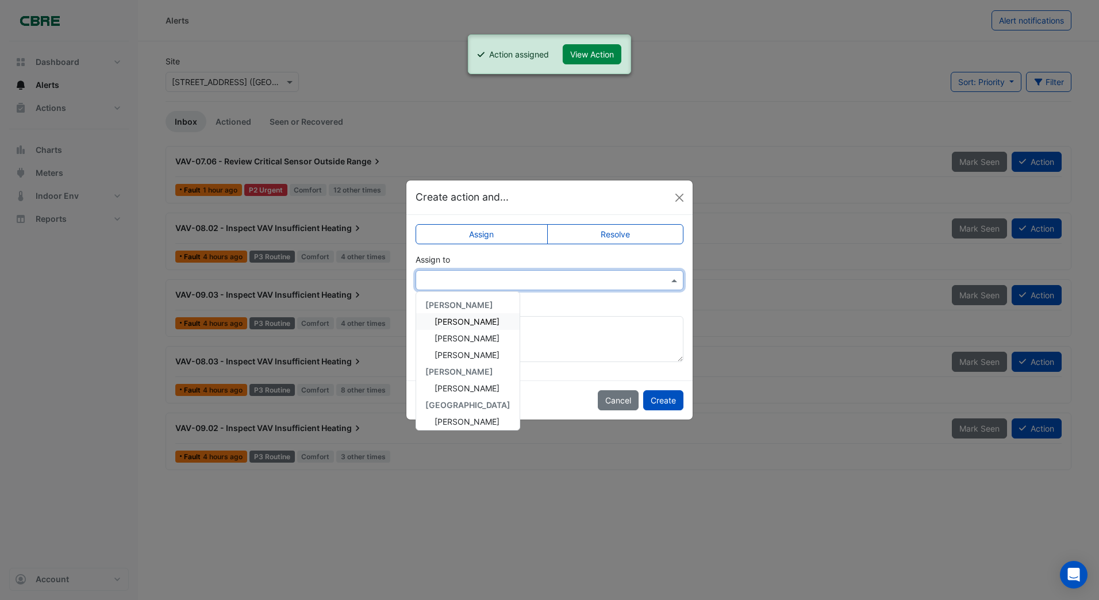
click at [445, 280] on input "text" at bounding box center [538, 281] width 232 height 12
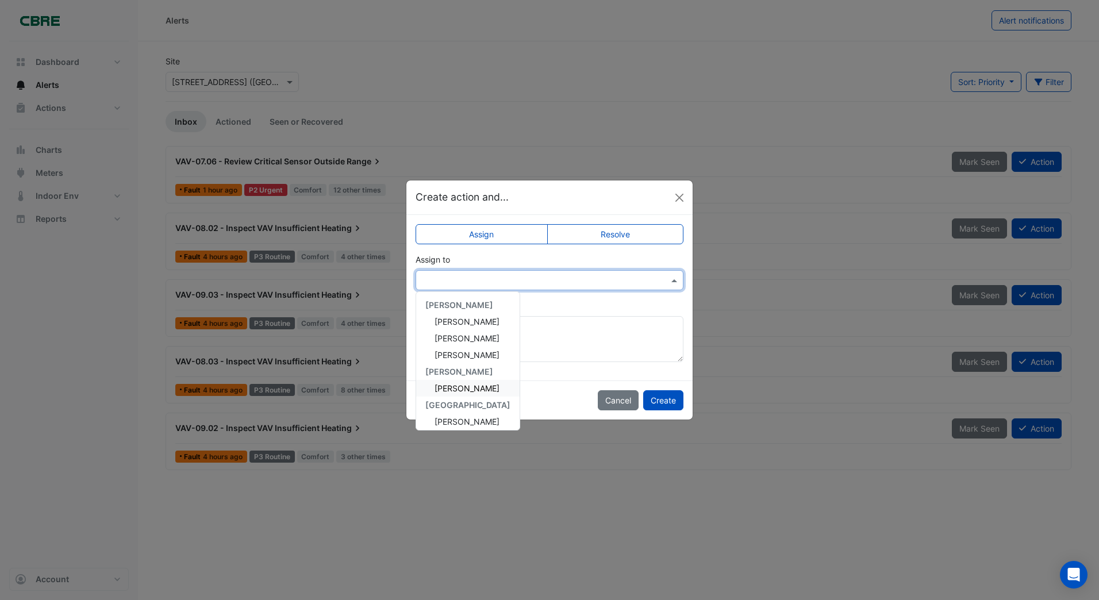
click at [440, 387] on span "[PERSON_NAME]" at bounding box center [466, 388] width 65 height 10
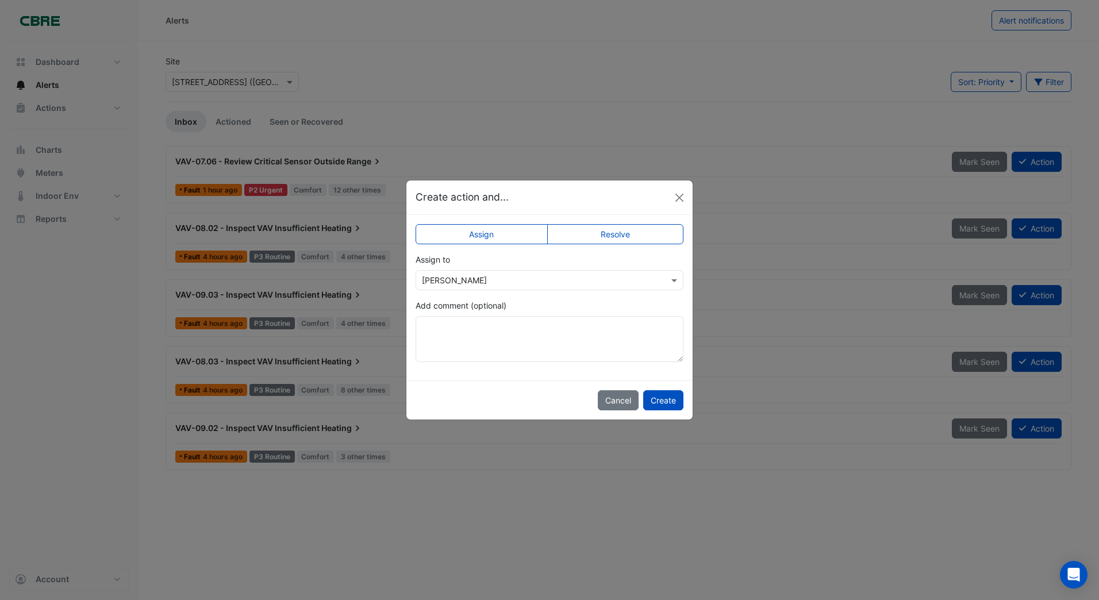
click at [1044, 427] on ngb-modal-window "Create action and... Assign Resolve Assign to × [PERSON_NAME] Add comment (opti…" at bounding box center [549, 300] width 1099 height 600
click at [669, 397] on button "Create" at bounding box center [663, 400] width 40 height 20
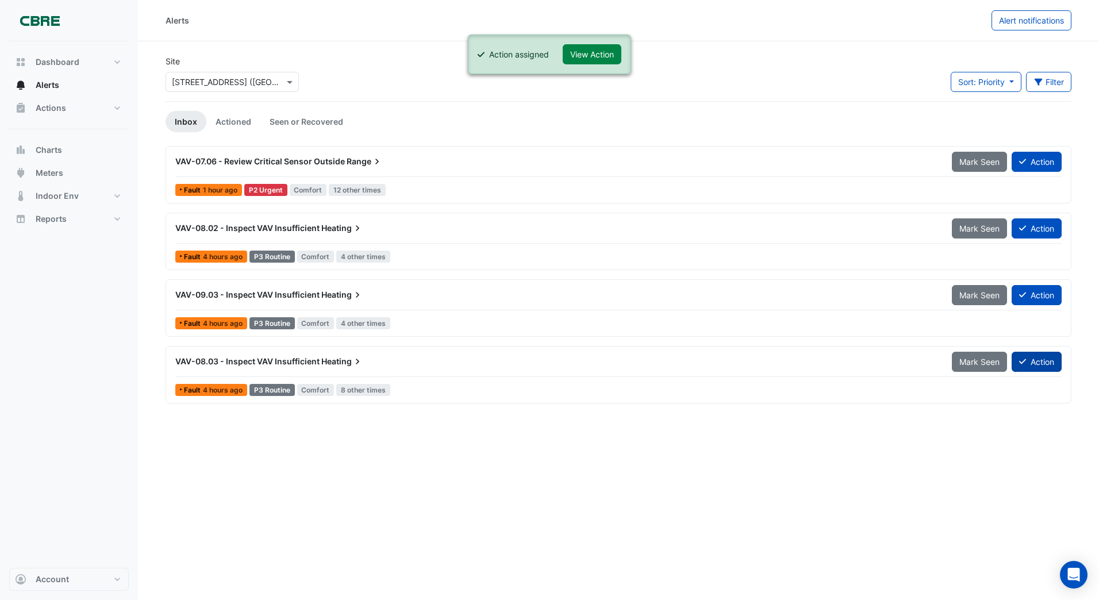
click at [1028, 359] on button "Action" at bounding box center [1036, 362] width 50 height 20
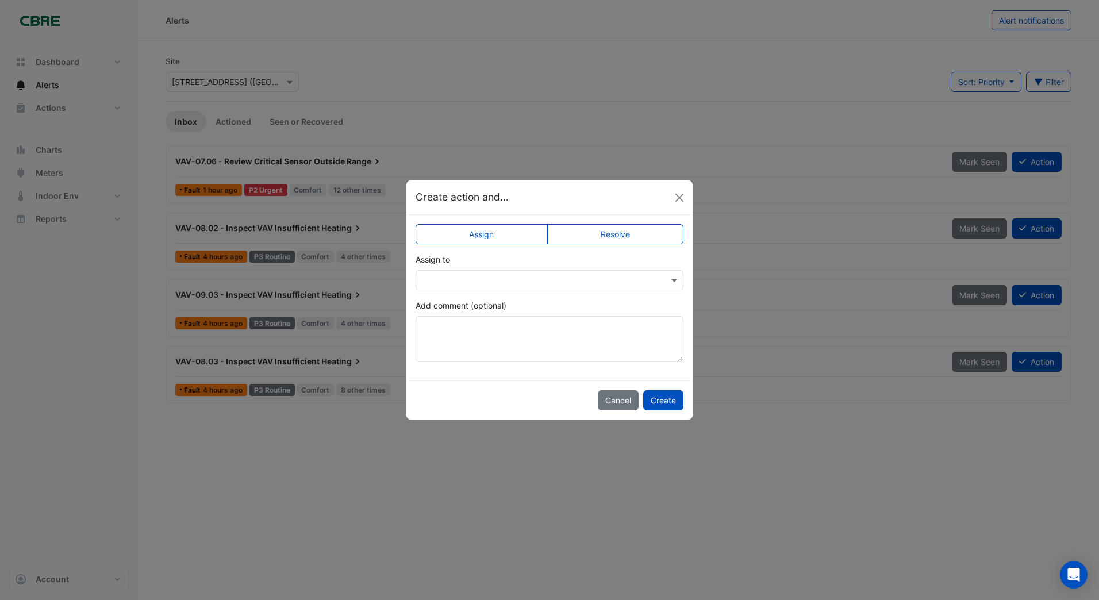
click at [461, 282] on input "text" at bounding box center [538, 281] width 232 height 12
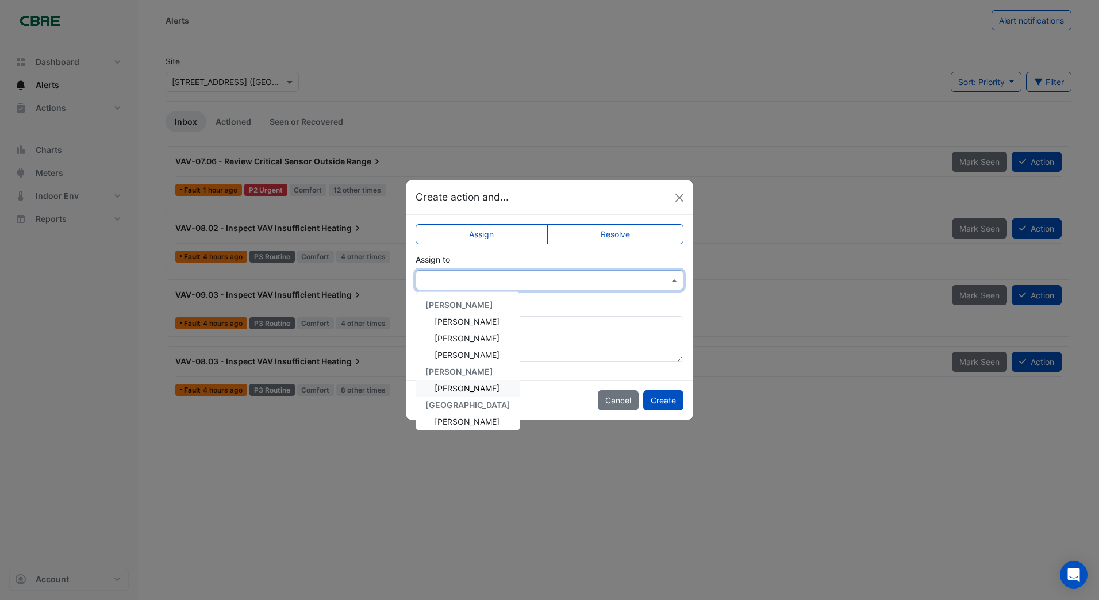
click at [452, 386] on span "[PERSON_NAME]" at bounding box center [466, 388] width 65 height 10
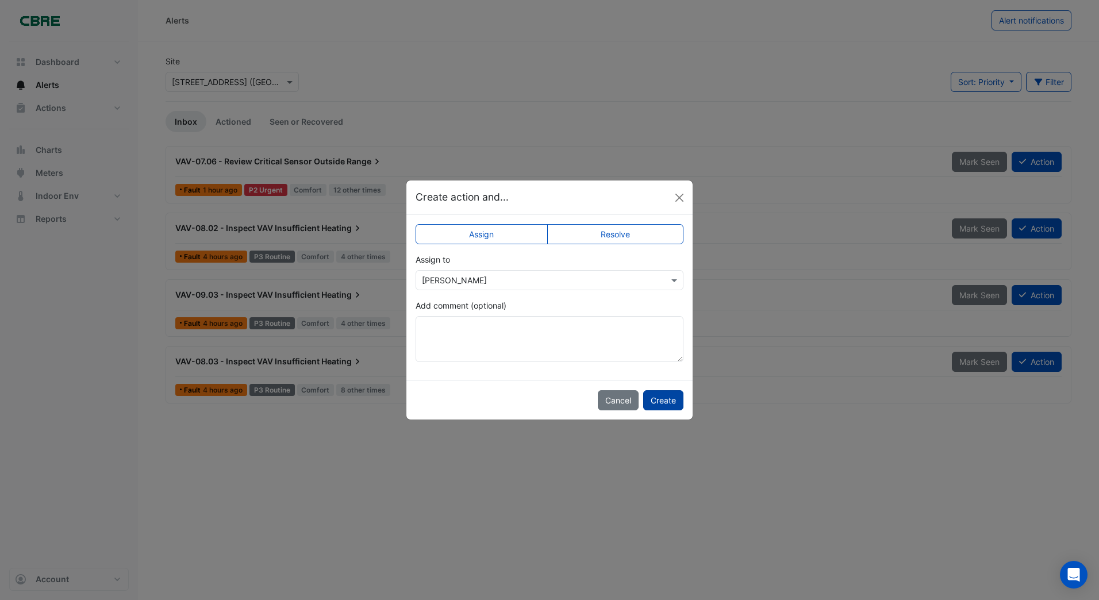
click at [657, 398] on button "Create" at bounding box center [663, 400] width 40 height 20
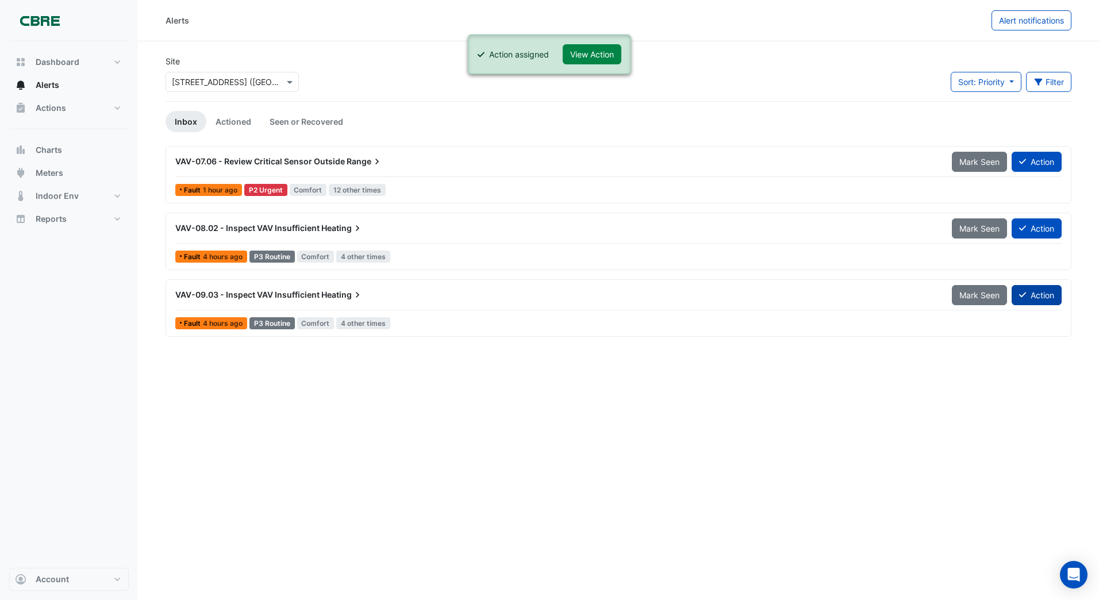
click at [1030, 295] on button "Action" at bounding box center [1036, 295] width 50 height 20
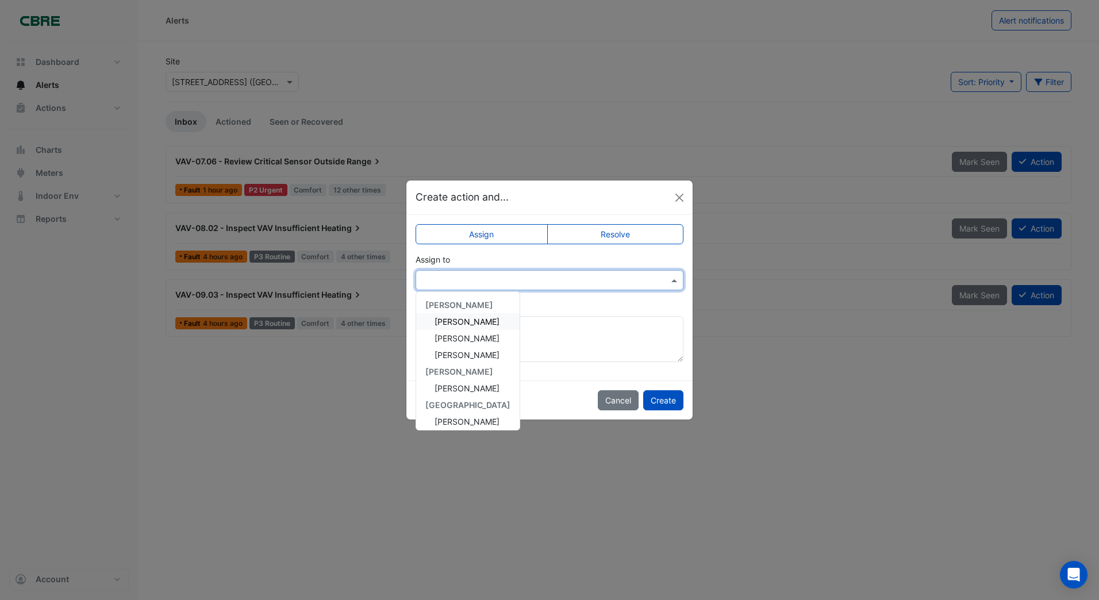
click at [434, 279] on input "text" at bounding box center [538, 281] width 232 height 12
click at [447, 387] on span "[PERSON_NAME]" at bounding box center [466, 388] width 65 height 10
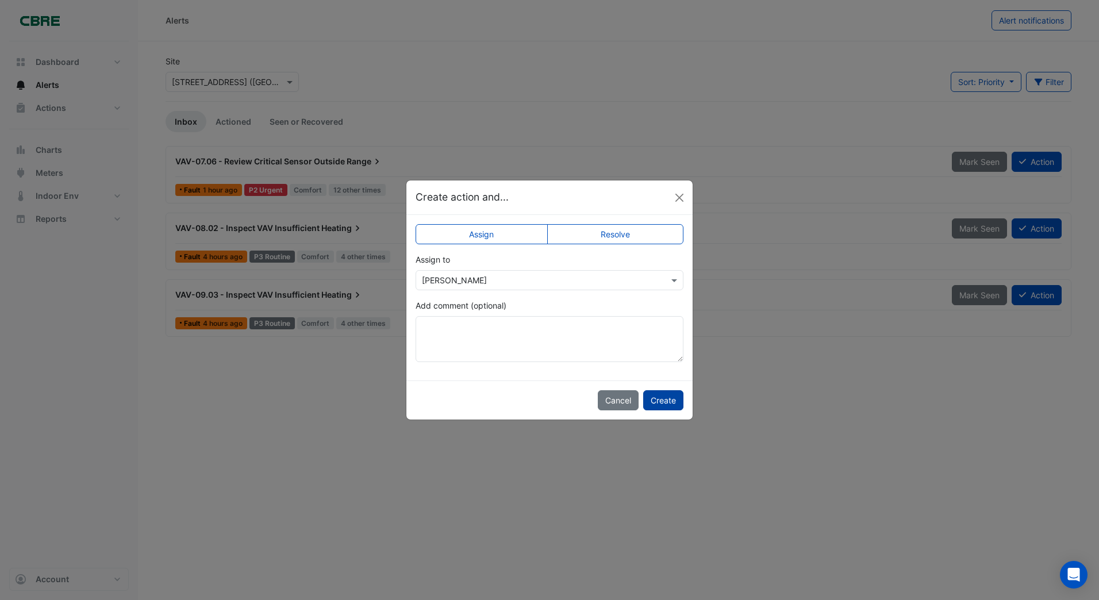
click at [669, 399] on button "Create" at bounding box center [663, 400] width 40 height 20
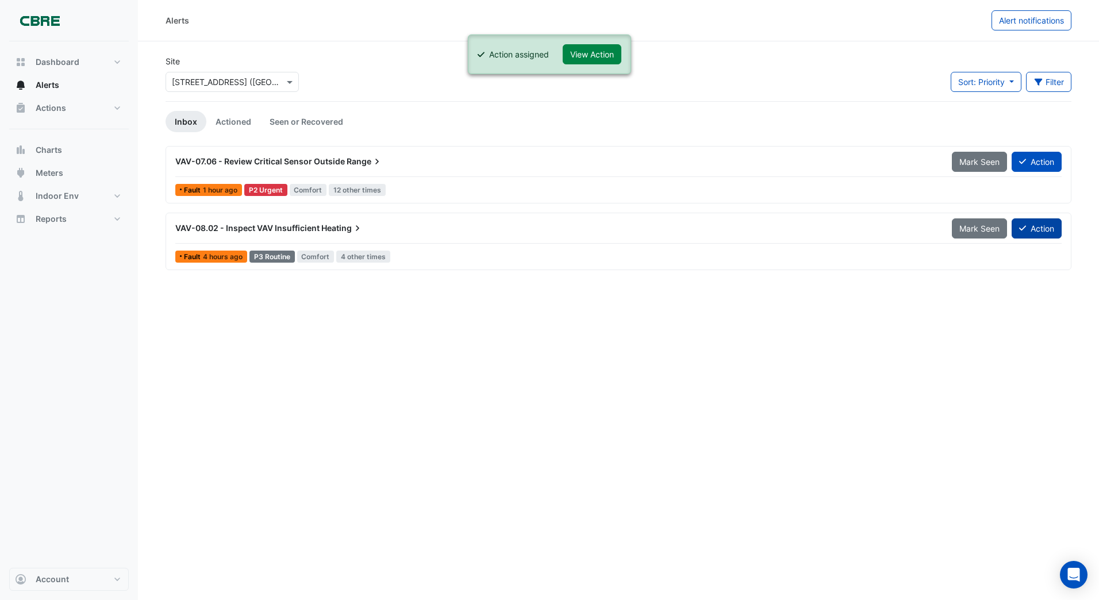
click at [1036, 226] on button "Action" at bounding box center [1036, 228] width 50 height 20
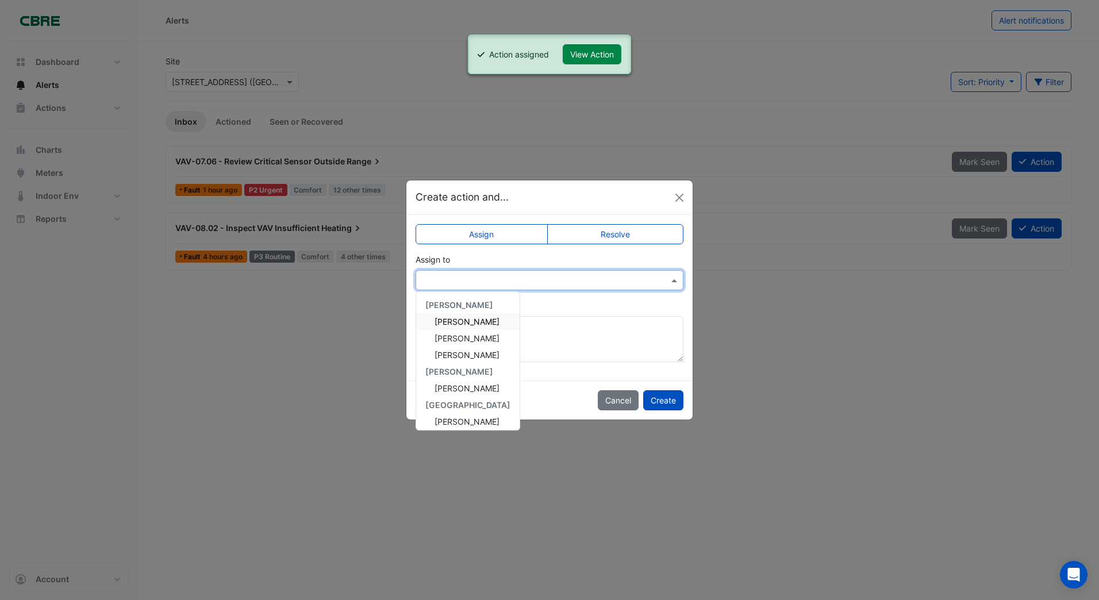
click at [469, 278] on input "text" at bounding box center [538, 281] width 232 height 12
click at [446, 388] on span "[PERSON_NAME]" at bounding box center [466, 388] width 65 height 10
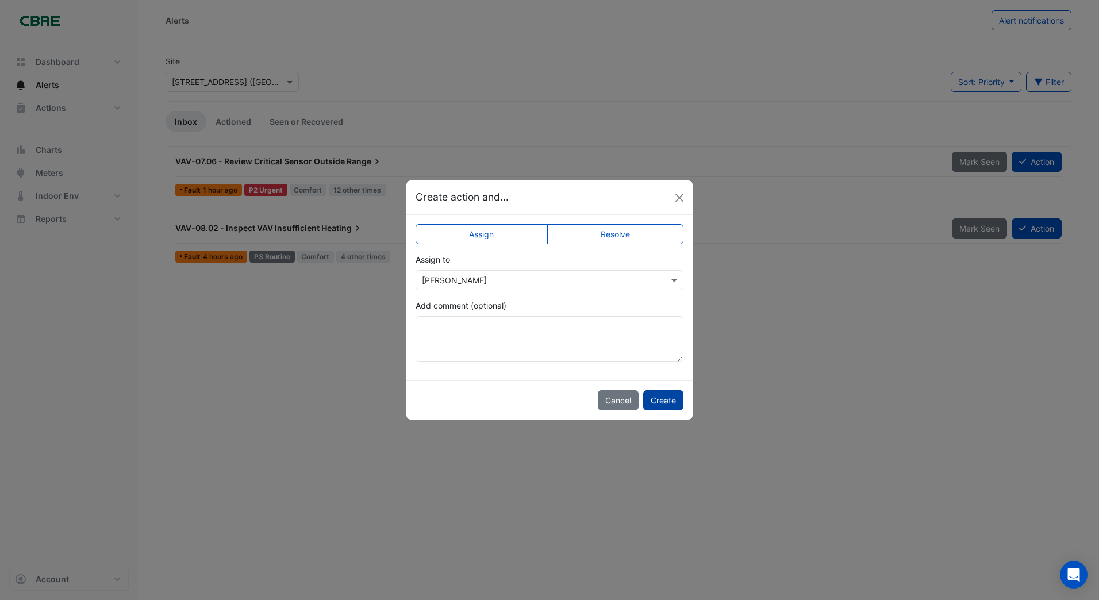
click at [660, 398] on button "Create" at bounding box center [663, 400] width 40 height 20
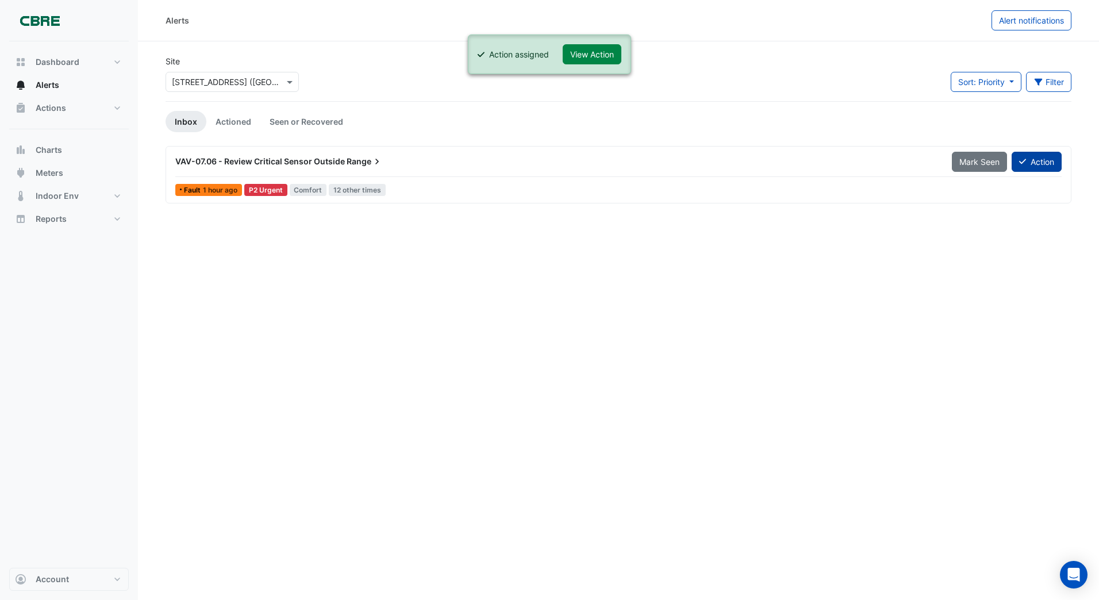
click at [1030, 164] on button "Action" at bounding box center [1036, 162] width 50 height 20
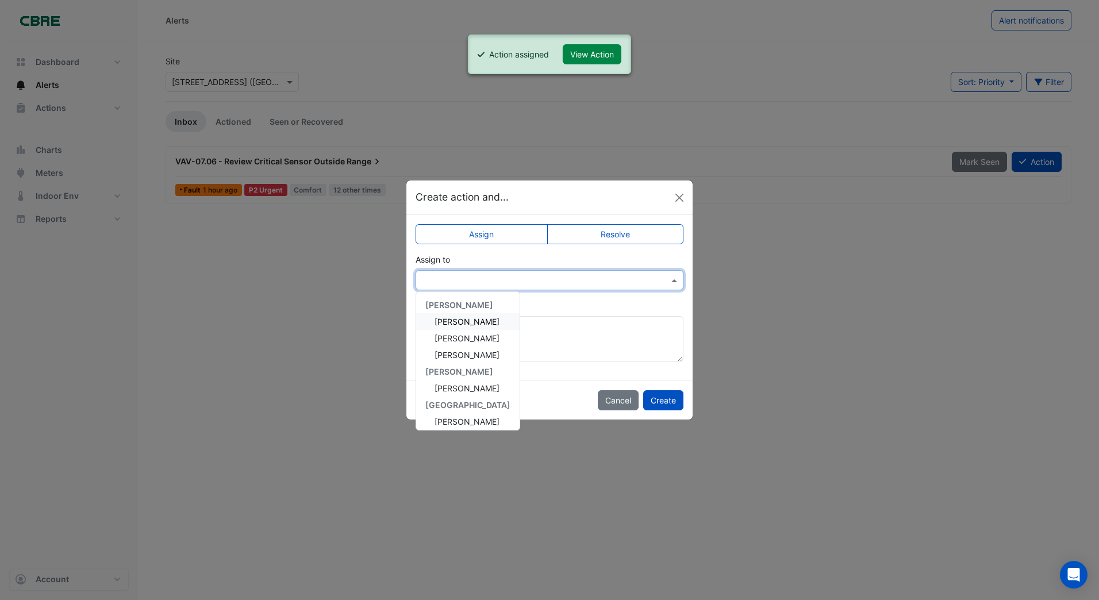
click at [444, 286] on div at bounding box center [549, 280] width 268 height 20
click at [448, 390] on span "[PERSON_NAME]" at bounding box center [466, 388] width 65 height 10
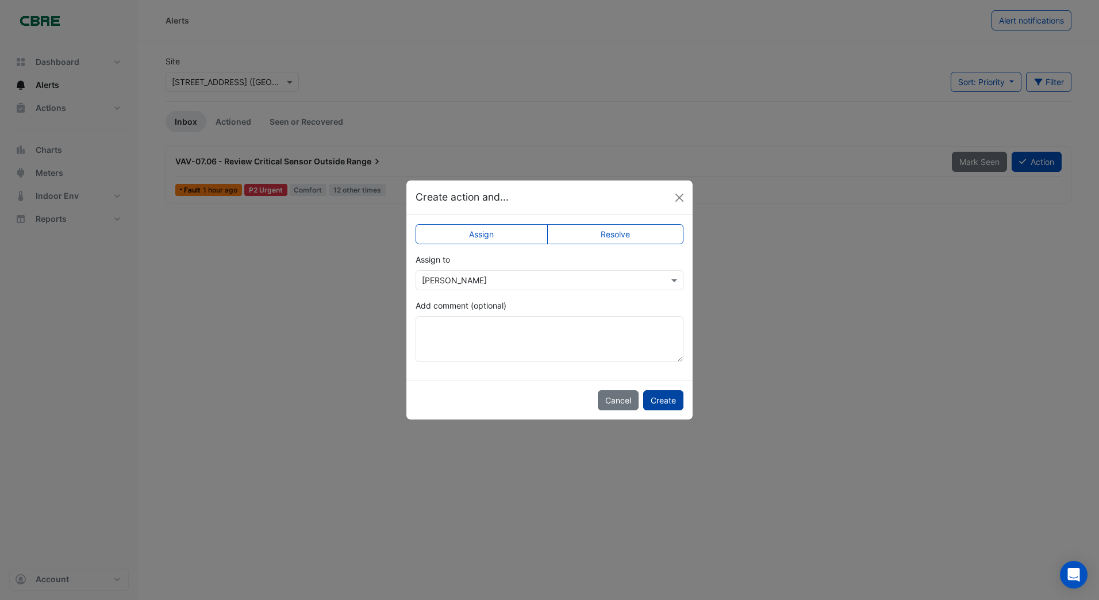
click at [668, 402] on button "Create" at bounding box center [663, 400] width 40 height 20
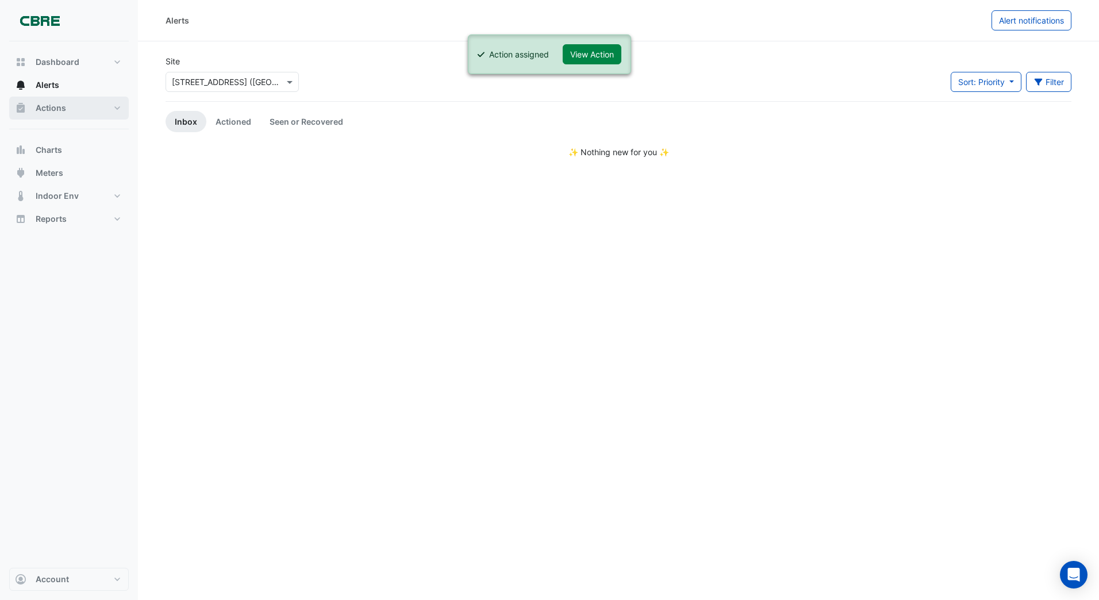
click at [51, 109] on span "Actions" at bounding box center [51, 107] width 30 height 11
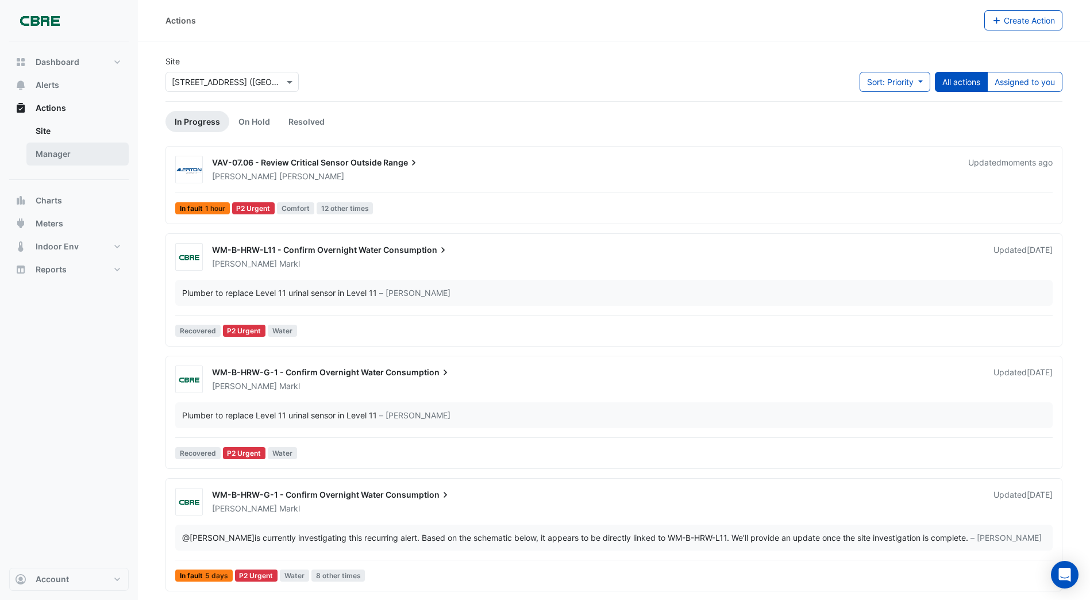
click at [60, 155] on link "Manager" at bounding box center [77, 153] width 102 height 23
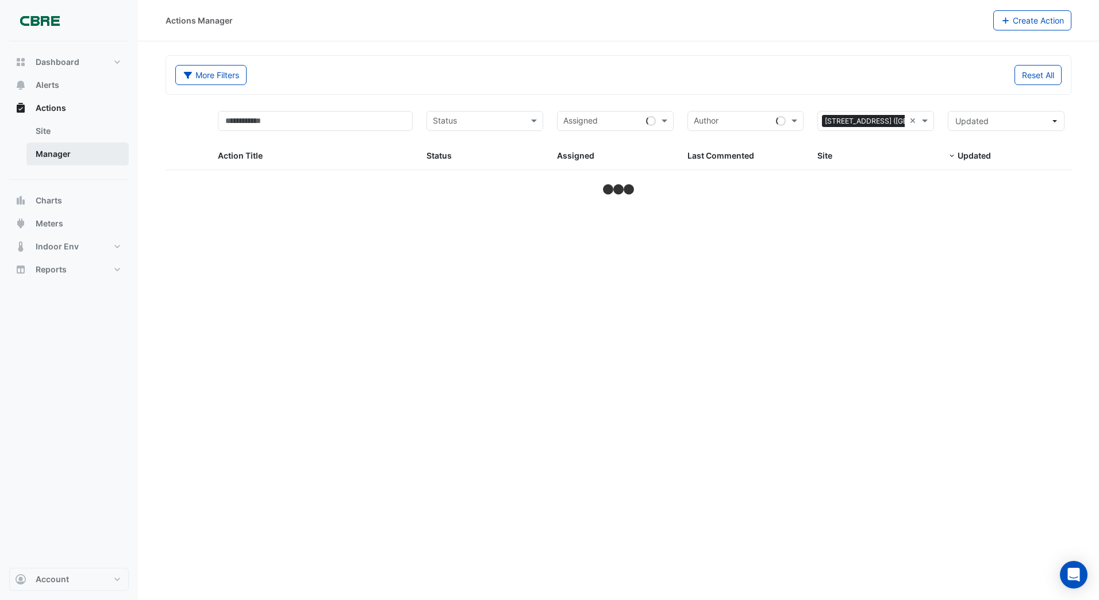
select select "***"
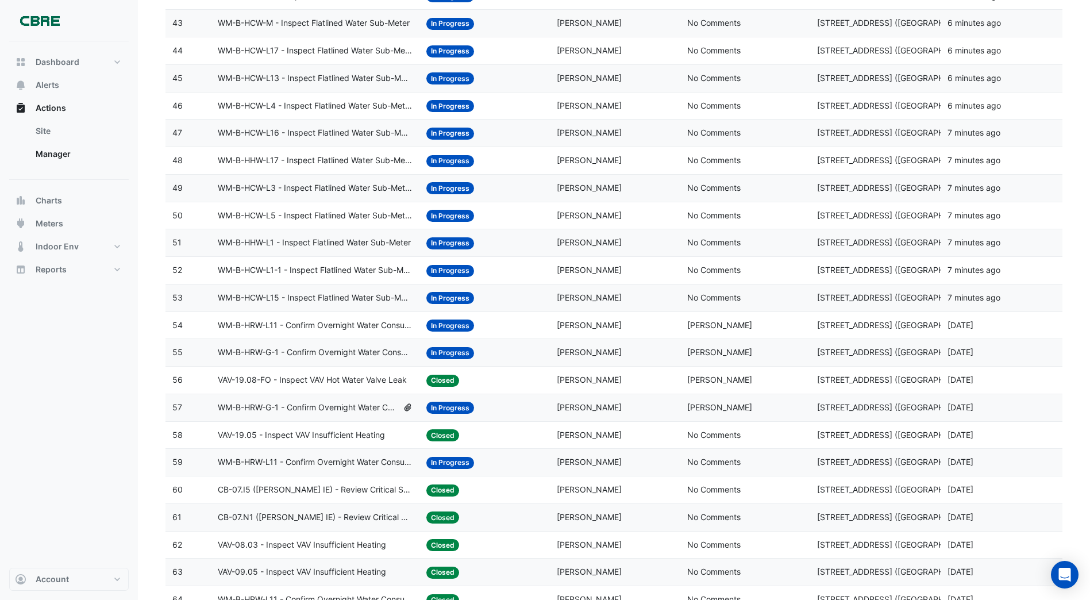
scroll to position [1322, 0]
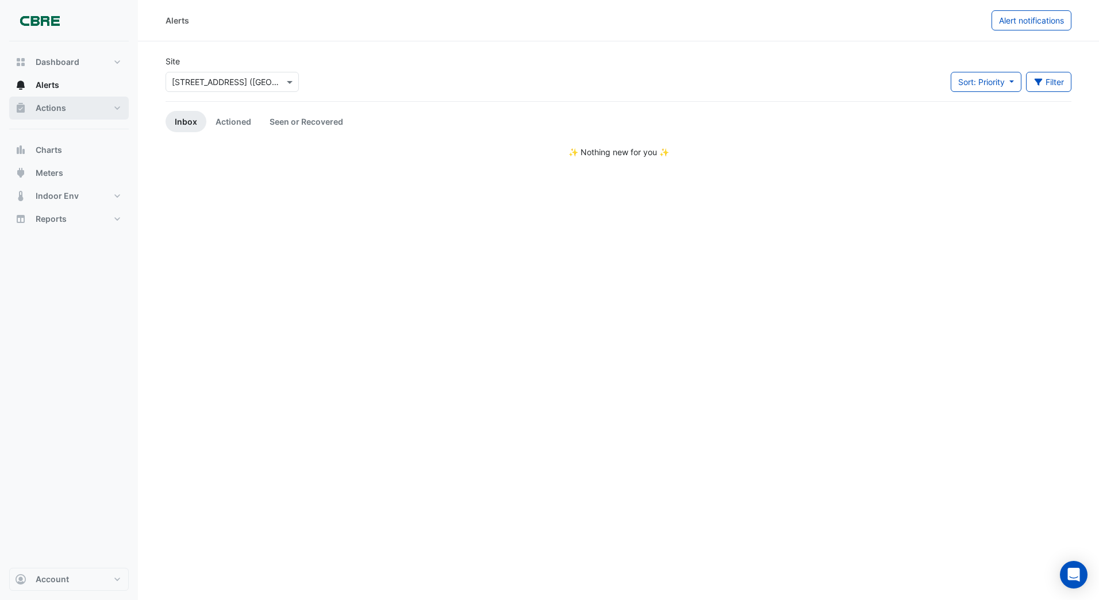
click at [44, 110] on span "Actions" at bounding box center [51, 107] width 30 height 11
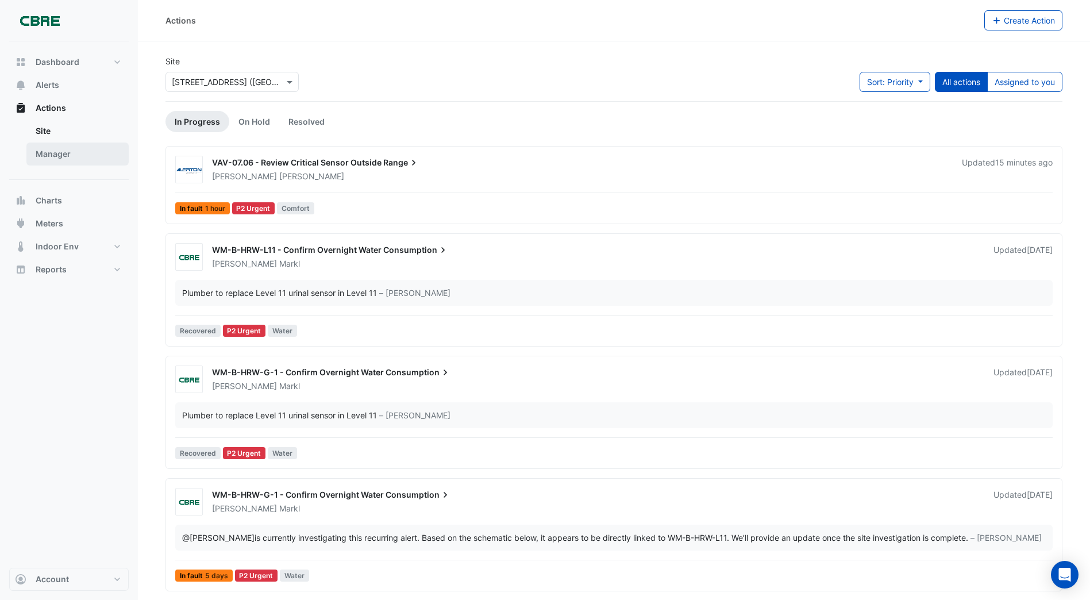
click at [54, 153] on link "Manager" at bounding box center [77, 153] width 102 height 23
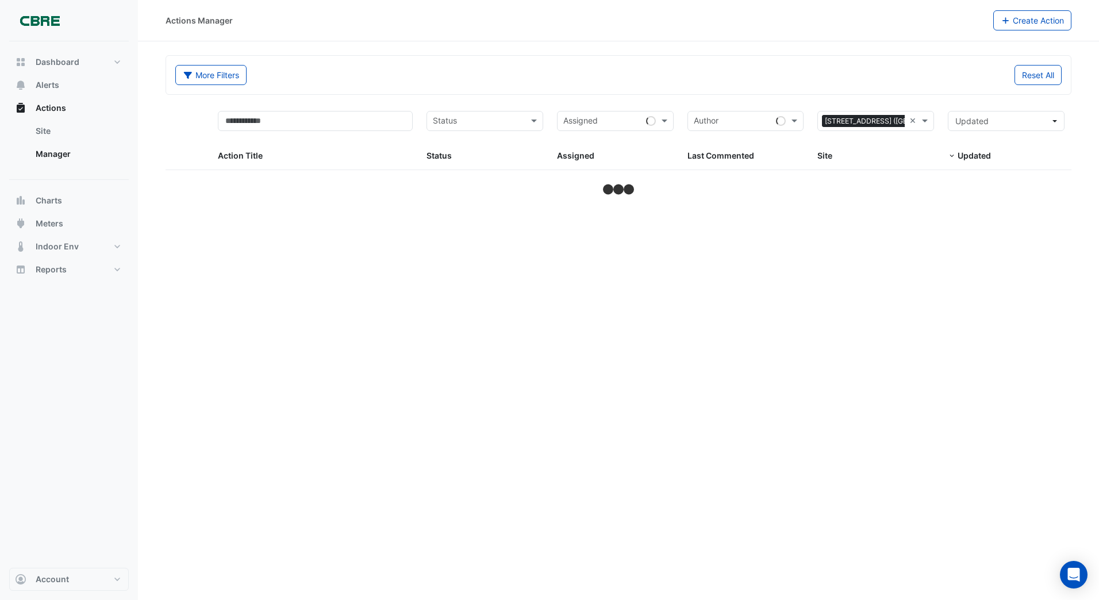
select select "***"
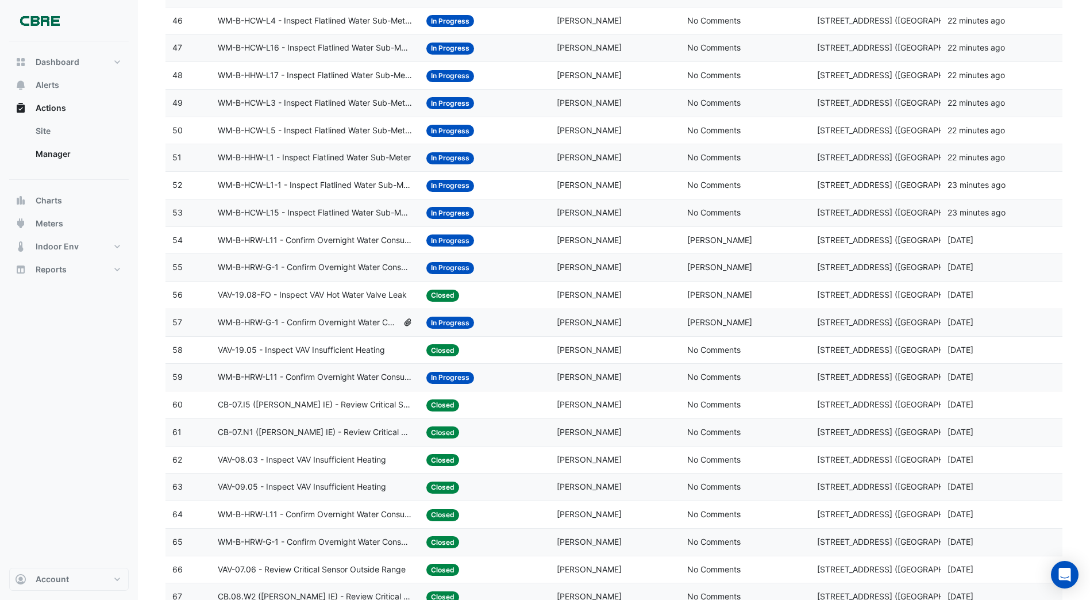
scroll to position [1436, 0]
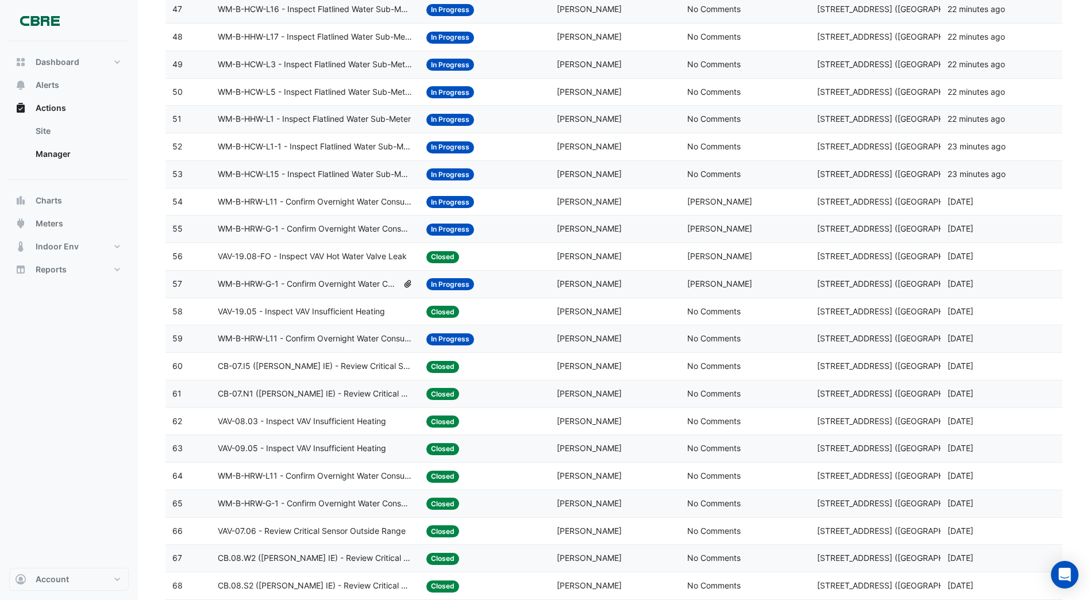
click at [446, 172] on span "In Progress" at bounding box center [450, 174] width 48 height 12
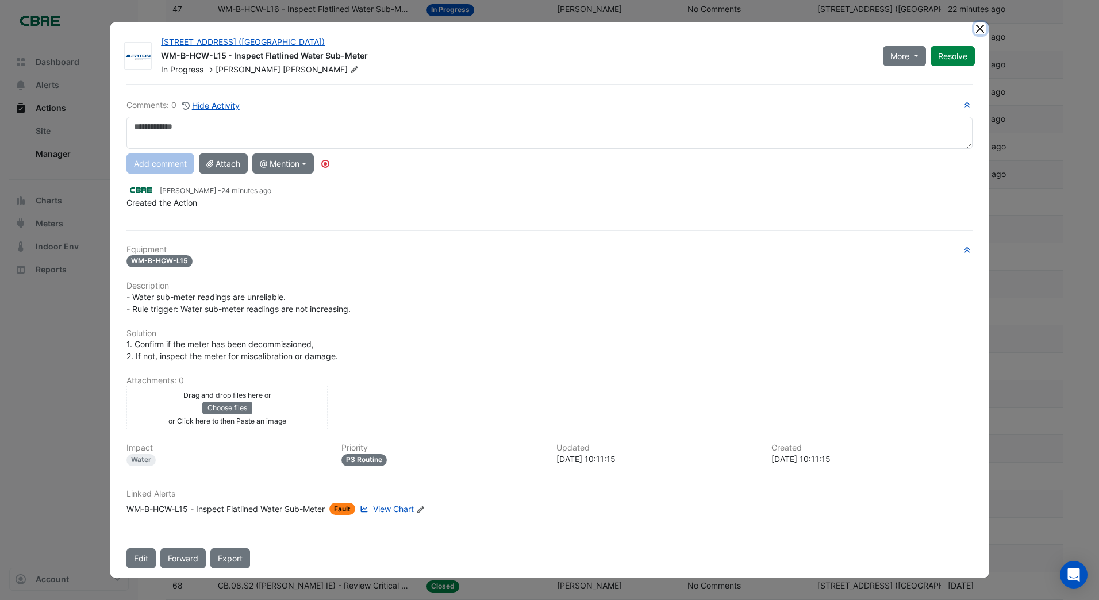
click at [977, 28] on ngb-modal-window "913 Whitehorse Rd (ATO Box Hill) WM-B-HCW-L15 - Inspect Flatlined Water Sub-Met…" at bounding box center [549, 300] width 1099 height 600
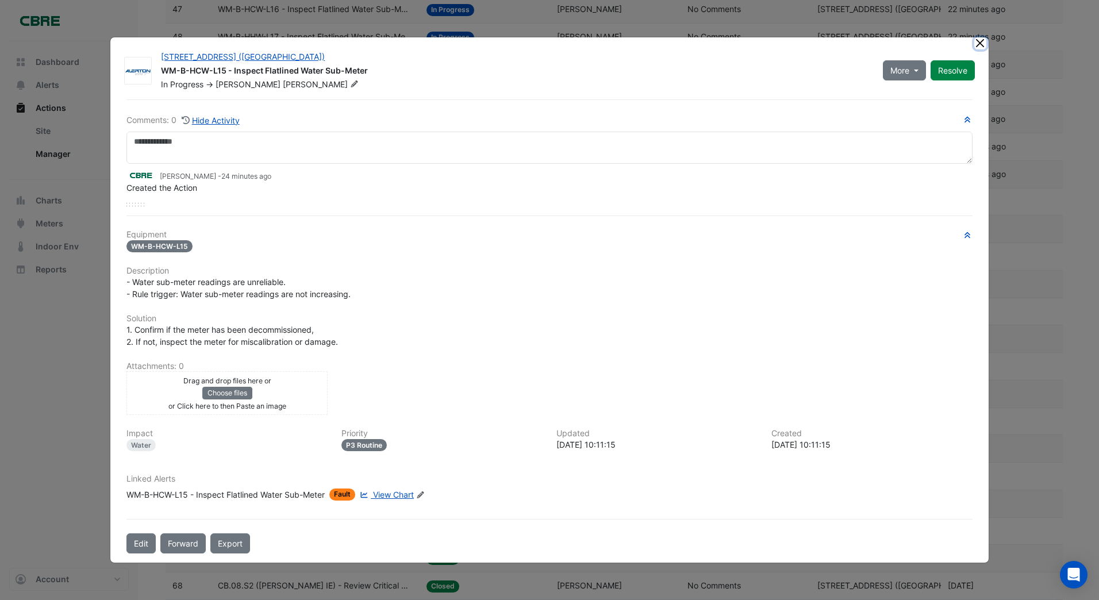
click at [978, 44] on button "Close" at bounding box center [980, 43] width 12 height 12
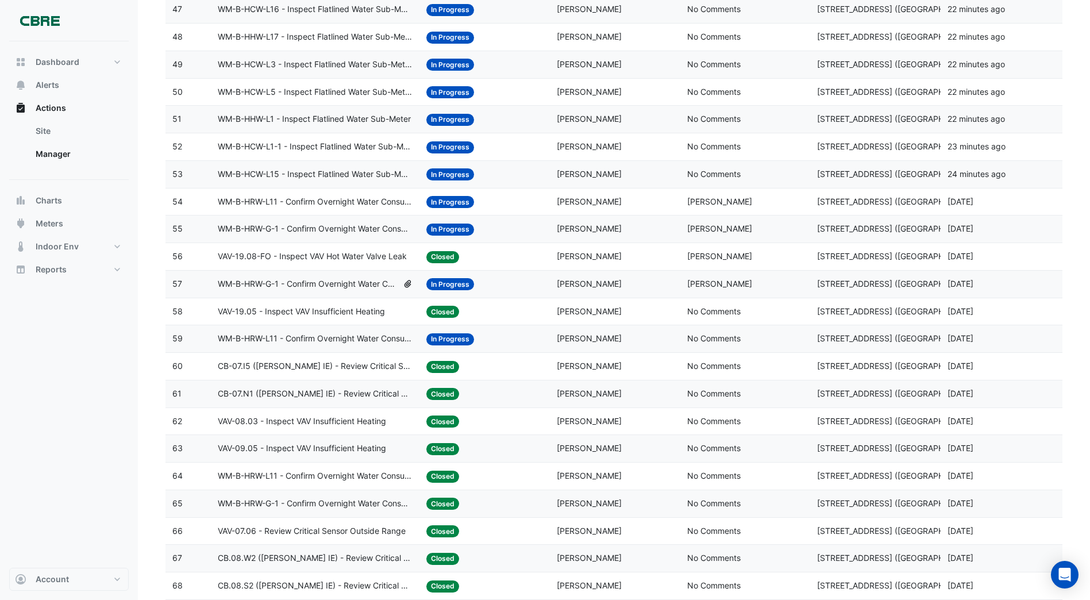
click at [449, 201] on span "In Progress" at bounding box center [450, 202] width 48 height 12
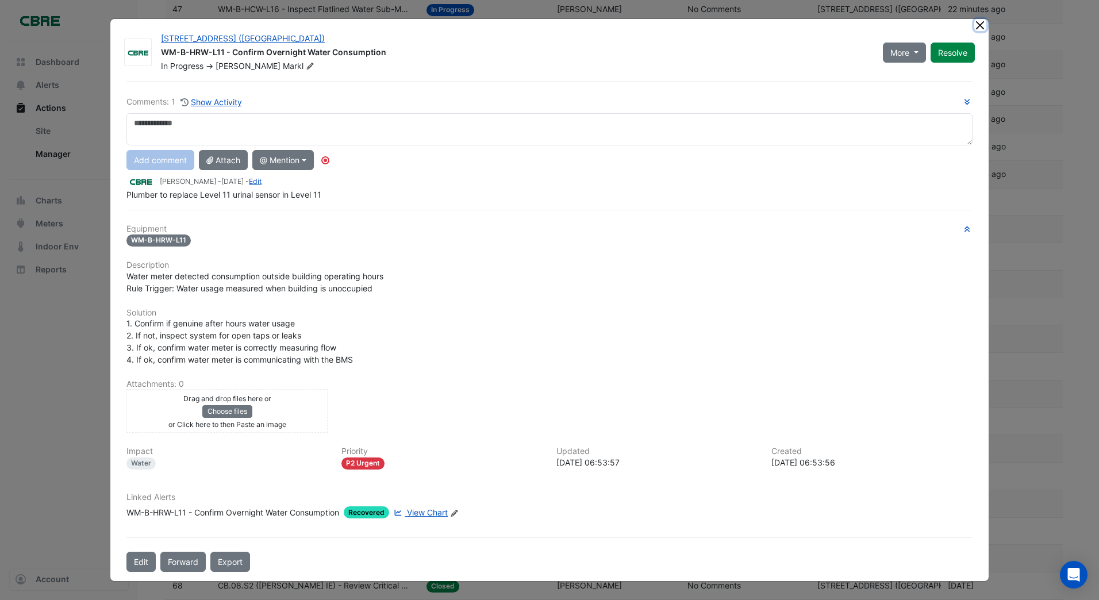
click at [976, 22] on ngb-modal-window "913 Whitehorse Rd (ATO Box Hill) WM-B-HRW-L11 - Confirm Overnight Water Consump…" at bounding box center [549, 300] width 1099 height 600
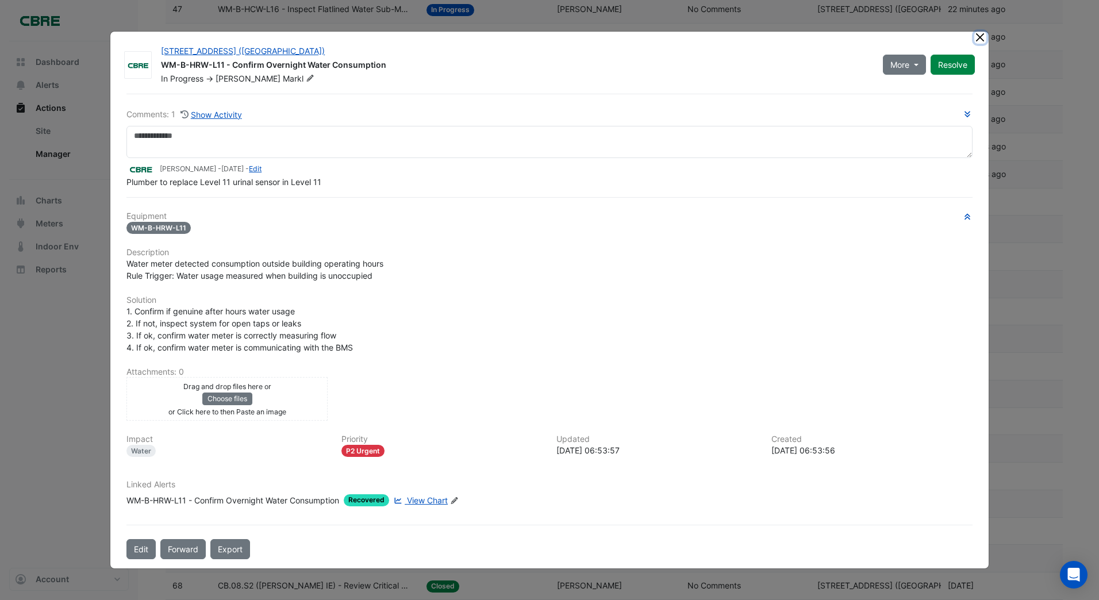
click at [977, 40] on button "Close" at bounding box center [980, 38] width 12 height 12
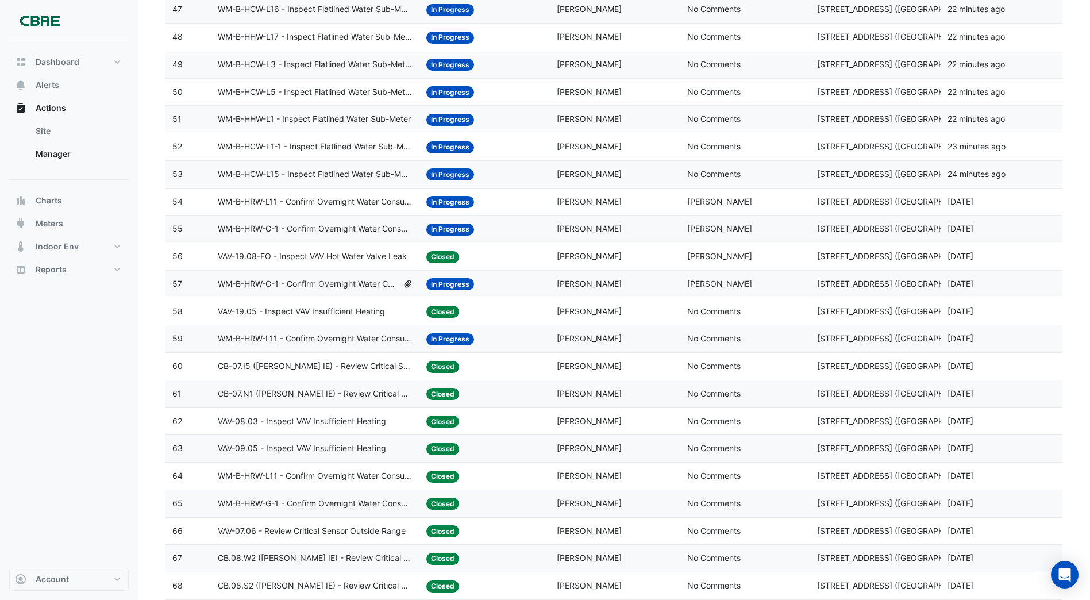
click at [448, 227] on span "In Progress" at bounding box center [450, 230] width 48 height 12
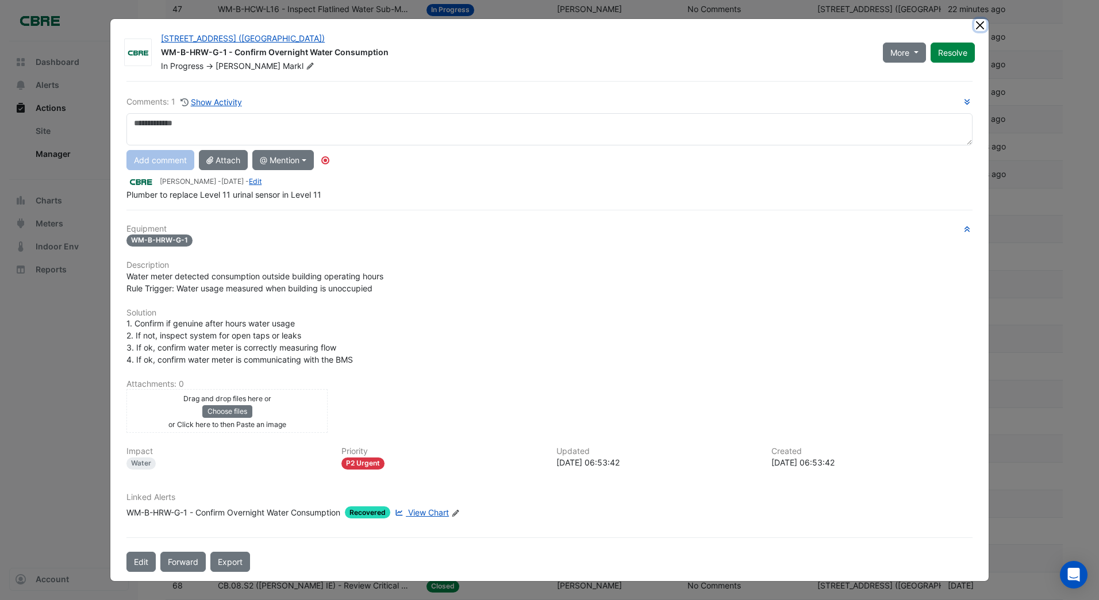
click at [977, 26] on ngb-modal-window "913 Whitehorse Rd (ATO Box Hill) WM-B-HRW-G-1 - Confirm Overnight Water Consump…" at bounding box center [549, 300] width 1099 height 600
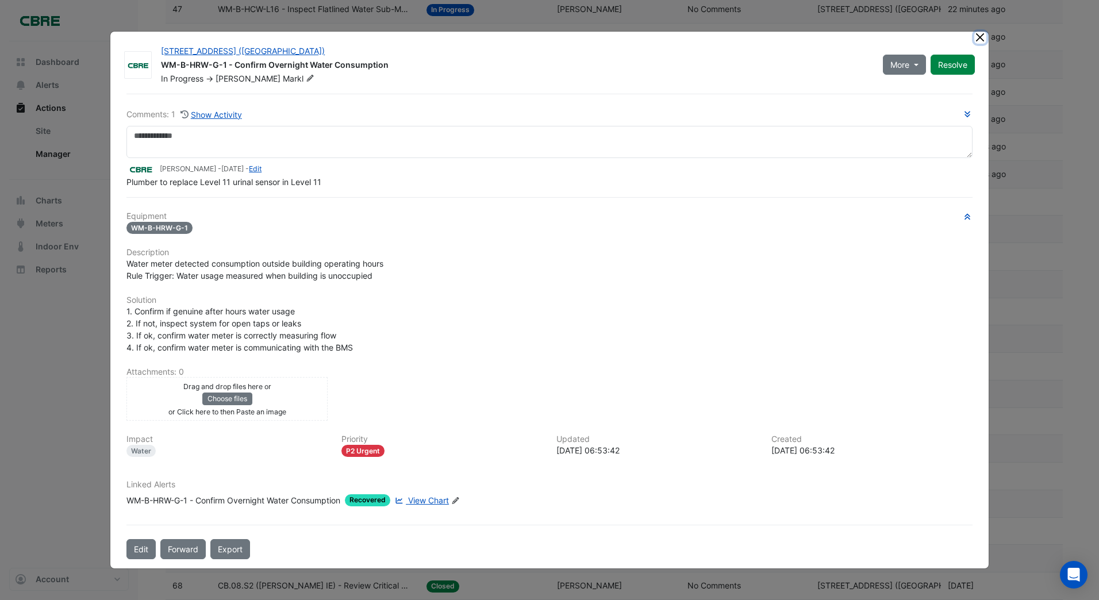
click at [977, 37] on button "Close" at bounding box center [980, 38] width 12 height 12
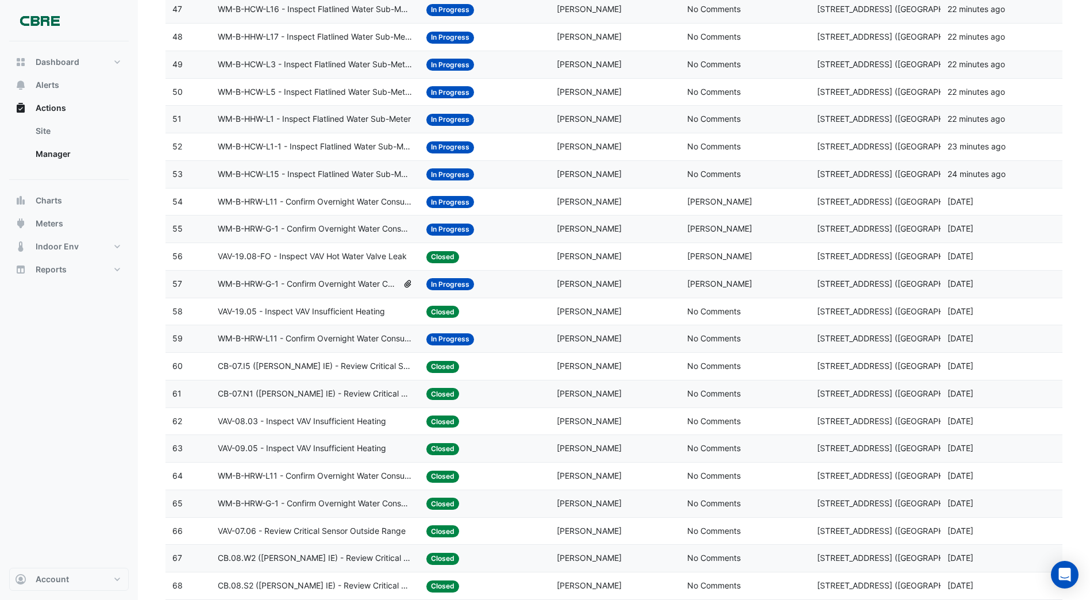
click at [448, 175] on span "In Progress" at bounding box center [450, 174] width 48 height 12
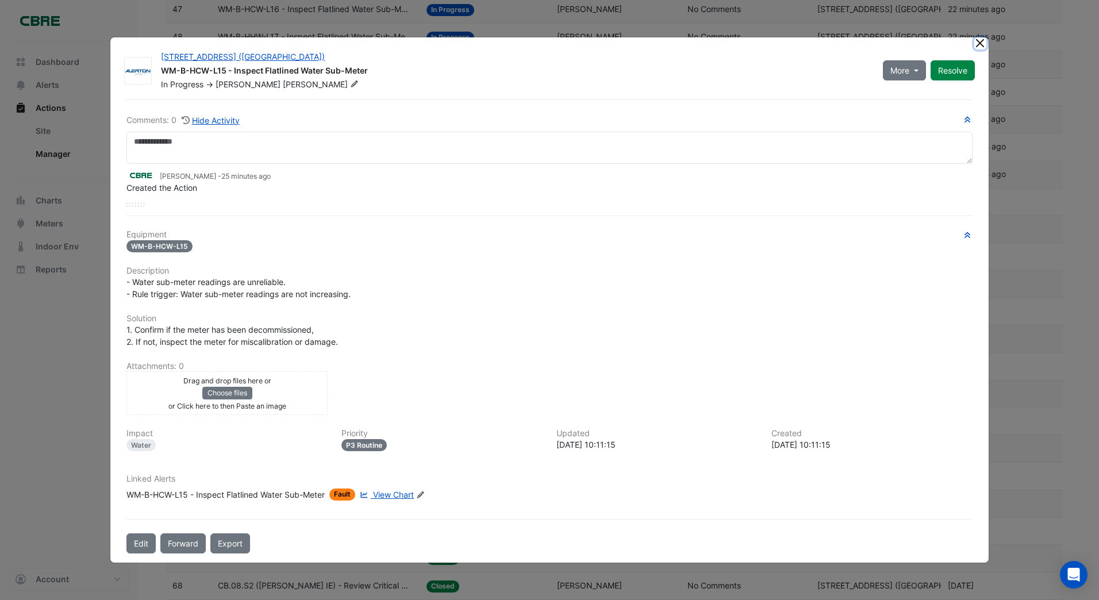
click at [979, 29] on ngb-modal-window "913 Whitehorse Rd (ATO Box Hill) WM-B-HCW-L15 - Inspect Flatlined Water Sub-Met…" at bounding box center [549, 300] width 1099 height 600
click at [977, 44] on button "Close" at bounding box center [980, 43] width 12 height 12
